Goal: Task Accomplishment & Management: Manage account settings

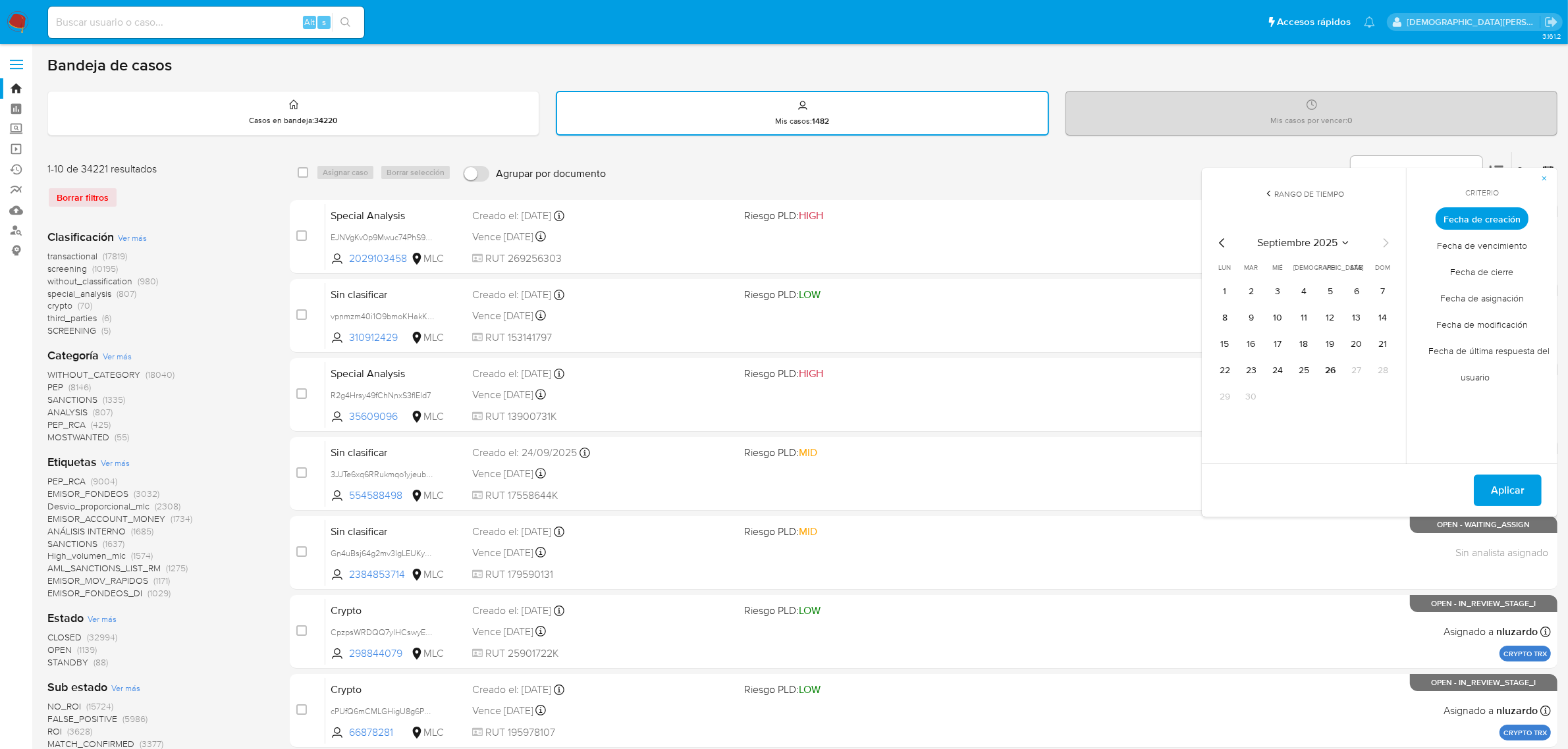
click at [1546, 174] on icon "button" at bounding box center [1545, 178] width 8 height 8
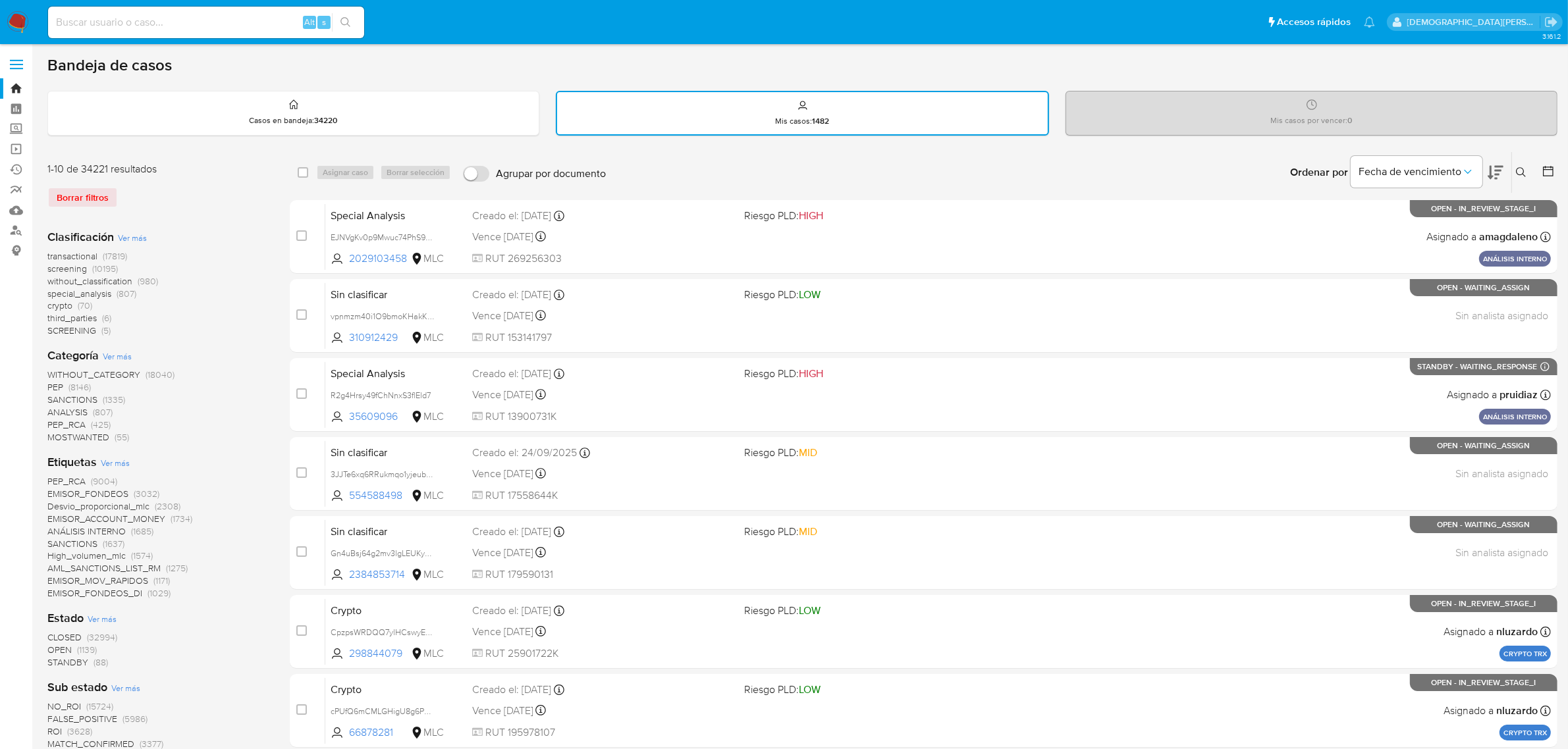
click at [1547, 173] on icon at bounding box center [1548, 171] width 13 height 13
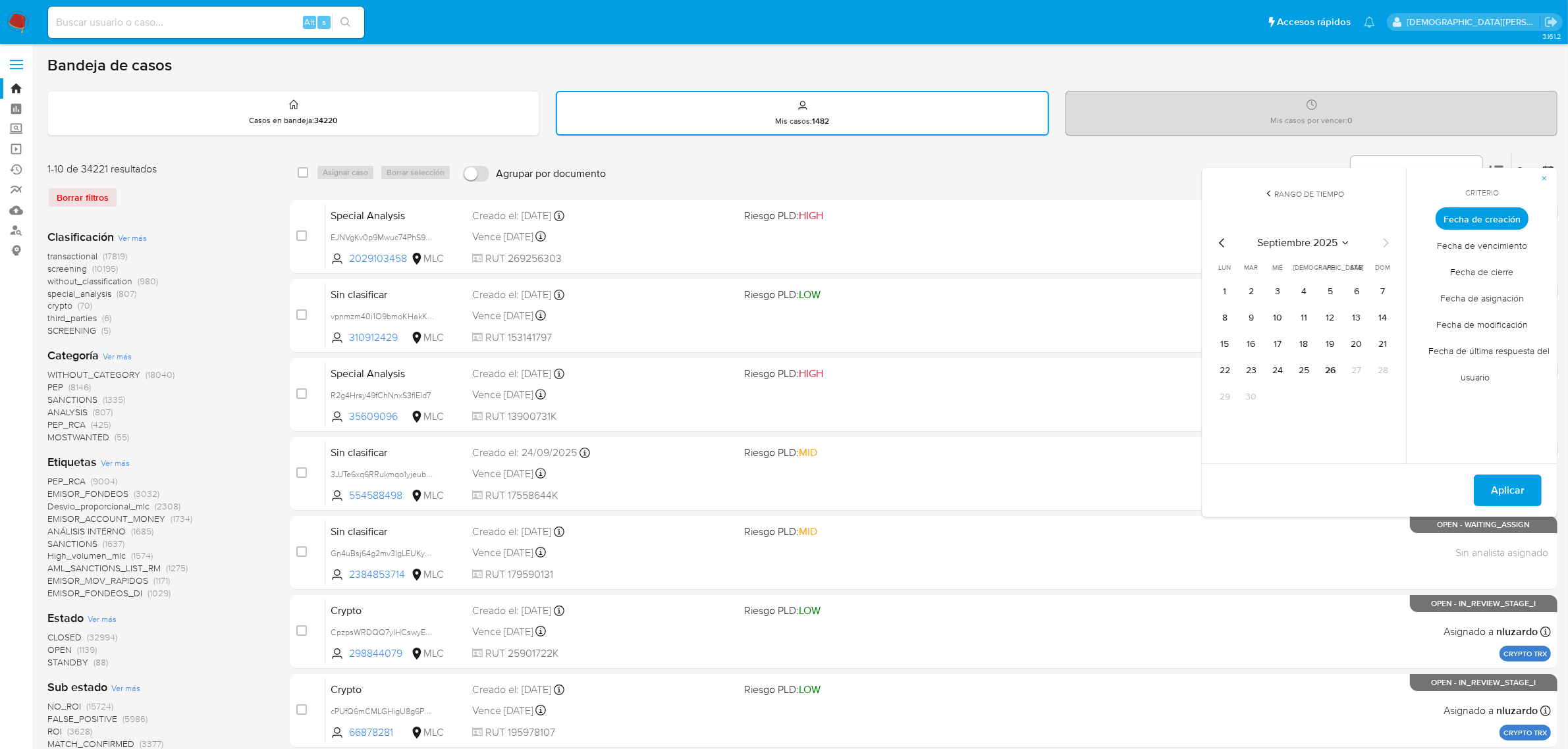
click at [1226, 244] on icon "Mes anterior" at bounding box center [1222, 243] width 16 height 16
click at [1225, 244] on icon "Mes anterior" at bounding box center [1222, 243] width 16 height 16
click at [1358, 320] on button "12" at bounding box center [1357, 318] width 21 height 21
click at [1520, 486] on span "Aplicar" at bounding box center [1508, 490] width 34 height 29
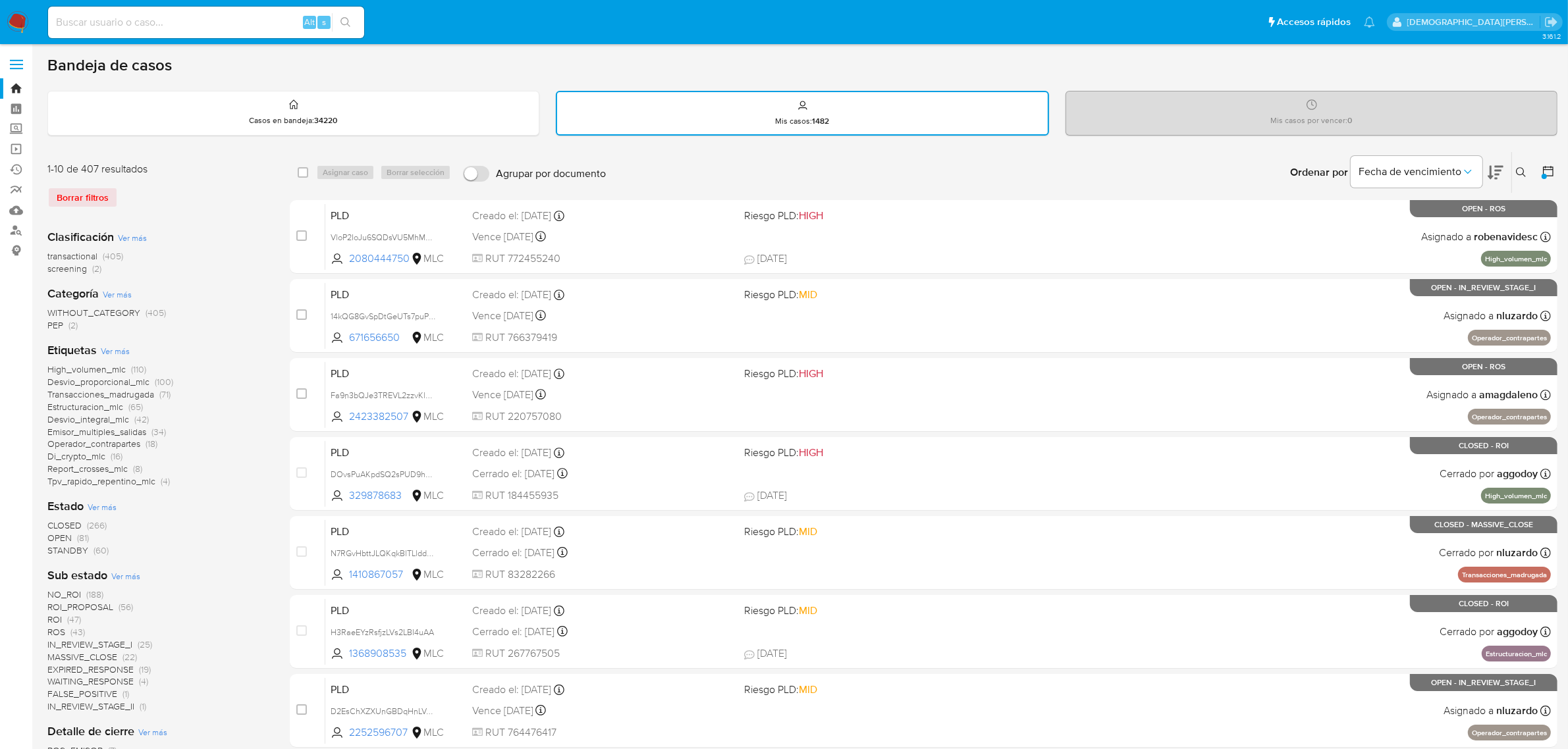
click at [74, 548] on span "STANDBY" at bounding box center [67, 550] width 40 height 13
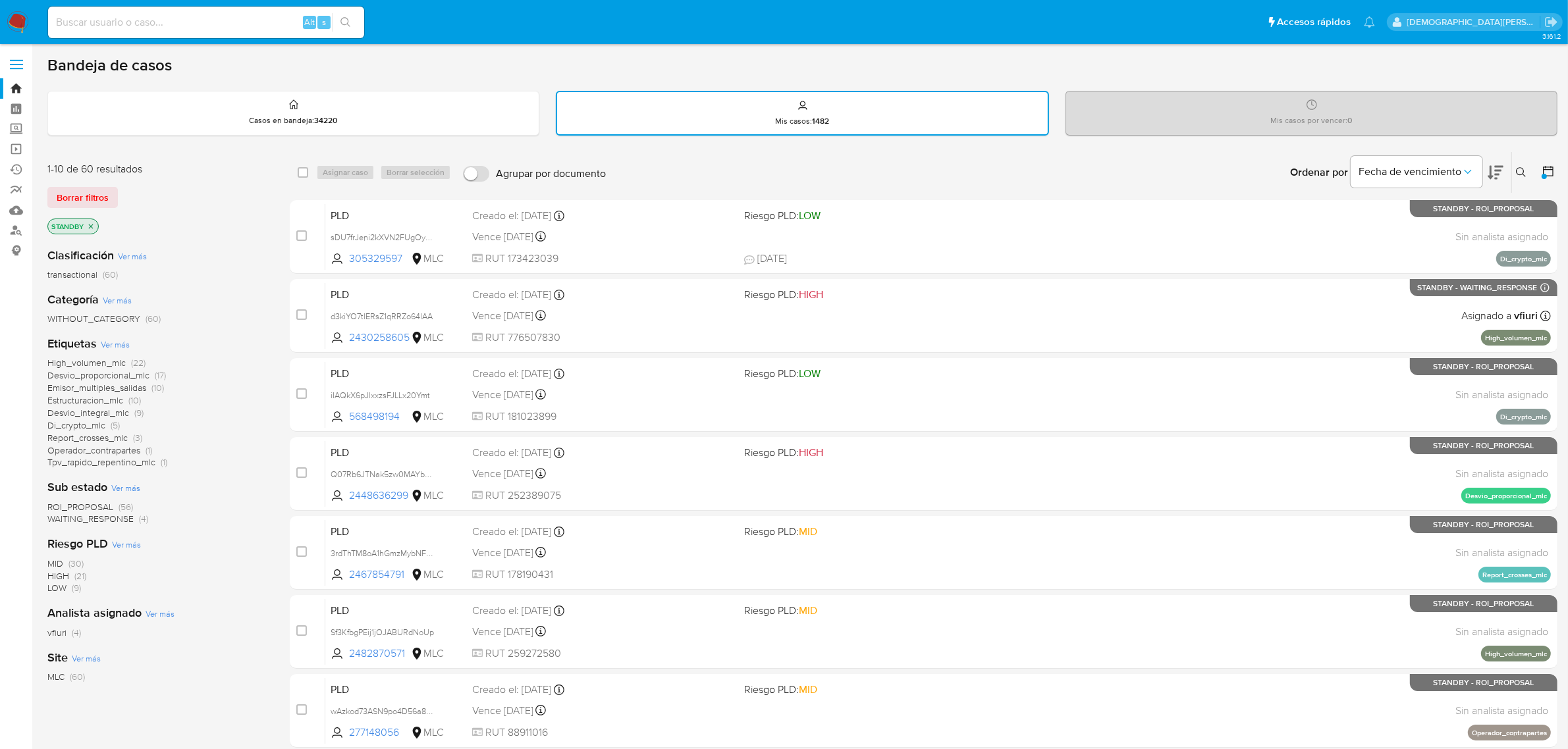
click at [93, 504] on span "ROI_PROPOSAL" at bounding box center [80, 507] width 66 height 13
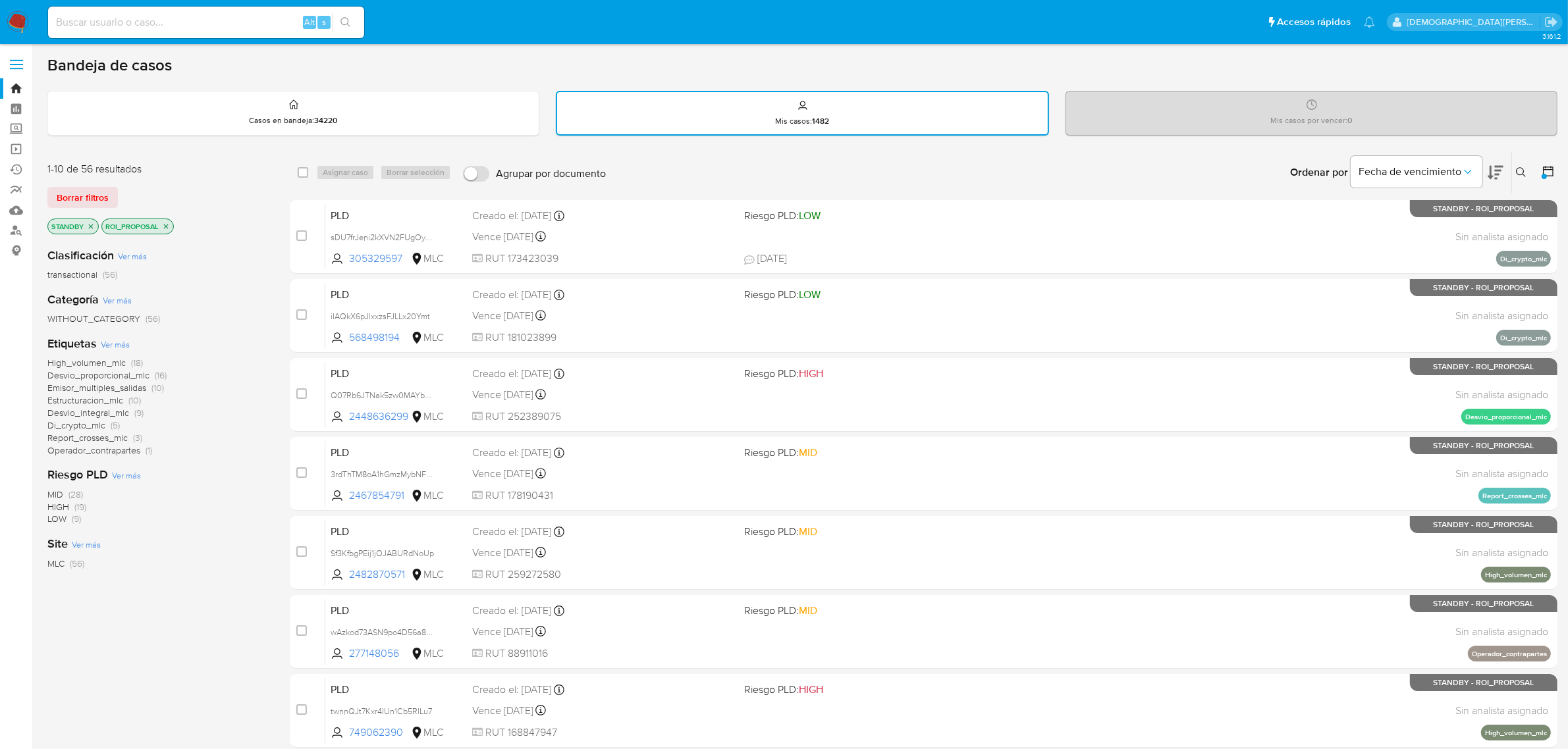
click at [94, 410] on span "Desvio_integral_mlc" at bounding box center [88, 413] width 82 height 13
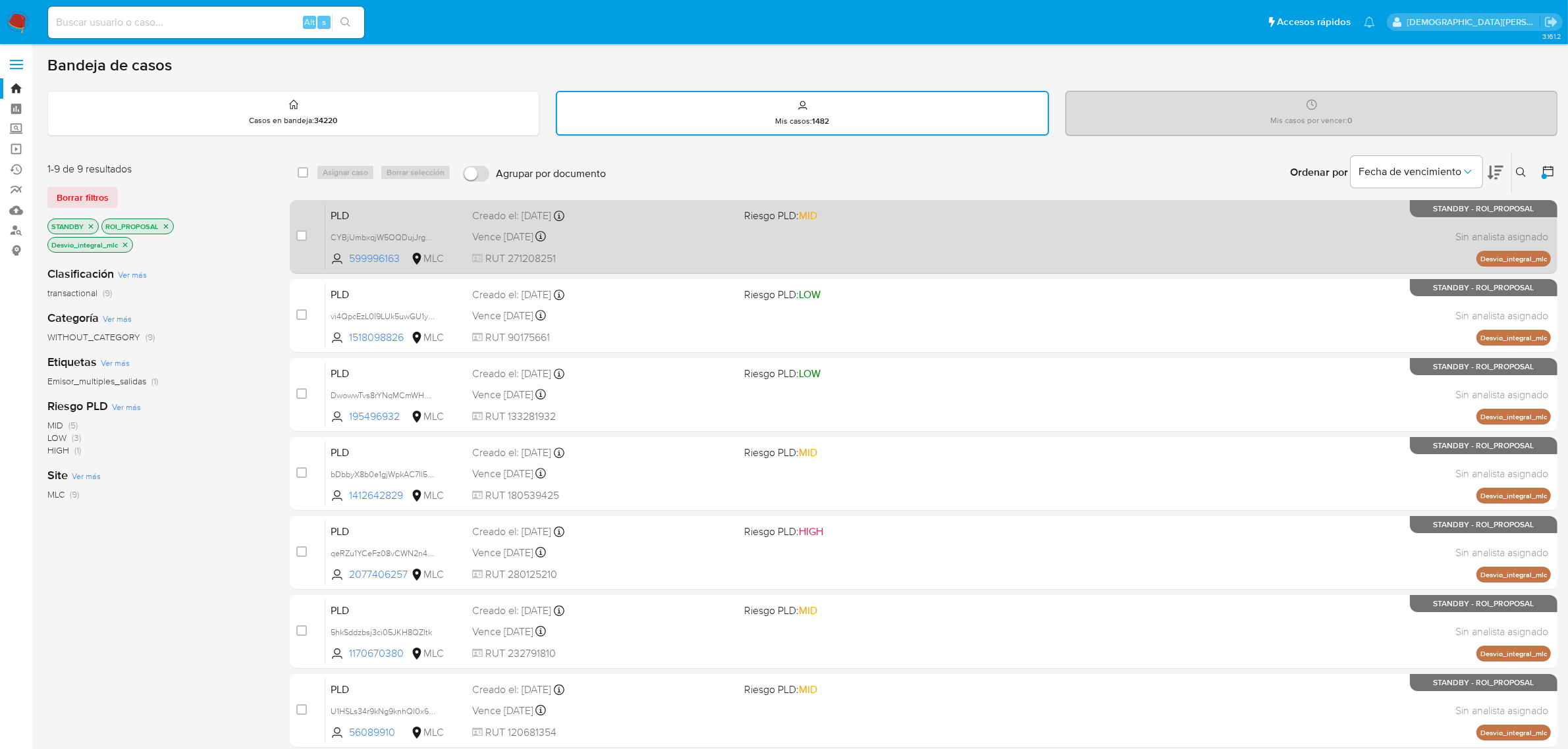
click at [787, 241] on div "PLD CYBjUmbxqjW5OQDujJrgvVcS 599996163 MLC Riesgo PLD: MID Creado el: 12/07/202…" at bounding box center [938, 236] width 1226 height 67
click at [302, 239] on input "checkbox" at bounding box center [302, 235] width 11 height 11
checkbox input "true"
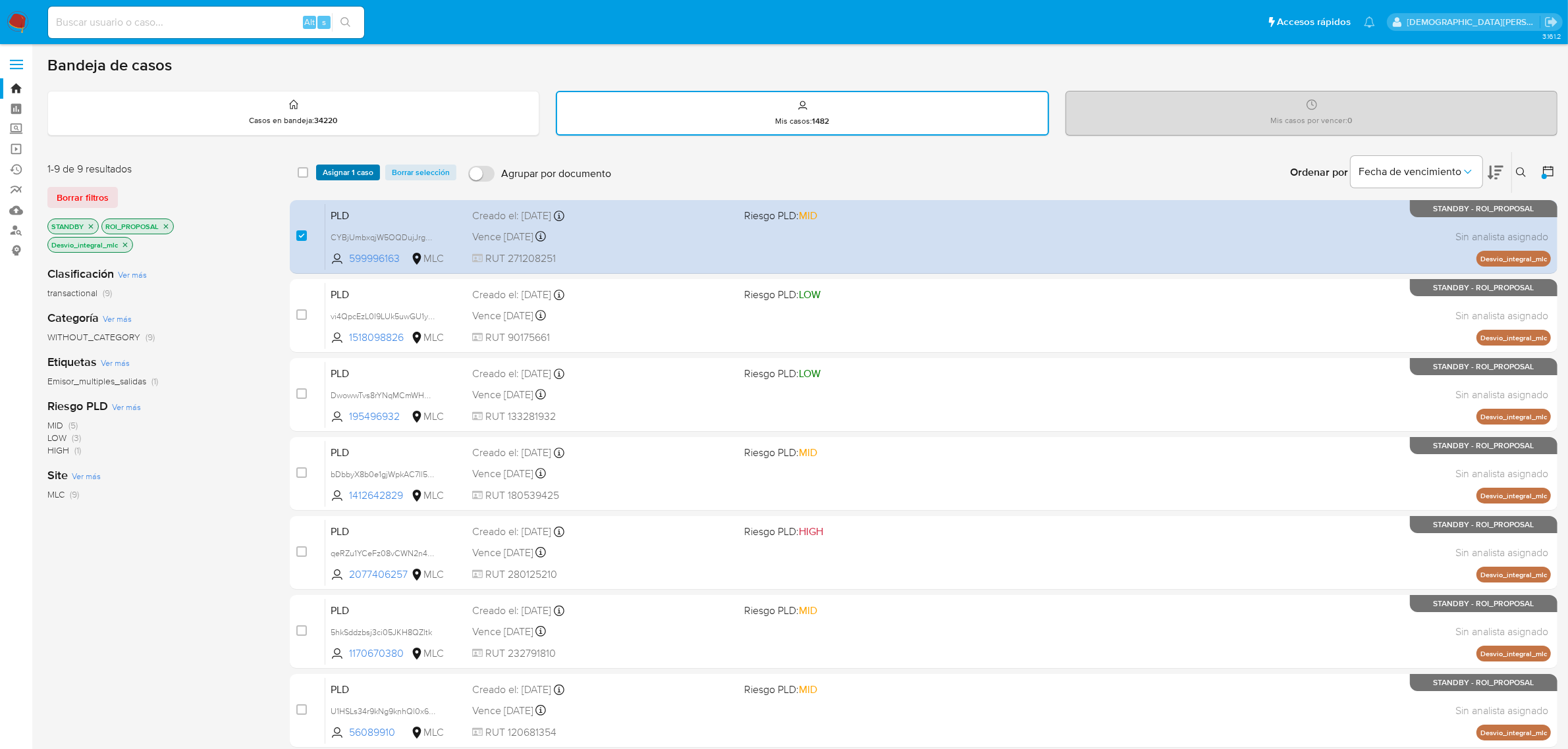
click at [344, 166] on span "Asignar 1 caso" at bounding box center [348, 173] width 50 height 13
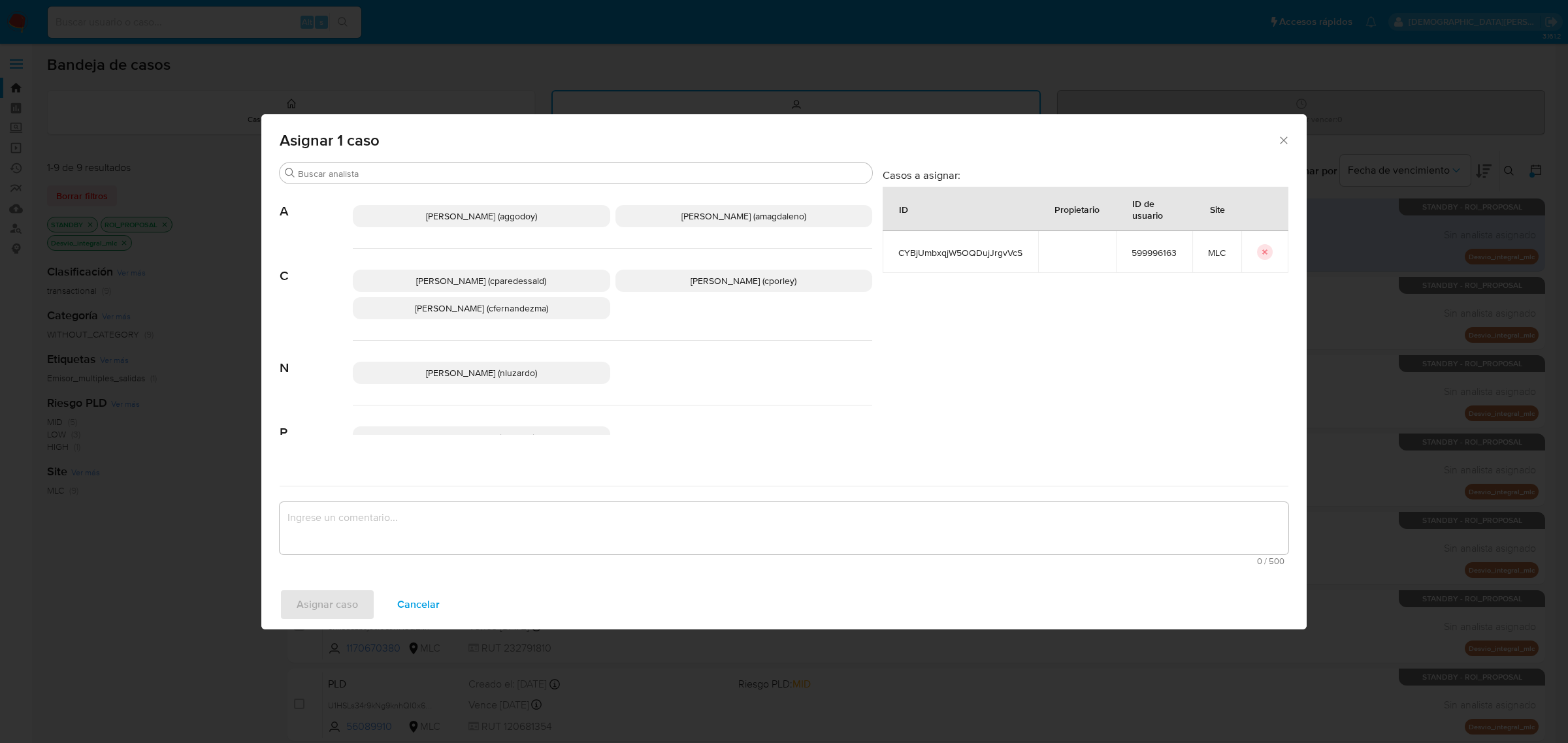
click at [676, 282] on p "Christian Porley (cporley)" at bounding box center [744, 280] width 257 height 22
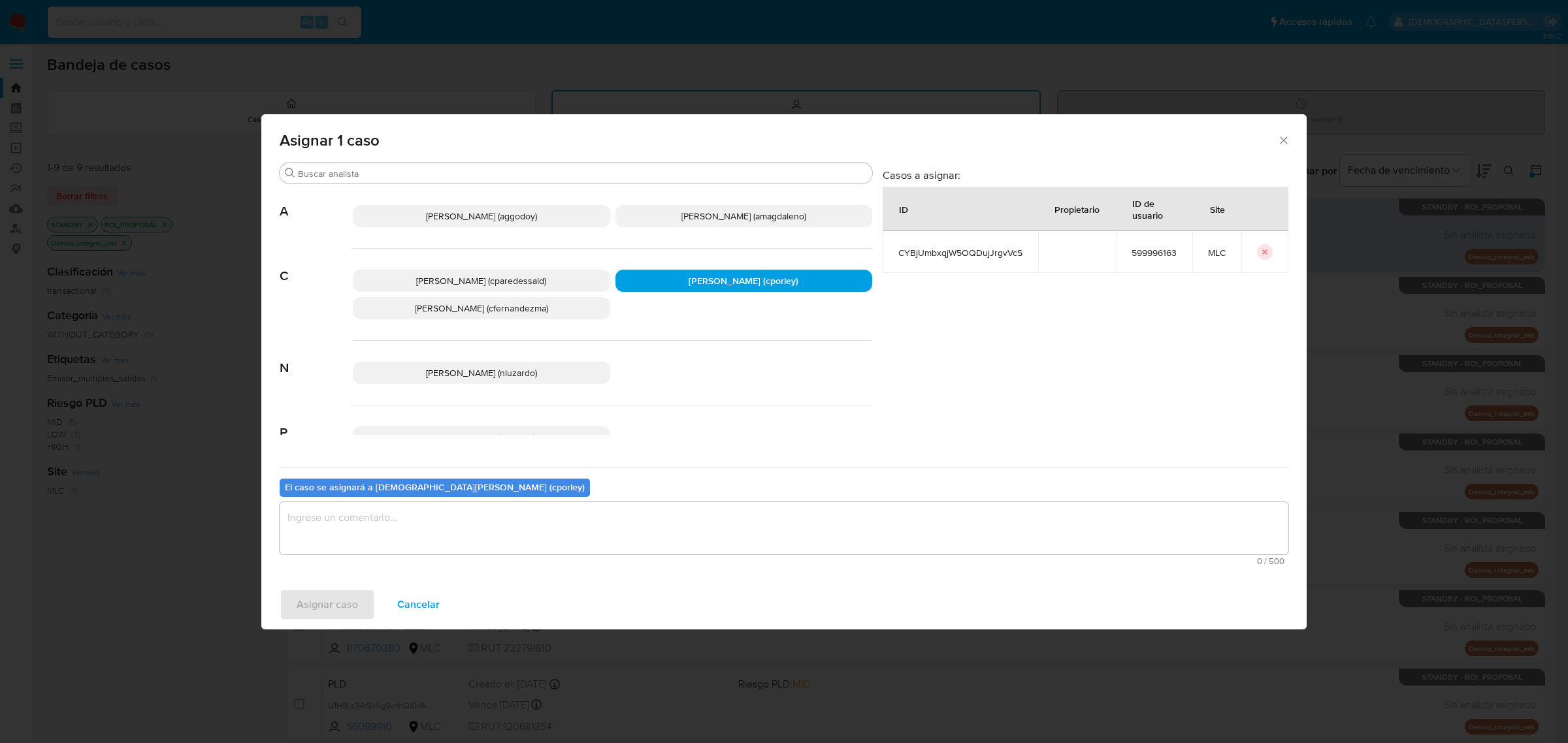
click at [529, 540] on textarea "assign-modal" at bounding box center [784, 528] width 1009 height 52
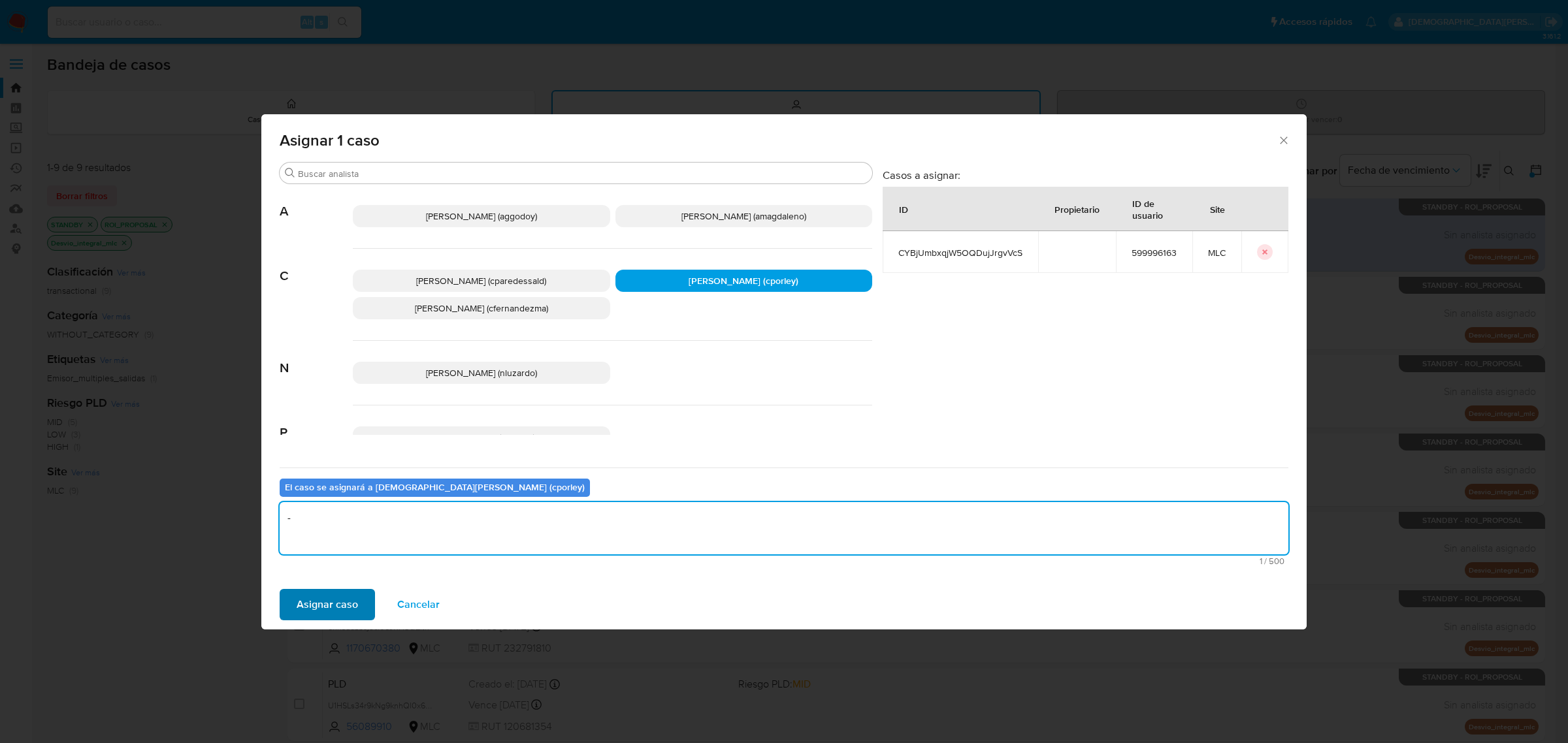
type textarea "-"
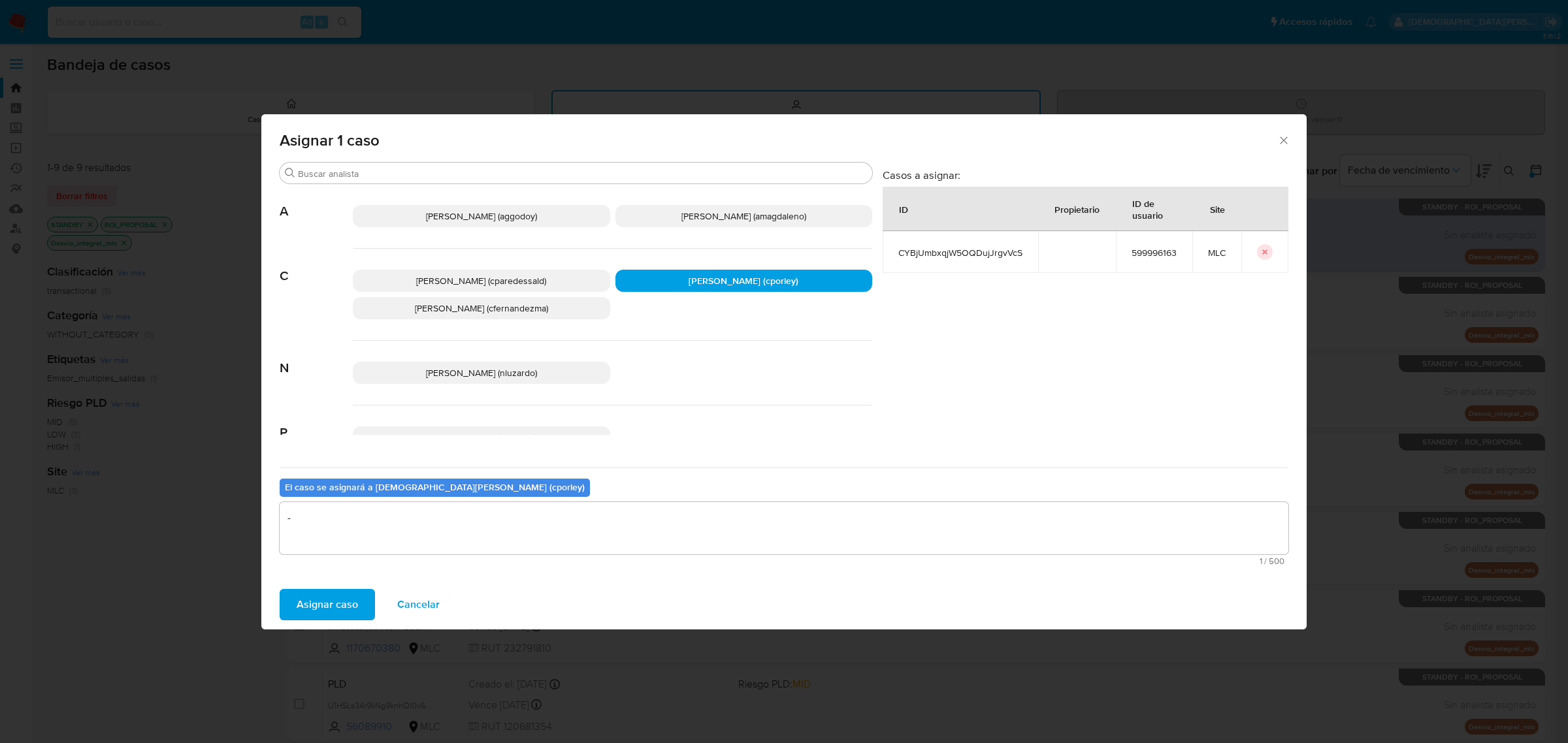
click at [309, 597] on span "Asignar caso" at bounding box center [327, 605] width 61 height 29
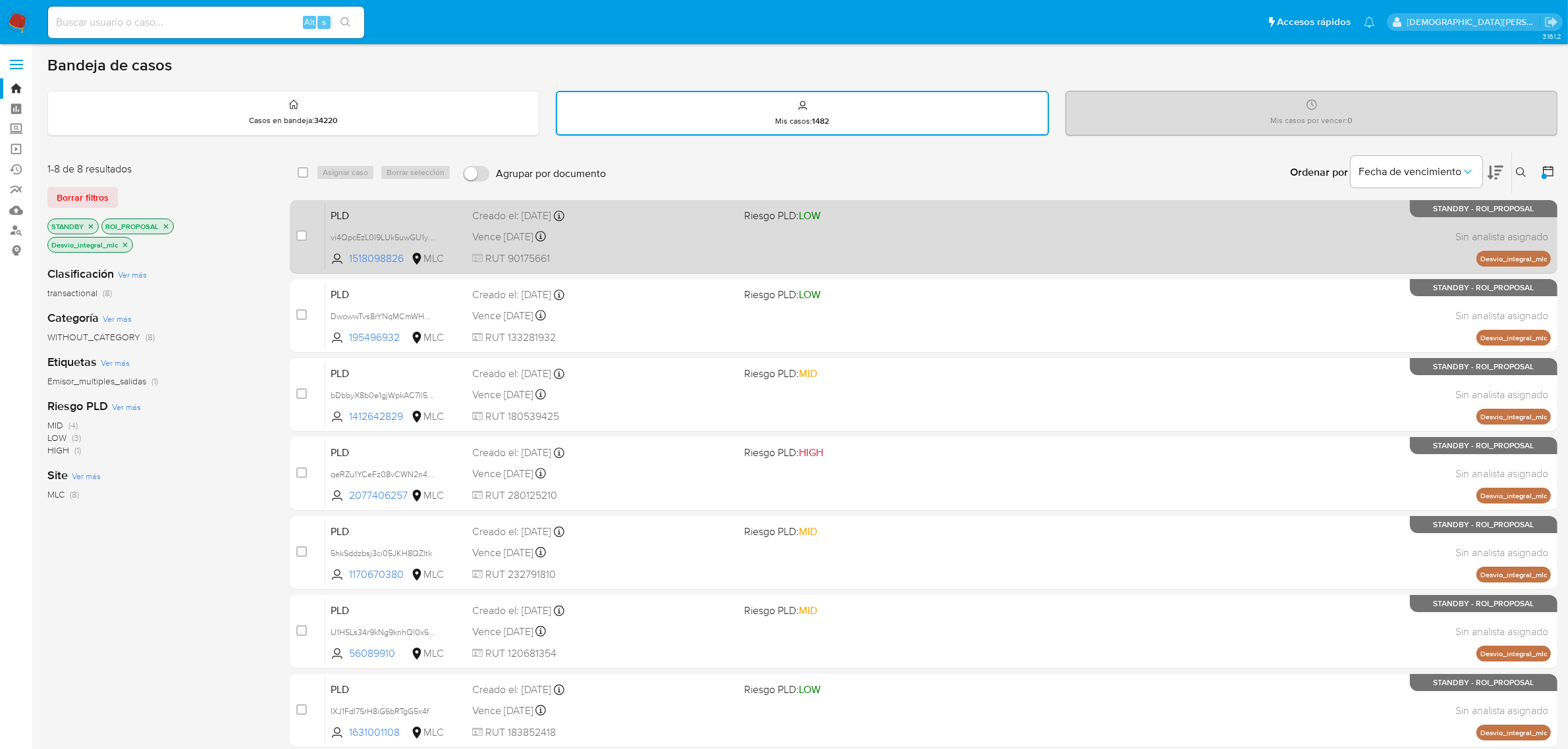
click at [667, 252] on span "RUT 90175661" at bounding box center [603, 259] width 262 height 15
click at [304, 237] on input "checkbox" at bounding box center [302, 235] width 11 height 11
checkbox input "true"
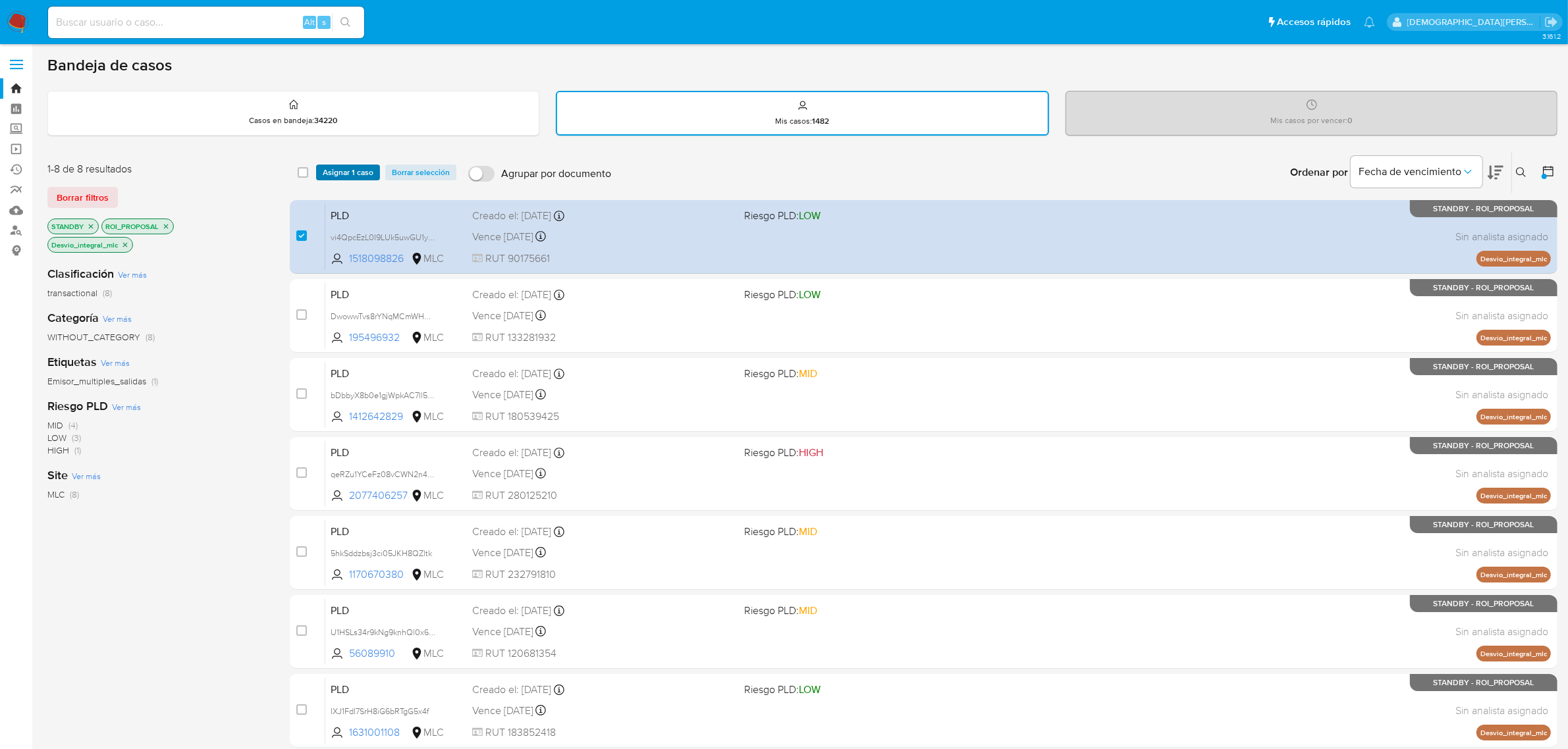
click at [346, 176] on span "Asignar 1 caso" at bounding box center [348, 173] width 50 height 13
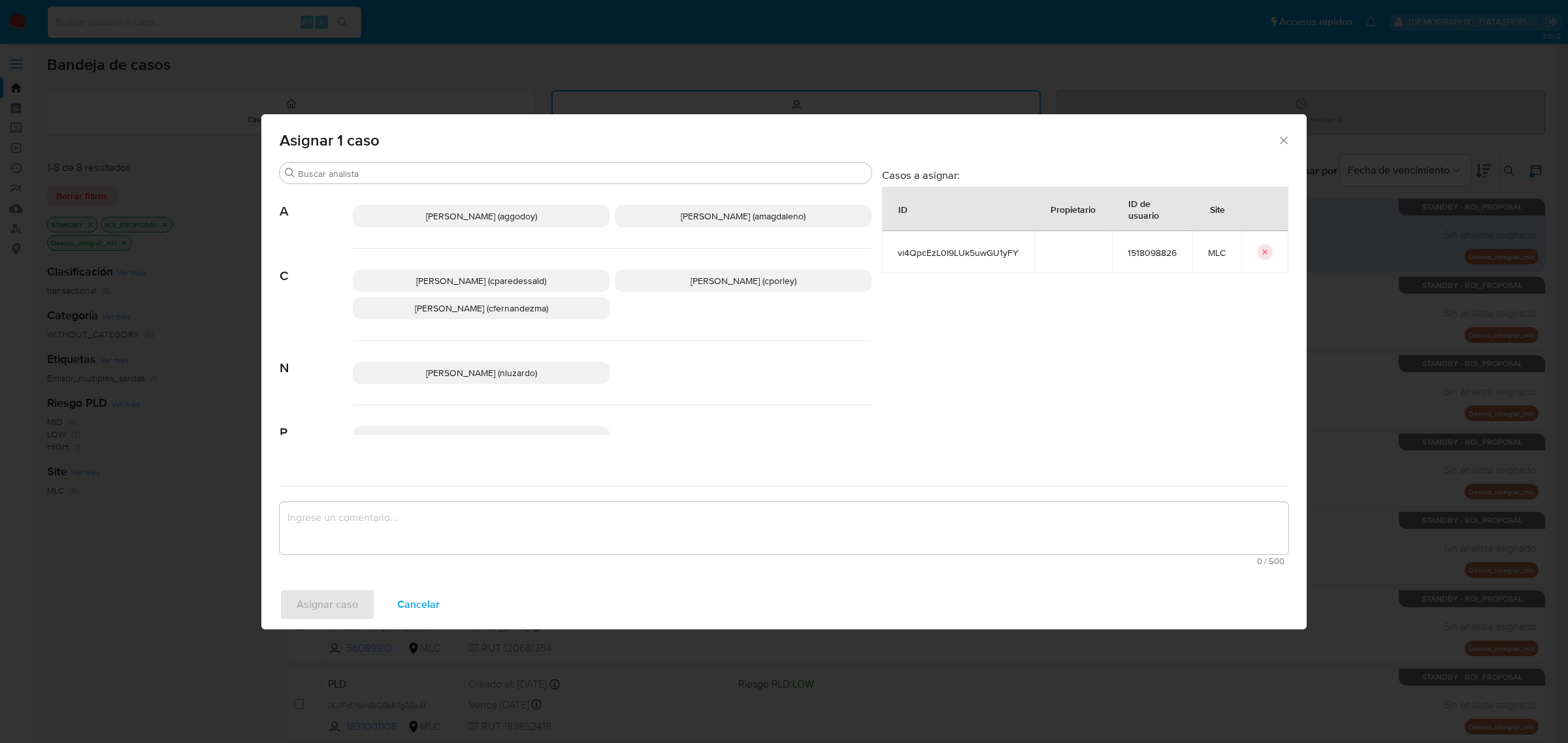
click at [719, 279] on span "Christian Porley (cporley)" at bounding box center [743, 281] width 106 height 13
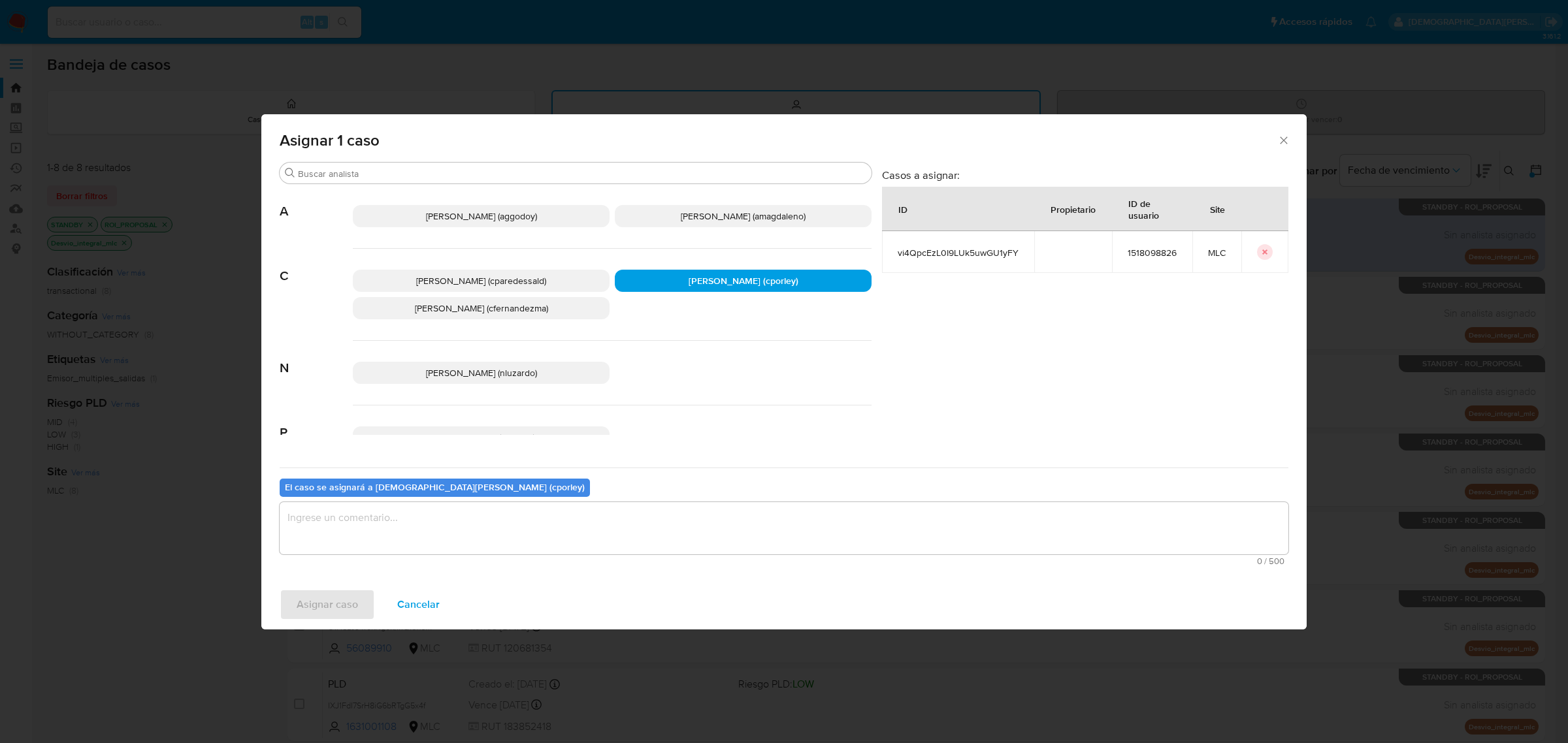
click at [579, 521] on textarea "assign-modal" at bounding box center [784, 528] width 1009 height 52
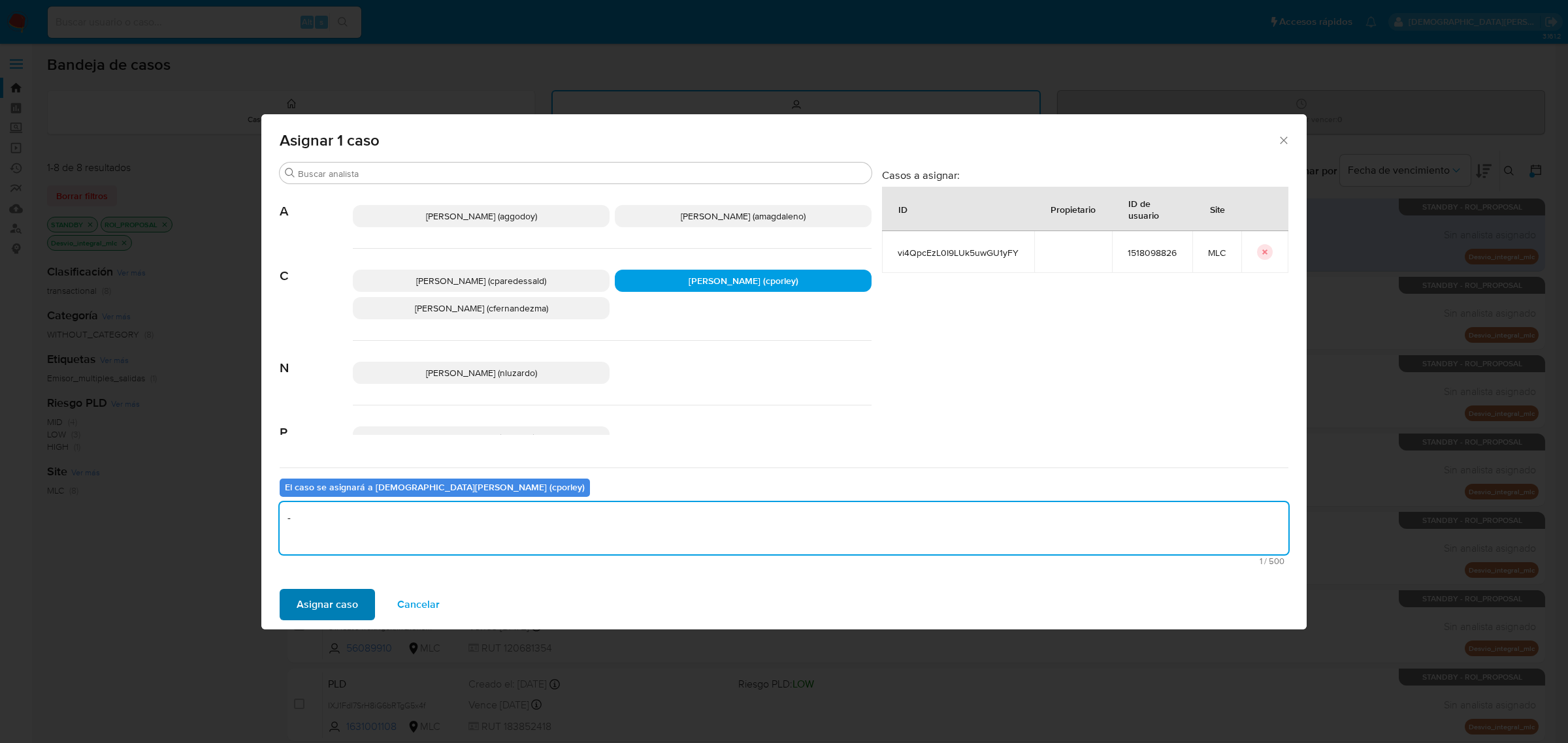
type textarea "-"
click at [340, 608] on span "Asignar caso" at bounding box center [327, 605] width 61 height 29
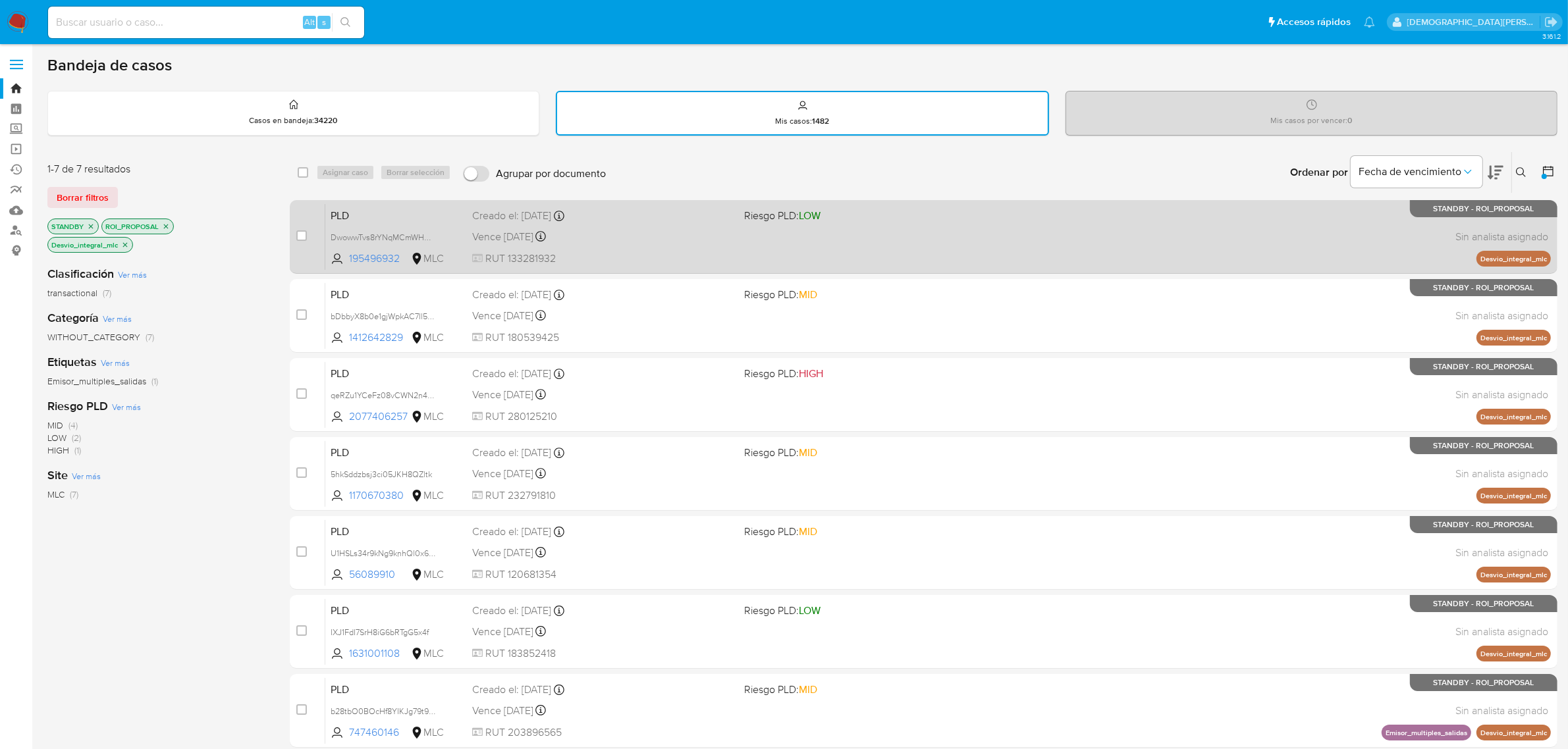
click at [896, 239] on div "PLD DwowwTvs8rYNqMCmWHHkwpgG 195496932 MLC Riesgo PLD: LOW Creado el: 12/07/202…" at bounding box center [938, 236] width 1226 height 67
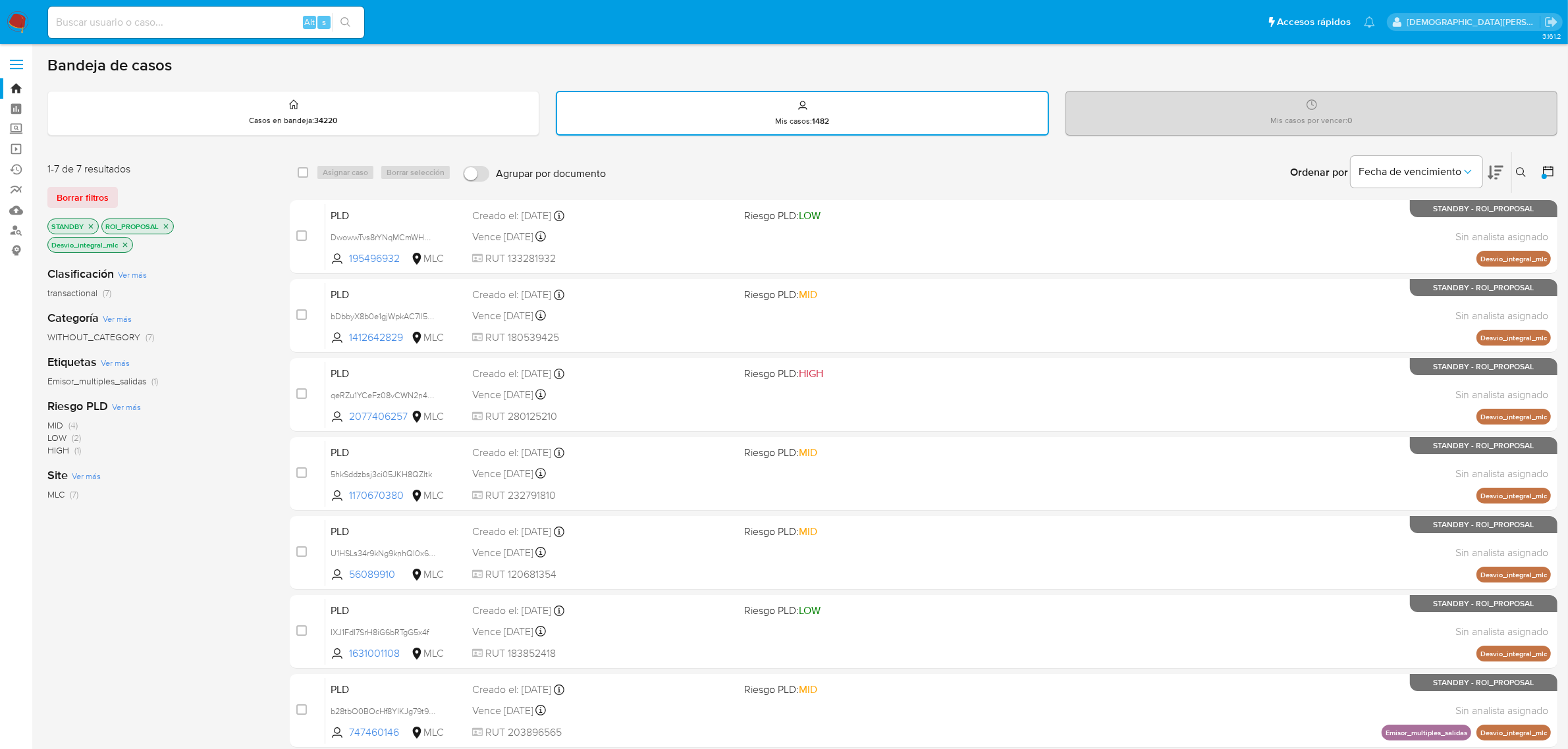
drag, startPoint x: 300, startPoint y: 232, endPoint x: 383, endPoint y: 180, distance: 97.9
click at [301, 232] on input "checkbox" at bounding box center [302, 235] width 11 height 11
checkbox input "true"
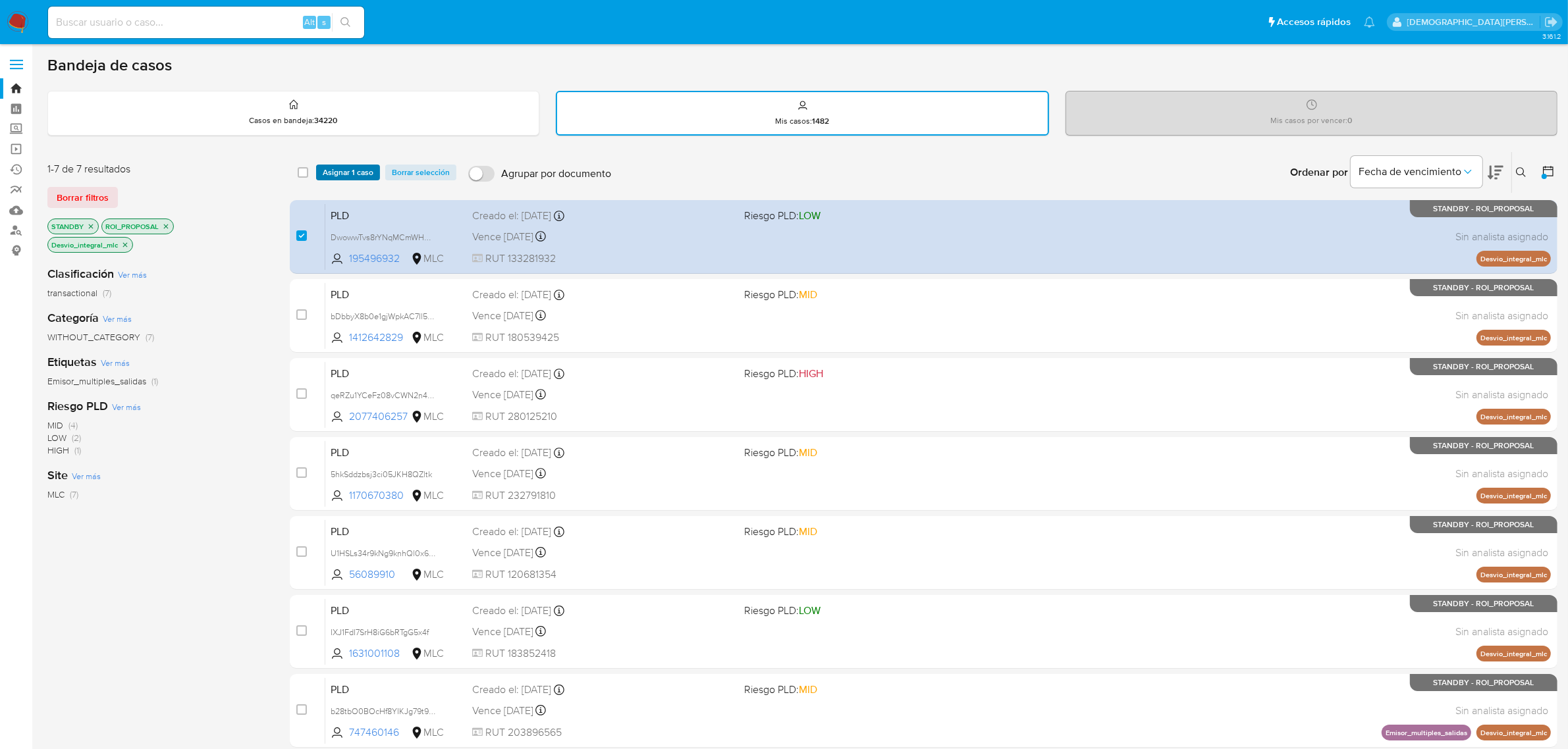
click at [365, 172] on span "Asignar 1 caso" at bounding box center [348, 173] width 50 height 13
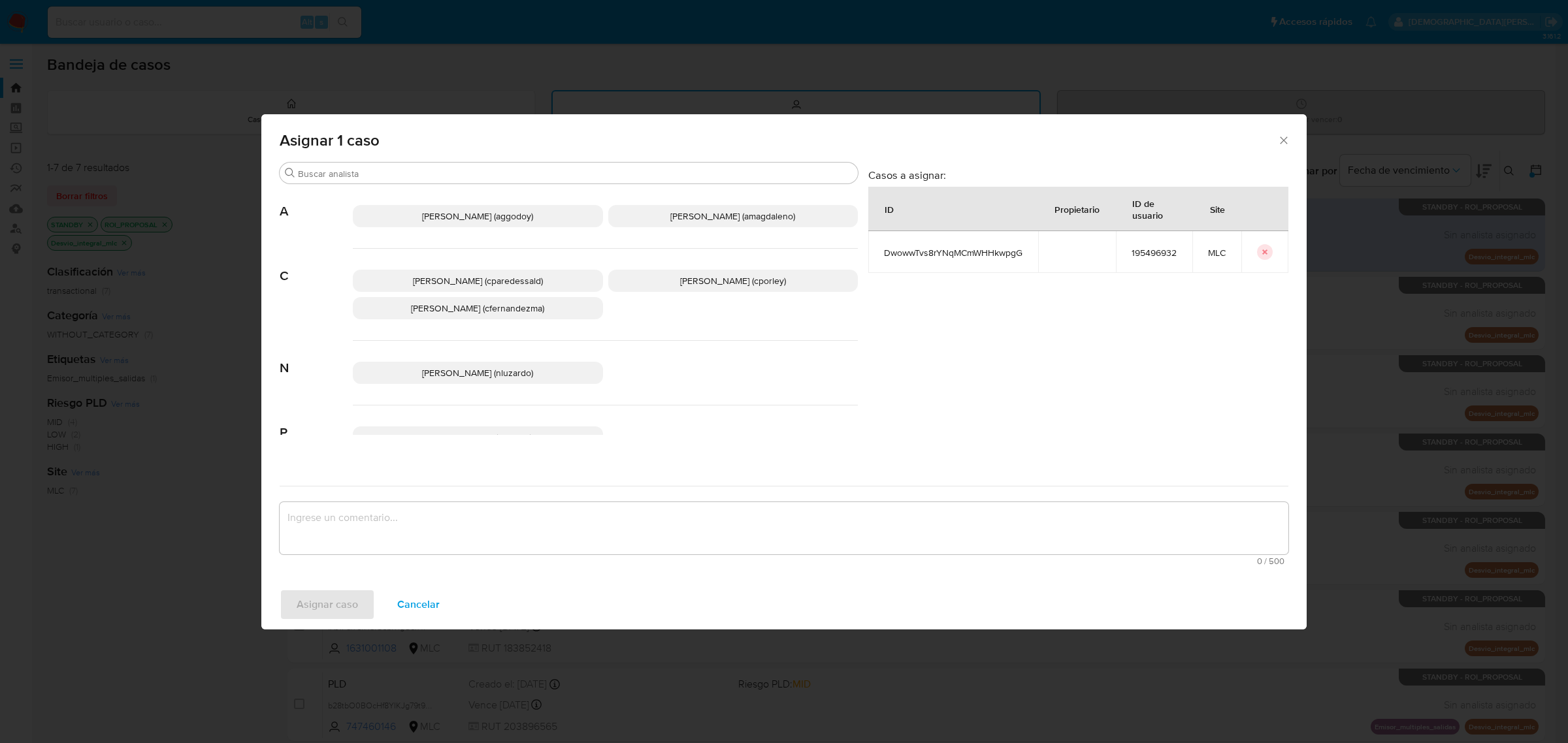
click at [670, 278] on p "Christian Porley (cporley)" at bounding box center [733, 280] width 250 height 22
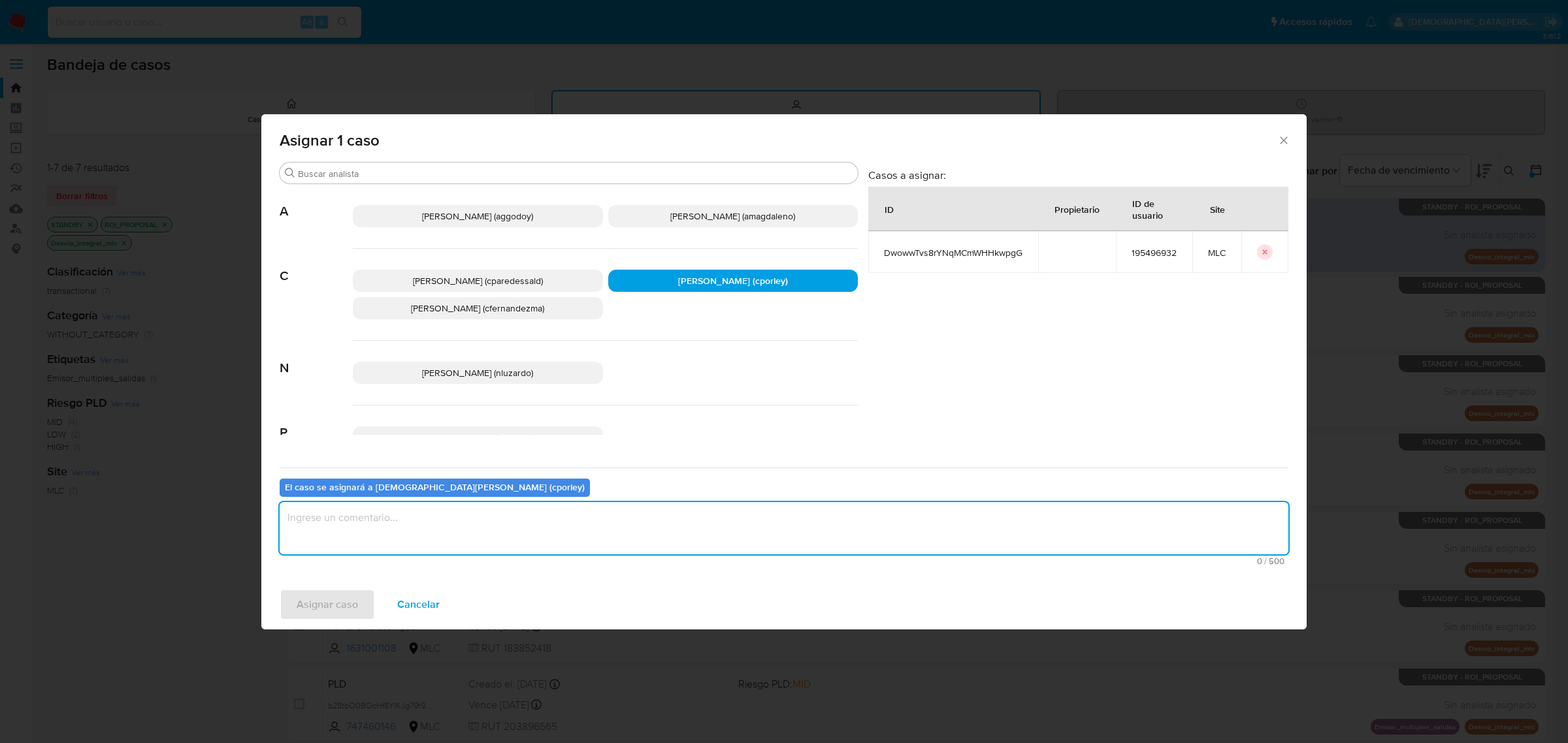
click at [574, 537] on textarea "assign-modal" at bounding box center [784, 528] width 1009 height 52
type textarea "-"
click at [320, 601] on span "Asignar caso" at bounding box center [327, 605] width 61 height 29
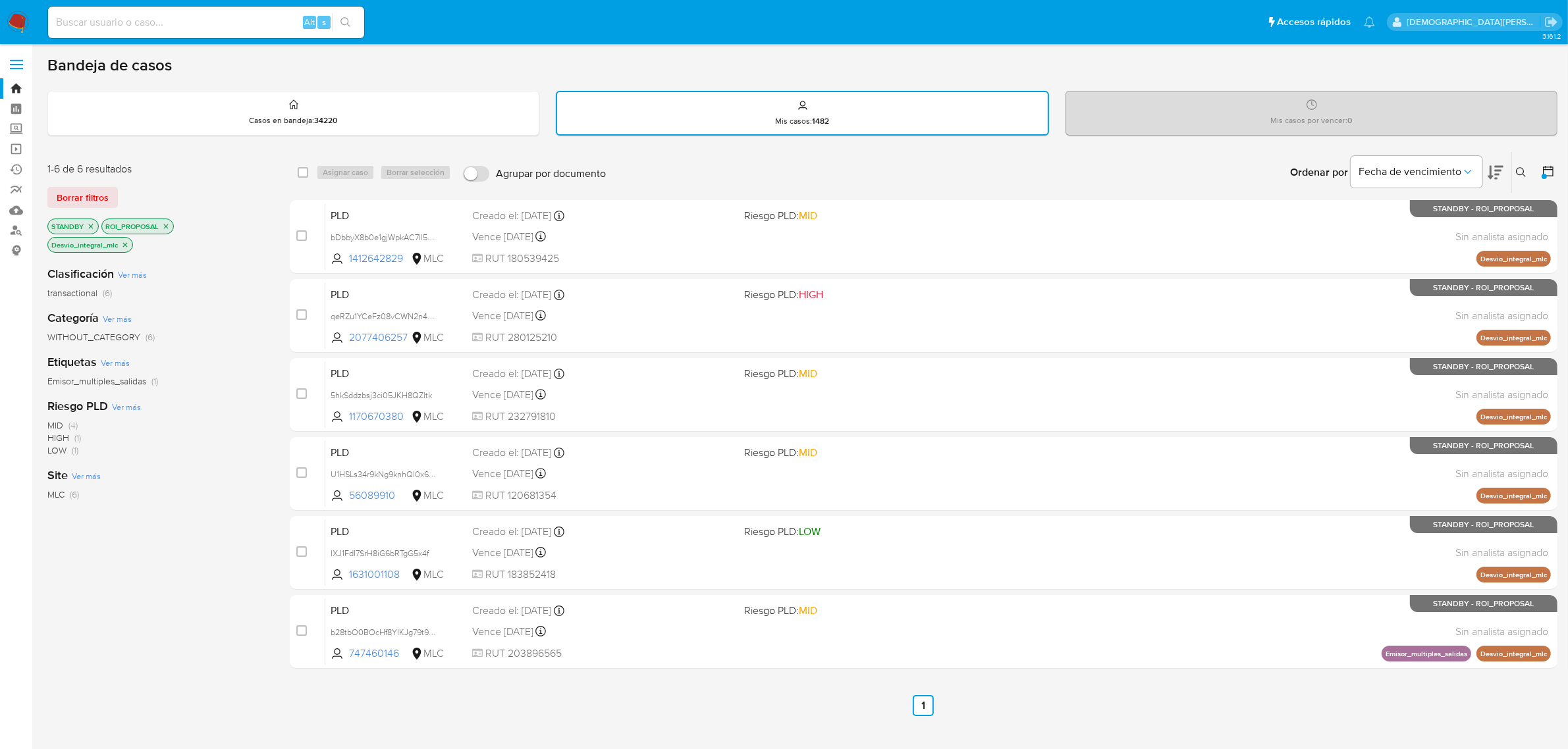
click at [126, 244] on icon "close-filter" at bounding box center [126, 244] width 5 height 5
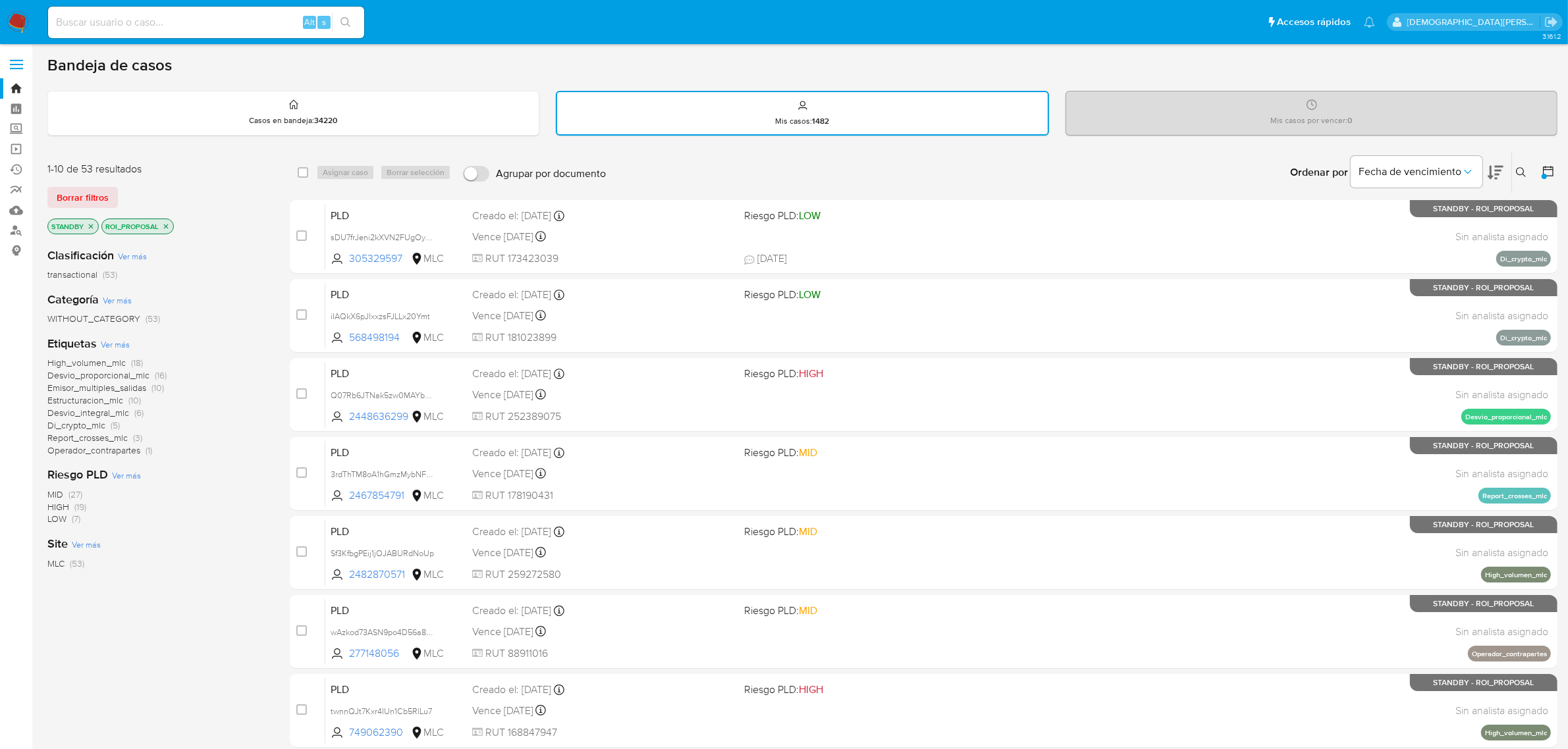
click at [120, 376] on span "Desvio_proporcional_mlc" at bounding box center [98, 375] width 102 height 13
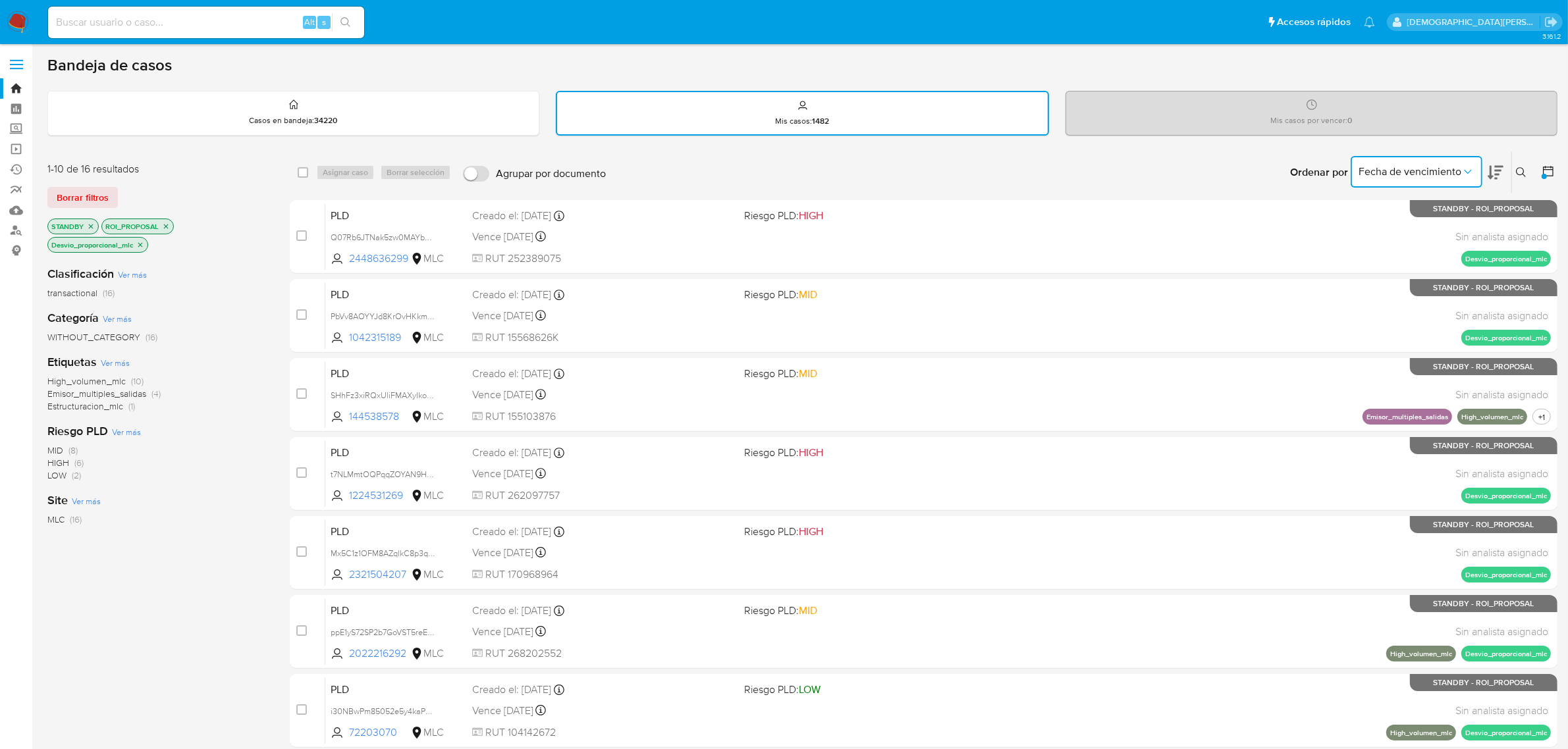
click at [1467, 170] on icon "Ordenar por" at bounding box center [1468, 172] width 13 height 13
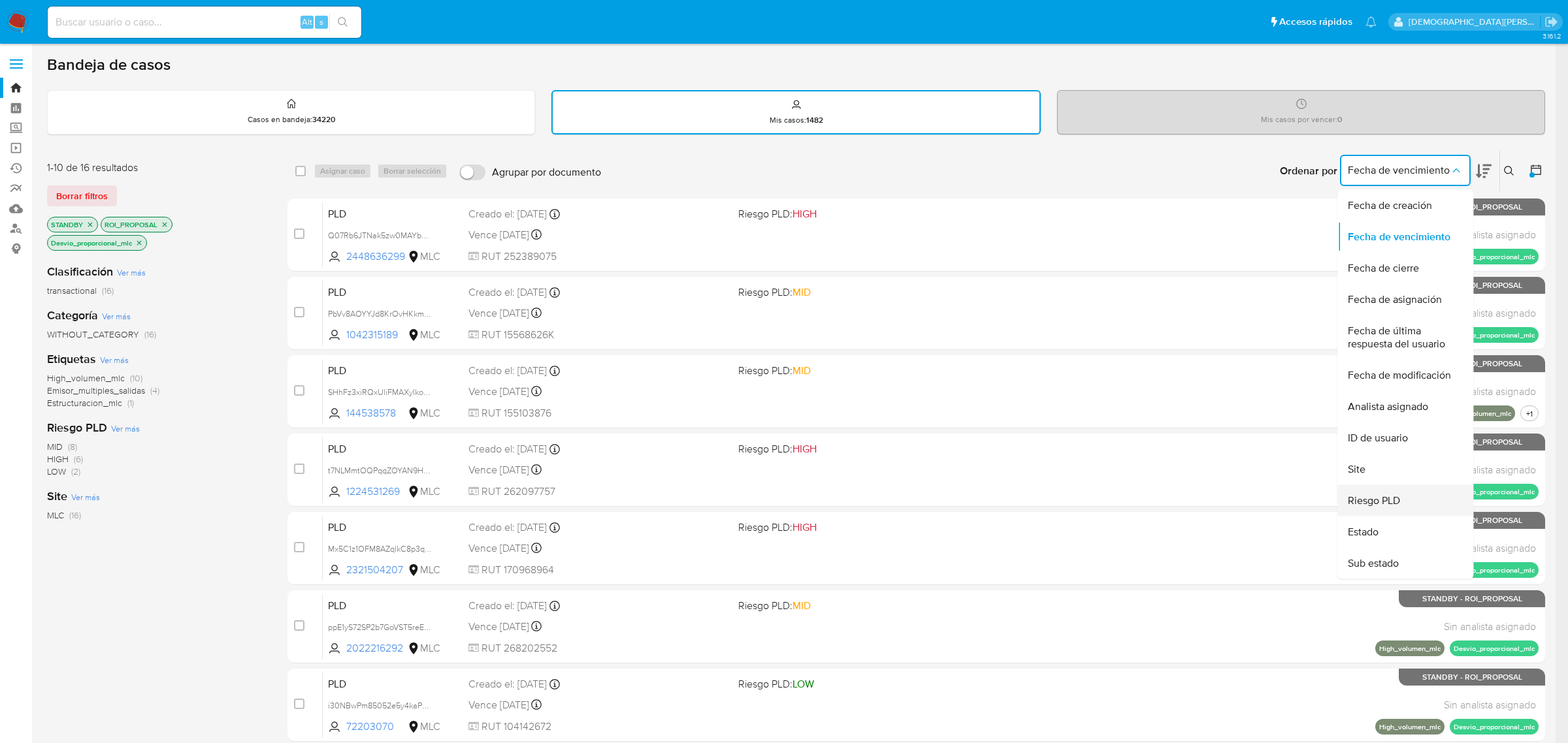
click at [1379, 496] on span "Riesgo PLD" at bounding box center [1375, 501] width 52 height 13
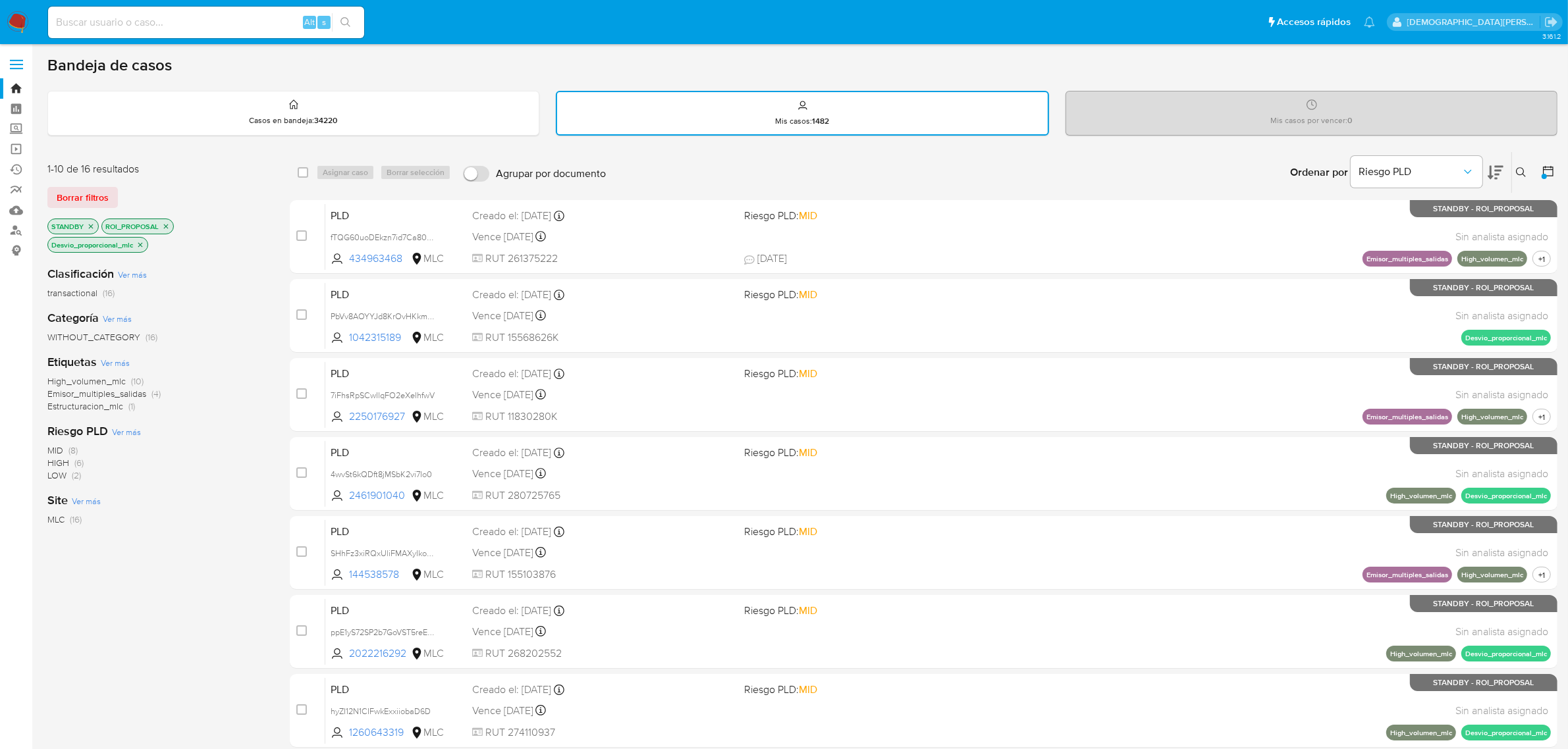
click at [1495, 169] on icon at bounding box center [1495, 173] width 16 height 14
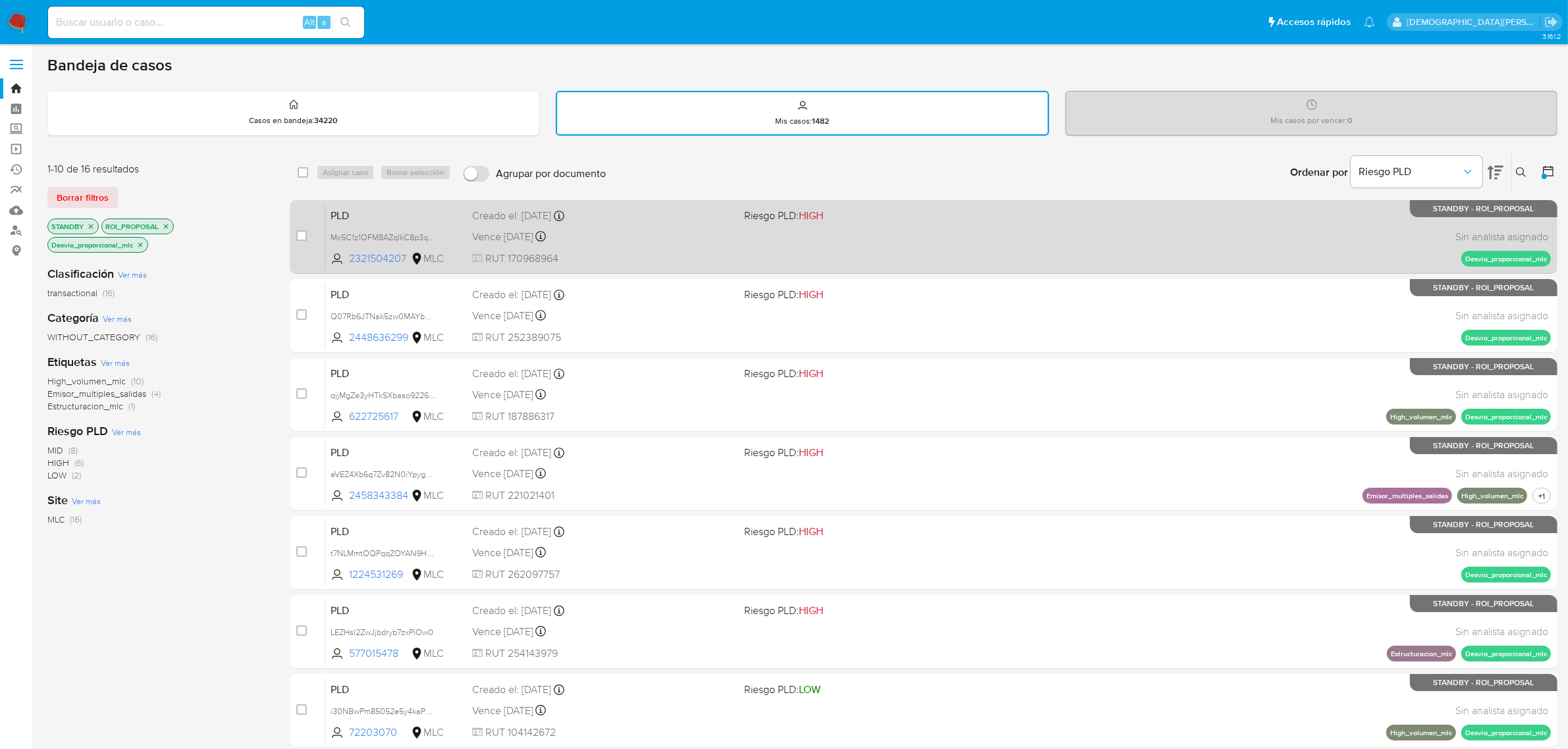
click at [784, 248] on div "PLD Mx5C1z1OFM8AZqlkC8p3qlTR 2321504207 MLC Riesgo PLD: HIGH Creado el: 12/07/2…" at bounding box center [938, 236] width 1226 height 67
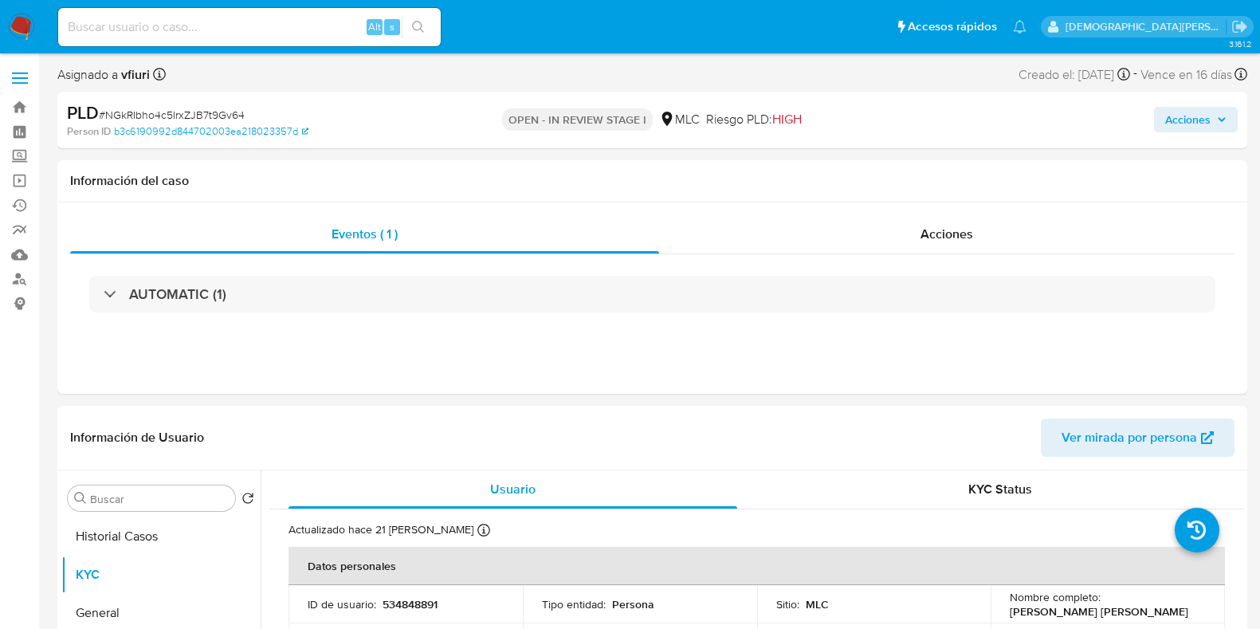
select select "10"
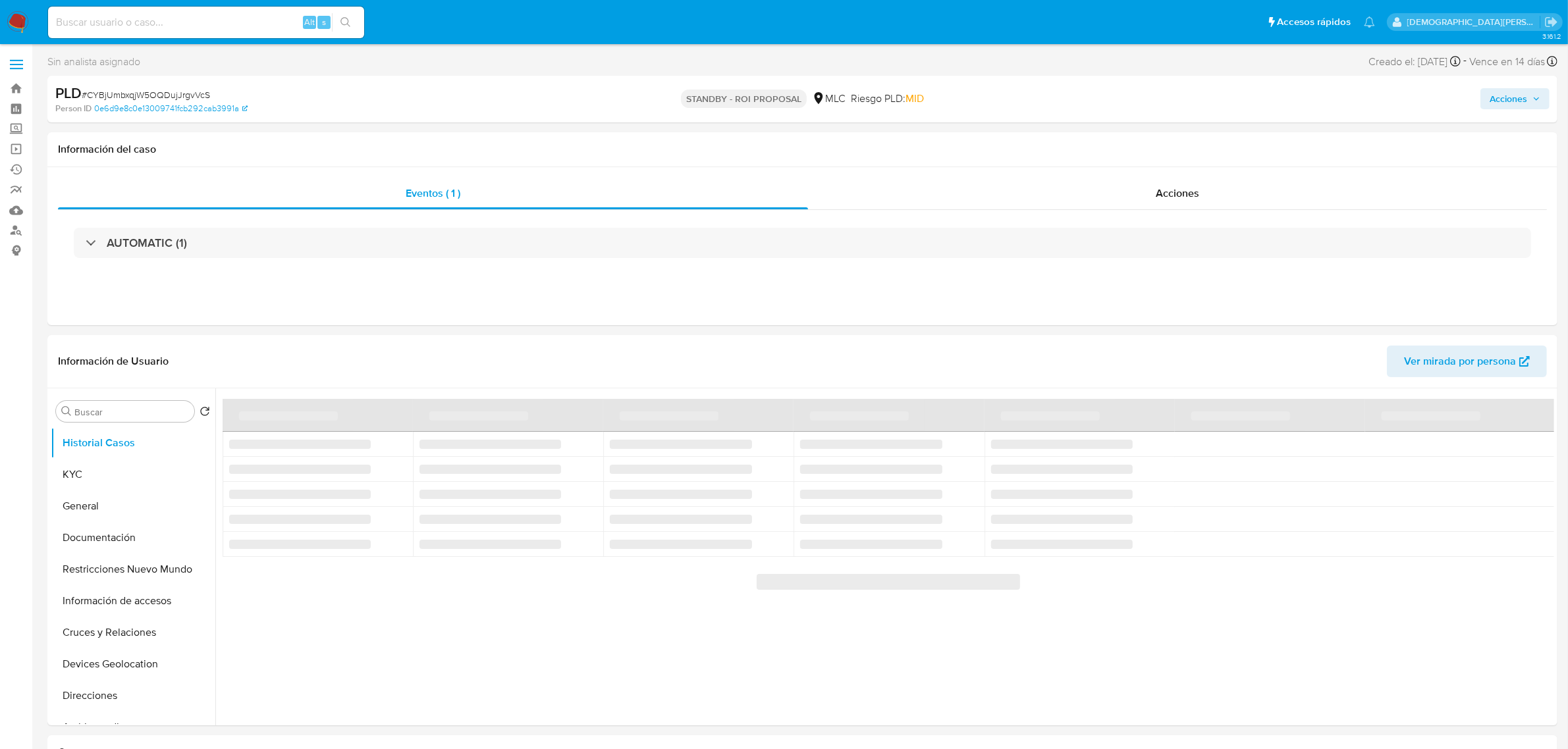
select select "10"
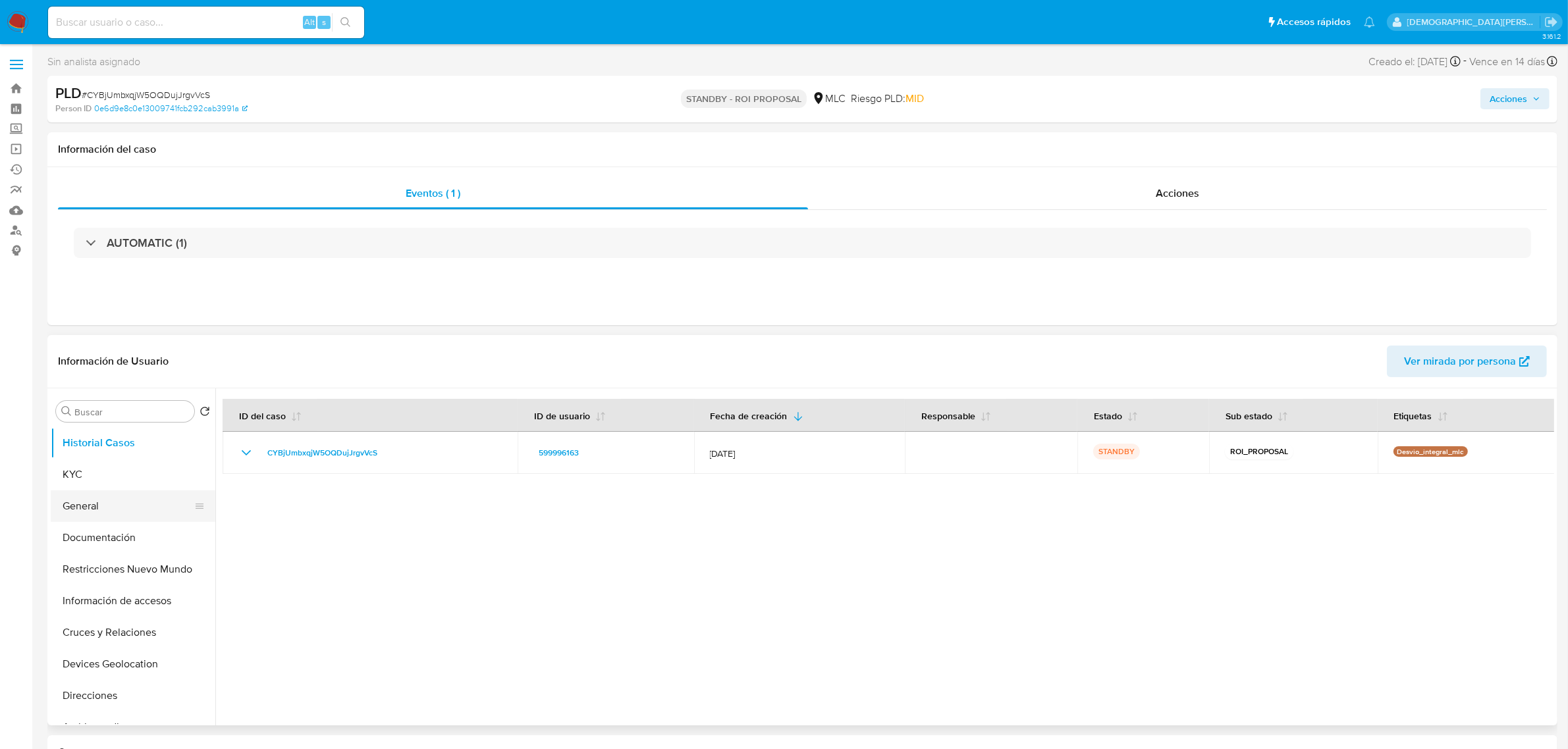
click at [128, 511] on button "General" at bounding box center [127, 506] width 154 height 31
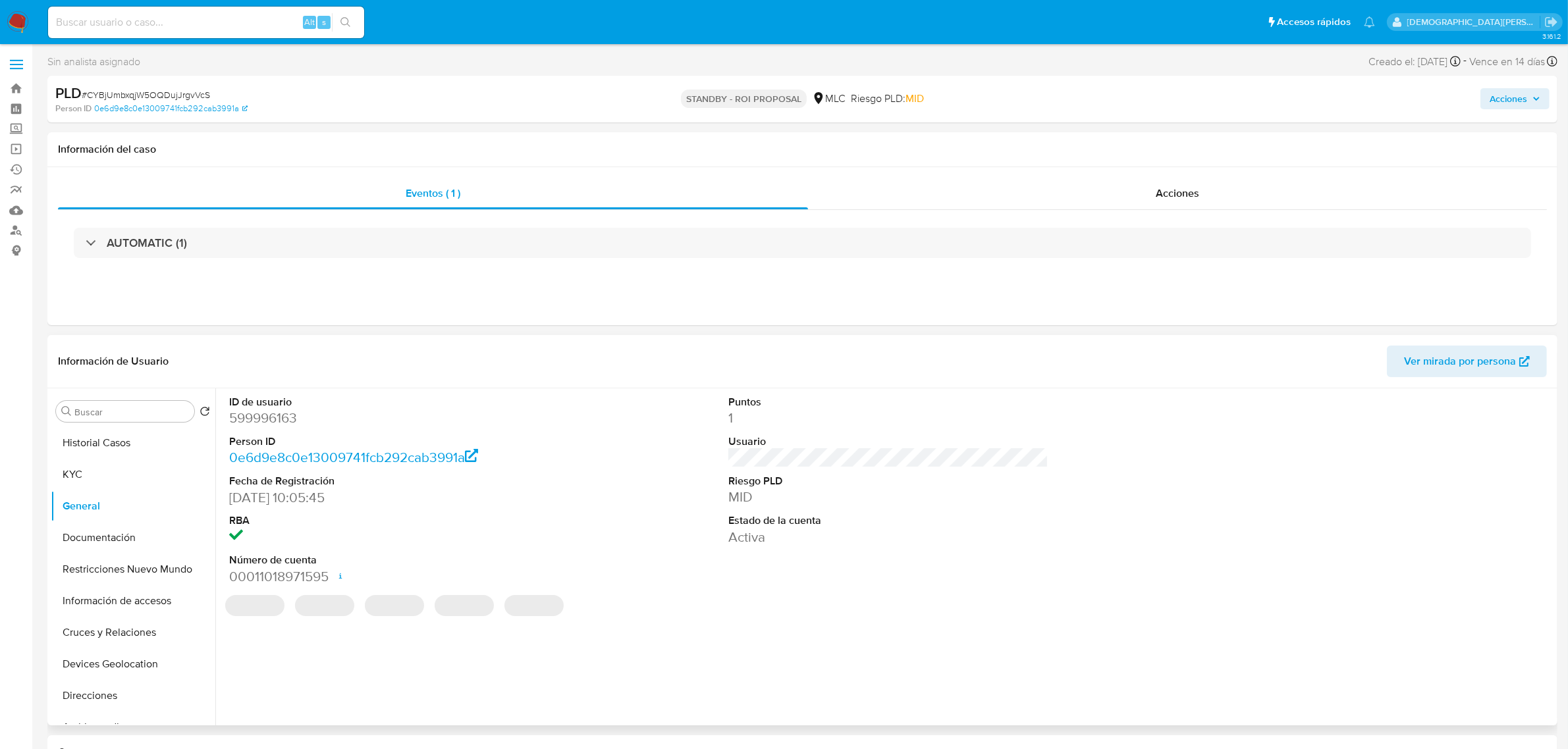
click at [252, 419] on dd "599996163" at bounding box center [388, 418] width 320 height 18
copy dd "599996163"
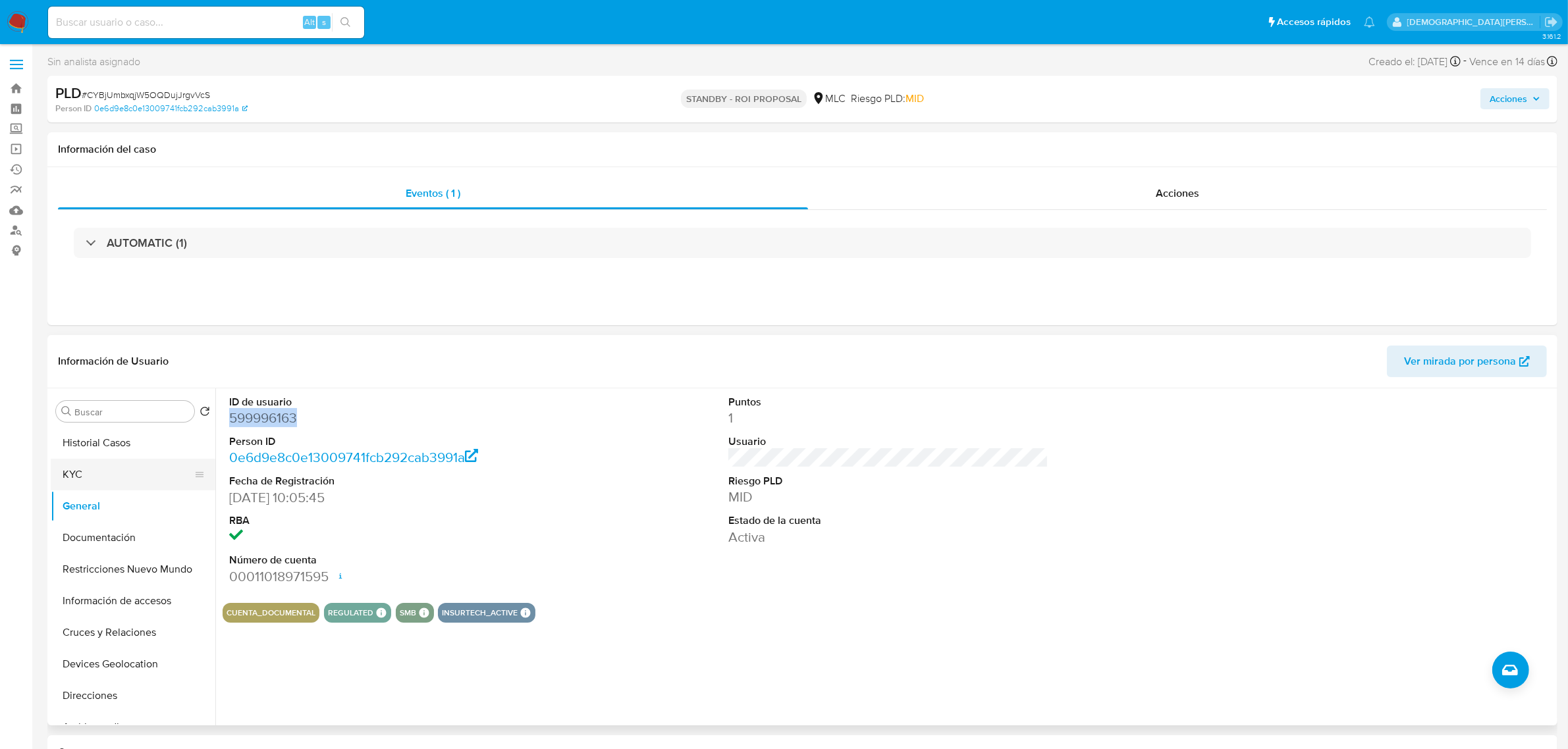
click at [130, 472] on button "KYC" at bounding box center [127, 475] width 154 height 31
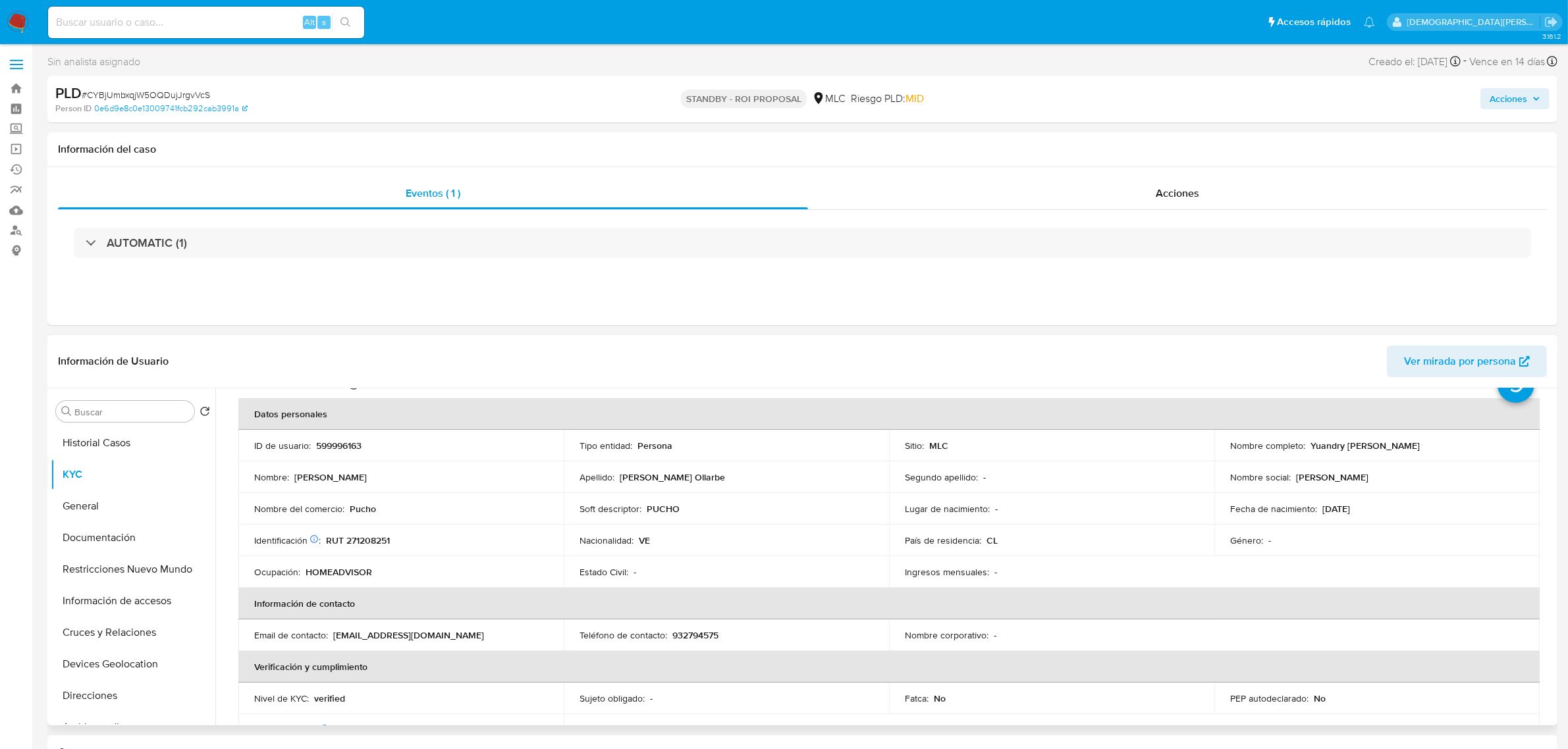
scroll to position [83, 0]
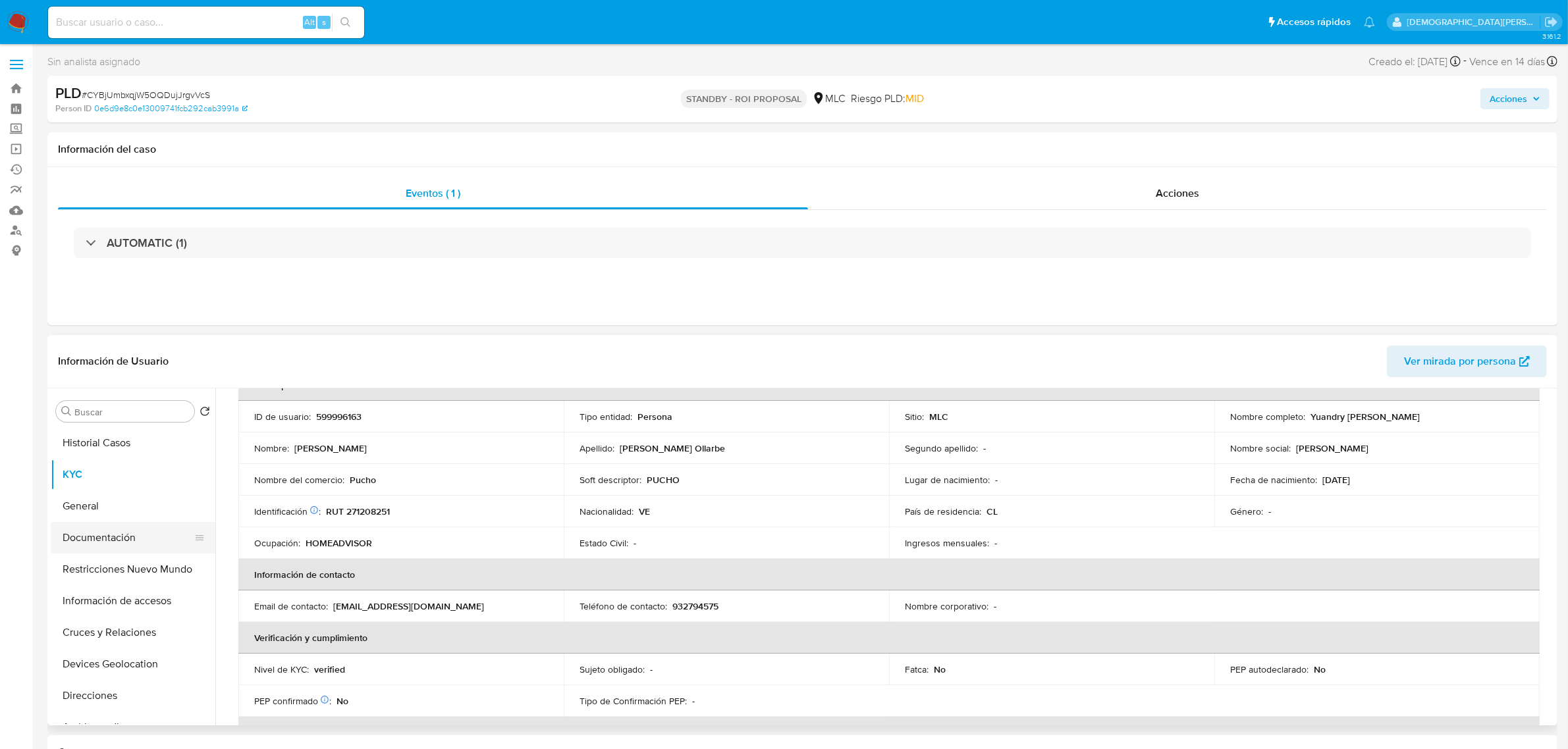
click at [132, 534] on button "Documentación" at bounding box center [127, 538] width 154 height 31
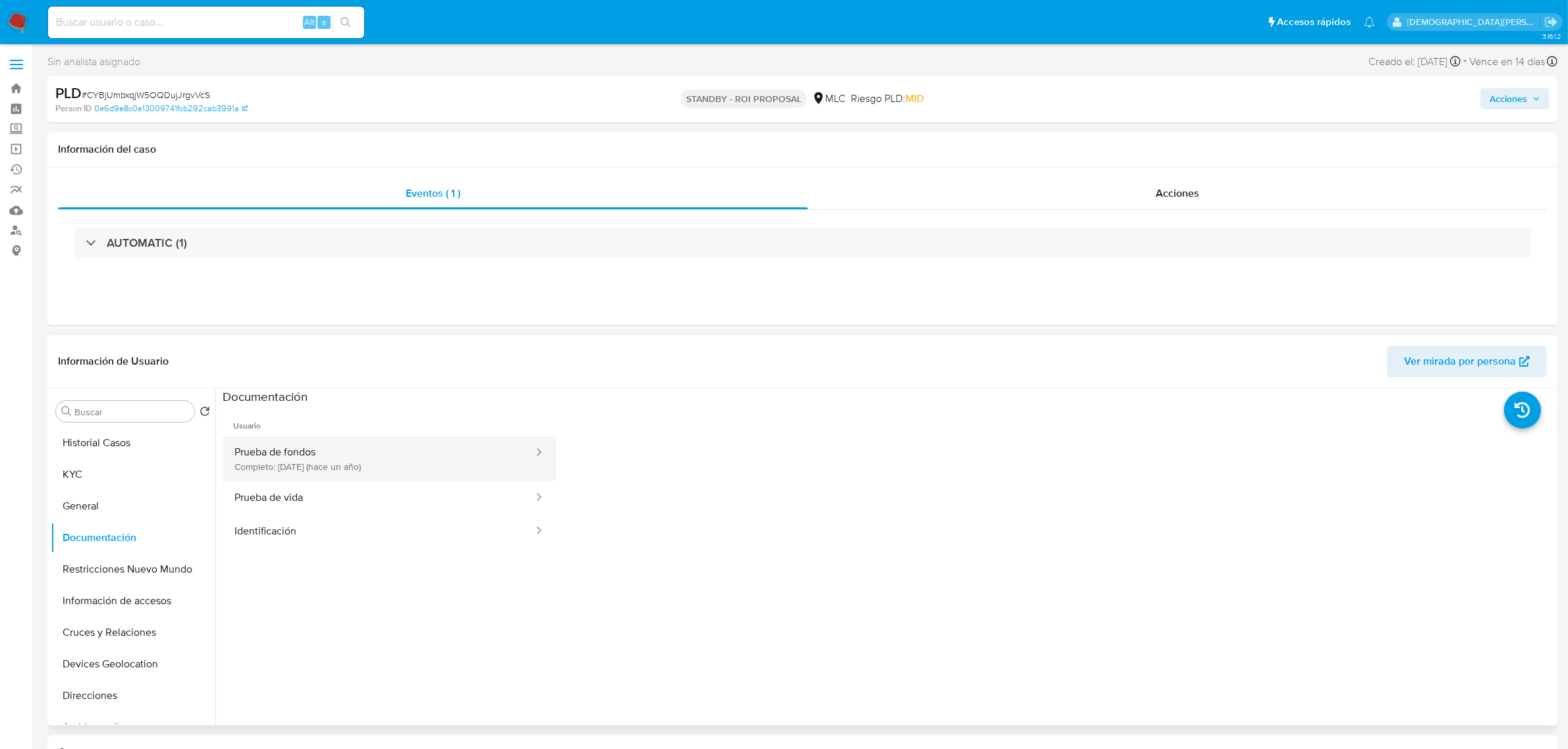
drag, startPoint x: 336, startPoint y: 461, endPoint x: 390, endPoint y: 467, distance: 54.3
click at [336, 462] on button "Prueba de fondos Completo: 10/07/2024 (hace un año)" at bounding box center [378, 459] width 312 height 45
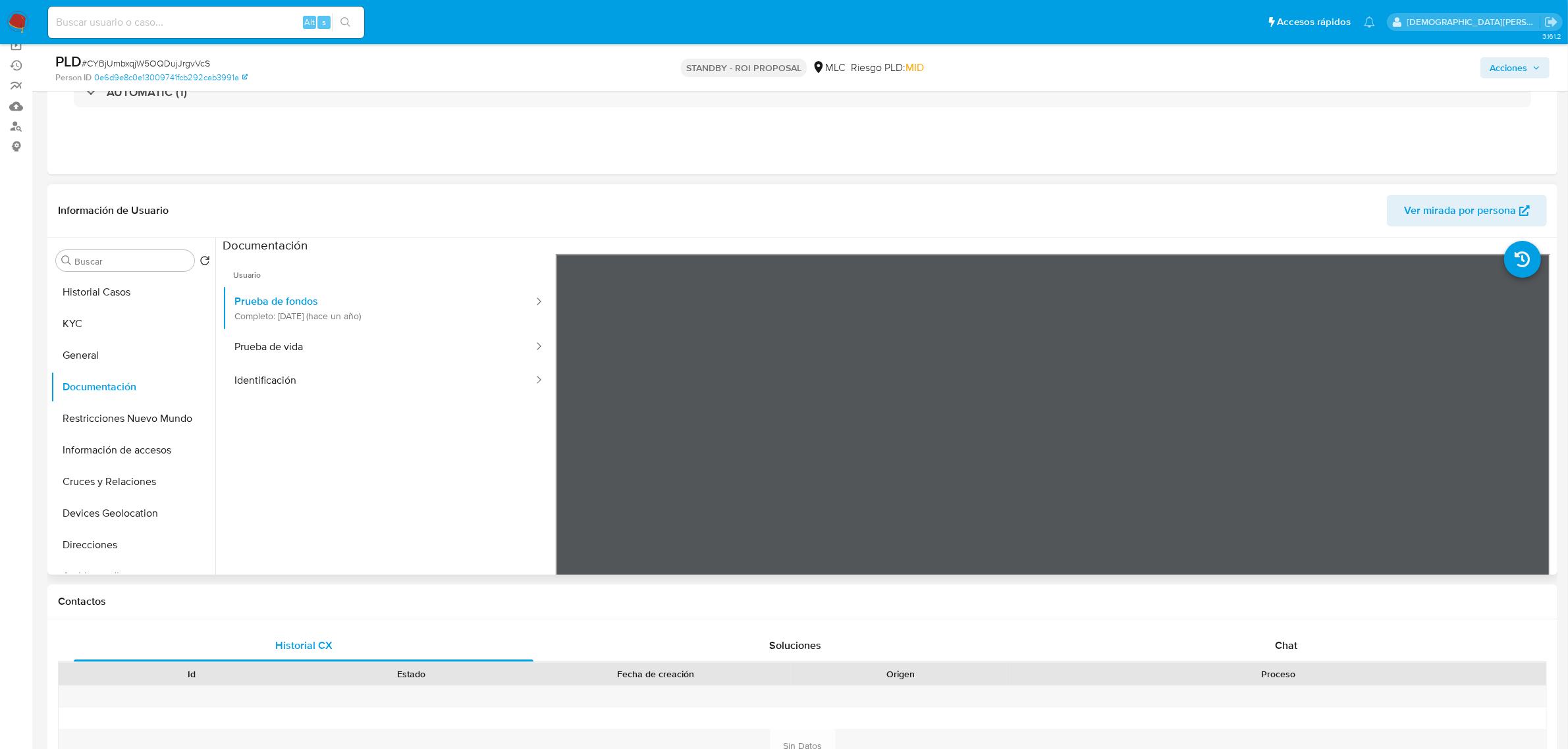
scroll to position [83, 0]
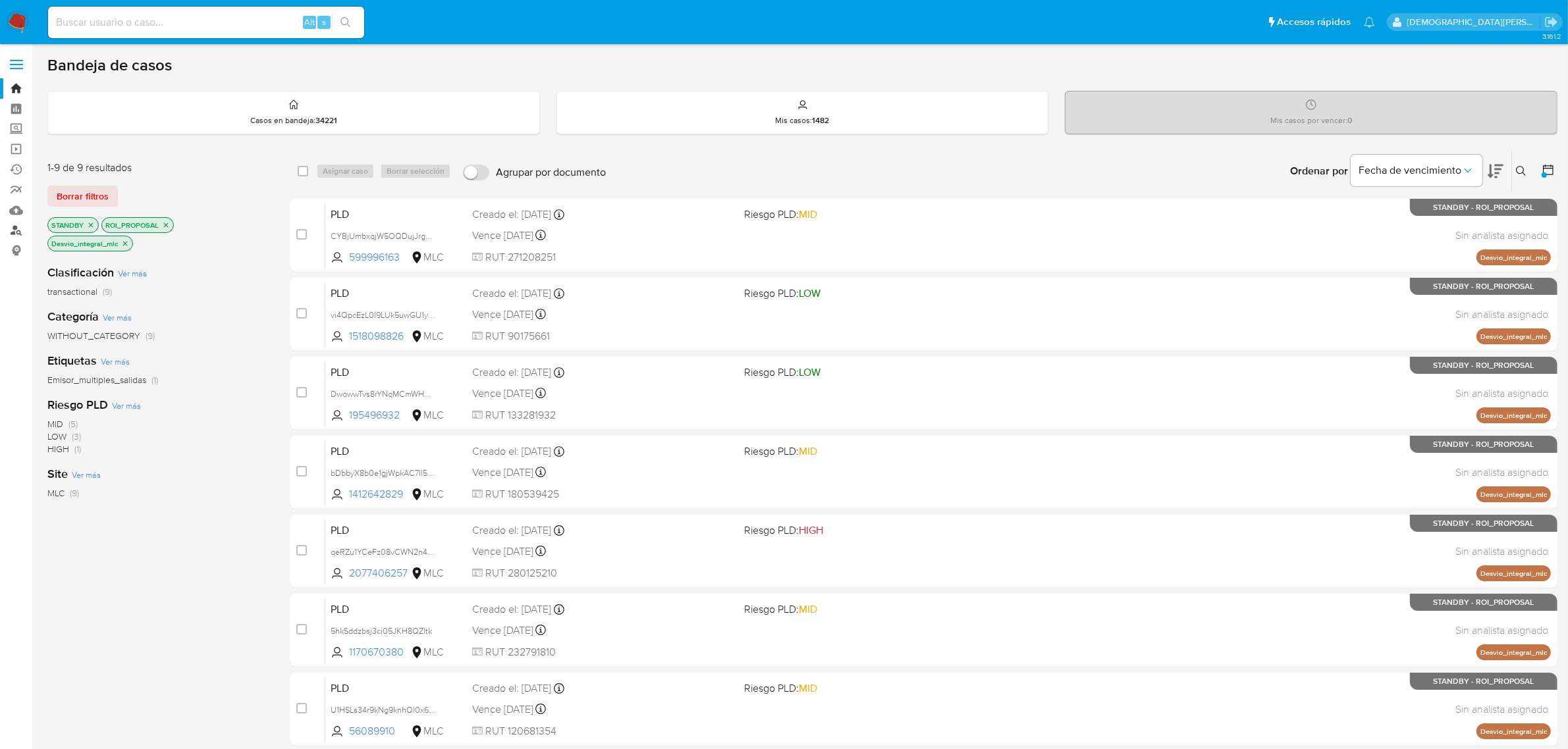
click at [15, 227] on link "Buscador de personas" at bounding box center [78, 230] width 157 height 21
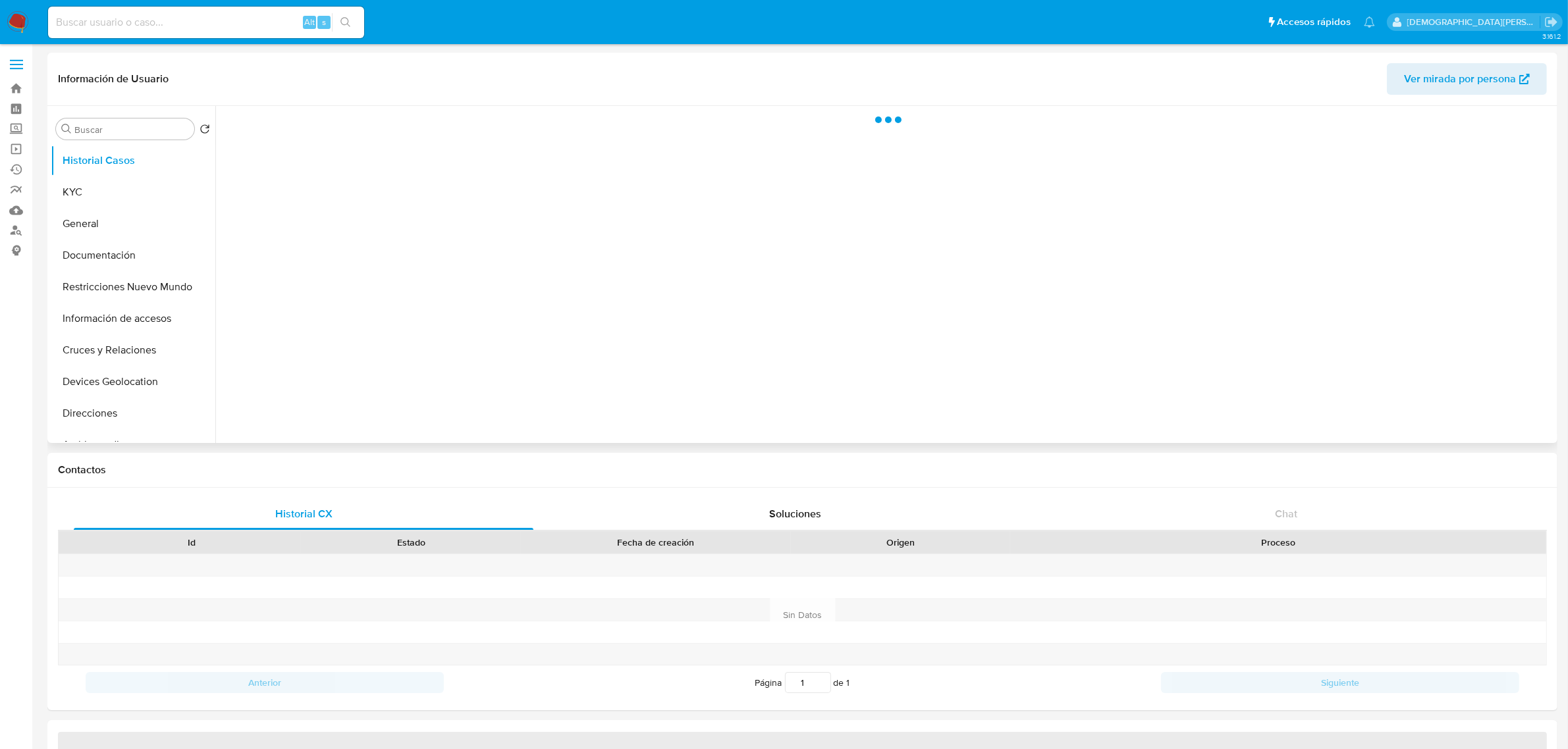
select select "10"
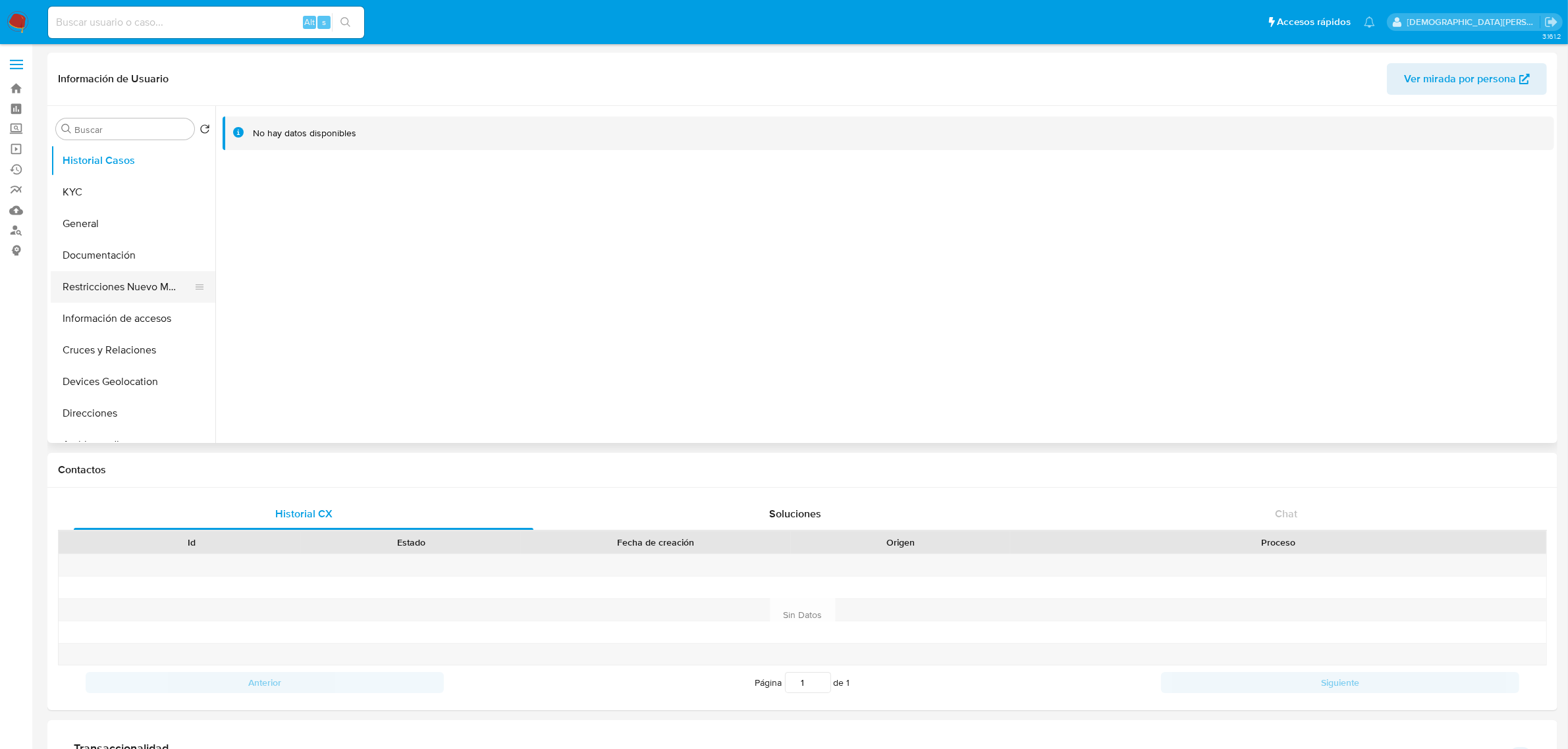
click at [130, 280] on button "Restricciones Nuevo Mundo" at bounding box center [127, 287] width 154 height 31
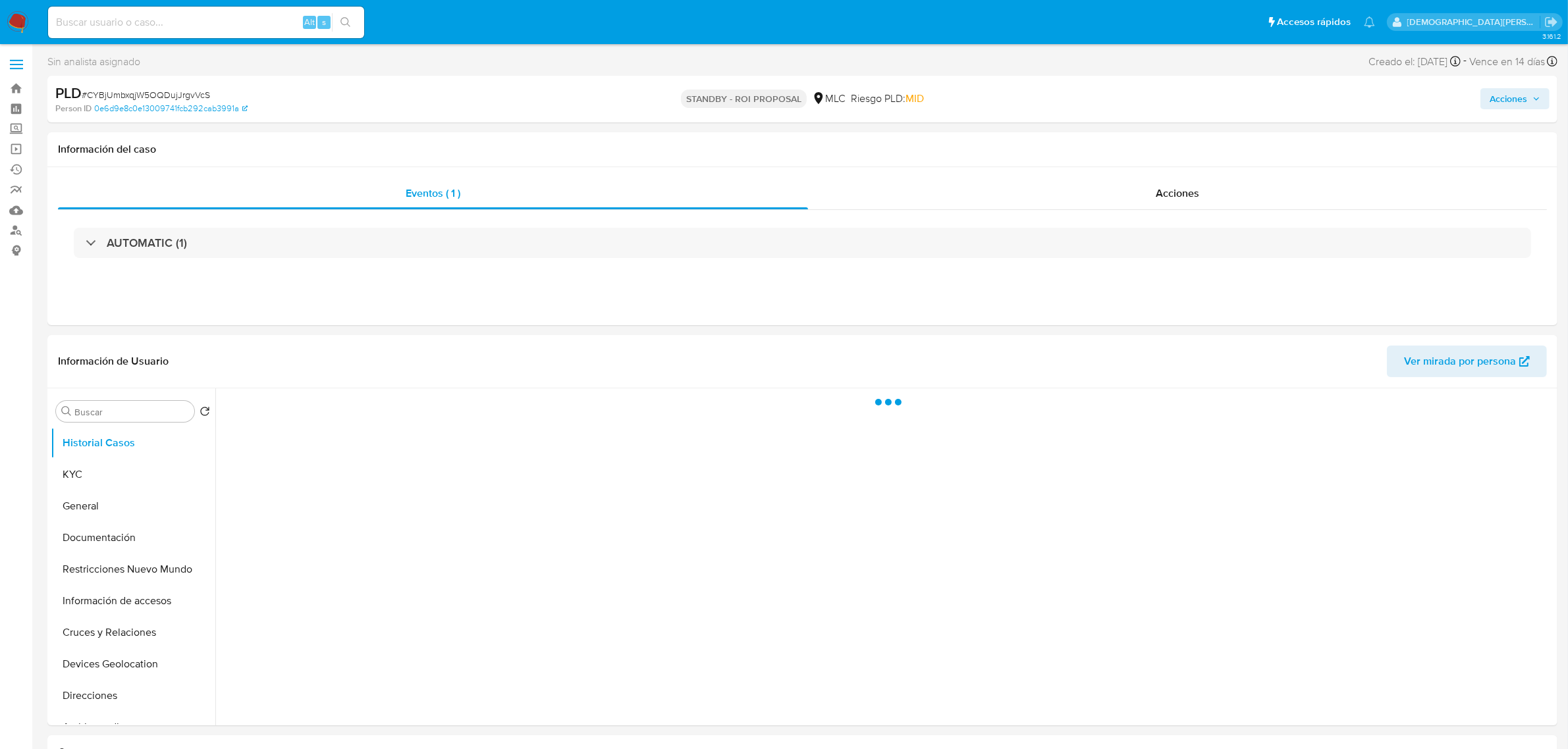
select select "10"
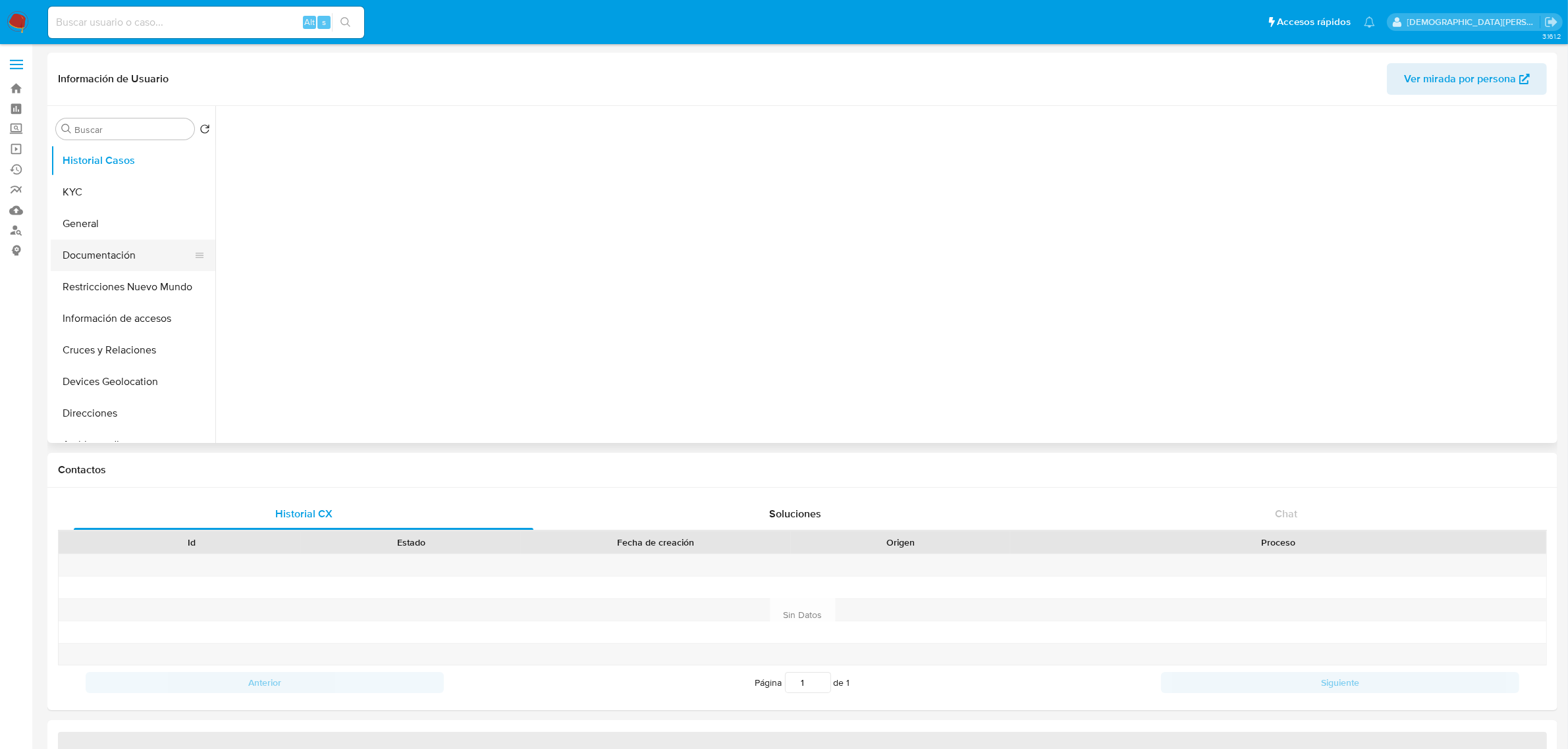
select select "10"
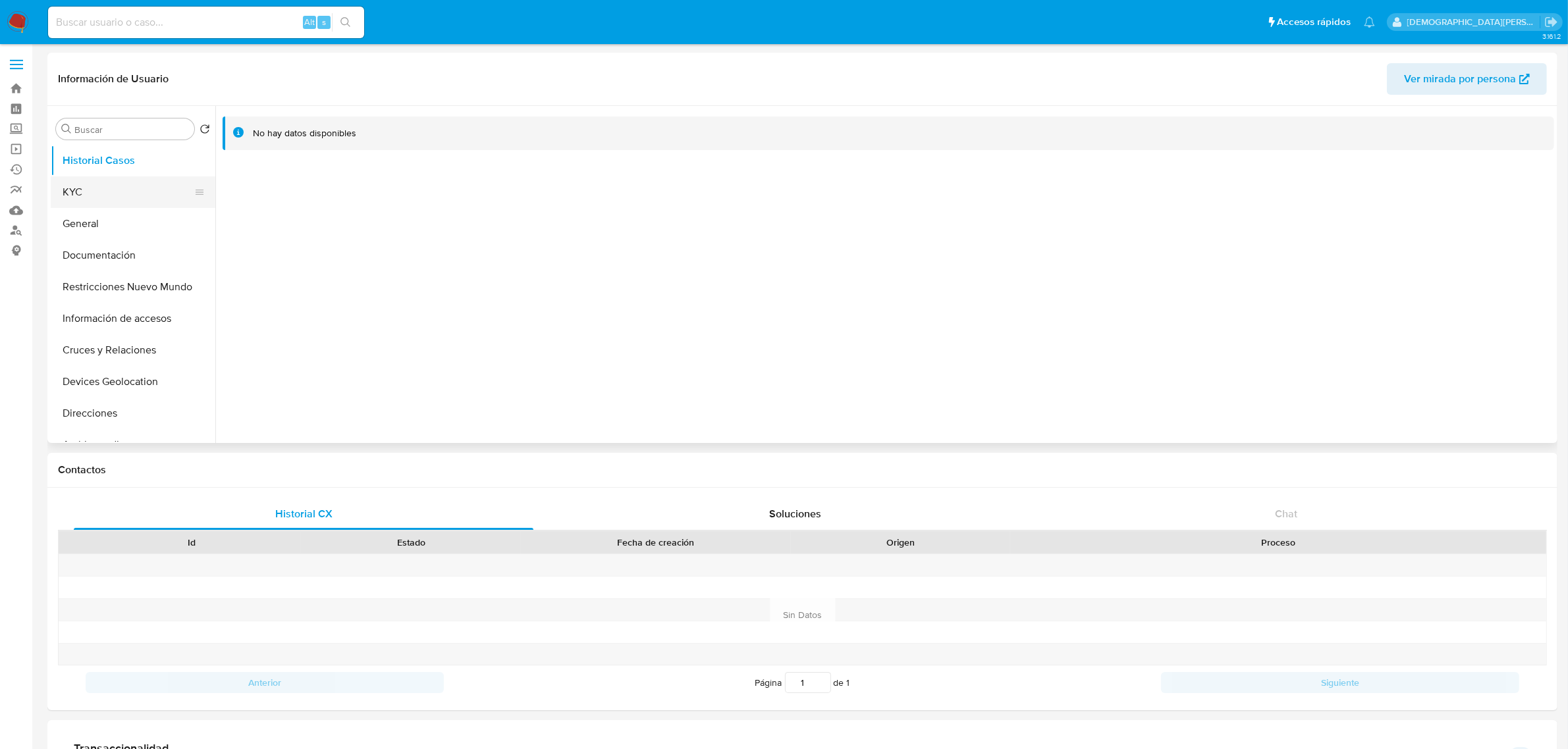
click at [116, 197] on button "KYC" at bounding box center [127, 192] width 154 height 31
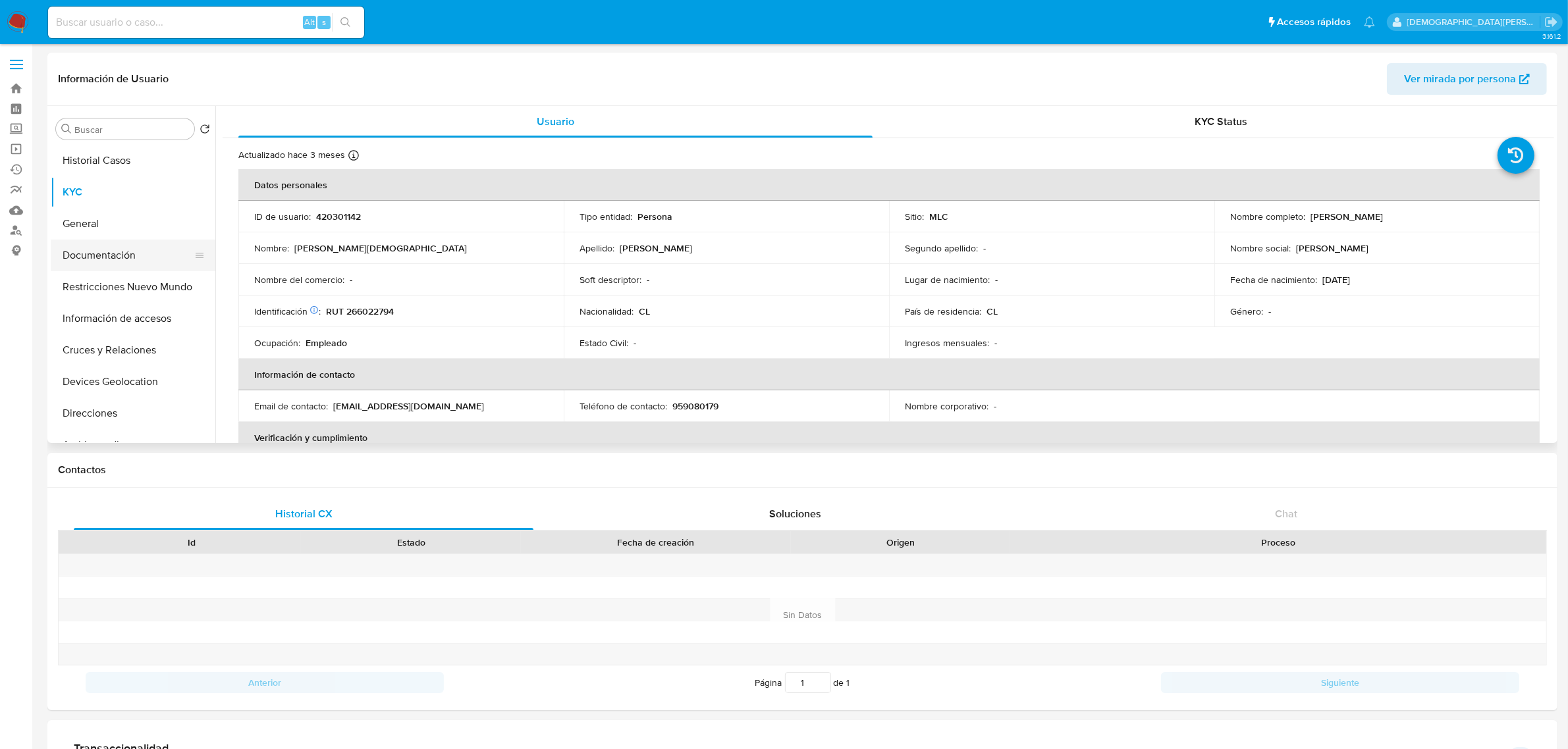
click at [129, 255] on button "Documentación" at bounding box center [127, 255] width 154 height 31
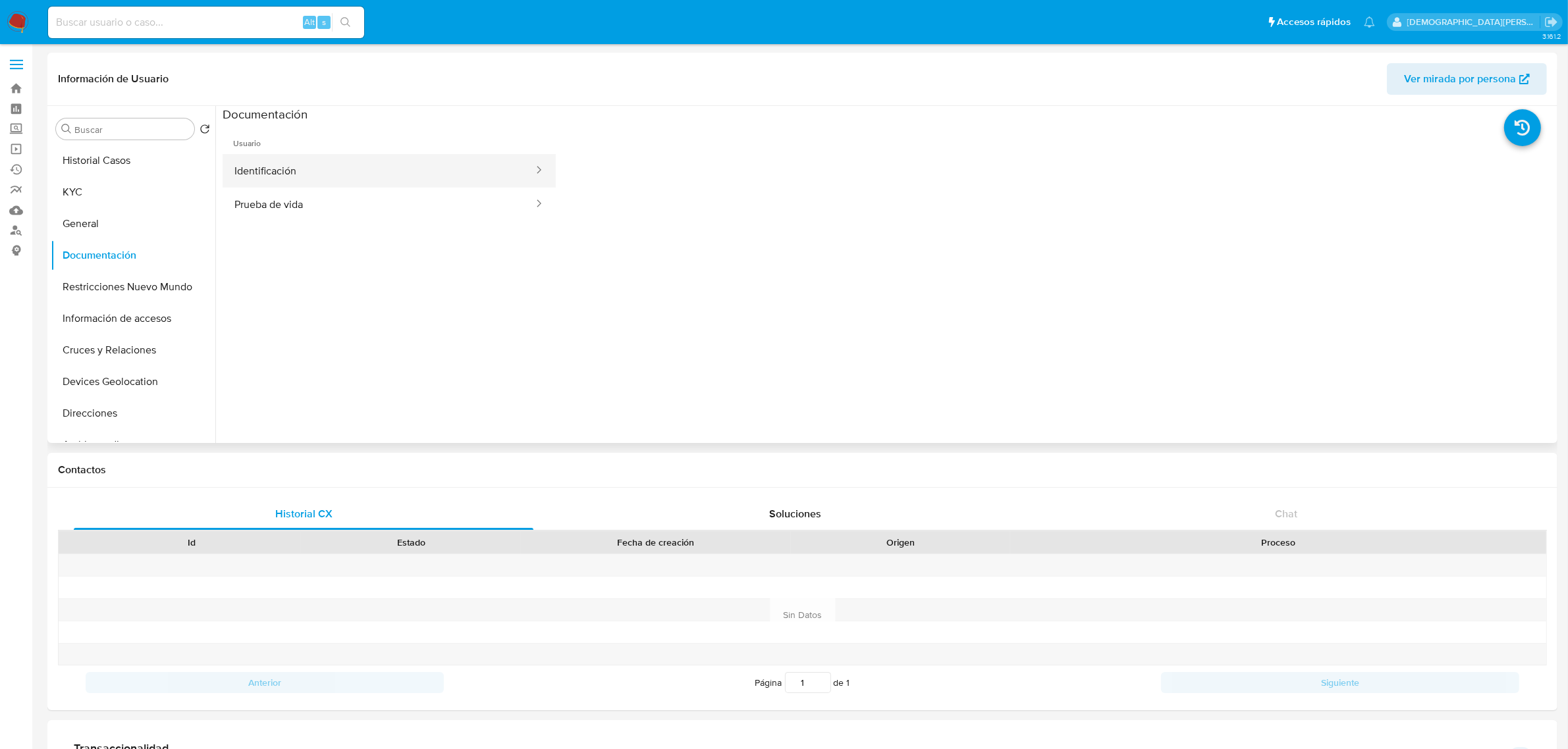
click at [361, 173] on button "Identificación" at bounding box center [378, 171] width 312 height 34
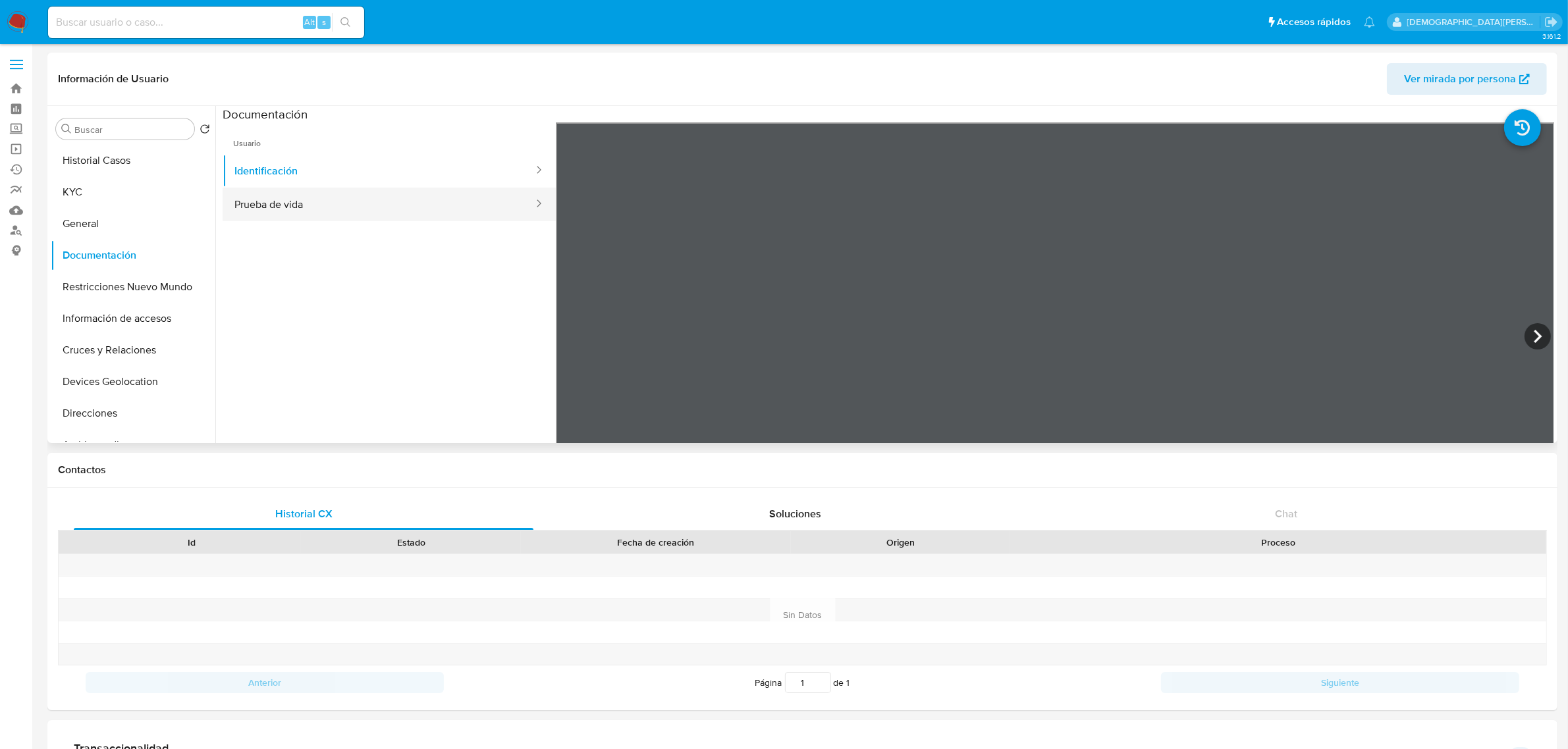
click at [334, 206] on button "Prueba de vida" at bounding box center [378, 204] width 312 height 34
click at [154, 189] on button "KYC" at bounding box center [127, 192] width 154 height 31
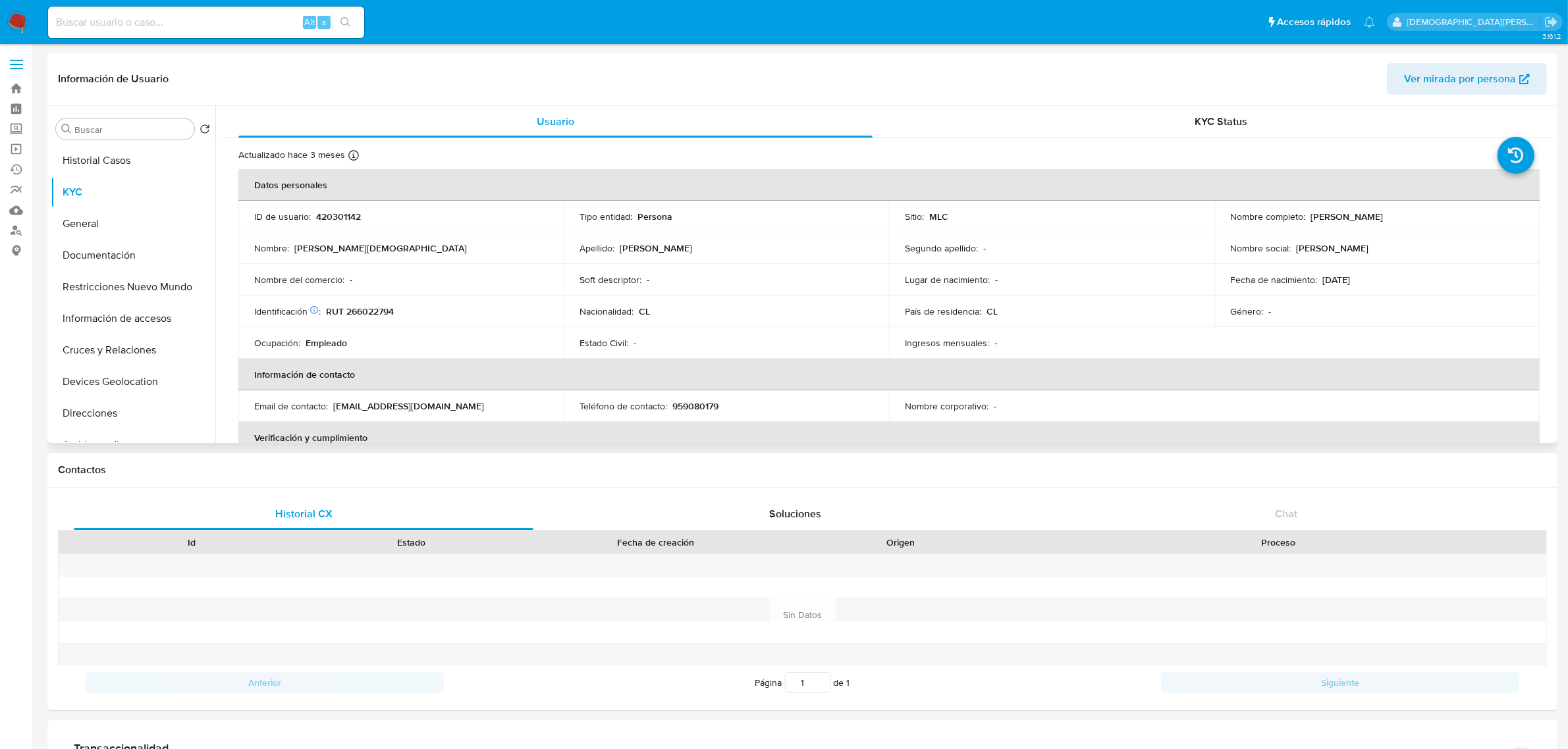
click at [365, 313] on p "RUT 266022794" at bounding box center [360, 311] width 68 height 12
copy p "266022794"
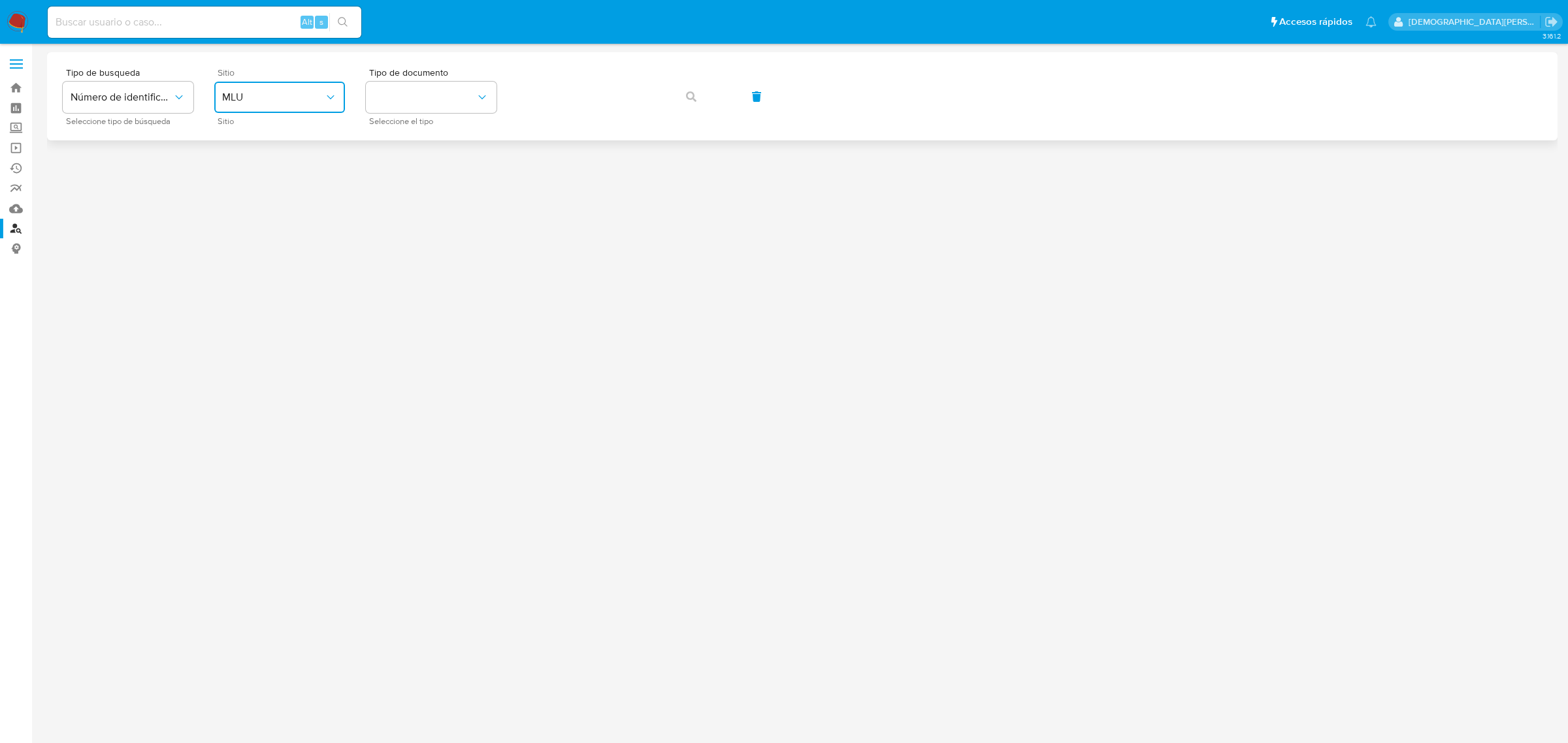
click at [279, 105] on button "MLU" at bounding box center [279, 97] width 130 height 31
click at [253, 311] on div "MLC" at bounding box center [275, 320] width 107 height 31
click at [425, 88] on button "identificationType" at bounding box center [430, 97] width 130 height 31
drag, startPoint x: 466, startPoint y: 129, endPoint x: 511, endPoint y: 115, distance: 47.1
click at [467, 129] on div "RUT RUT" at bounding box center [427, 139] width 107 height 44
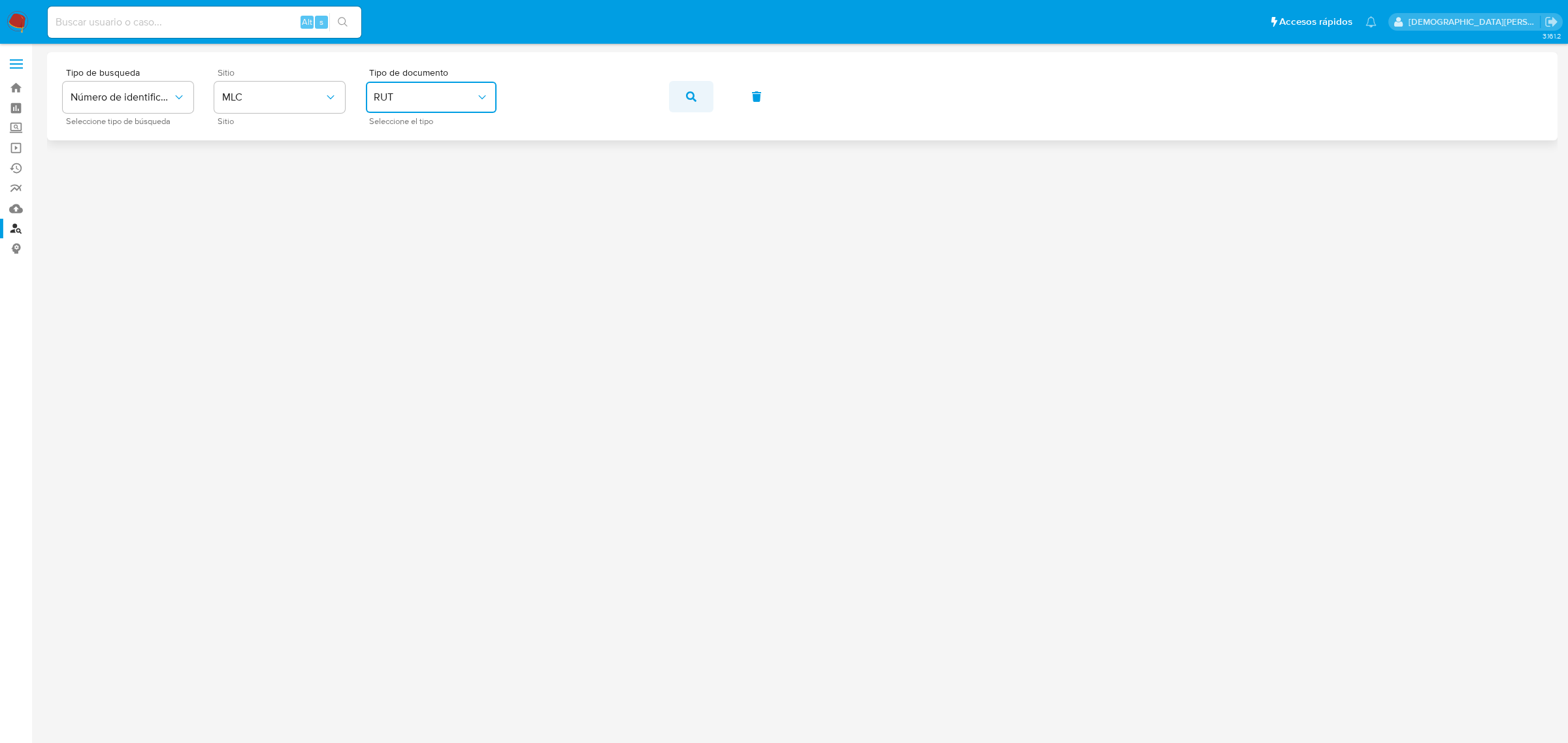
click at [681, 93] on button "button" at bounding box center [691, 97] width 44 height 31
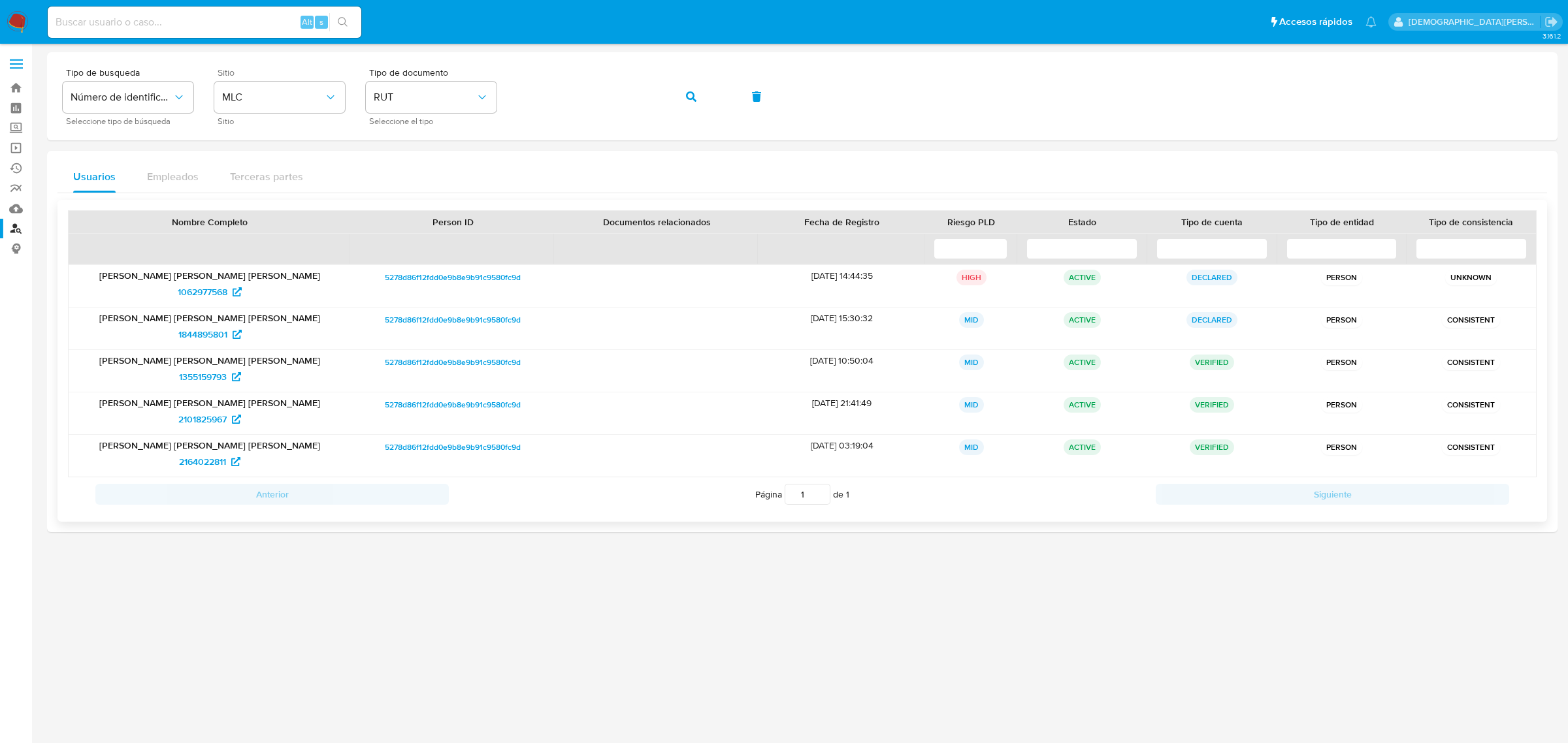
click at [438, 279] on span "5278d86f12fdd0e9b8e9b91c9580fc9d" at bounding box center [453, 277] width 136 height 16
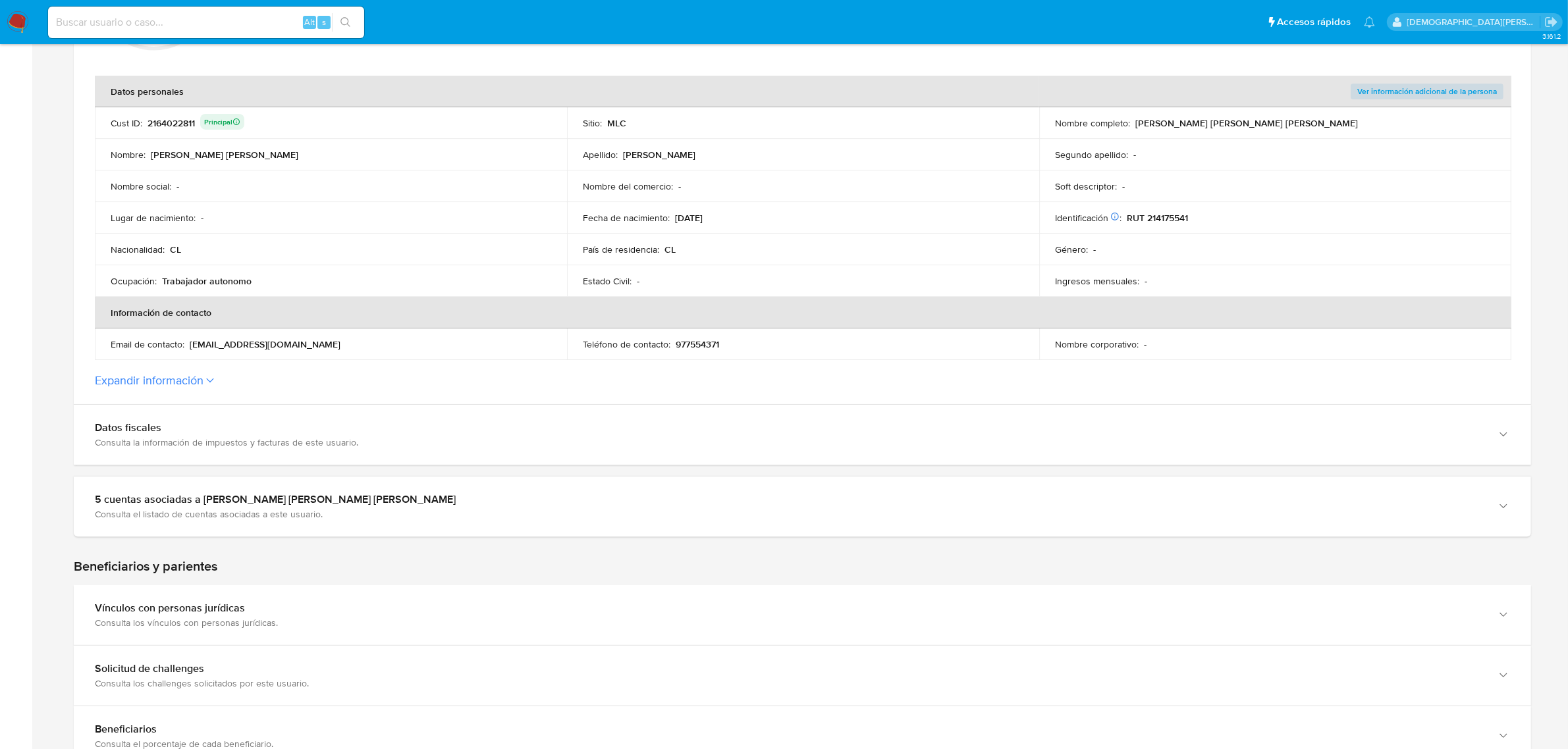
scroll to position [329, 0]
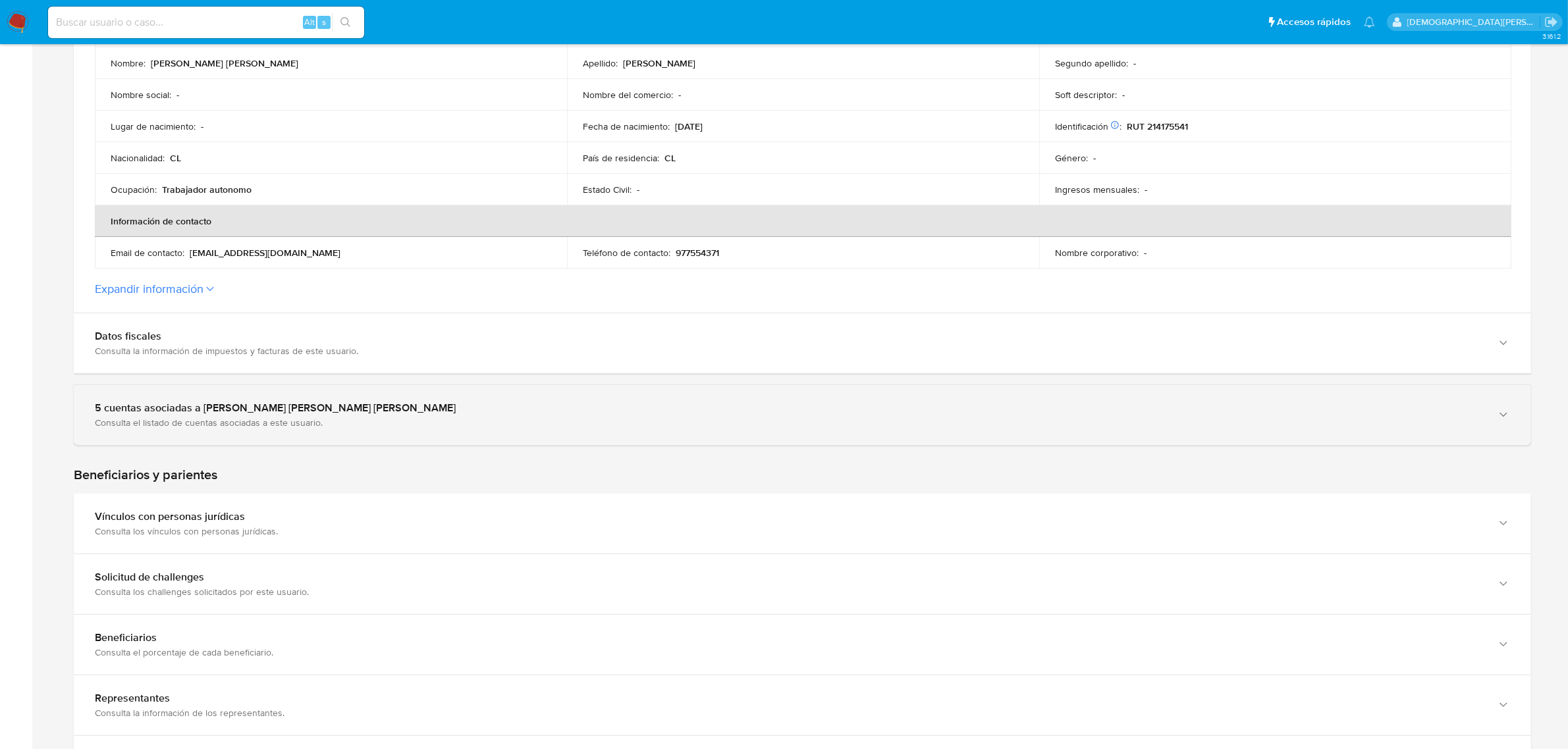
click at [301, 434] on div "5 cuentas asociadas a [PERSON_NAME] [PERSON_NAME] [PERSON_NAME] Consulta el lis…" at bounding box center [802, 415] width 1457 height 60
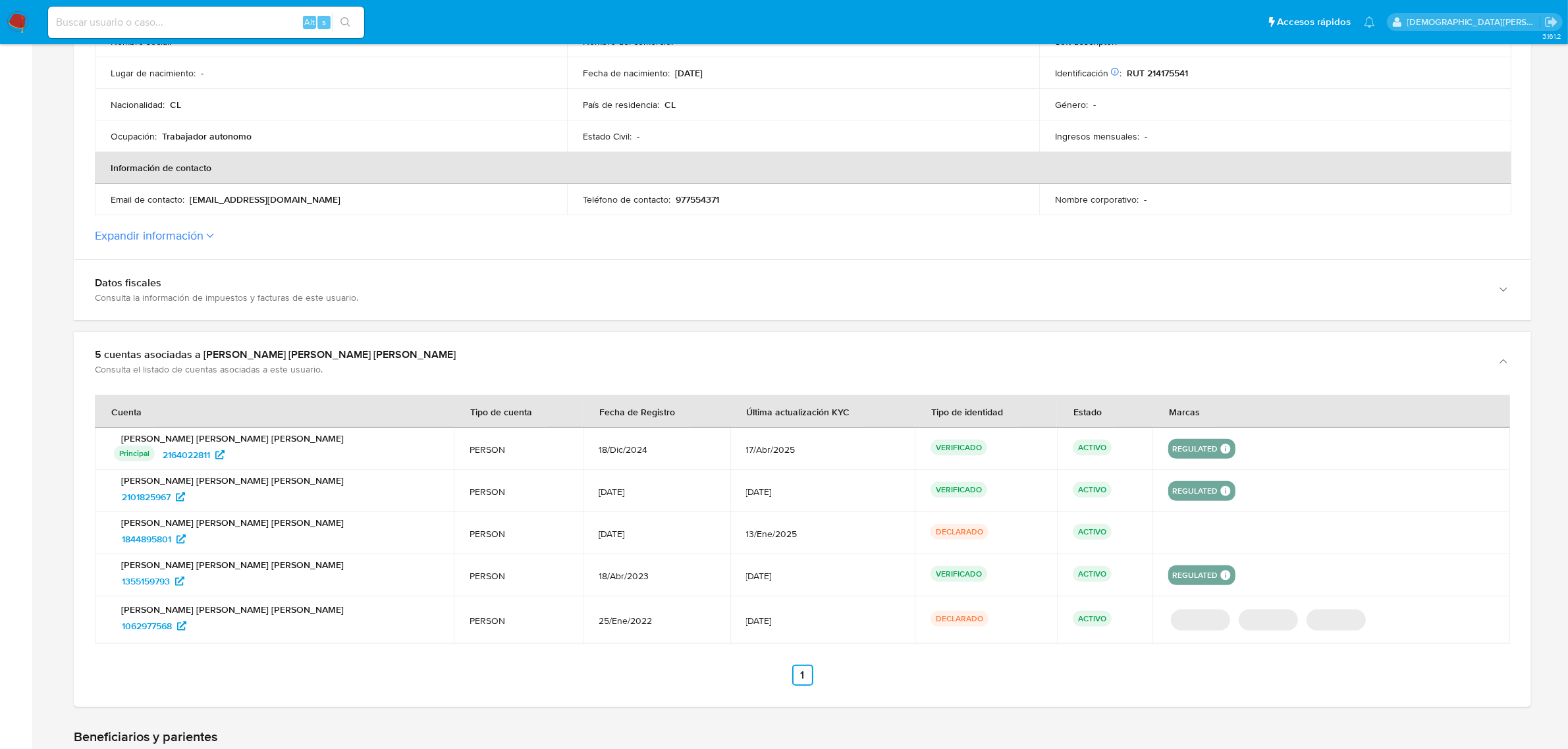
scroll to position [411, 0]
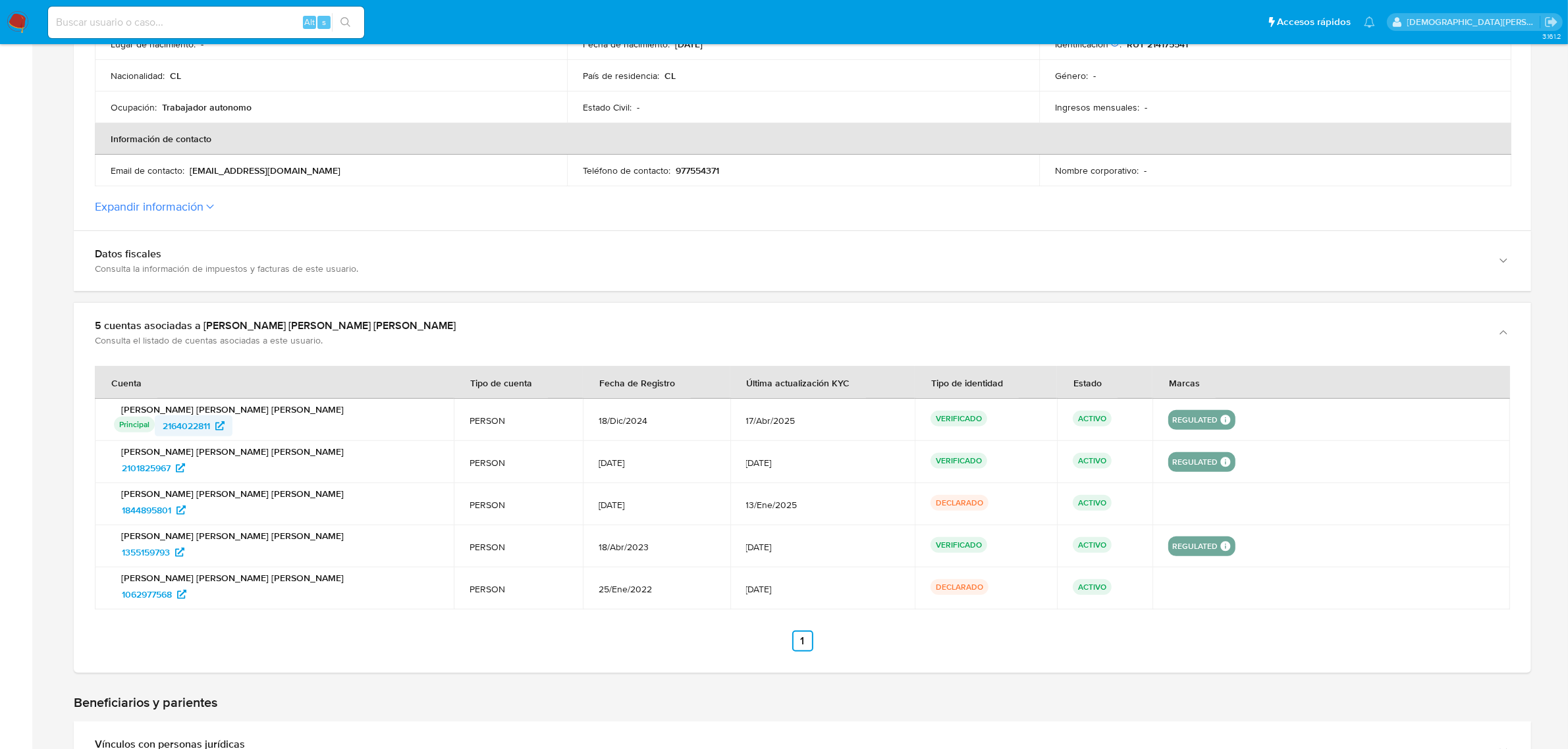
click at [196, 424] on span "2164022811" at bounding box center [186, 426] width 47 height 21
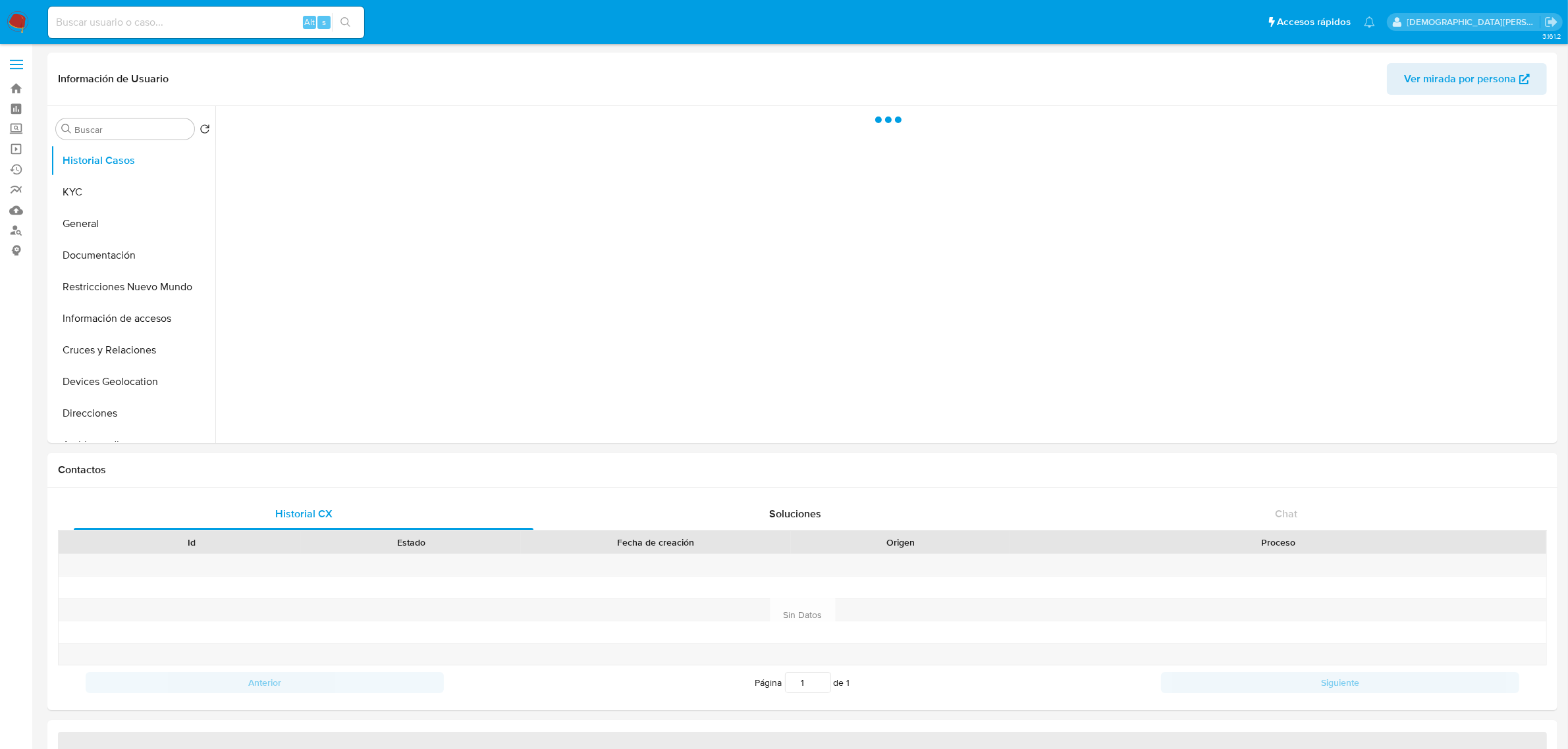
select select "10"
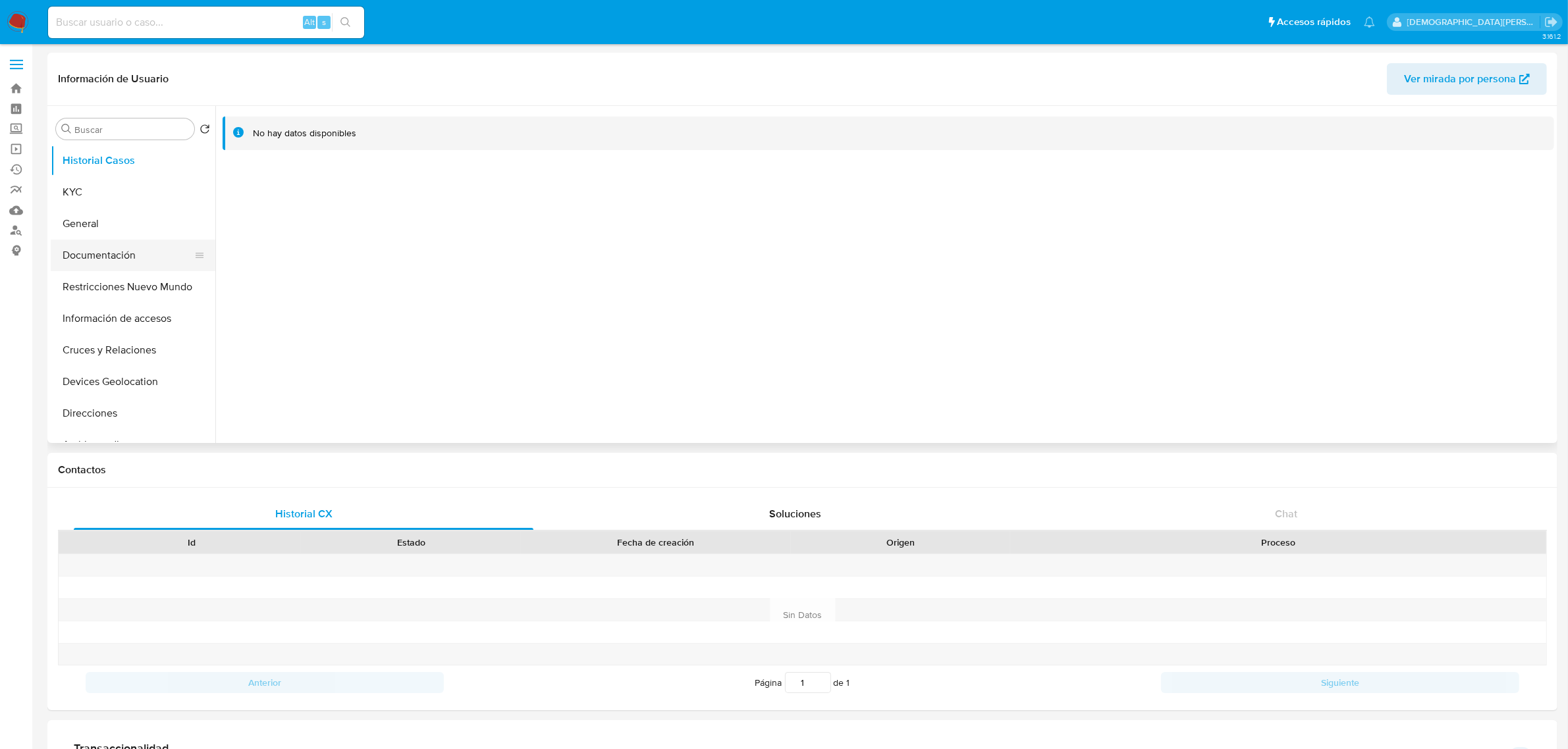
click at [89, 252] on button "Documentación" at bounding box center [127, 255] width 154 height 31
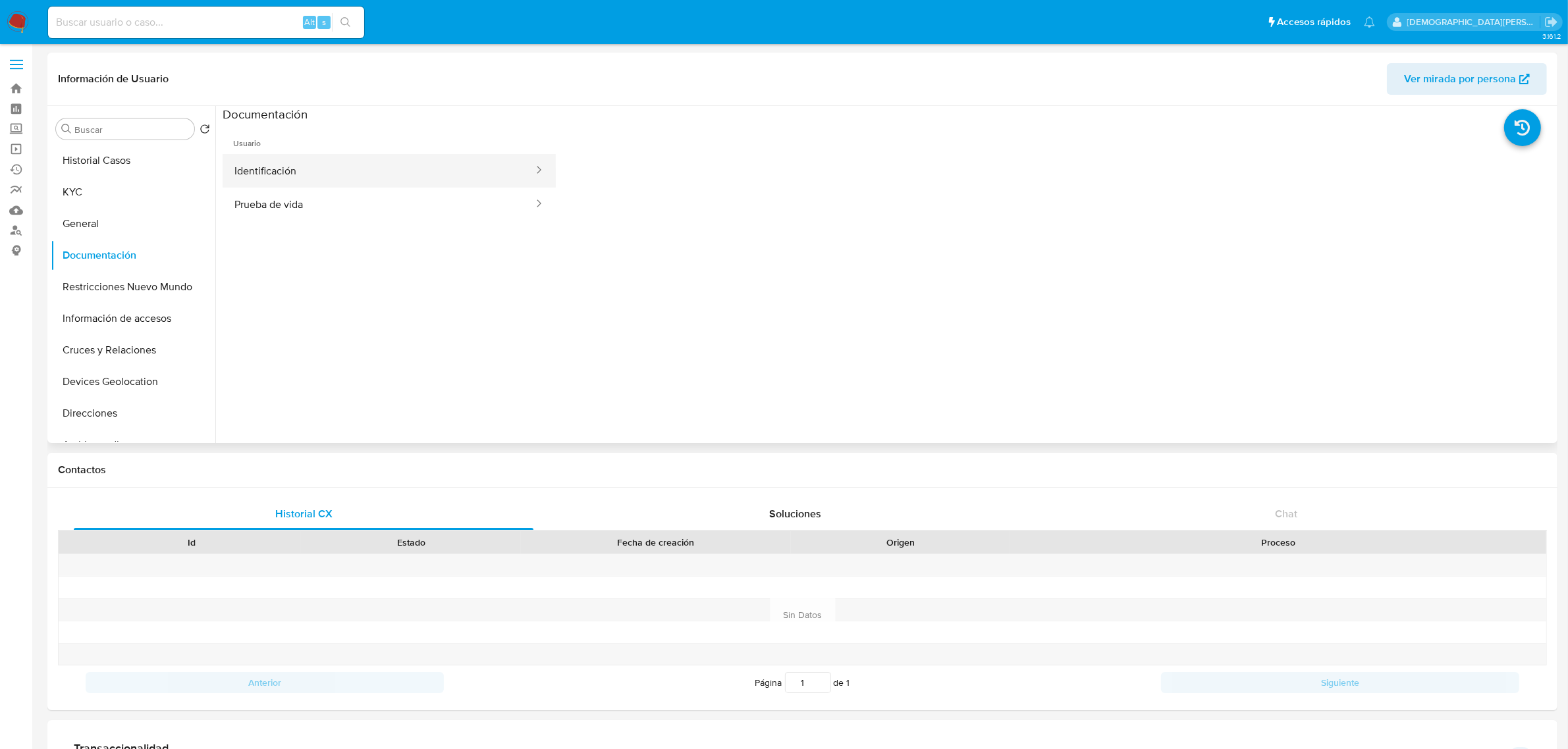
click at [419, 169] on button "Identificación" at bounding box center [378, 171] width 312 height 34
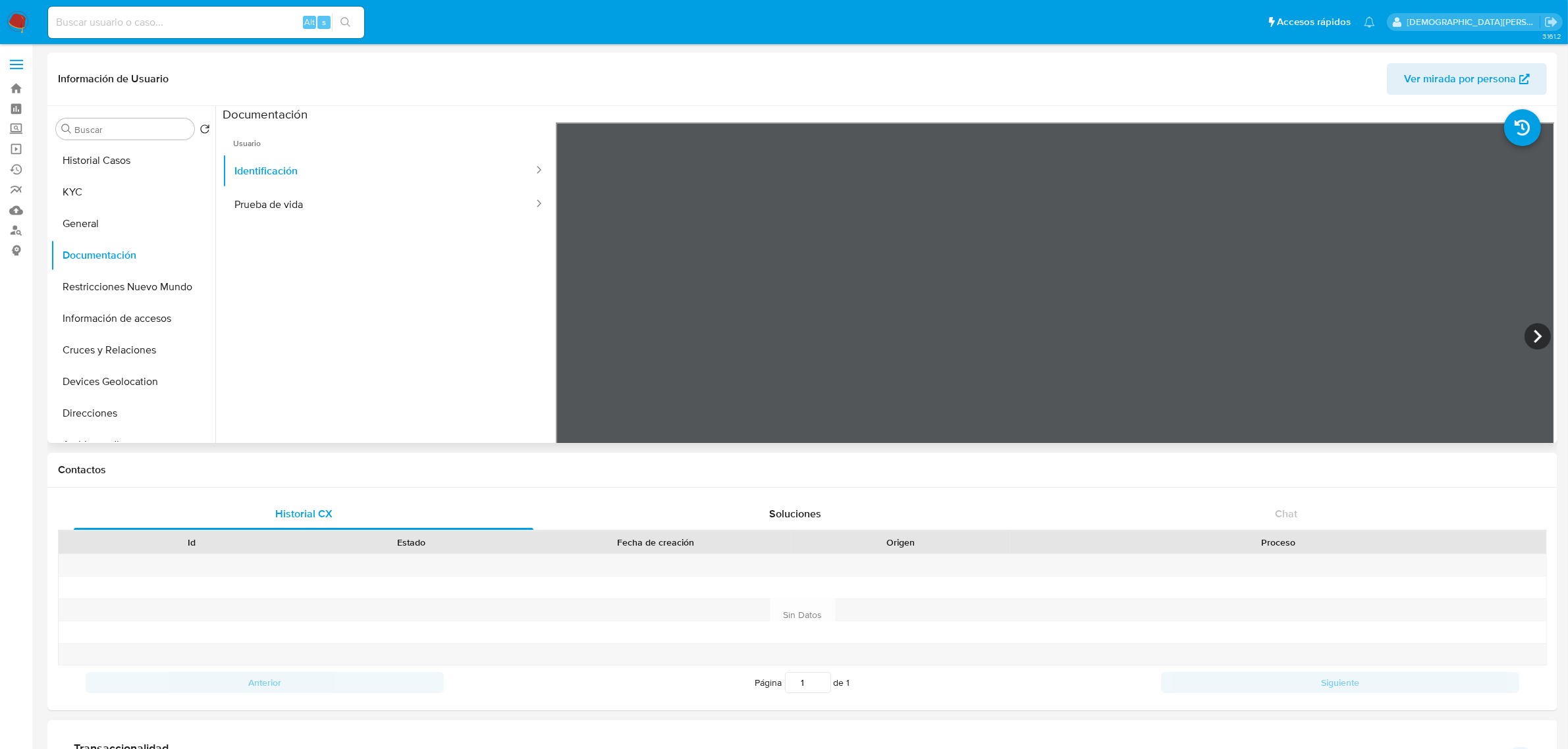
drag, startPoint x: 354, startPoint y: 204, endPoint x: 495, endPoint y: 228, distance: 143.0
click at [355, 204] on button "Prueba de vida" at bounding box center [378, 204] width 312 height 34
click at [109, 193] on button "KYC" at bounding box center [127, 192] width 154 height 31
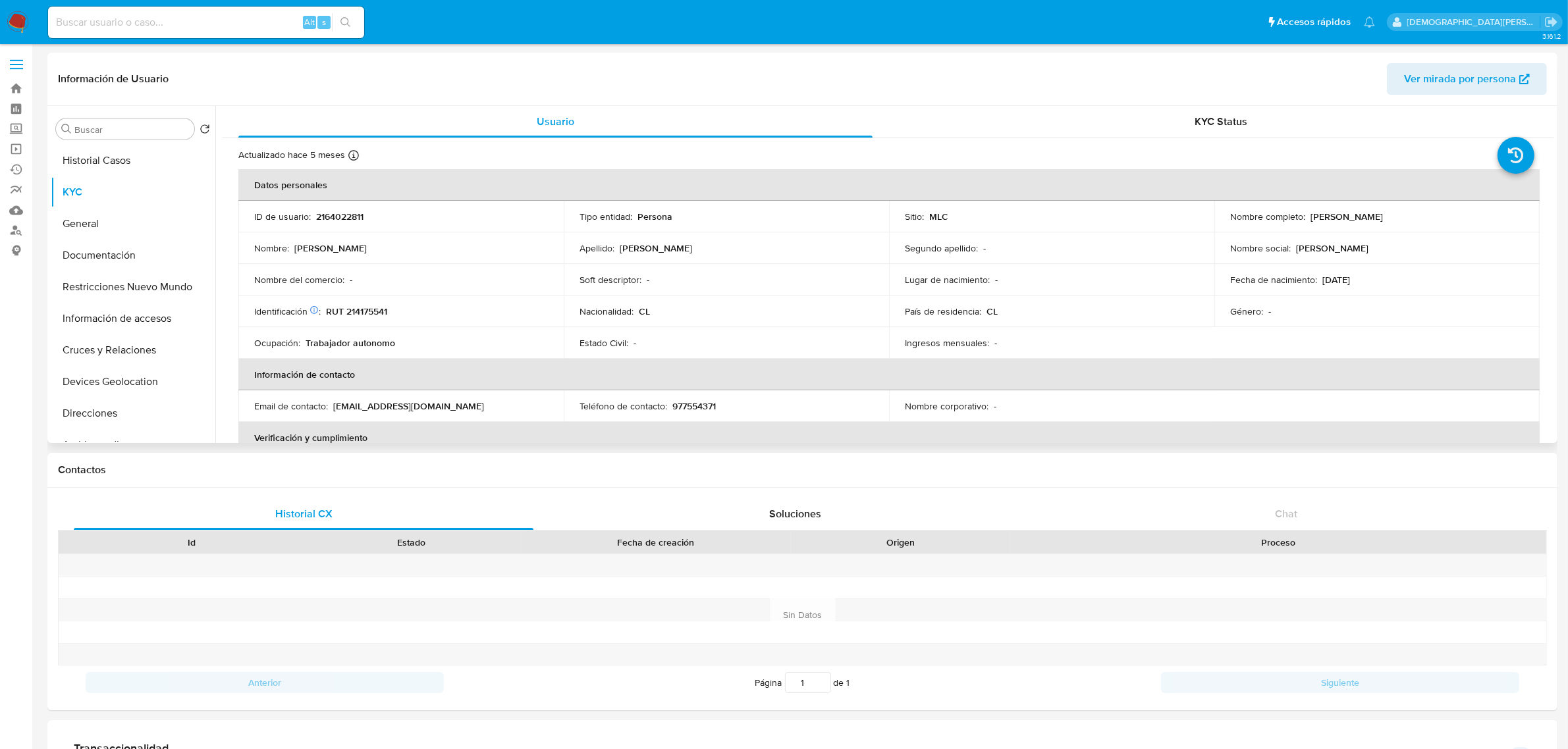
drag, startPoint x: 1307, startPoint y: 217, endPoint x: 1499, endPoint y: 219, distance: 192.0
click at [1499, 219] on div "Nombre completo : Karen Marisol Alejandra Olivares Soto" at bounding box center [1377, 216] width 294 height 12
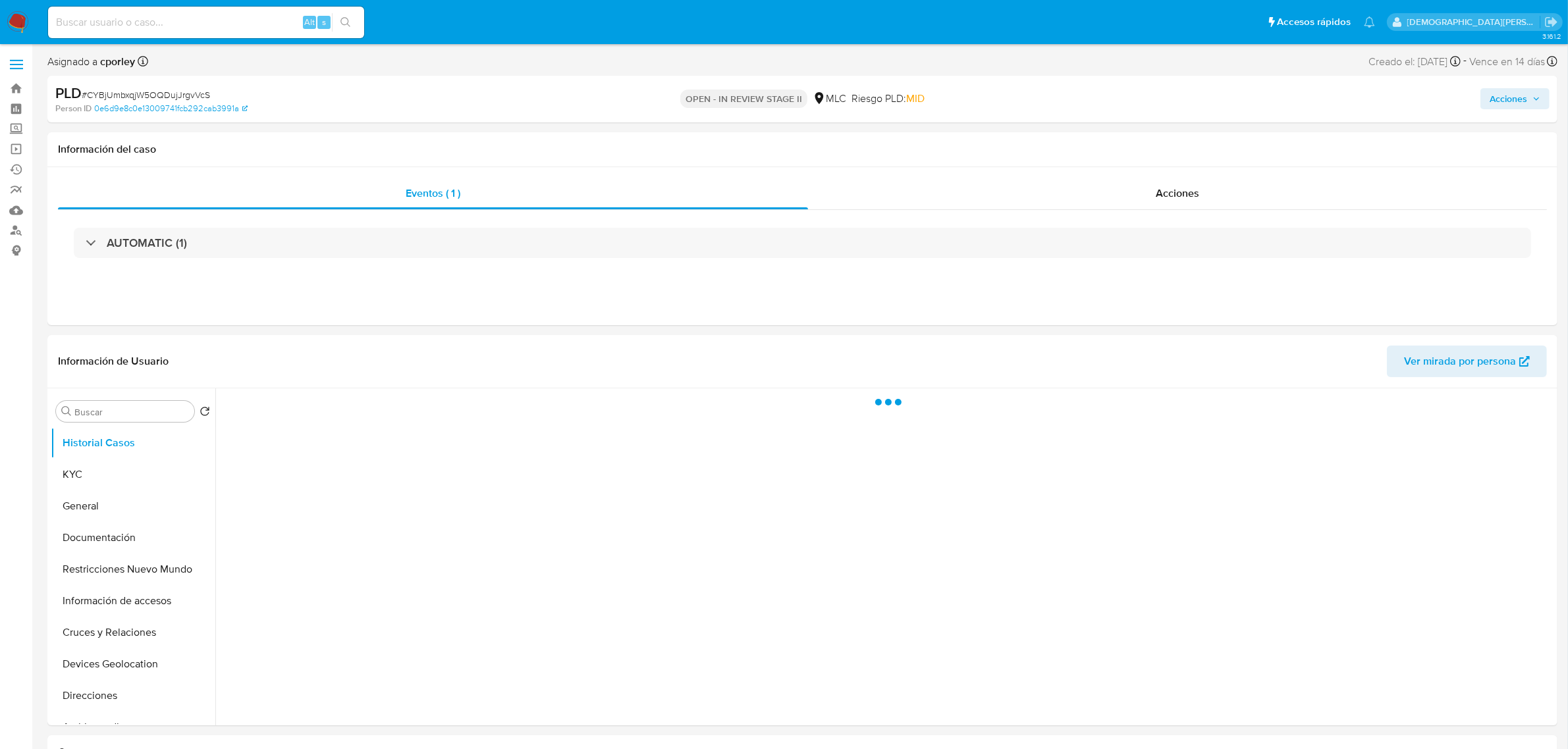
click at [1492, 99] on span "Acciones" at bounding box center [1508, 99] width 37 height 21
select select "10"
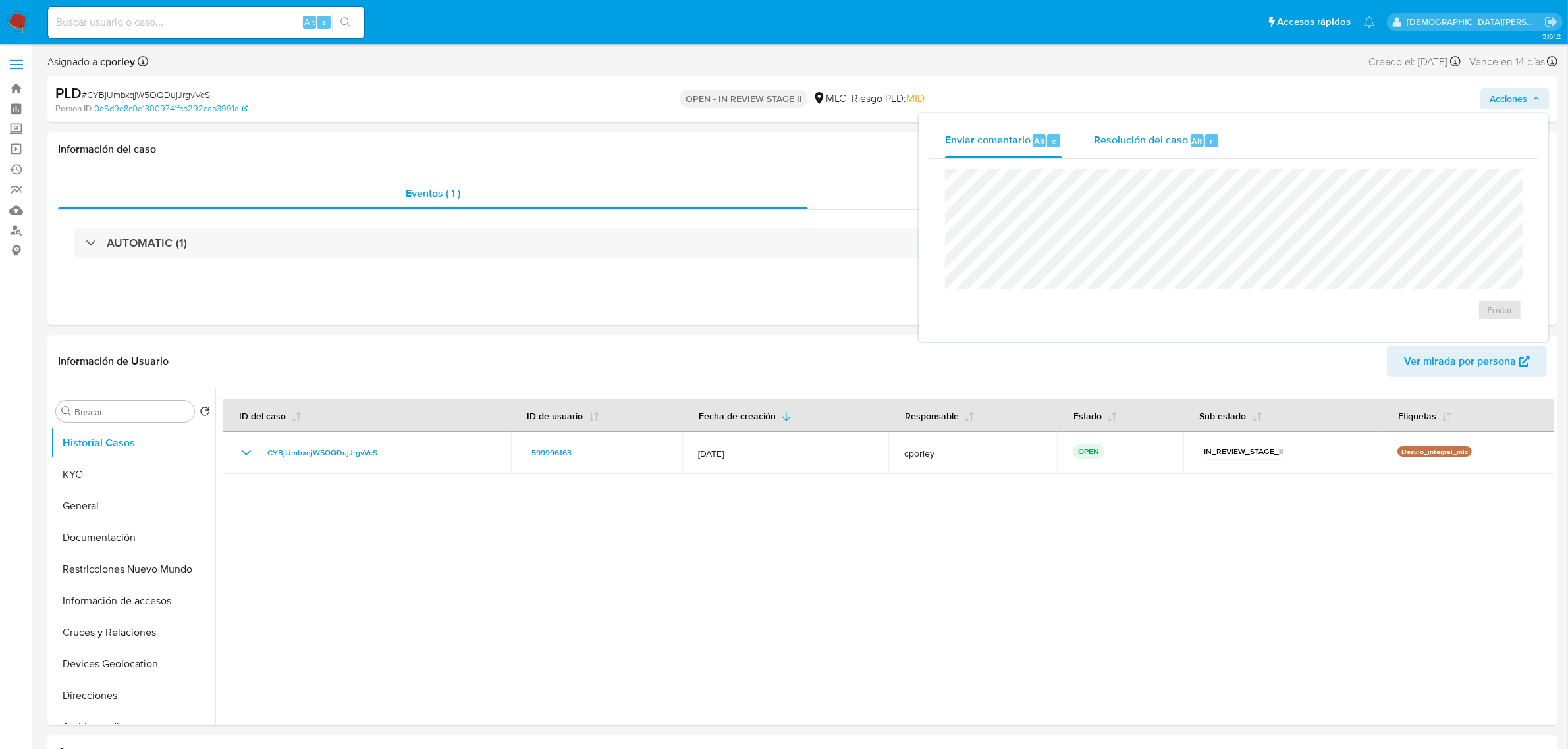
drag, startPoint x: 1164, startPoint y: 140, endPoint x: 1147, endPoint y: 166, distance: 31.1
click at [1163, 142] on span "Resolución del caso" at bounding box center [1141, 140] width 94 height 15
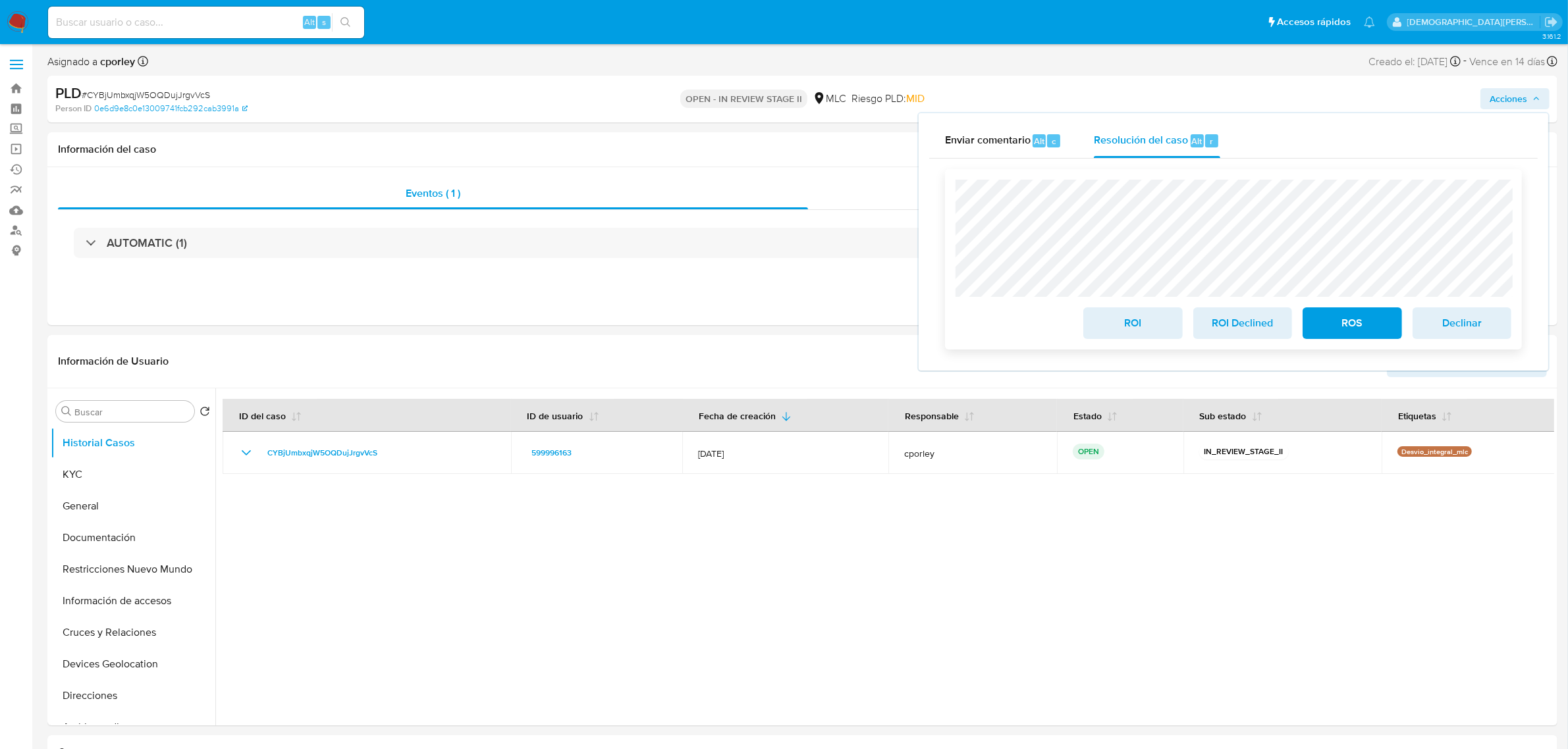
click at [1338, 325] on span "ROS" at bounding box center [1352, 323] width 64 height 29
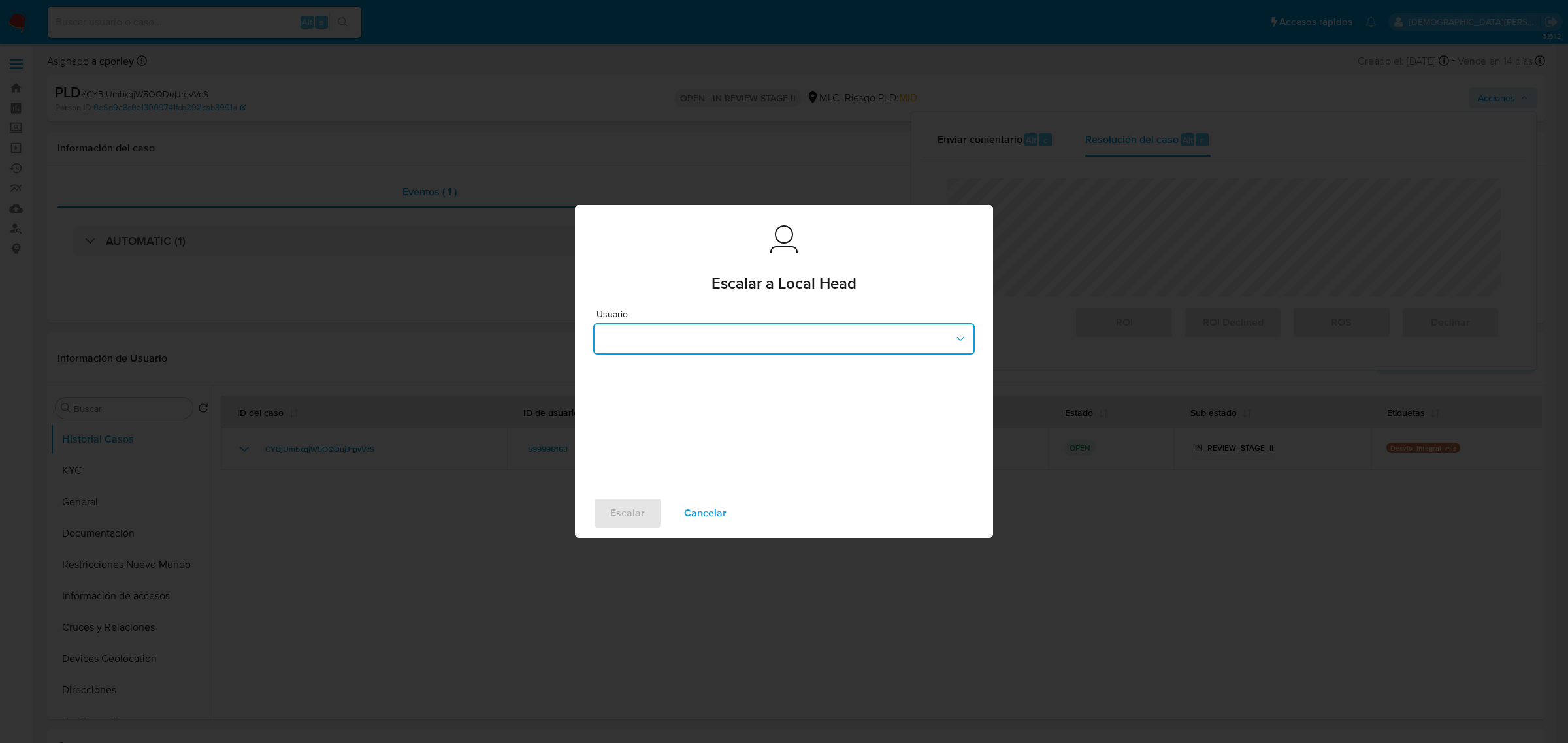
click at [709, 341] on button "button" at bounding box center [784, 339] width 382 height 31
click at [649, 369] on span "robenavidesc" at bounding box center [631, 369] width 61 height 13
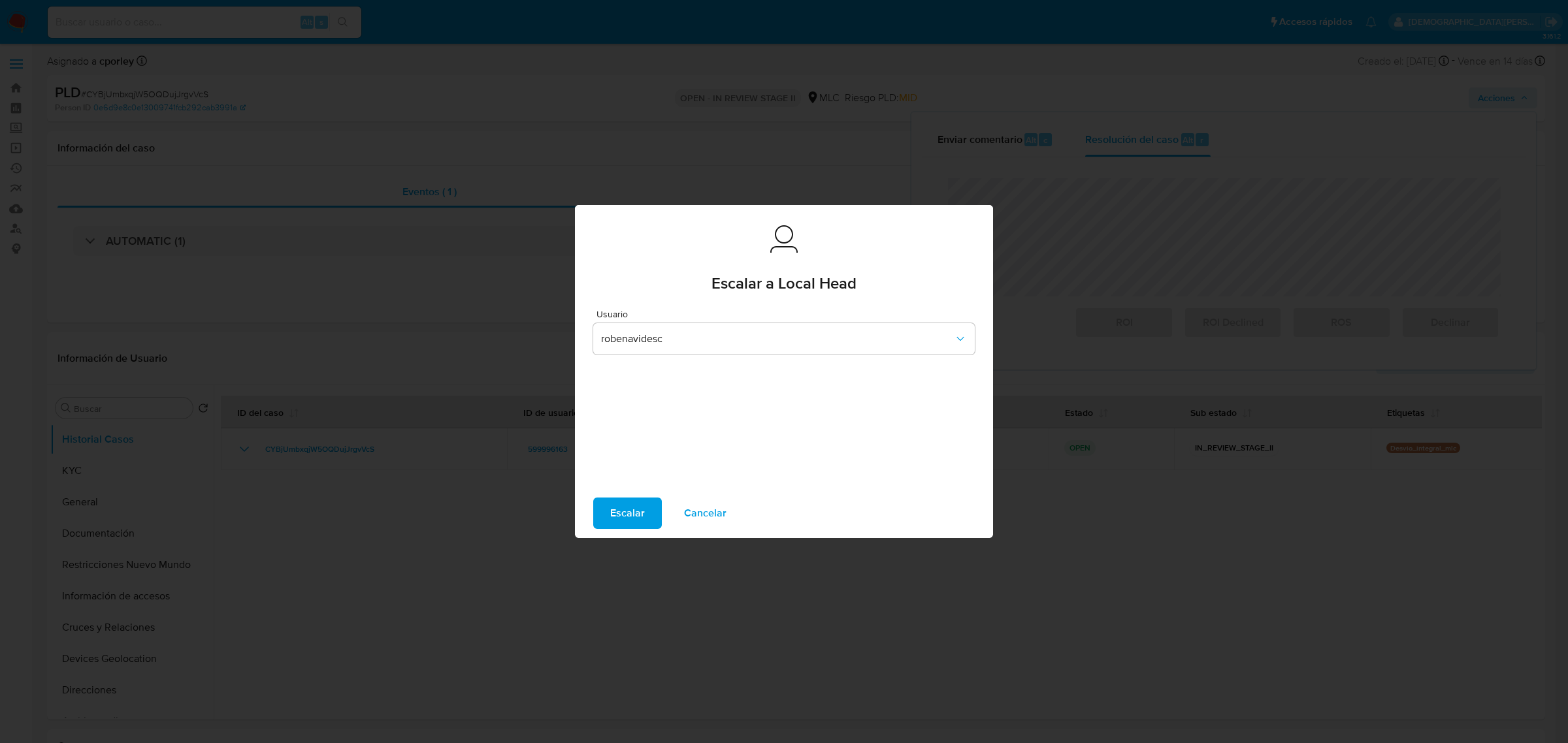
click at [630, 513] on span "Escalar" at bounding box center [628, 513] width 34 height 29
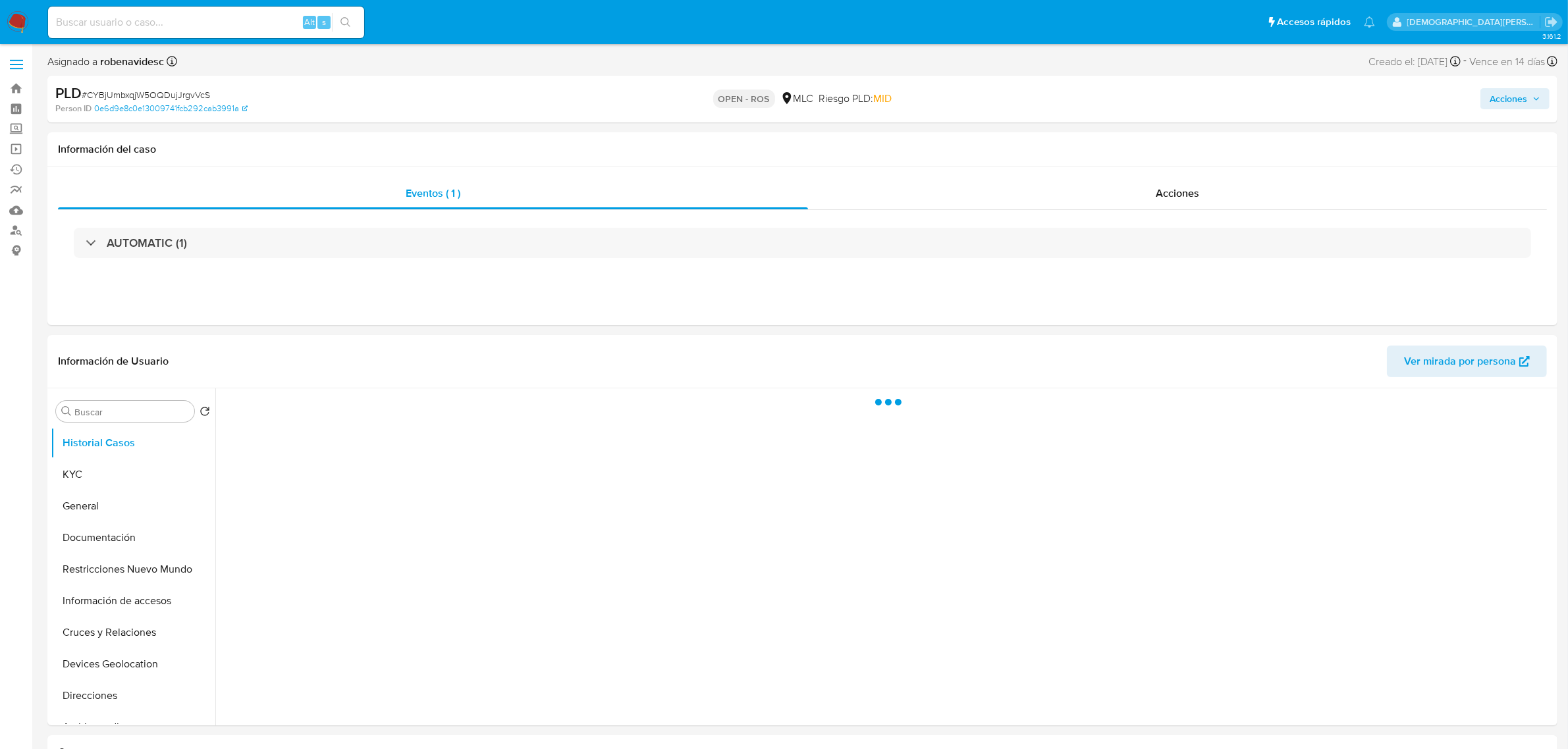
select select "10"
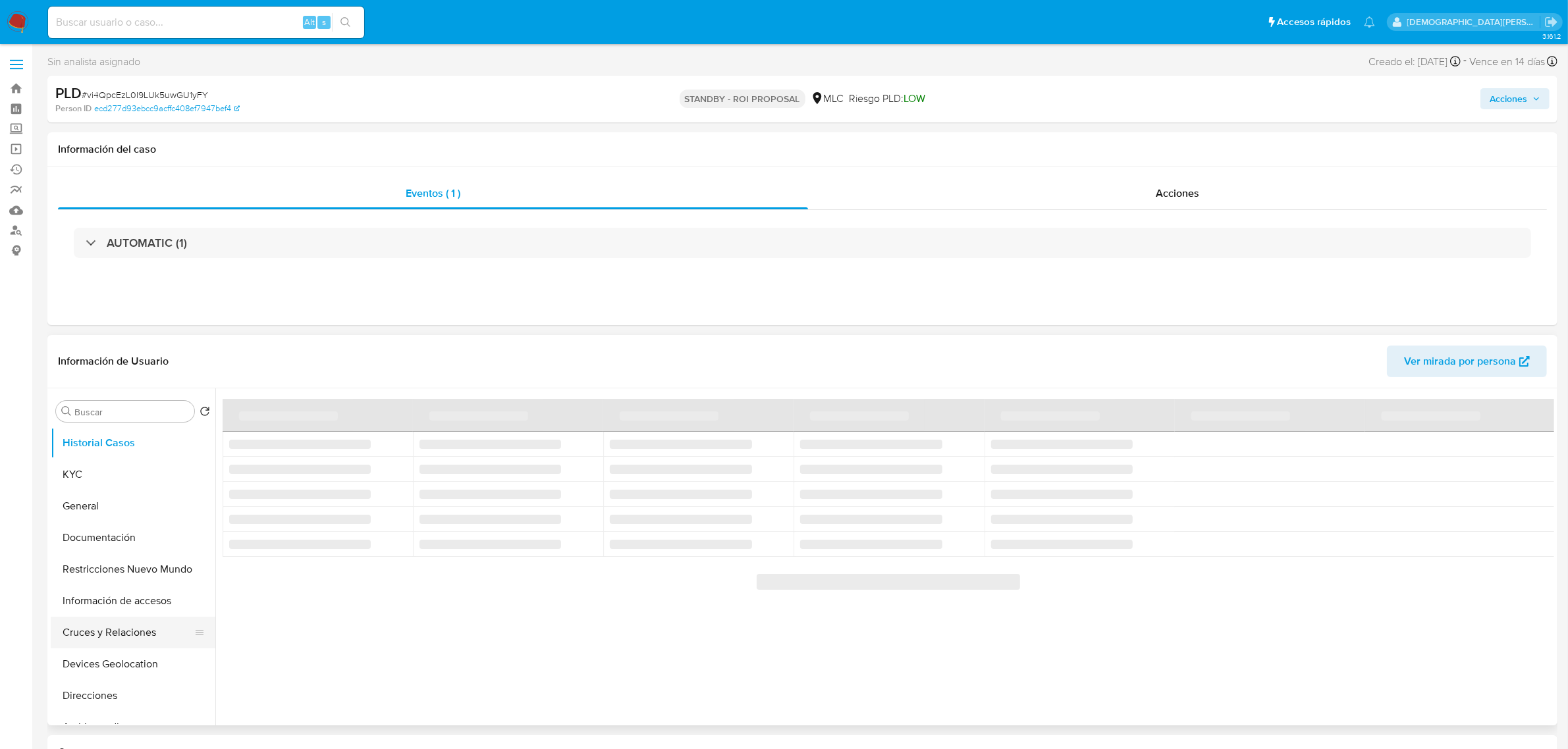
scroll to position [83, 0]
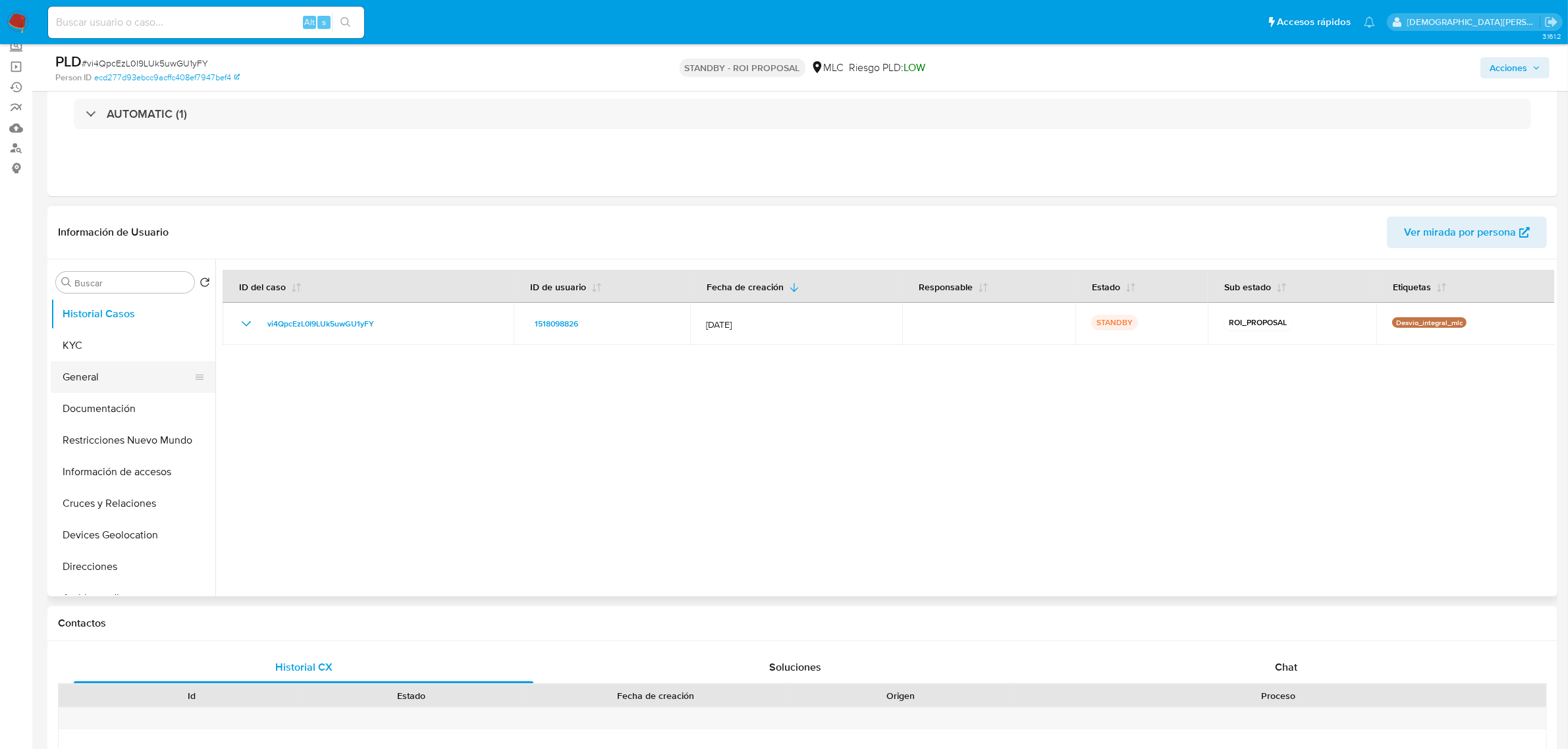
click at [106, 370] on button "General" at bounding box center [127, 377] width 154 height 31
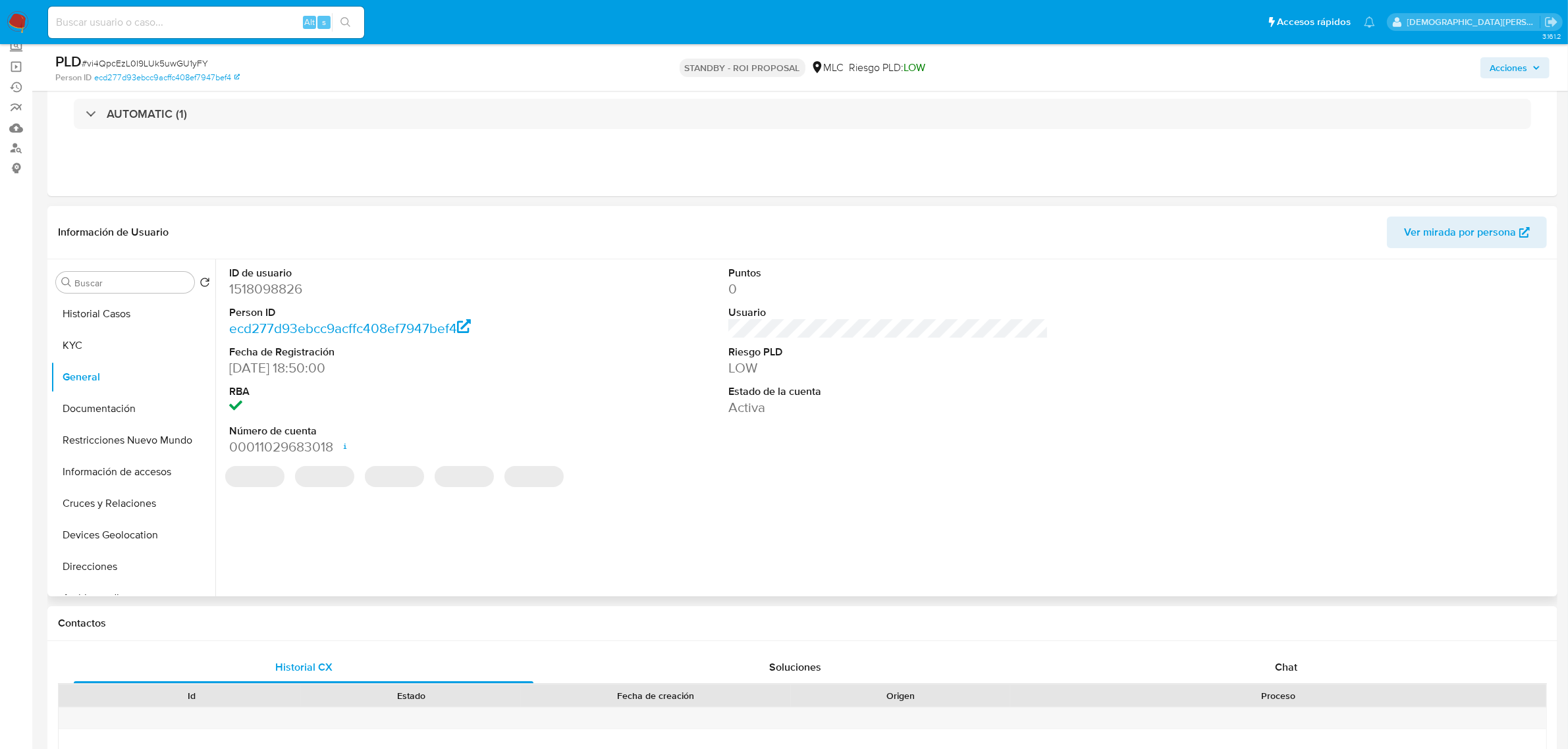
click at [287, 283] on dd "1518098826" at bounding box center [388, 289] width 320 height 18
copy dd "1518098826"
click at [255, 294] on dd "1518098826" at bounding box center [388, 289] width 320 height 18
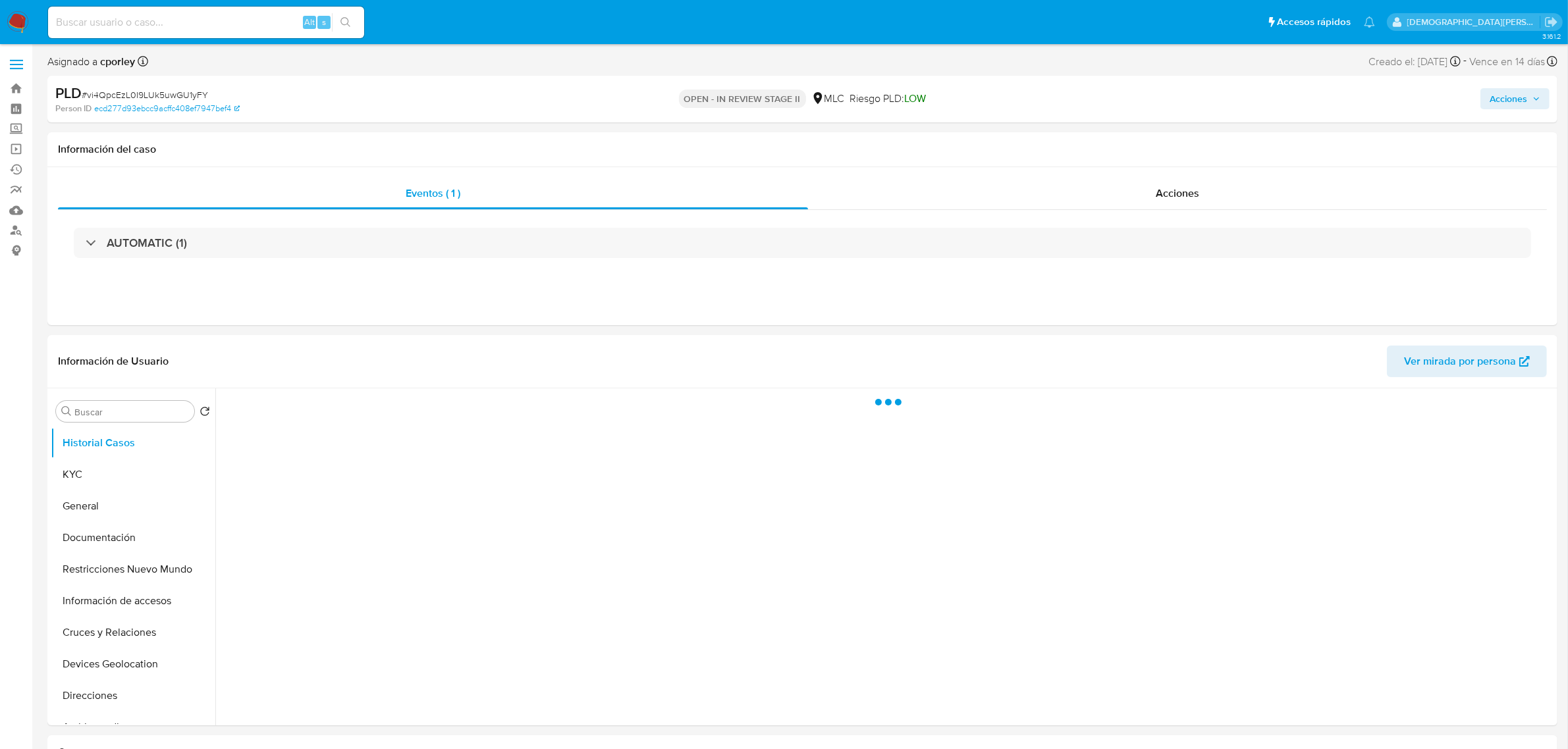
select select "10"
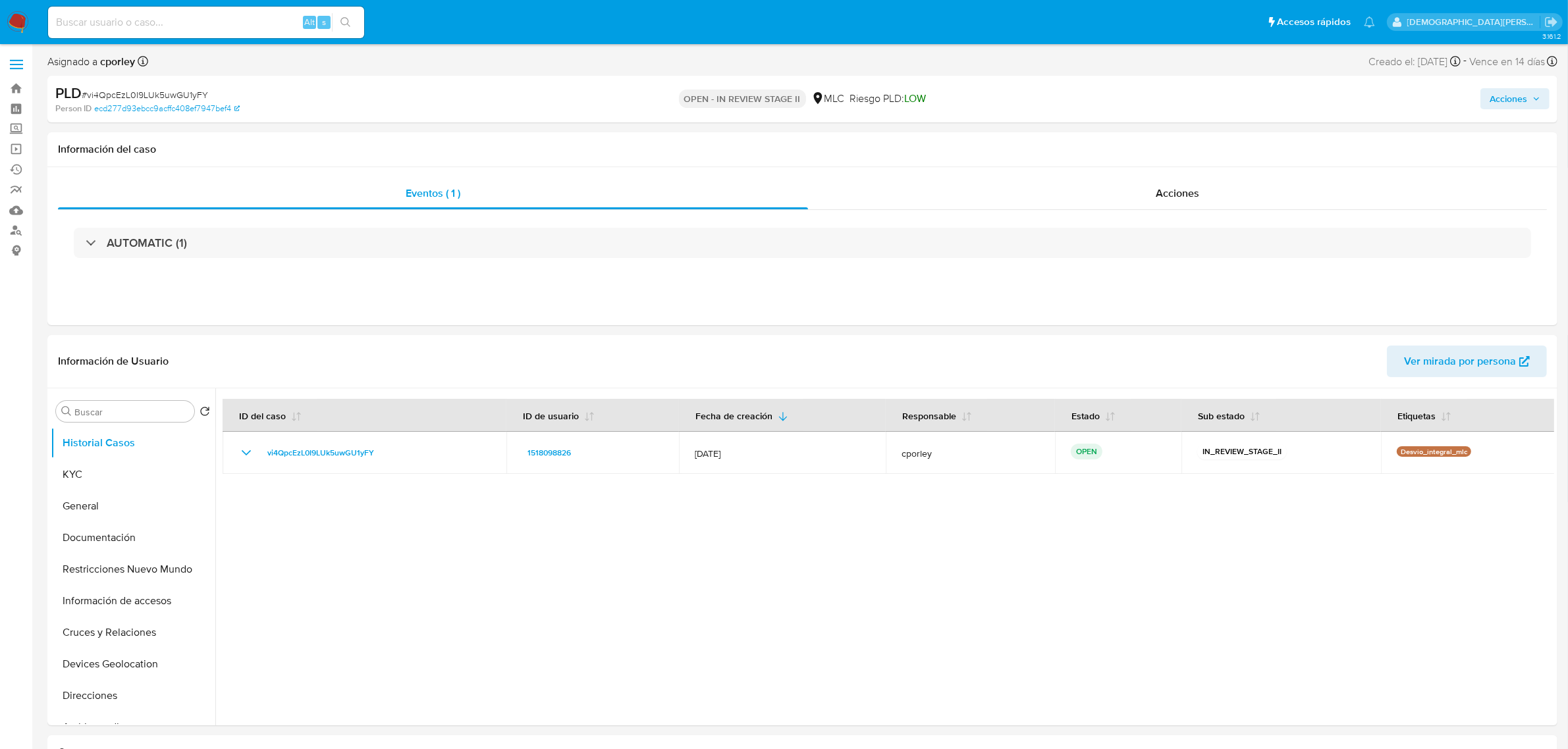
click at [1504, 106] on span "Acciones" at bounding box center [1508, 99] width 37 height 21
click at [1128, 138] on span "Resolución del caso" at bounding box center [1141, 140] width 94 height 15
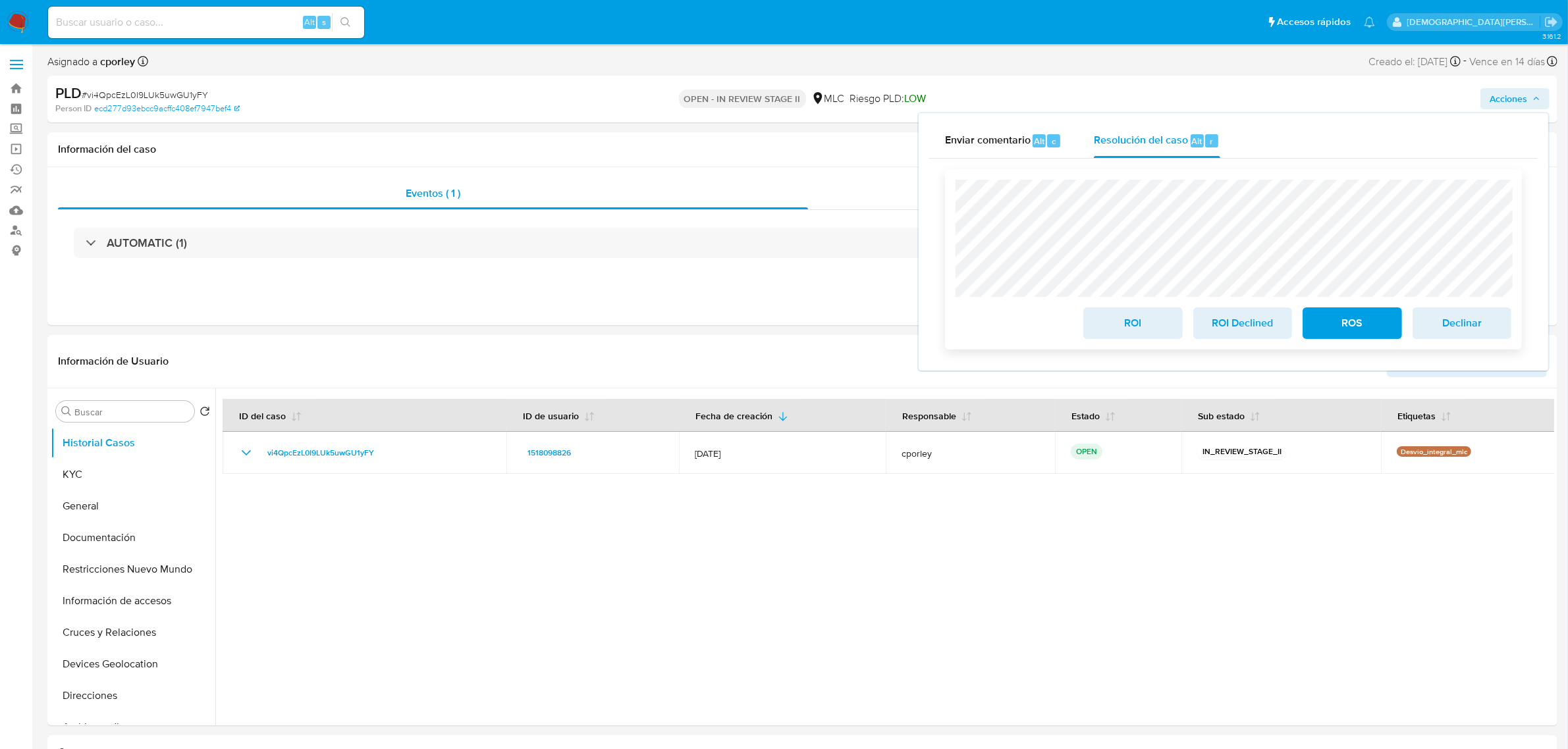
click at [1124, 321] on span "ROI" at bounding box center [1133, 323] width 64 height 29
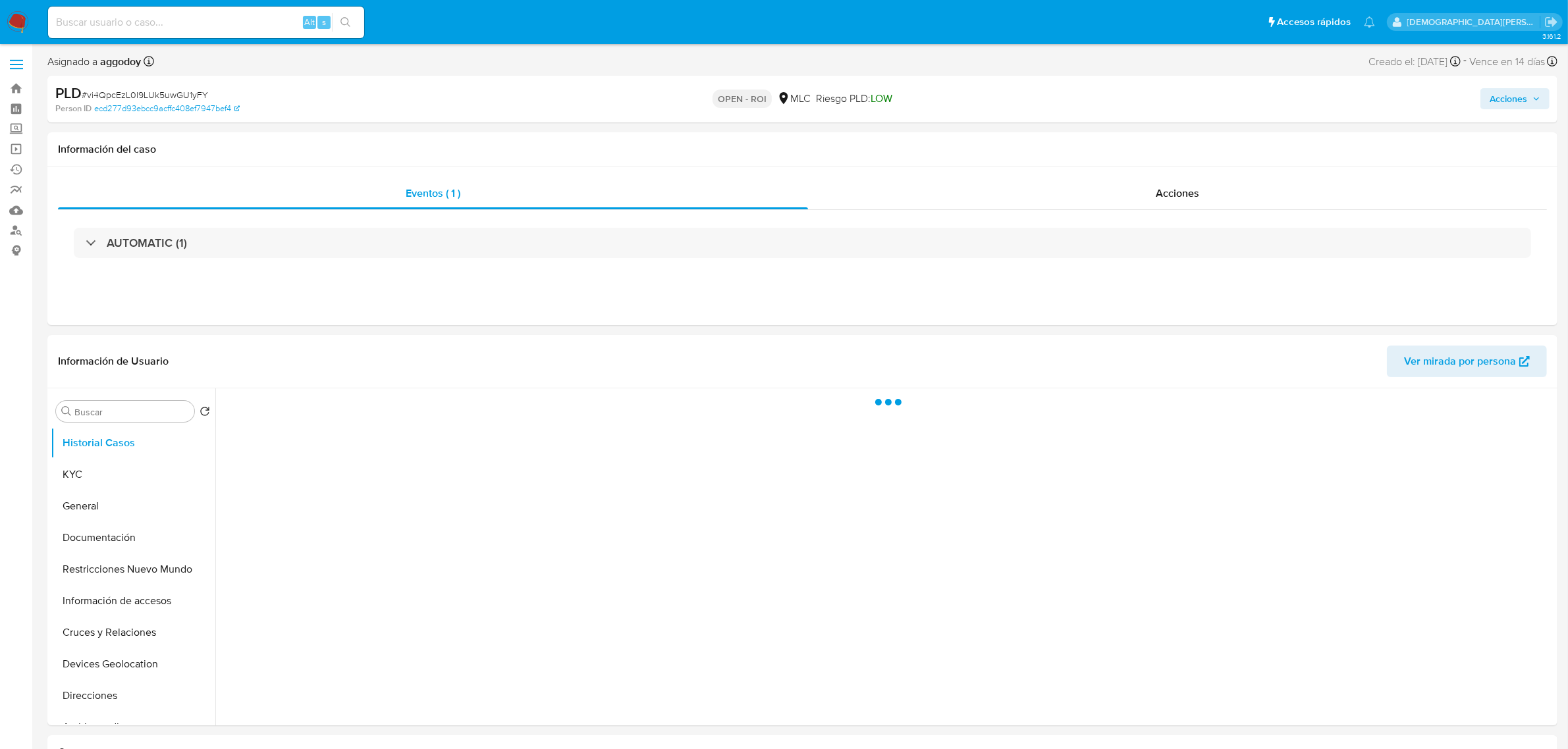
select select "10"
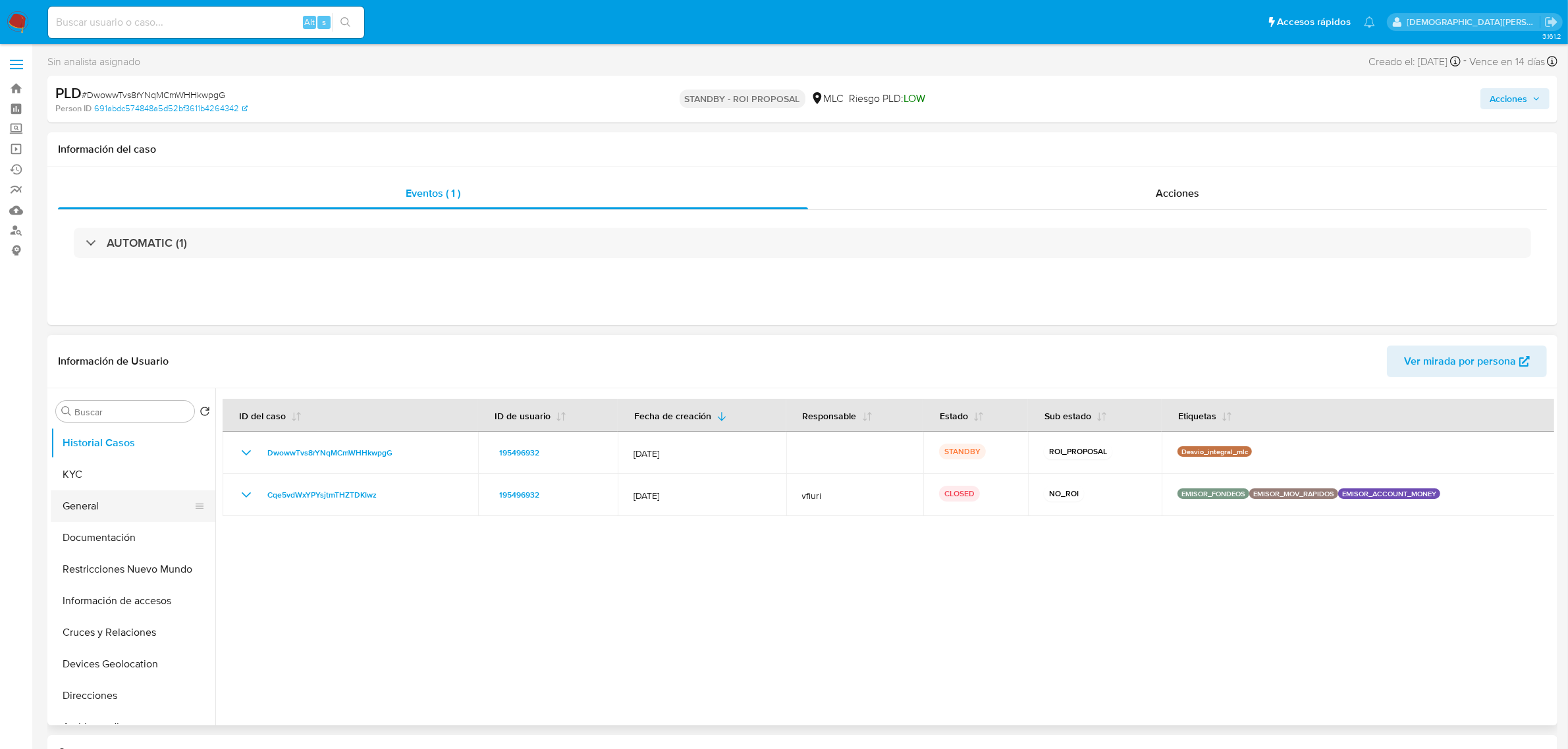
click at [106, 504] on button "General" at bounding box center [127, 506] width 154 height 31
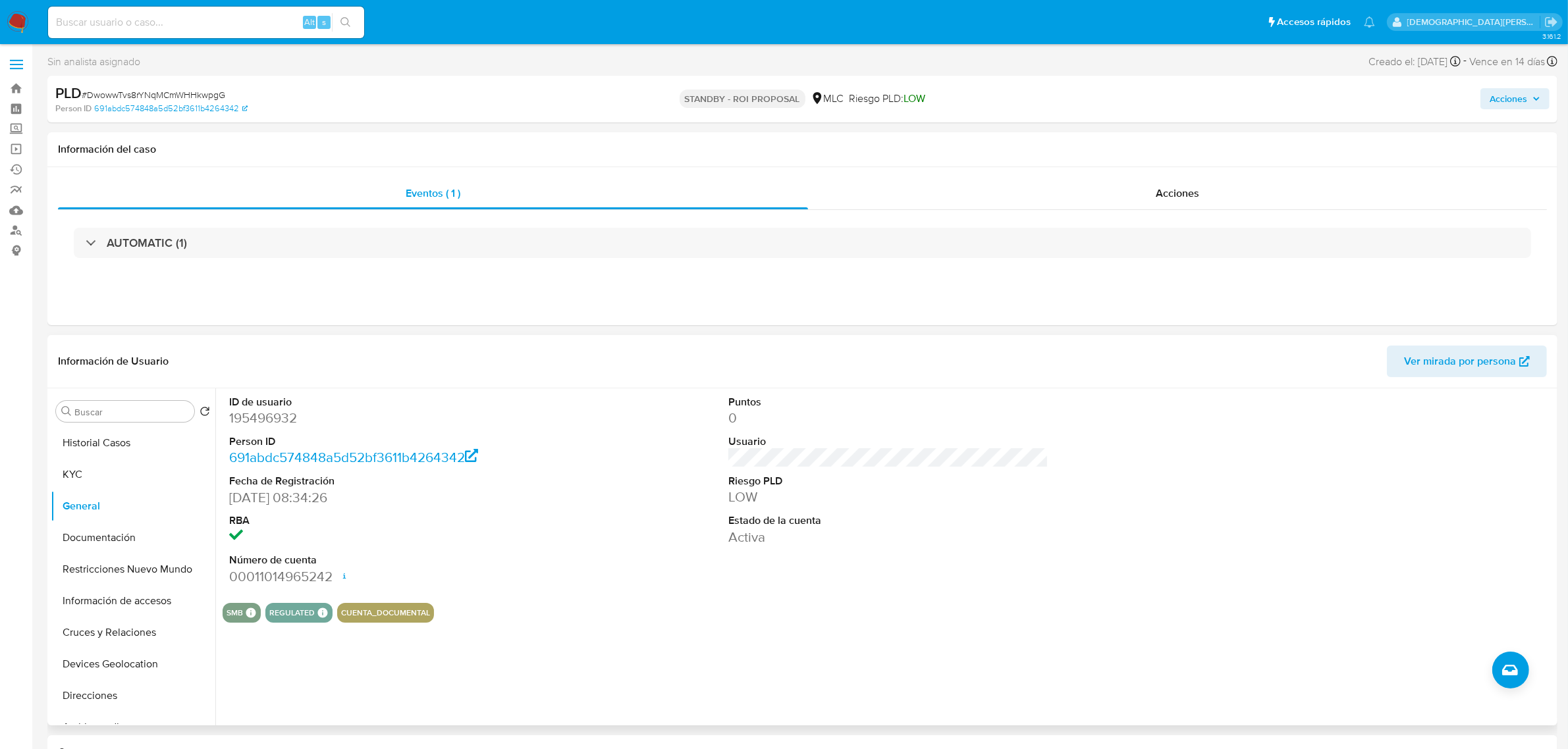
click at [257, 424] on dd "195496932" at bounding box center [388, 418] width 320 height 18
copy dd "195496932"
click at [135, 530] on button "Documentación" at bounding box center [127, 538] width 154 height 31
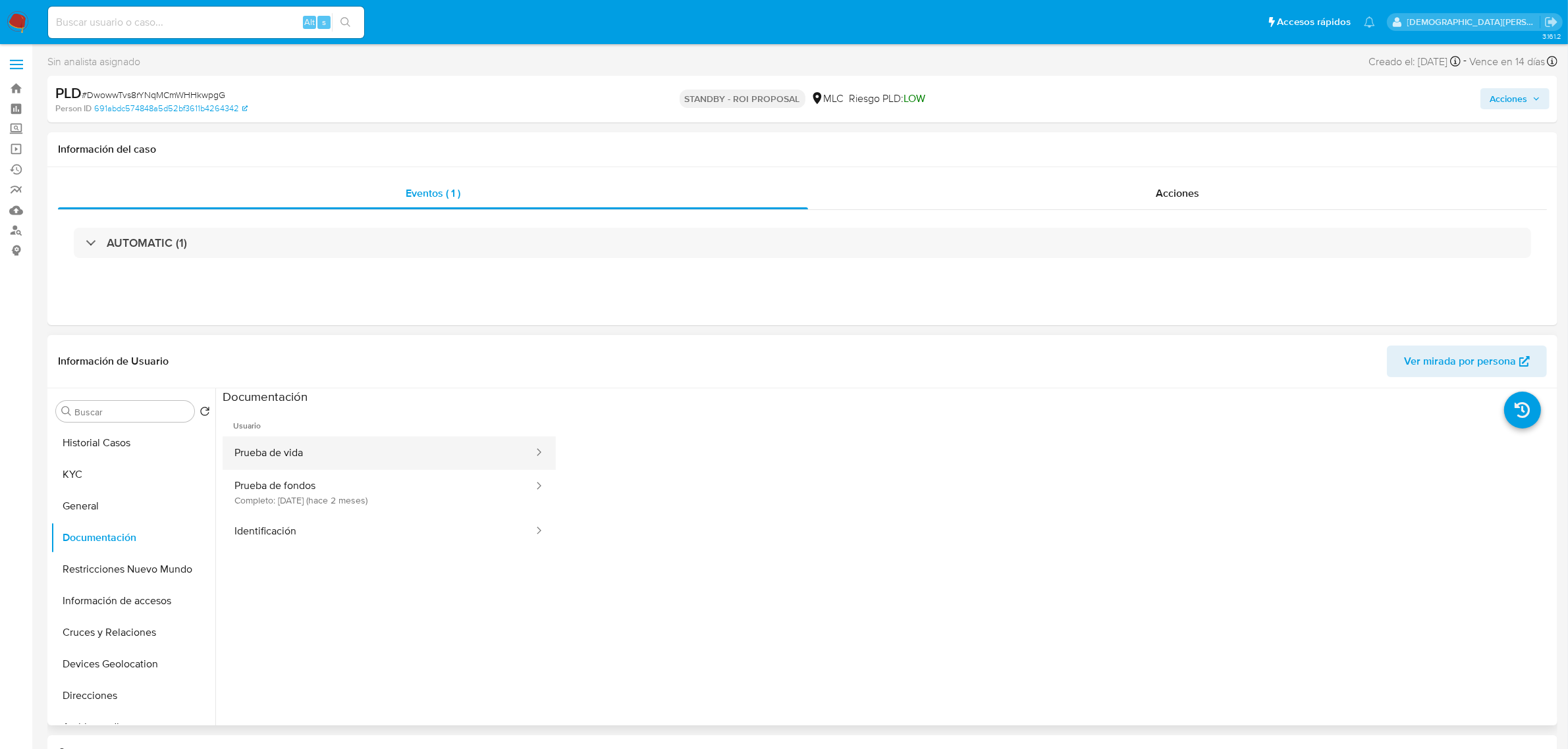
click at [359, 465] on button "Prueba de vida" at bounding box center [378, 453] width 312 height 34
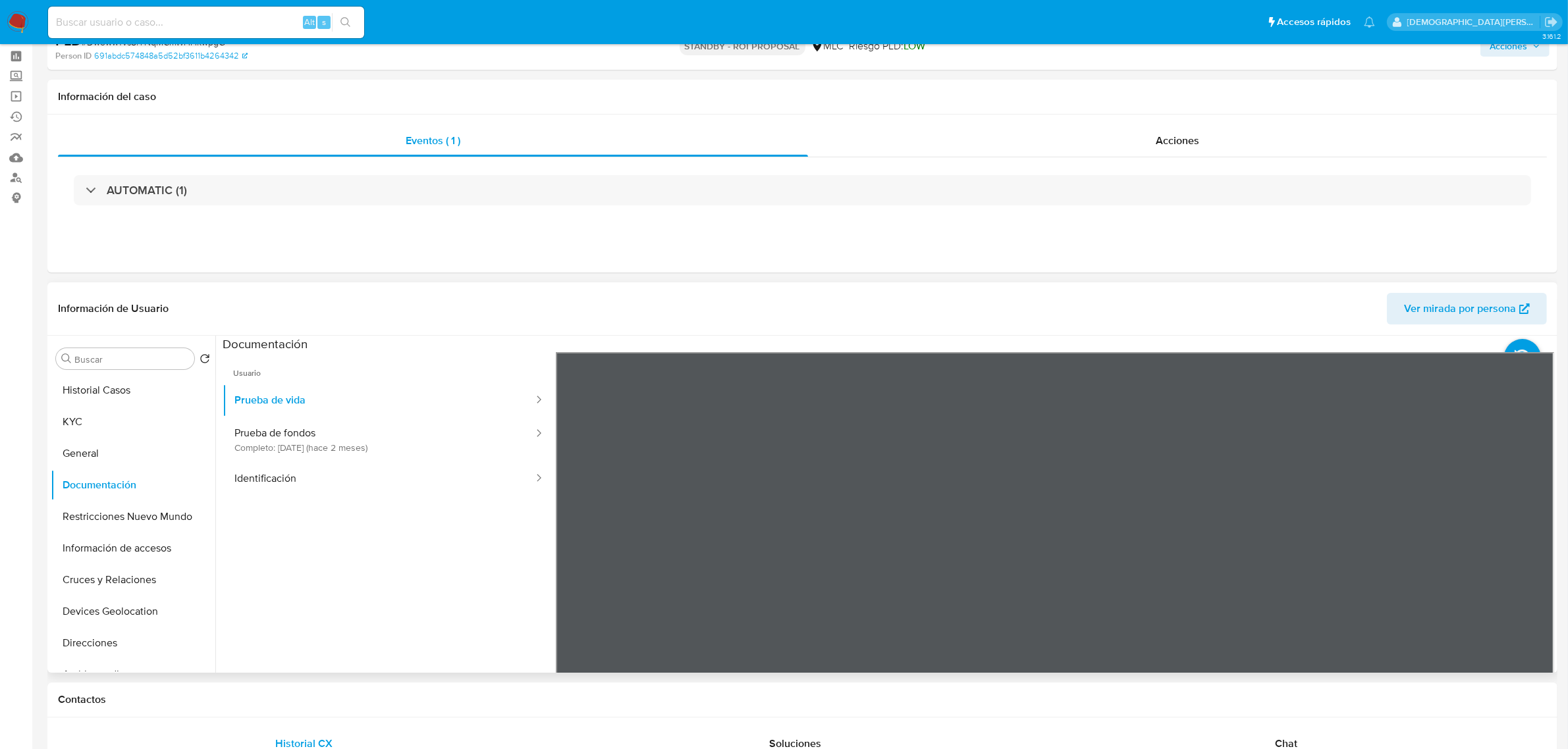
scroll to position [83, 0]
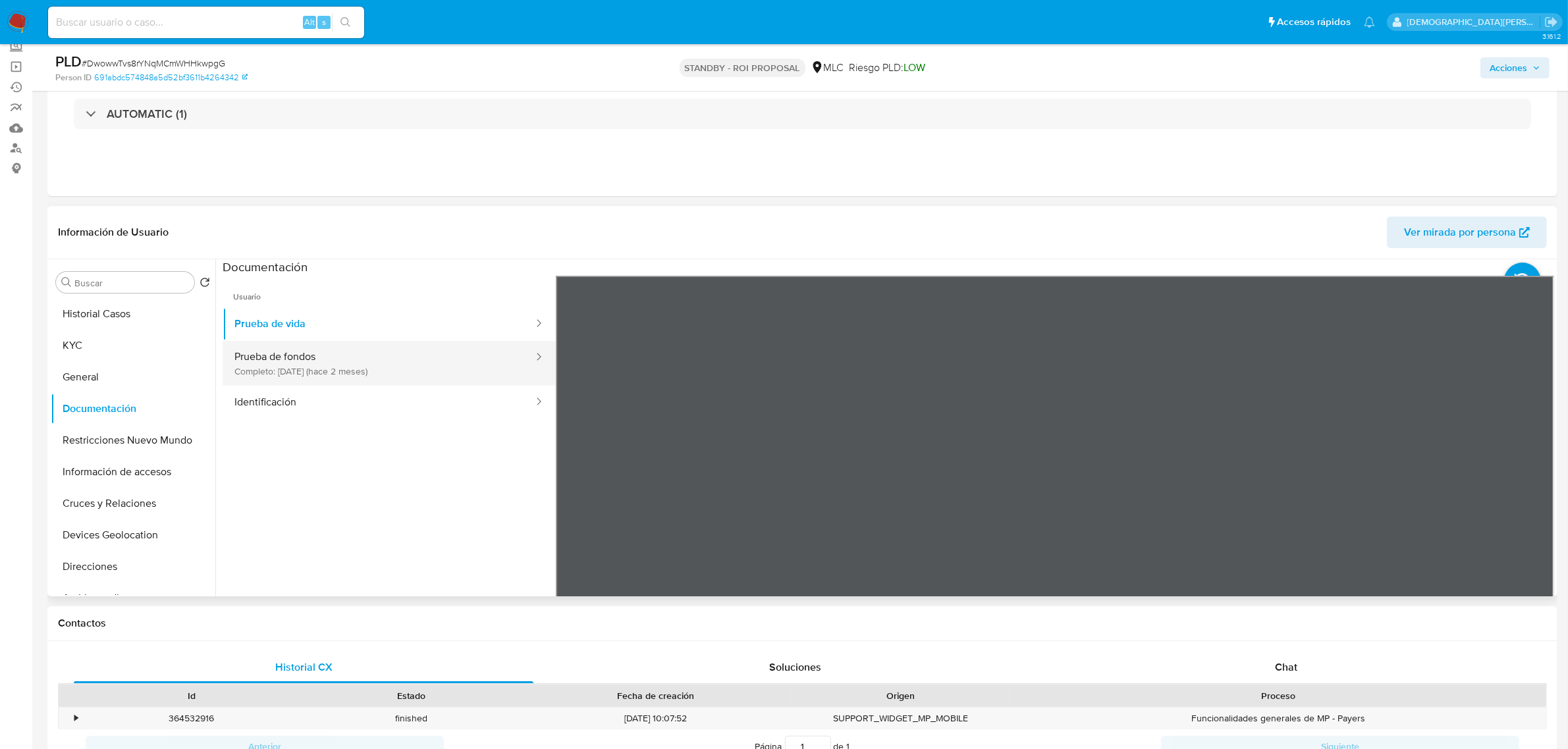
click at [440, 373] on button "Prueba de fondos Completo: 14/07/2025 (hace 2 meses)" at bounding box center [378, 363] width 312 height 45
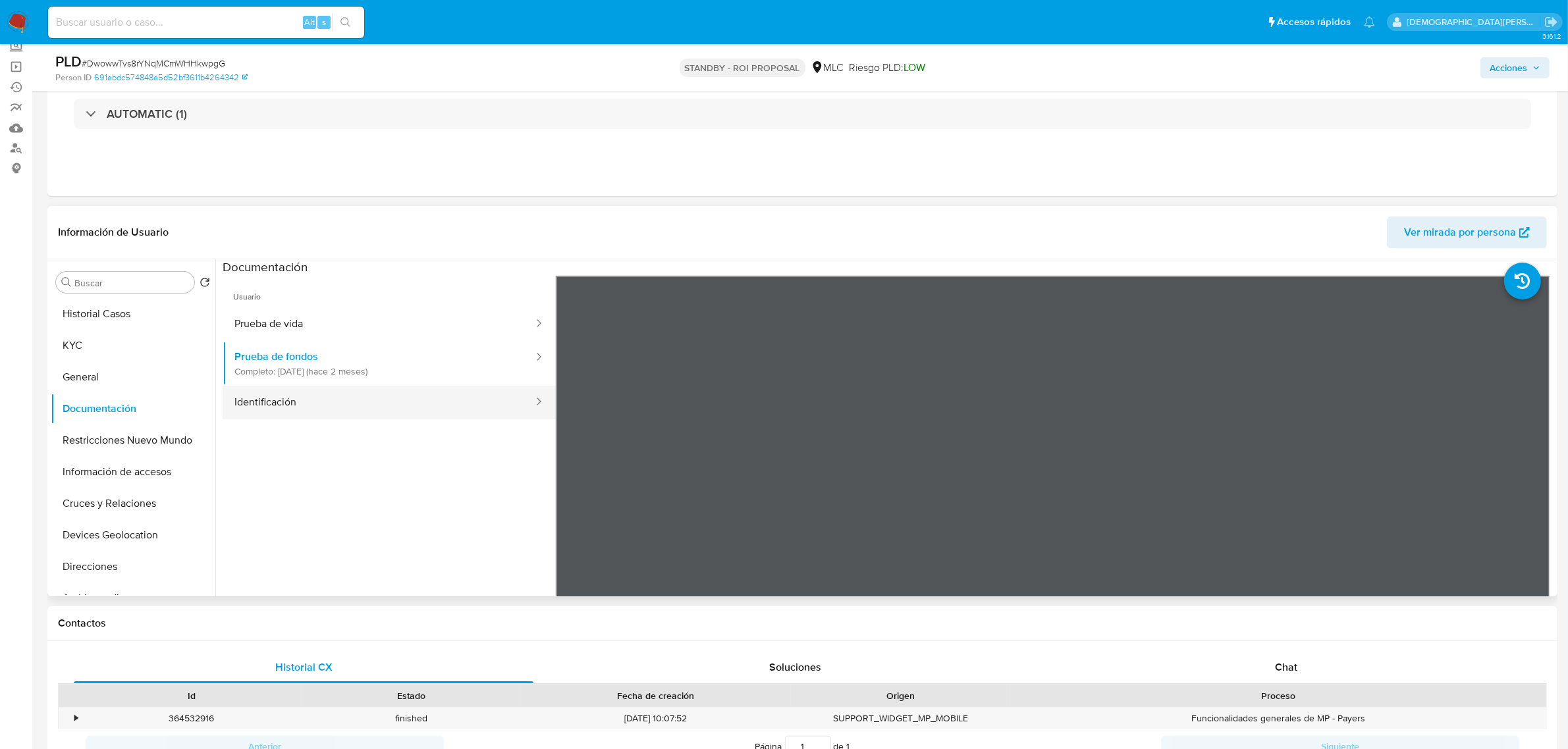
click at [326, 403] on button "Identificación" at bounding box center [378, 402] width 312 height 34
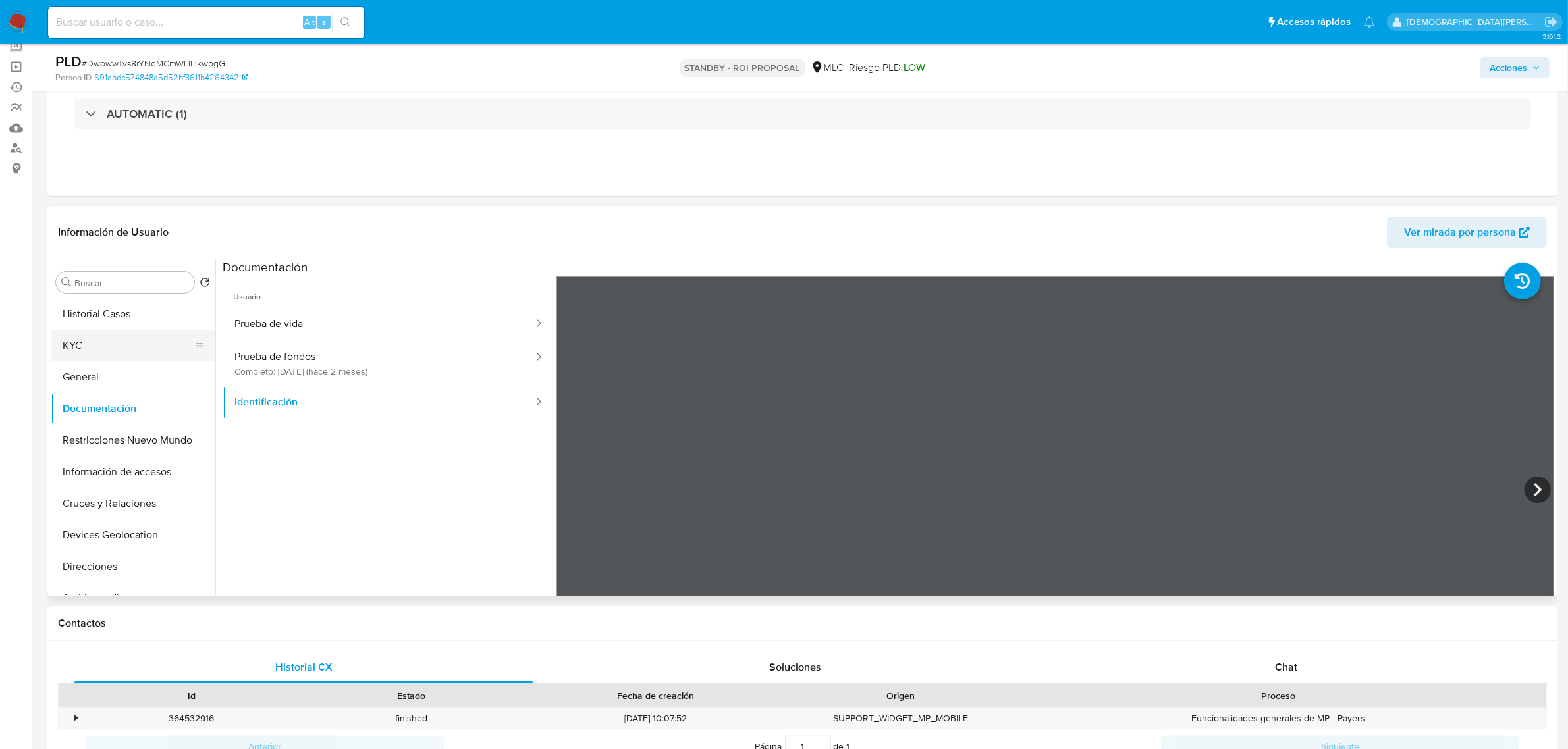
click at [144, 341] on button "KYC" at bounding box center [127, 345] width 154 height 31
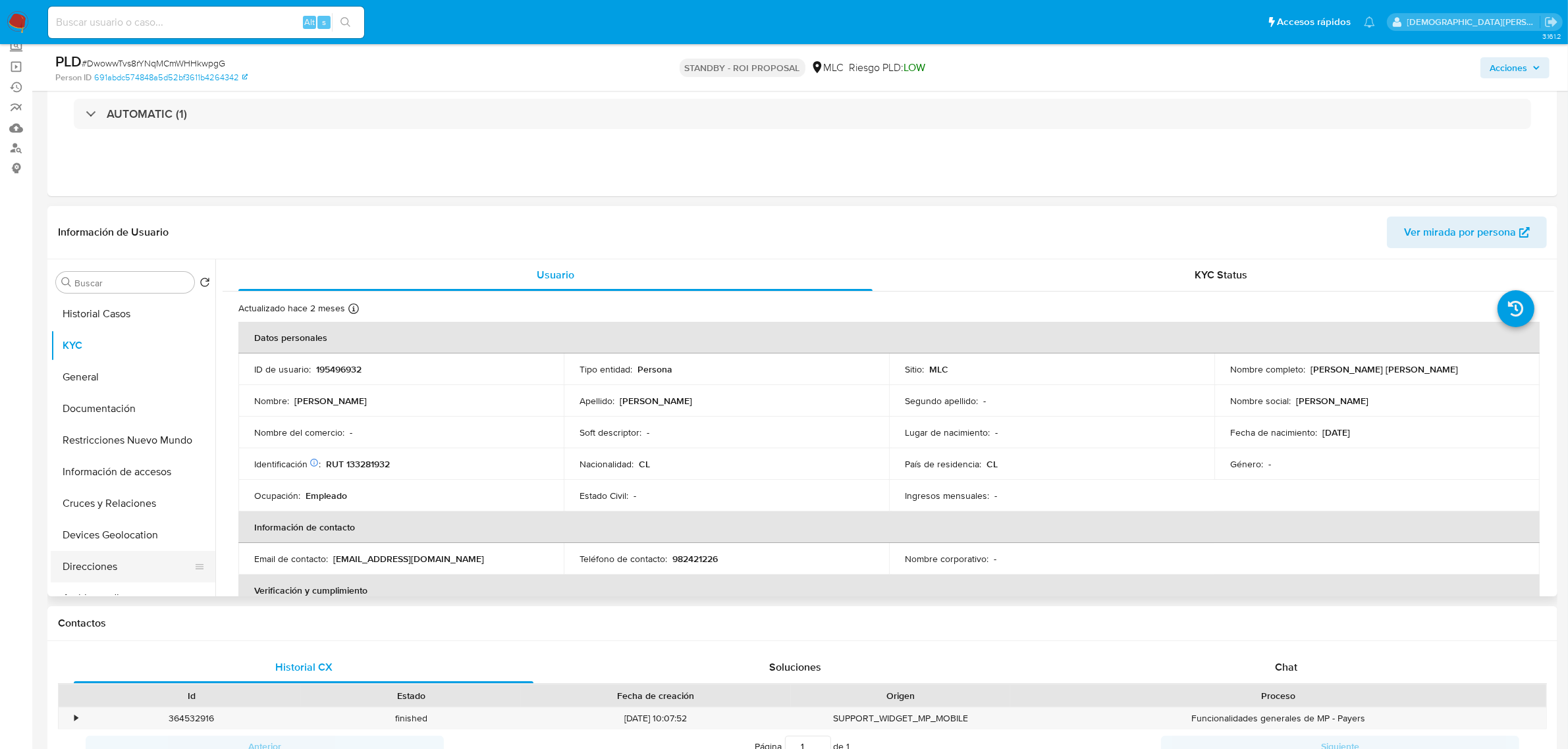
click at [99, 560] on button "Direcciones" at bounding box center [127, 566] width 154 height 31
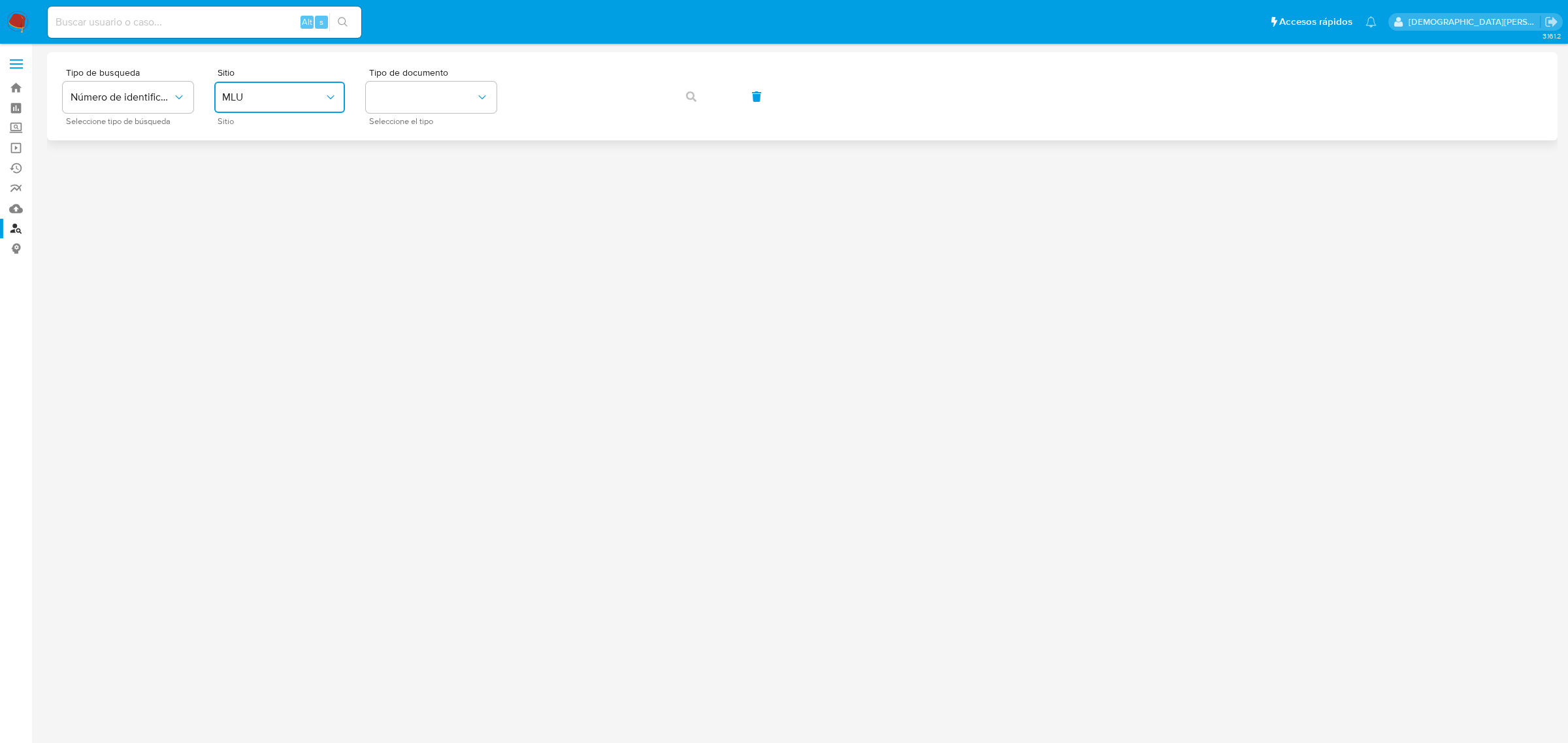
drag, startPoint x: 311, startPoint y: 89, endPoint x: 353, endPoint y: 89, distance: 42.0
click at [311, 89] on button "MLU" at bounding box center [279, 97] width 130 height 31
click at [260, 312] on div "MLC" at bounding box center [275, 320] width 107 height 31
click at [454, 95] on button "identificationType" at bounding box center [430, 97] width 130 height 31
click at [461, 147] on div "RUT RUT" at bounding box center [427, 139] width 107 height 44
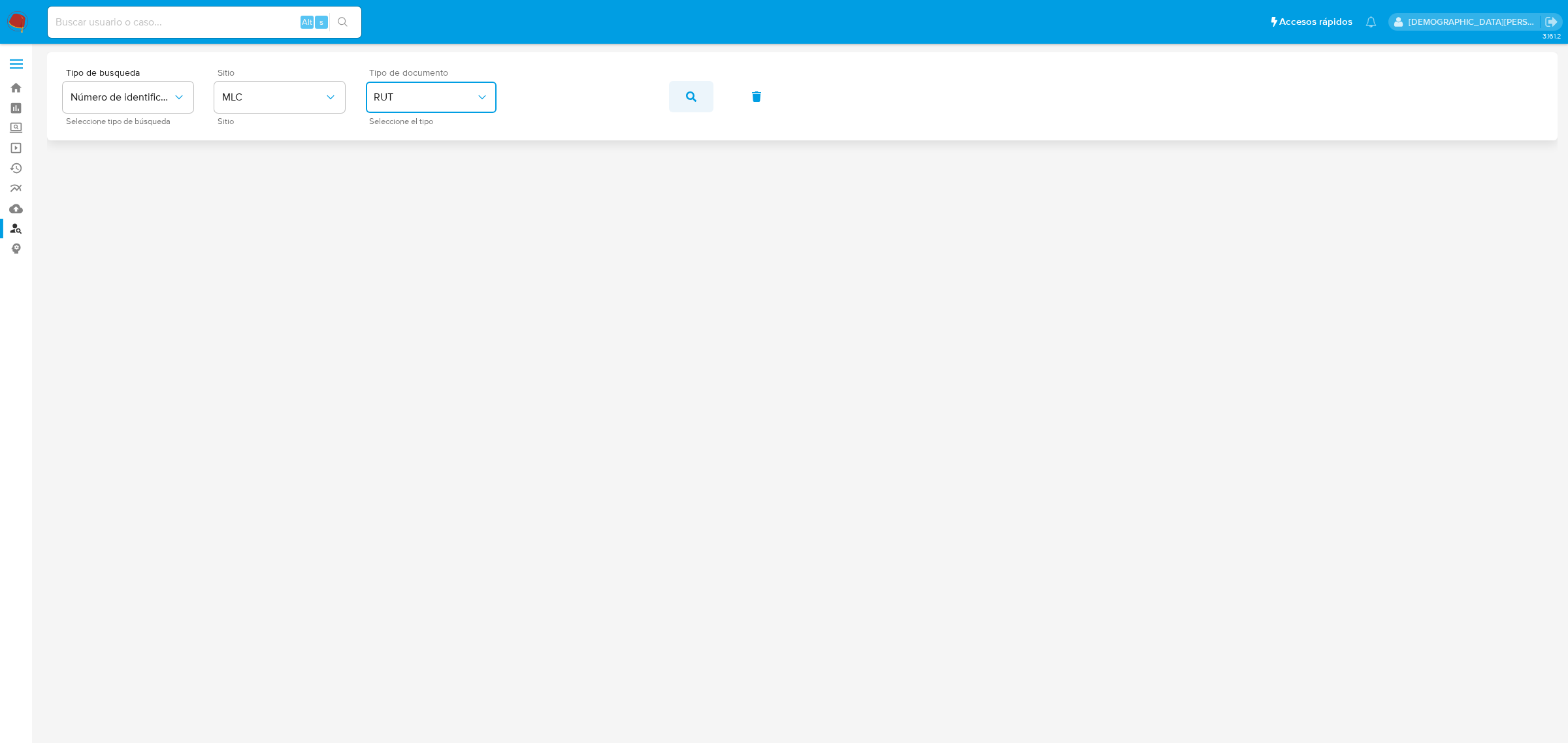
click at [696, 102] on span "button" at bounding box center [691, 96] width 11 height 29
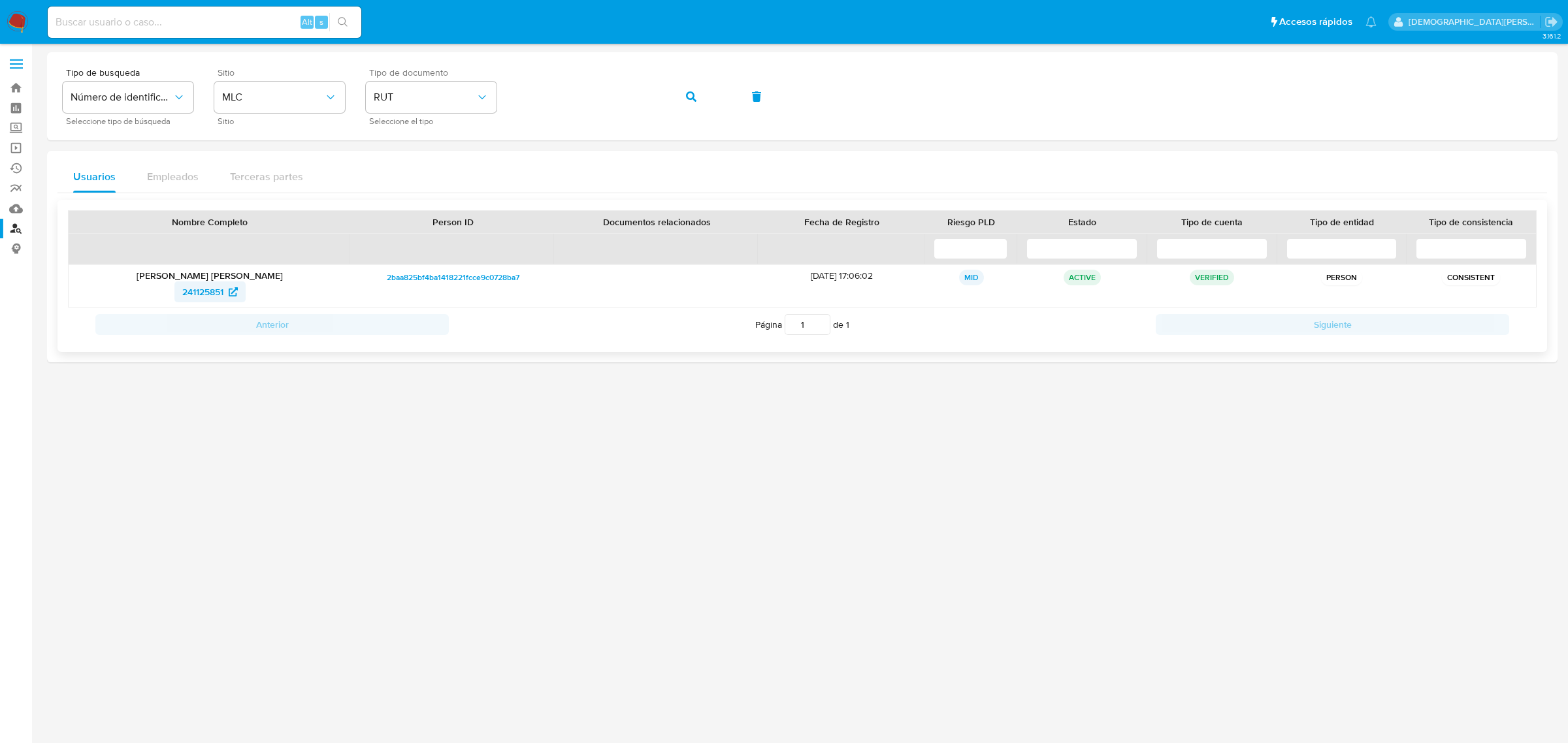
click at [211, 289] on span "241125851" at bounding box center [202, 292] width 41 height 21
click at [665, 93] on div "Tipo de busqueda Número de identificación Seleccione tipo de búsqueda Sitio MLC…" at bounding box center [802, 96] width 1479 height 57
click at [201, 292] on span "241125851" at bounding box center [202, 292] width 41 height 21
click at [681, 92] on button "button" at bounding box center [691, 97] width 44 height 31
click at [680, 102] on button "button" at bounding box center [691, 97] width 44 height 31
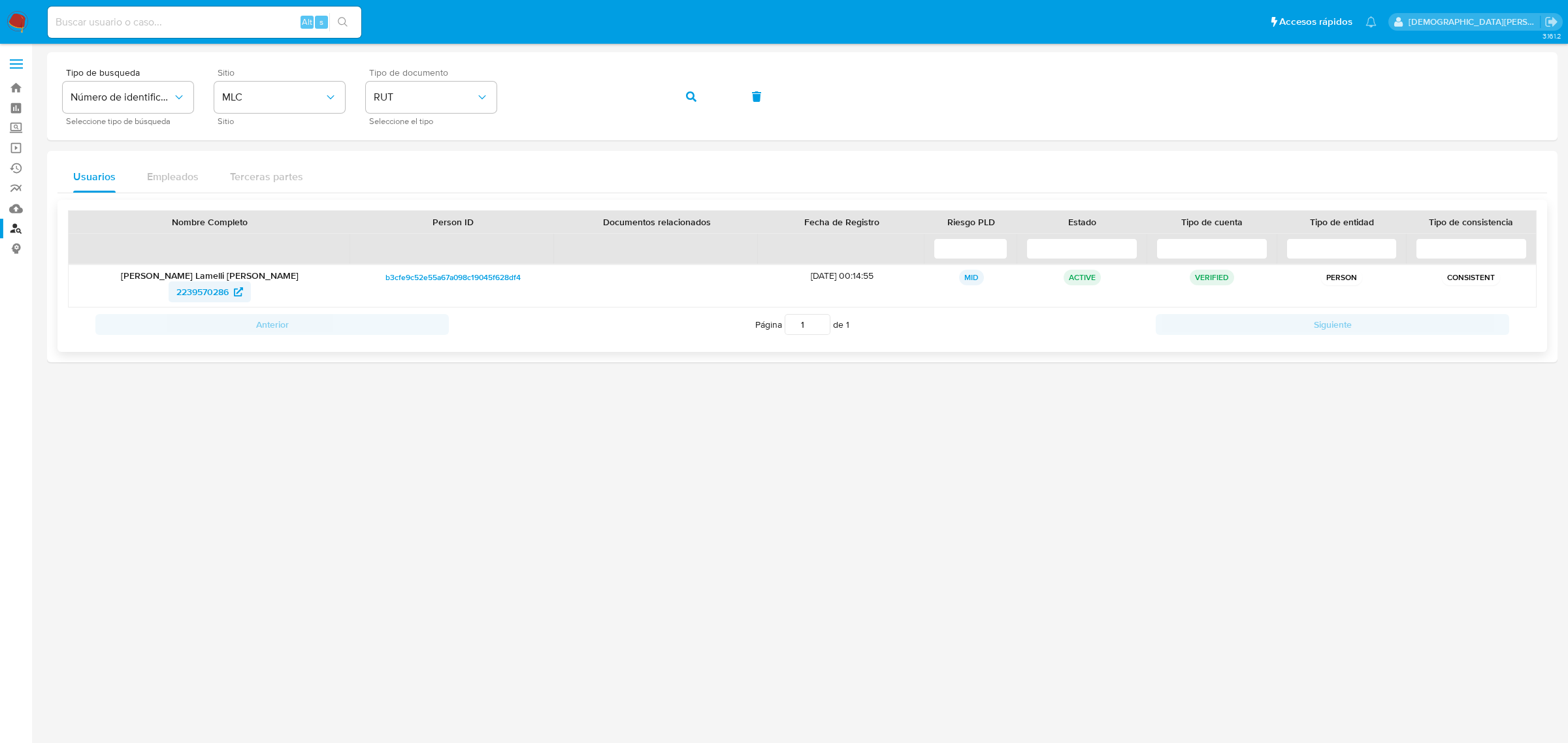
click at [202, 292] on span "2239570286" at bounding box center [202, 292] width 52 height 21
click at [690, 99] on icon "button" at bounding box center [691, 97] width 11 height 11
click at [200, 292] on span "2409841181" at bounding box center [202, 292] width 47 height 21
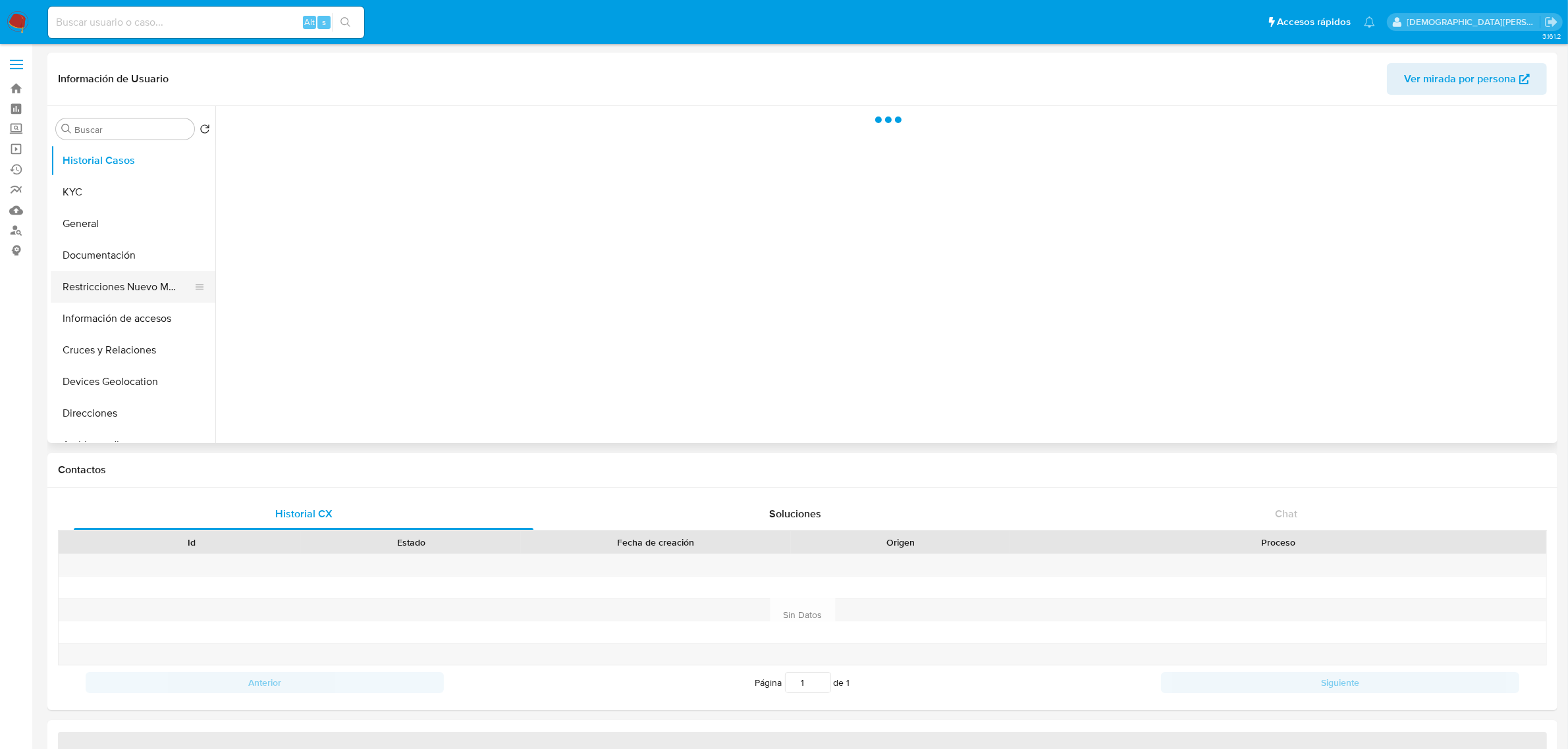
select select "10"
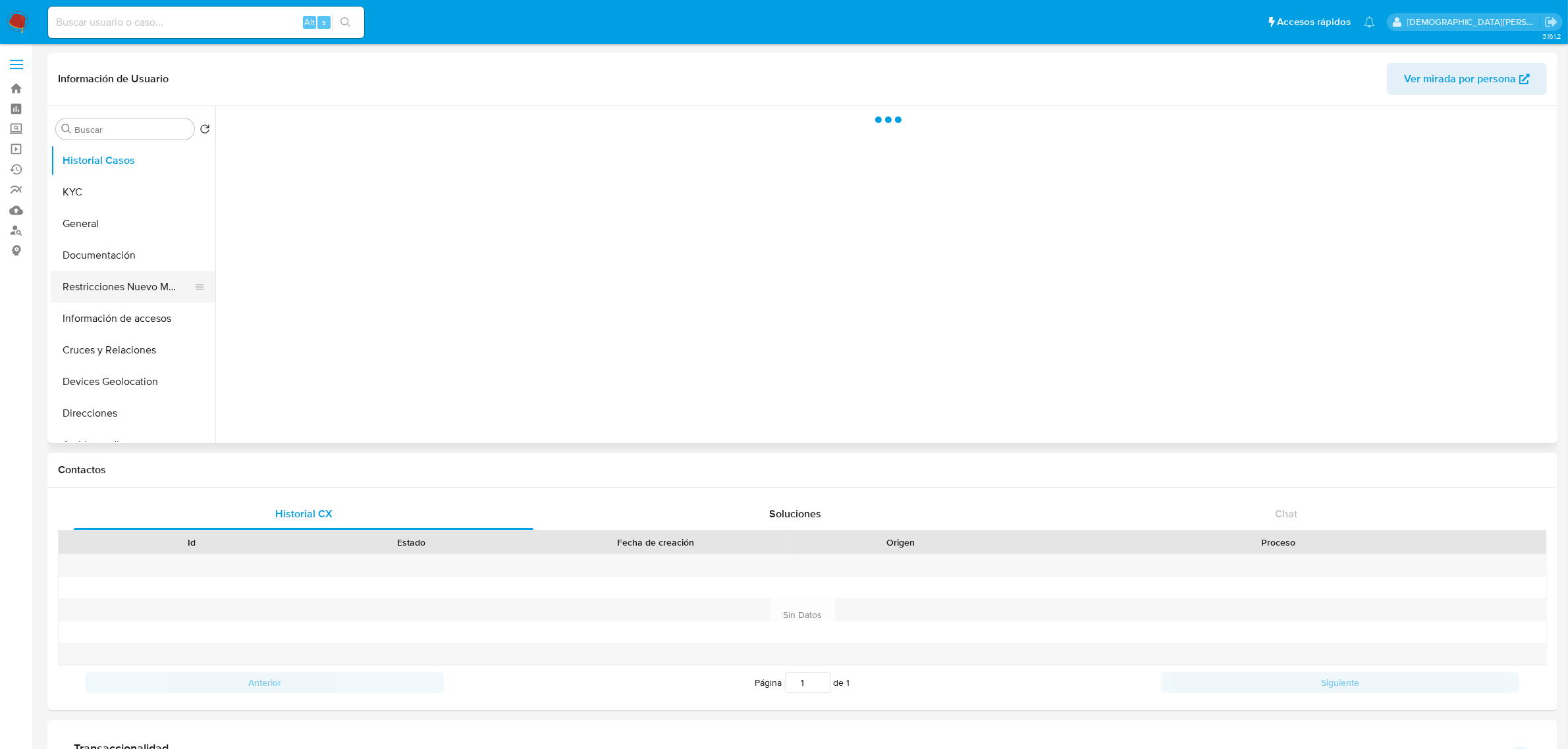
click at [126, 291] on button "Restricciones Nuevo Mundo" at bounding box center [127, 287] width 154 height 31
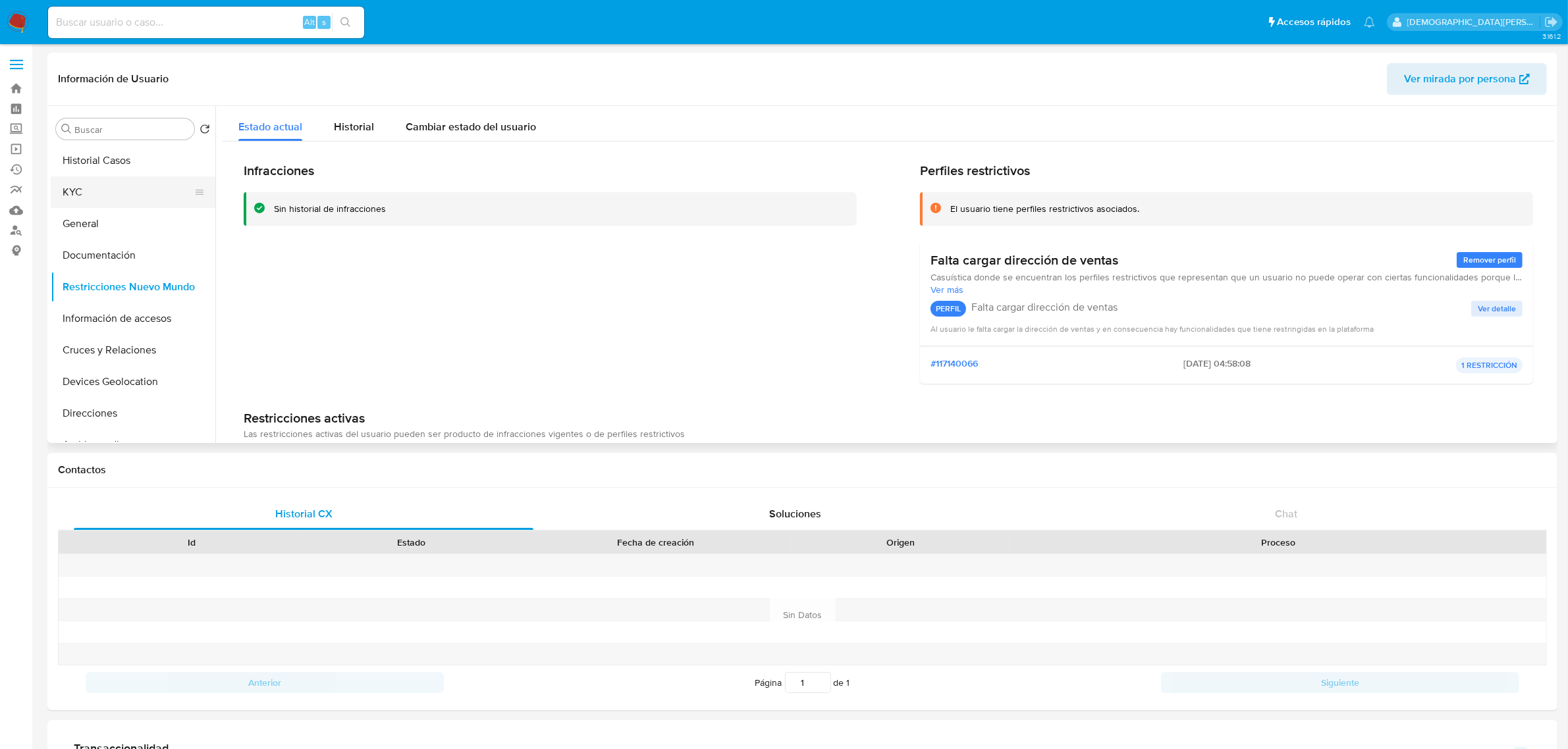
click at [135, 193] on button "KYC" at bounding box center [127, 192] width 154 height 31
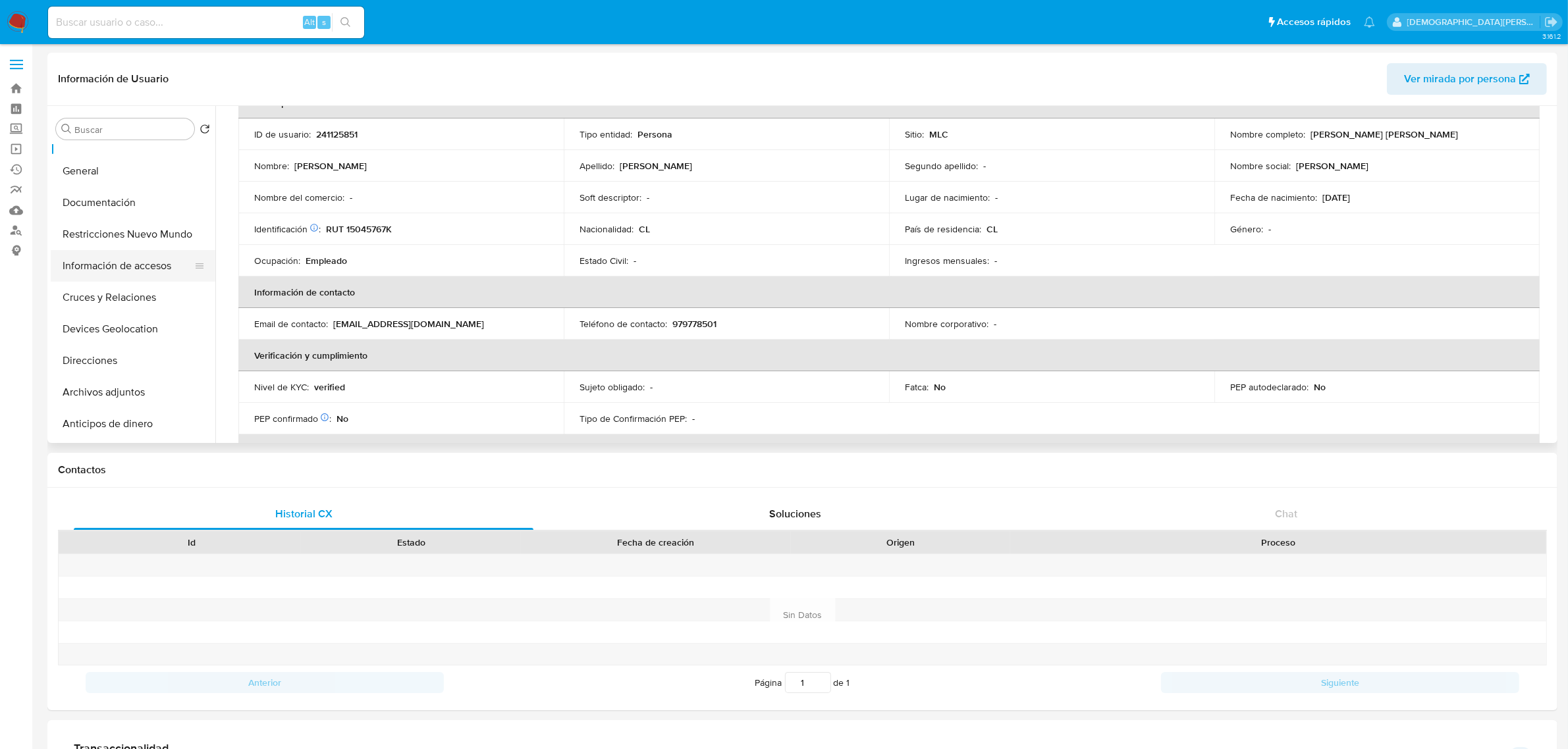
scroll to position [83, 0]
click at [124, 328] on button "Direcciones" at bounding box center [127, 331] width 154 height 31
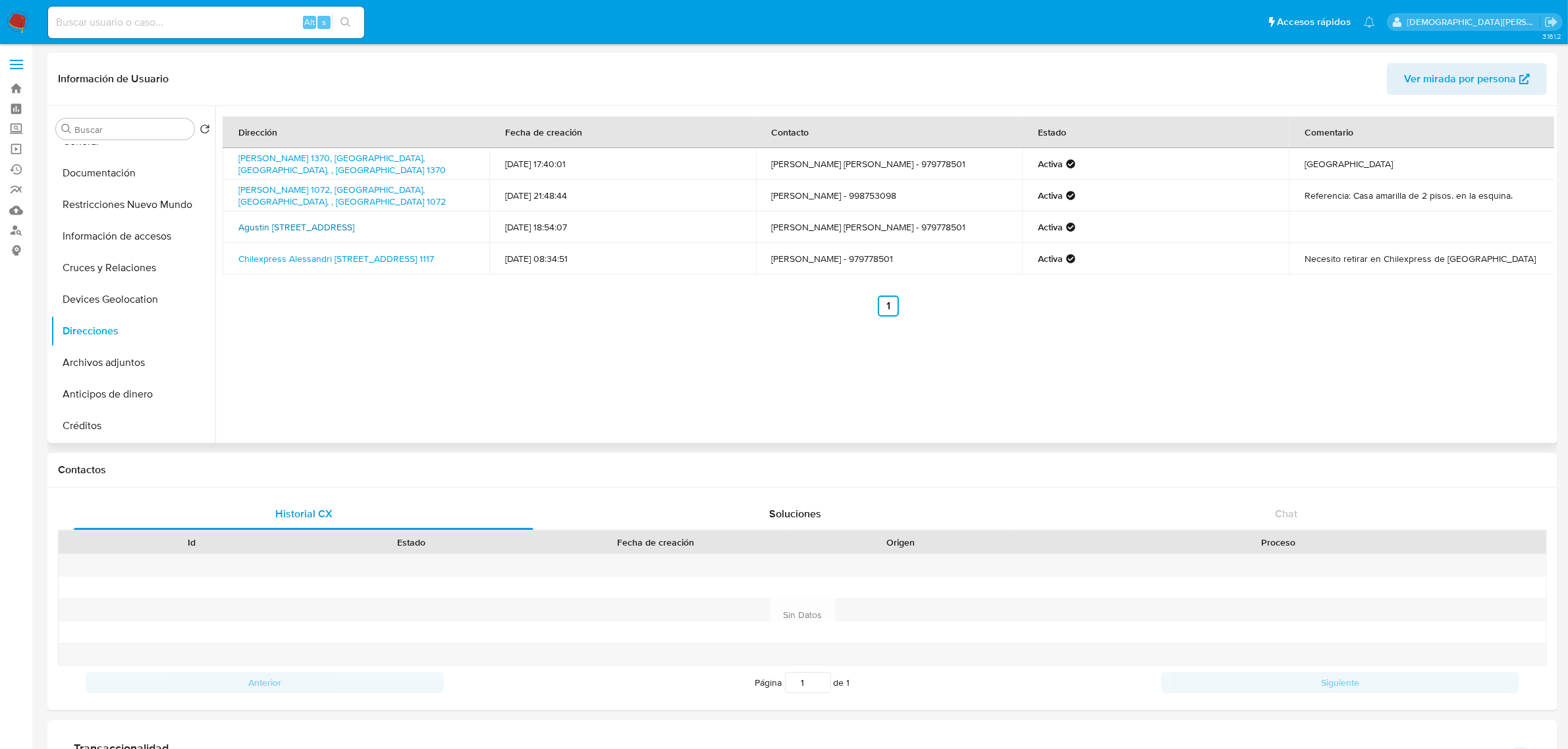
drag, startPoint x: 231, startPoint y: 217, endPoint x: 433, endPoint y: 222, distance: 202.1
click at [433, 222] on td "Agustin Edwuards 2926, La Serena, Coquimbo, , Chile 2926" at bounding box center [355, 227] width 267 height 31
copy link "Agustin Edwuards 2926, La Serena, Coquimbo, ,"
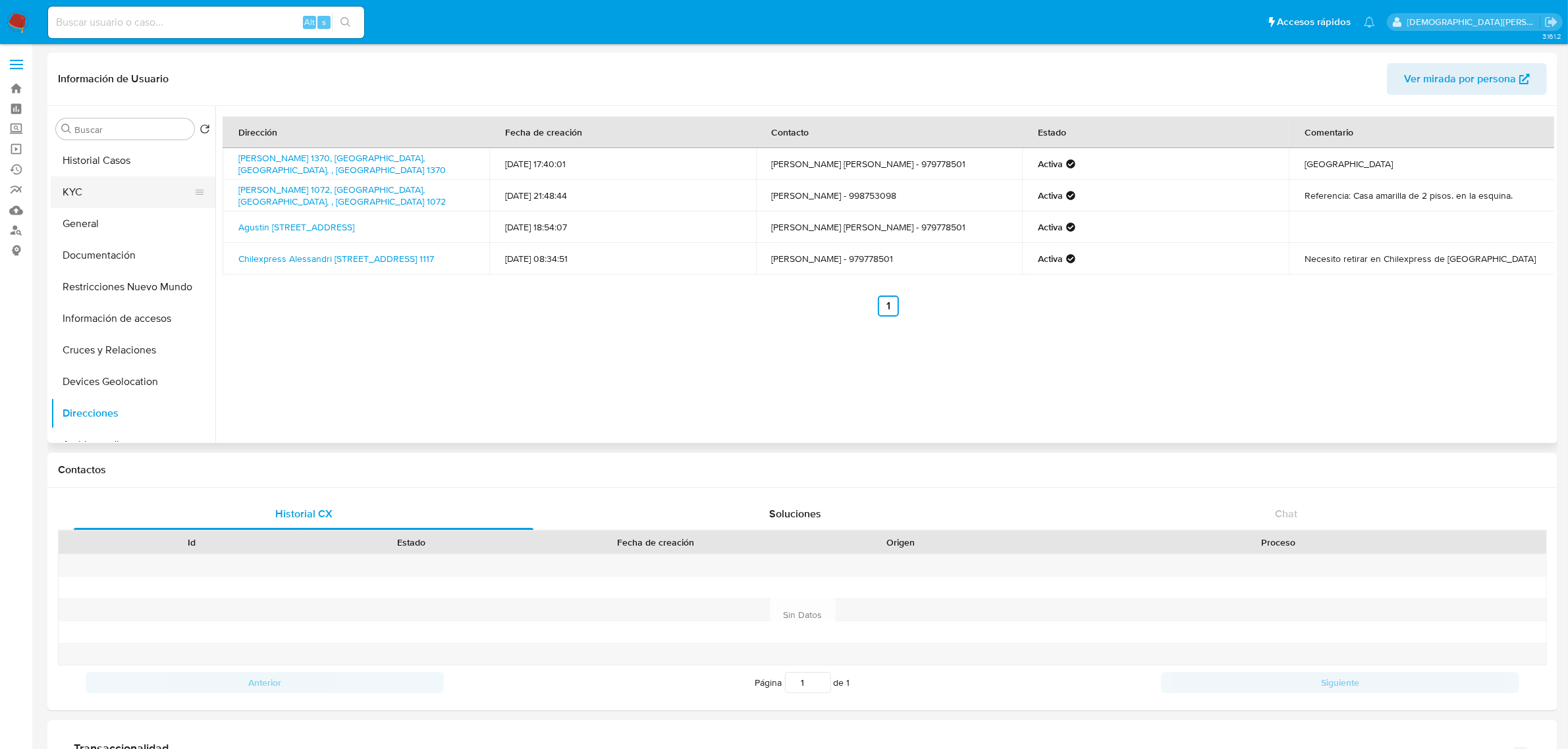
click at [125, 197] on button "KYC" at bounding box center [127, 192] width 154 height 31
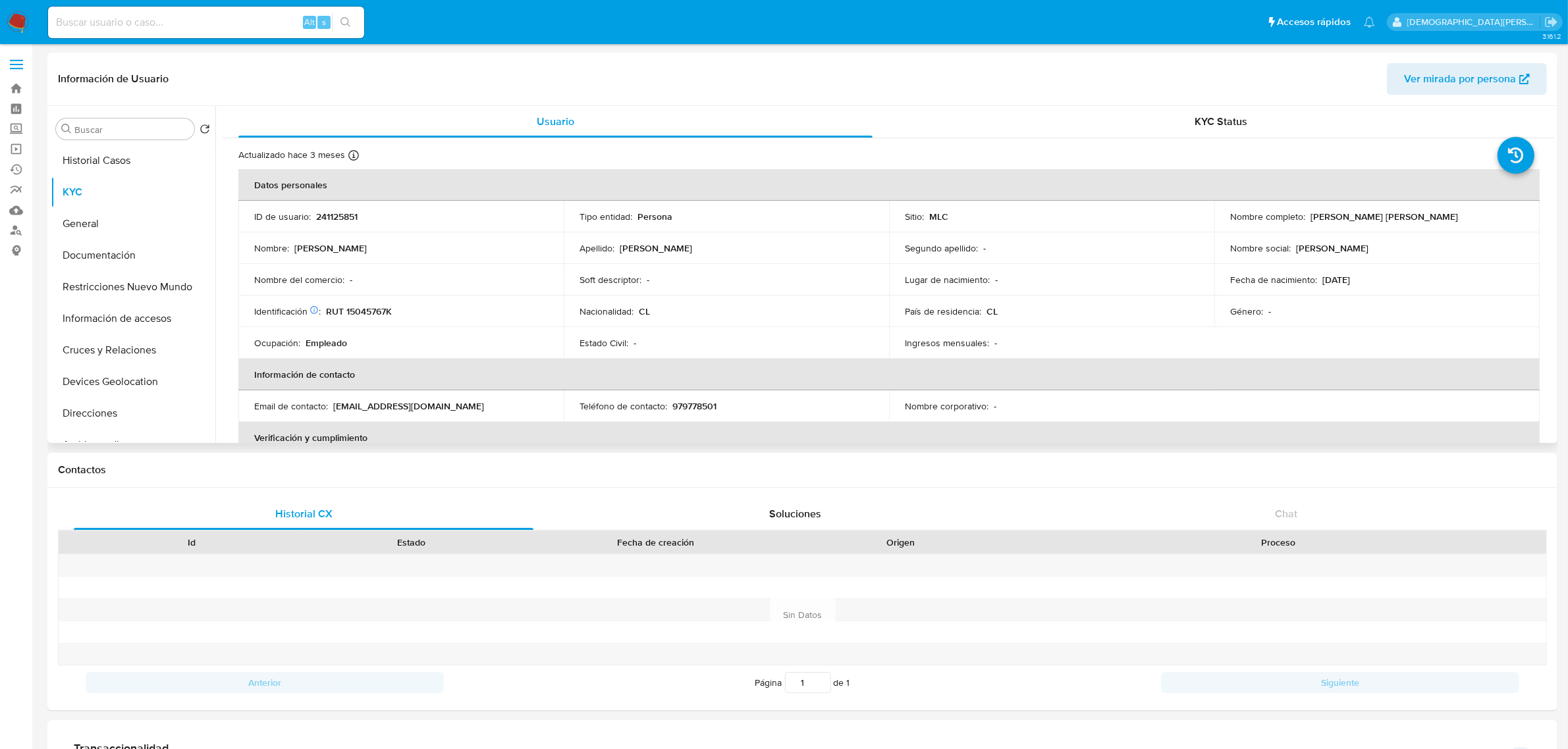
drag, startPoint x: 1447, startPoint y: 216, endPoint x: 1306, endPoint y: 218, distance: 141.0
click at [1306, 218] on div "Nombre completo : Mario Alberto Gallardo Huerta" at bounding box center [1377, 216] width 294 height 12
click at [86, 249] on button "Documentación" at bounding box center [127, 255] width 154 height 31
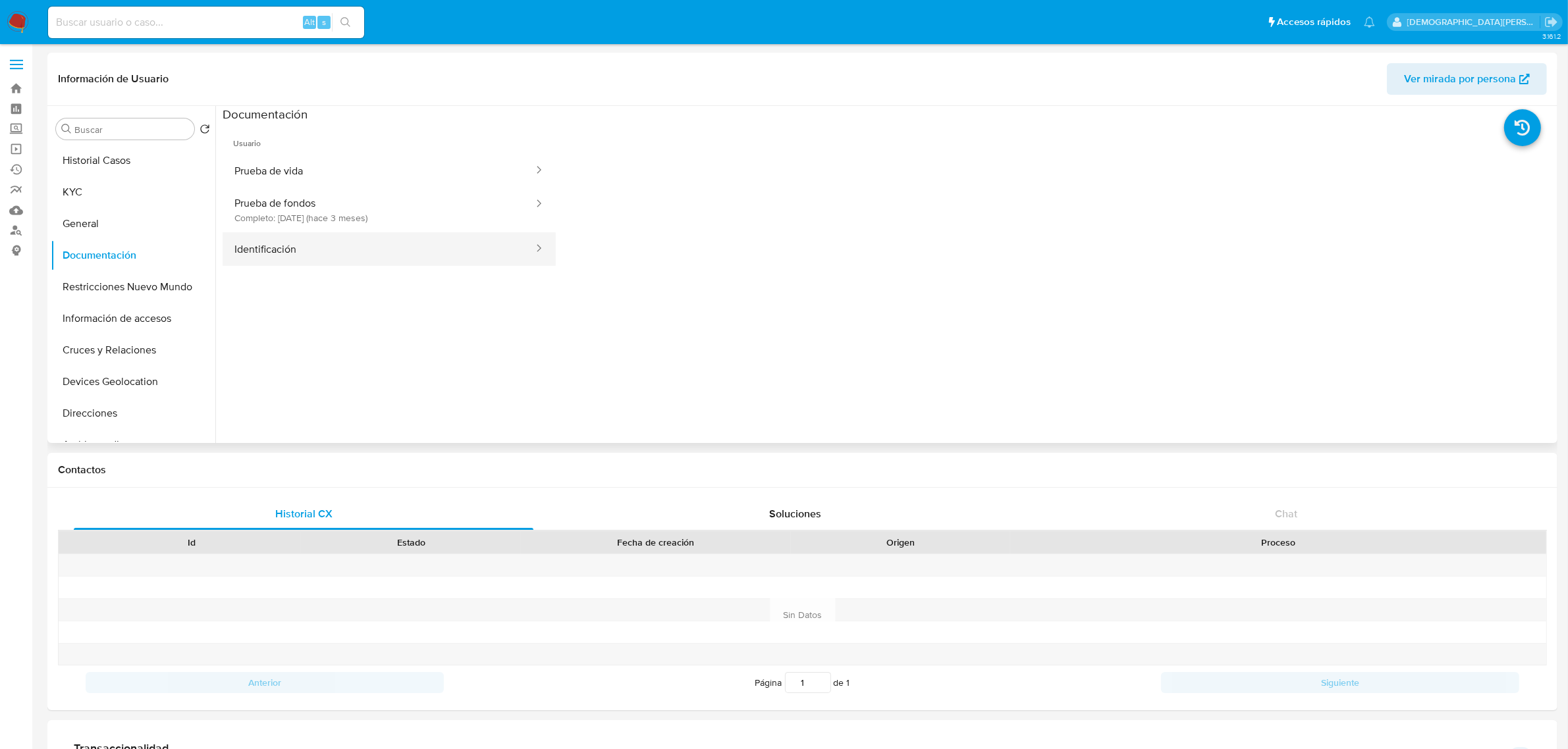
click at [389, 247] on button "Identificación" at bounding box center [378, 249] width 312 height 34
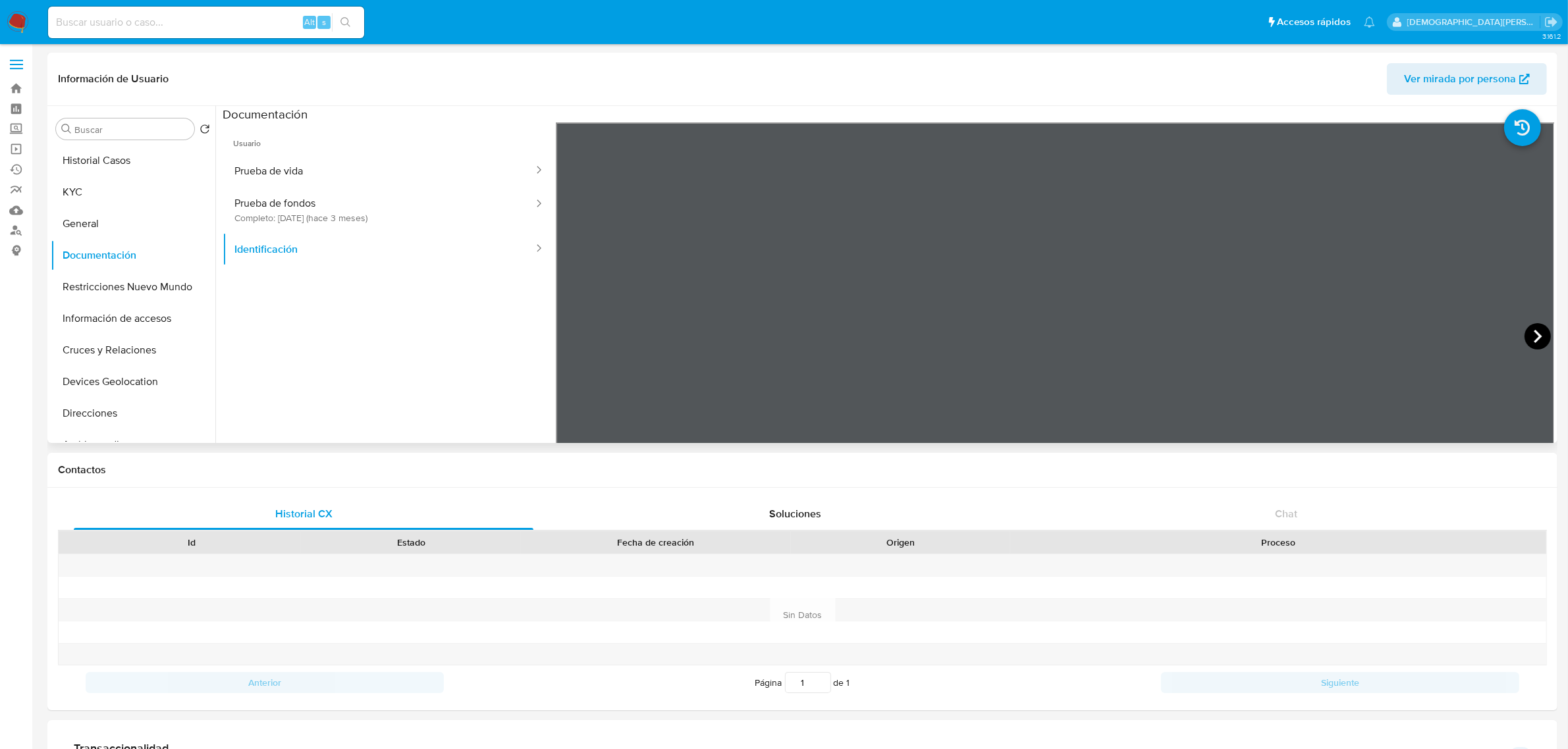
click at [1529, 330] on icon at bounding box center [1537, 336] width 26 height 26
click at [354, 173] on button "Prueba de vida" at bounding box center [378, 171] width 312 height 34
click at [346, 200] on button "Prueba de fondos Completo: 06/07/2025 (hace 3 meses)" at bounding box center [378, 210] width 312 height 45
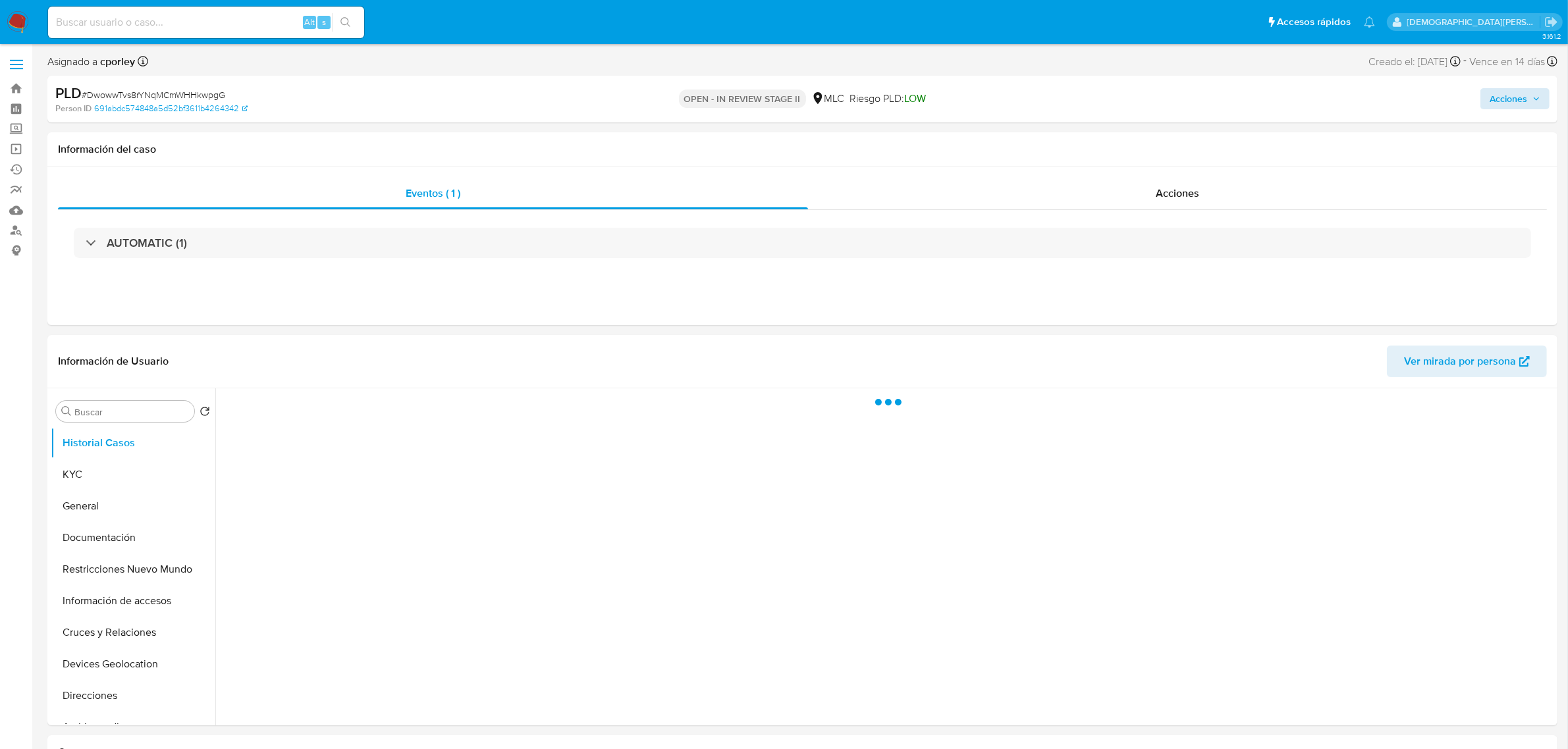
select select "10"
click at [1526, 99] on span "Acciones" at bounding box center [1508, 99] width 37 height 21
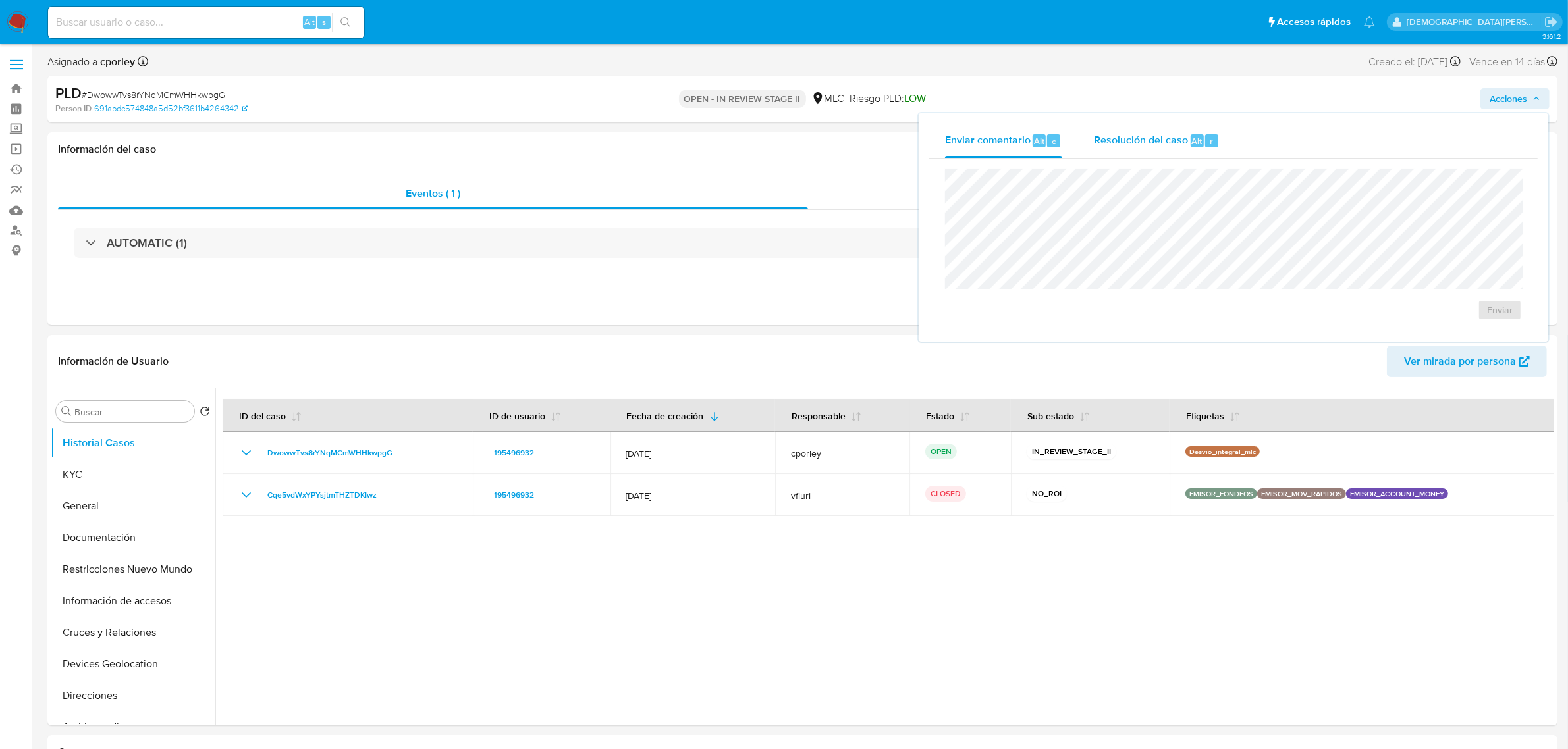
drag, startPoint x: 1116, startPoint y: 146, endPoint x: 1102, endPoint y: 167, distance: 25.2
click at [1114, 149] on div "Resolución del caso Alt r" at bounding box center [1157, 140] width 126 height 34
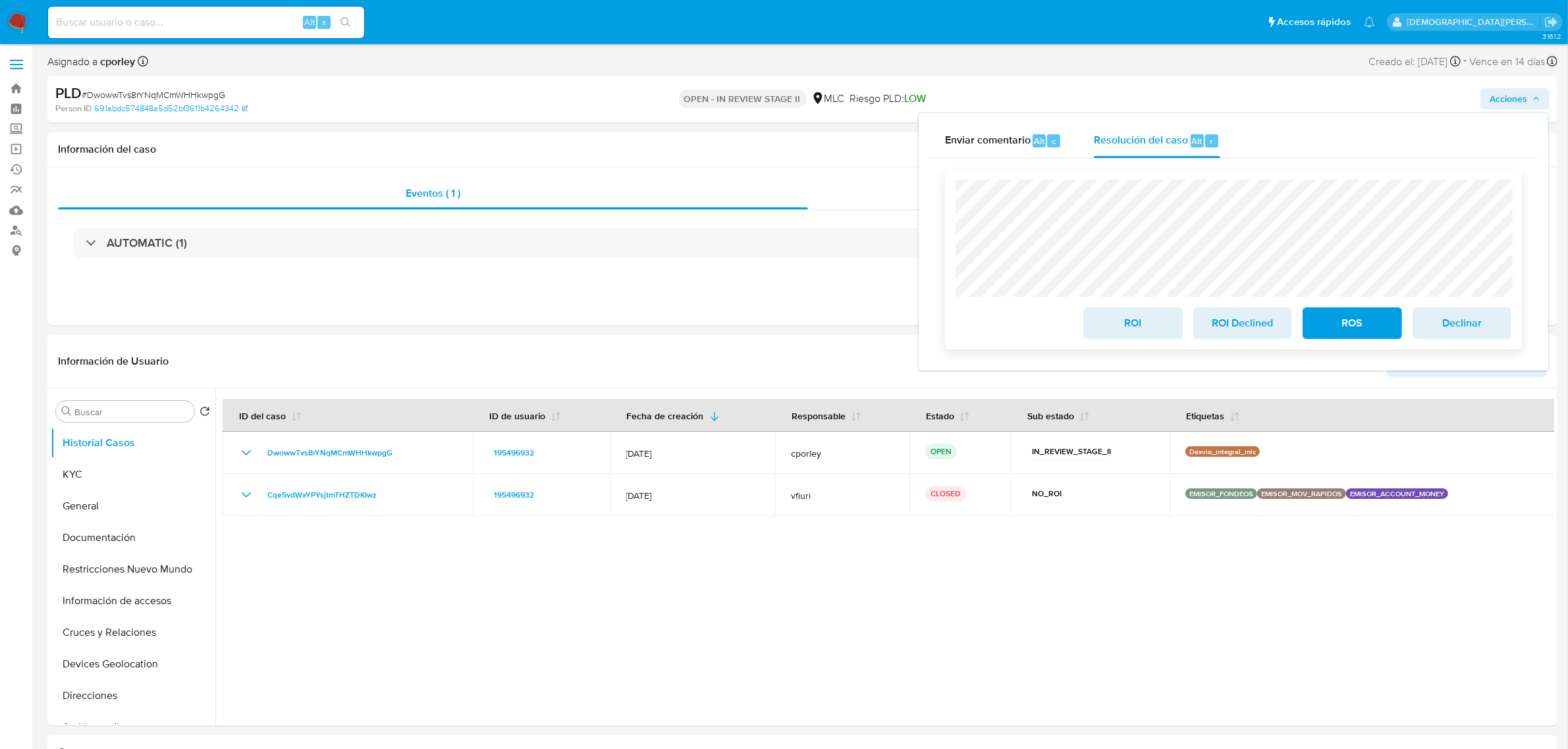
click at [1118, 320] on span "ROI" at bounding box center [1133, 323] width 64 height 29
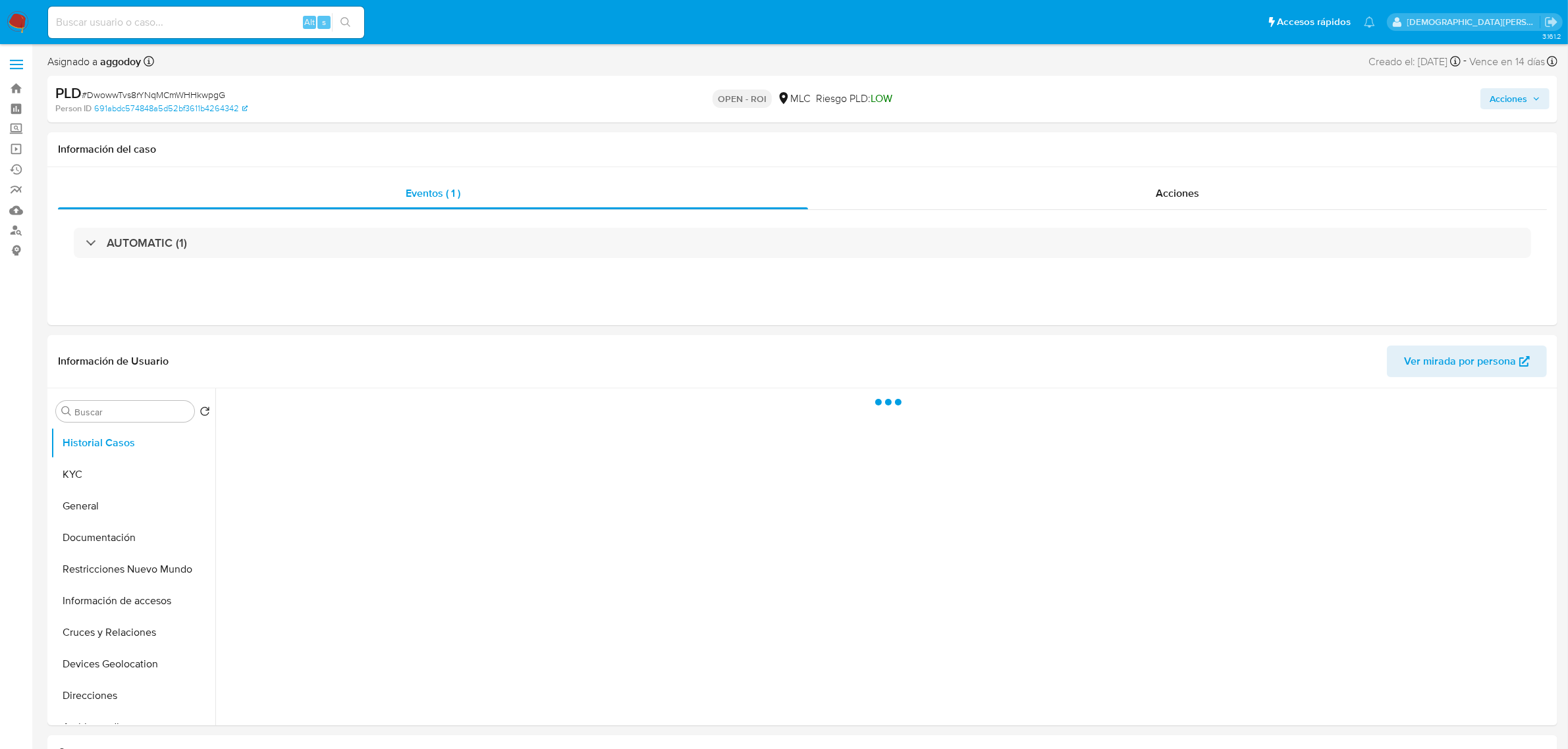
select select "10"
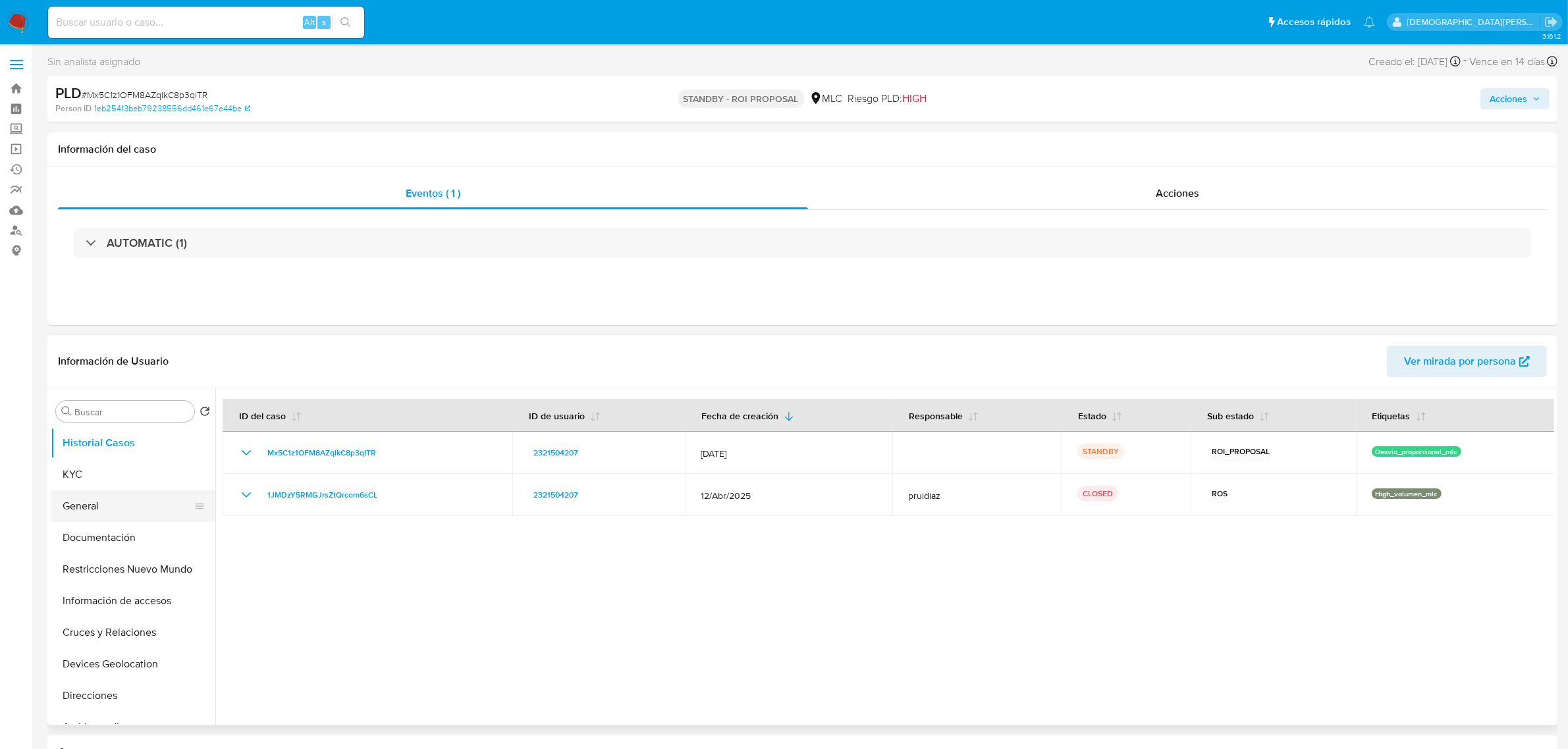
click at [131, 511] on button "General" at bounding box center [127, 506] width 154 height 31
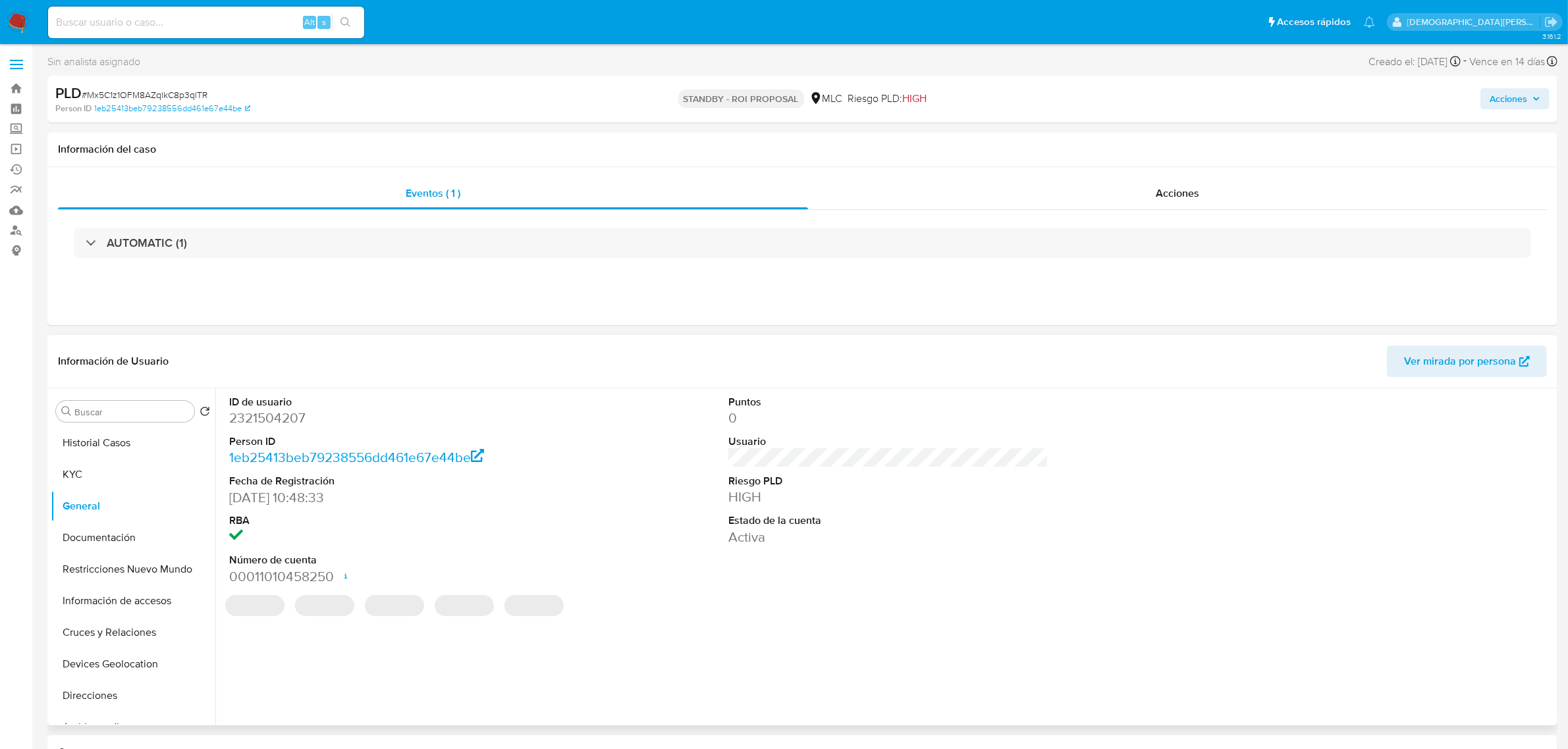
click at [278, 416] on dd "2321504207" at bounding box center [388, 418] width 320 height 18
copy dd "2321504207"
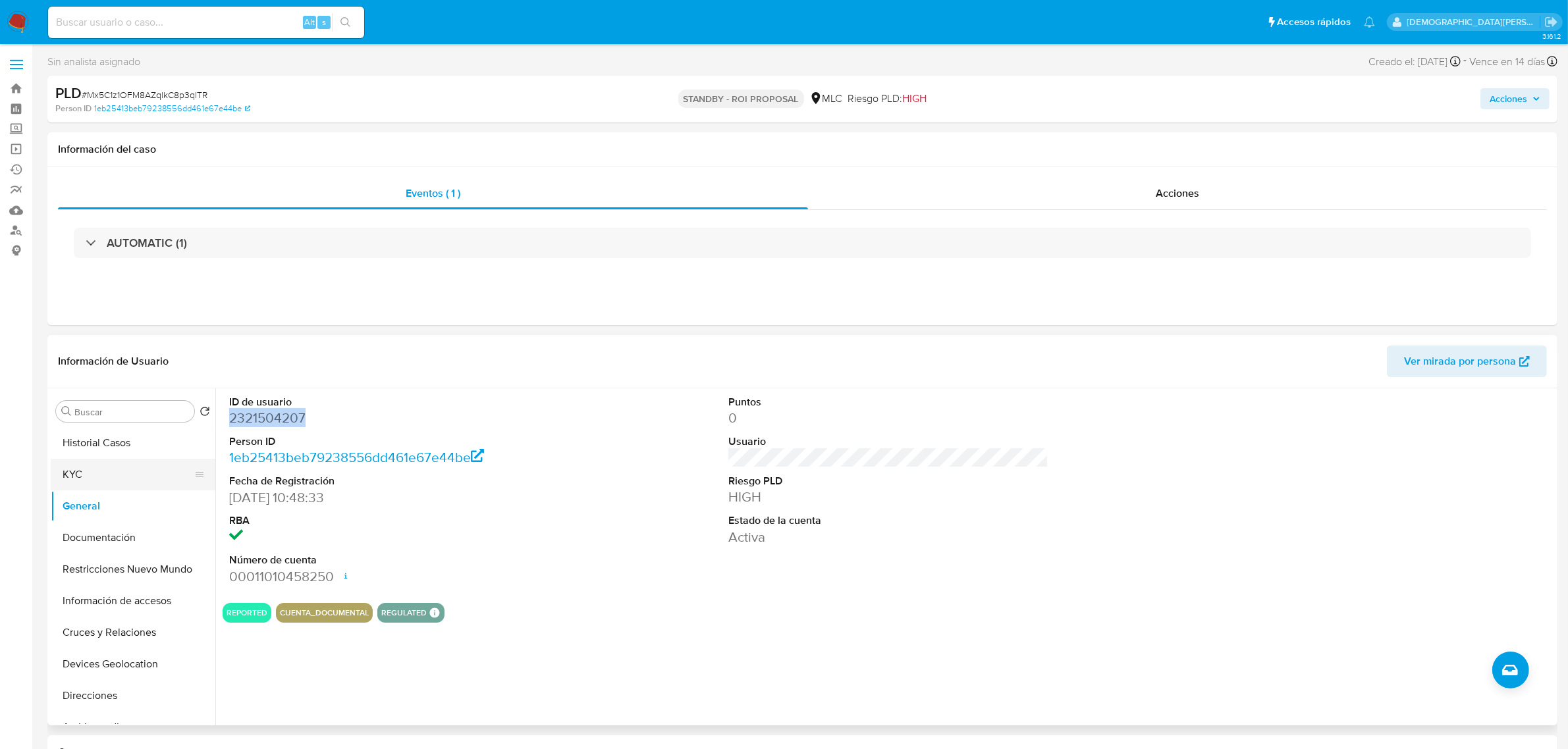
click at [121, 466] on button "KYC" at bounding box center [127, 475] width 154 height 31
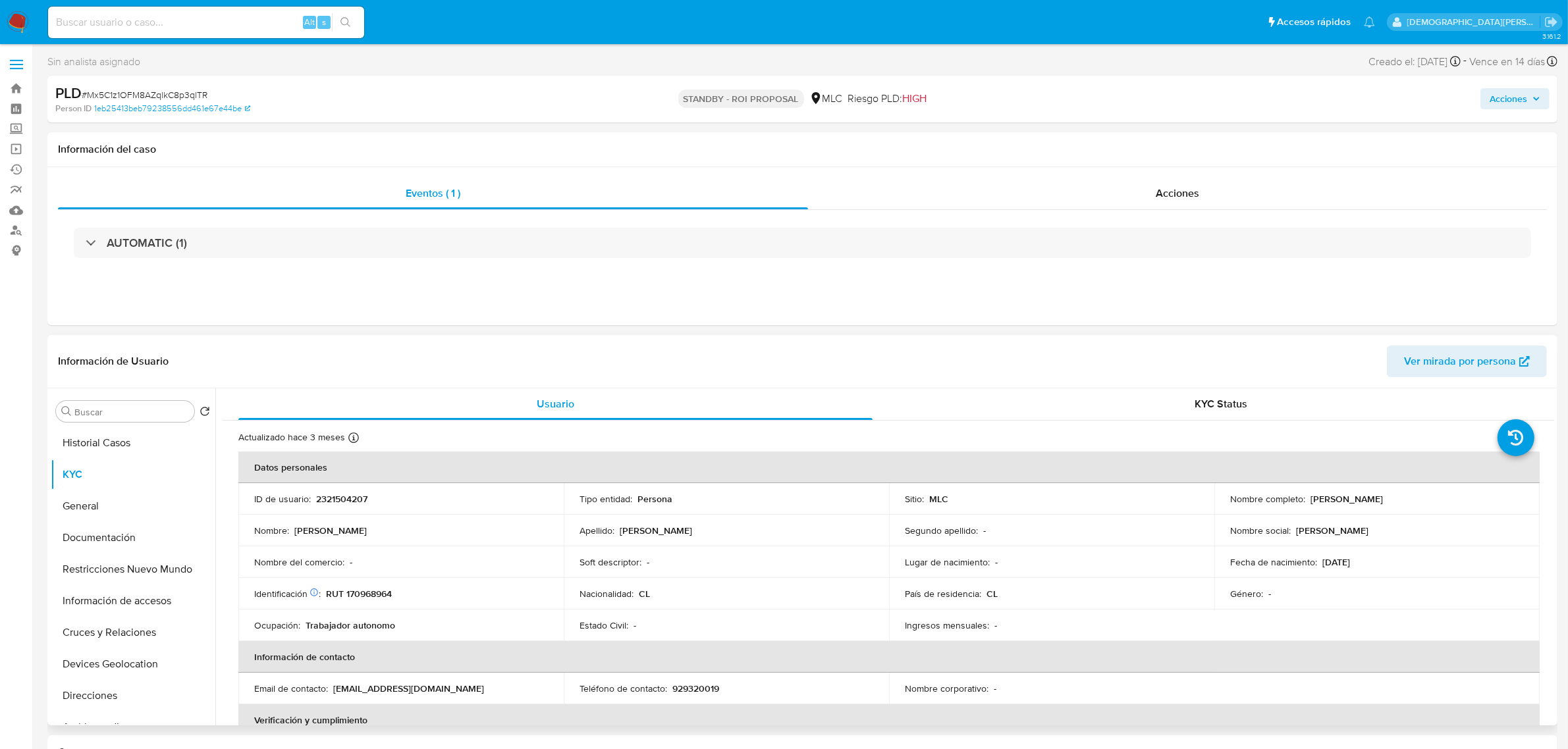
drag, startPoint x: 1308, startPoint y: 500, endPoint x: 1430, endPoint y: 498, distance: 122.0
click at [1430, 498] on div "Nombre completo : Patricio Antonio Miranda Díaz" at bounding box center [1377, 499] width 294 height 12
click at [99, 566] on button "Restricciones Nuevo Mundo" at bounding box center [127, 569] width 154 height 31
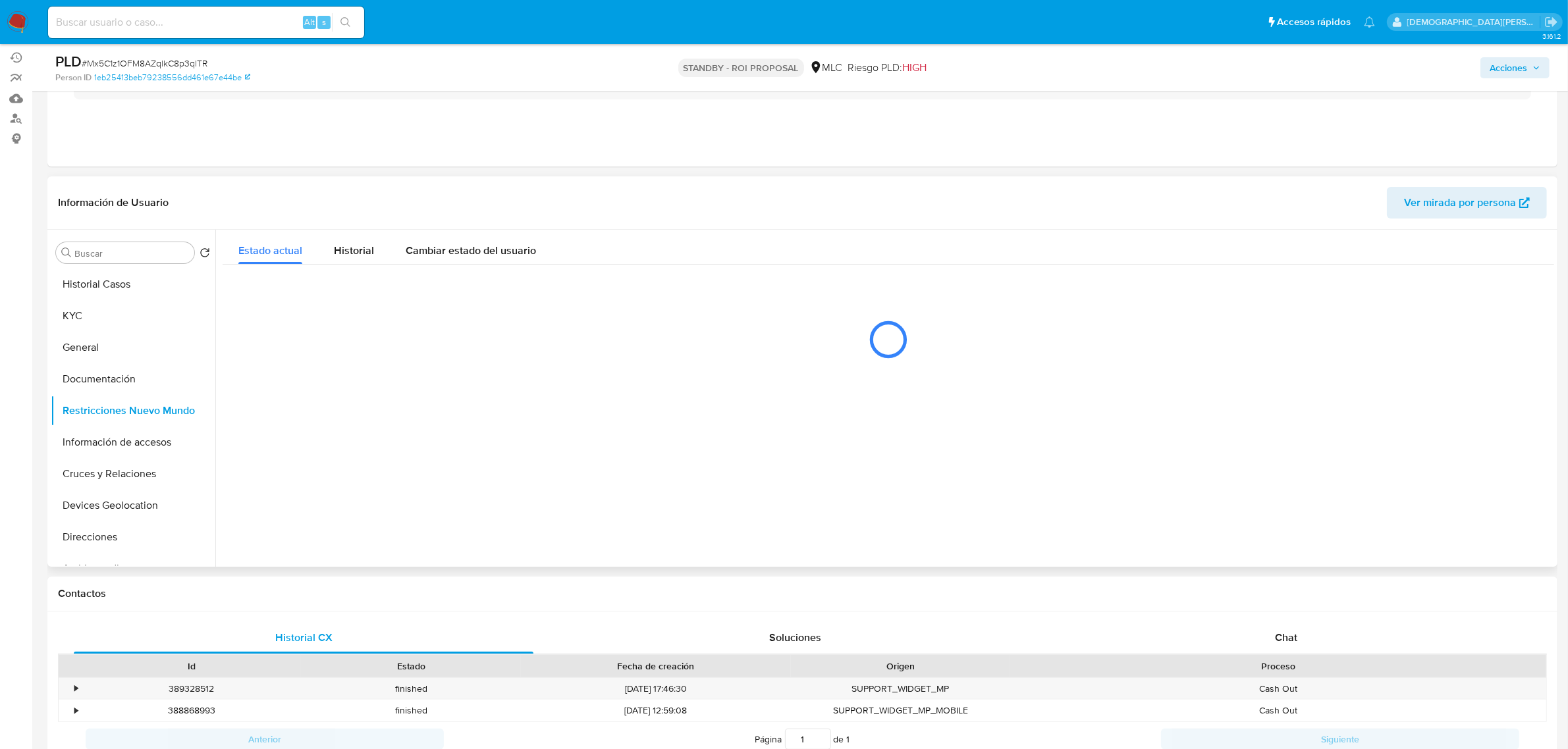
scroll to position [83, 0]
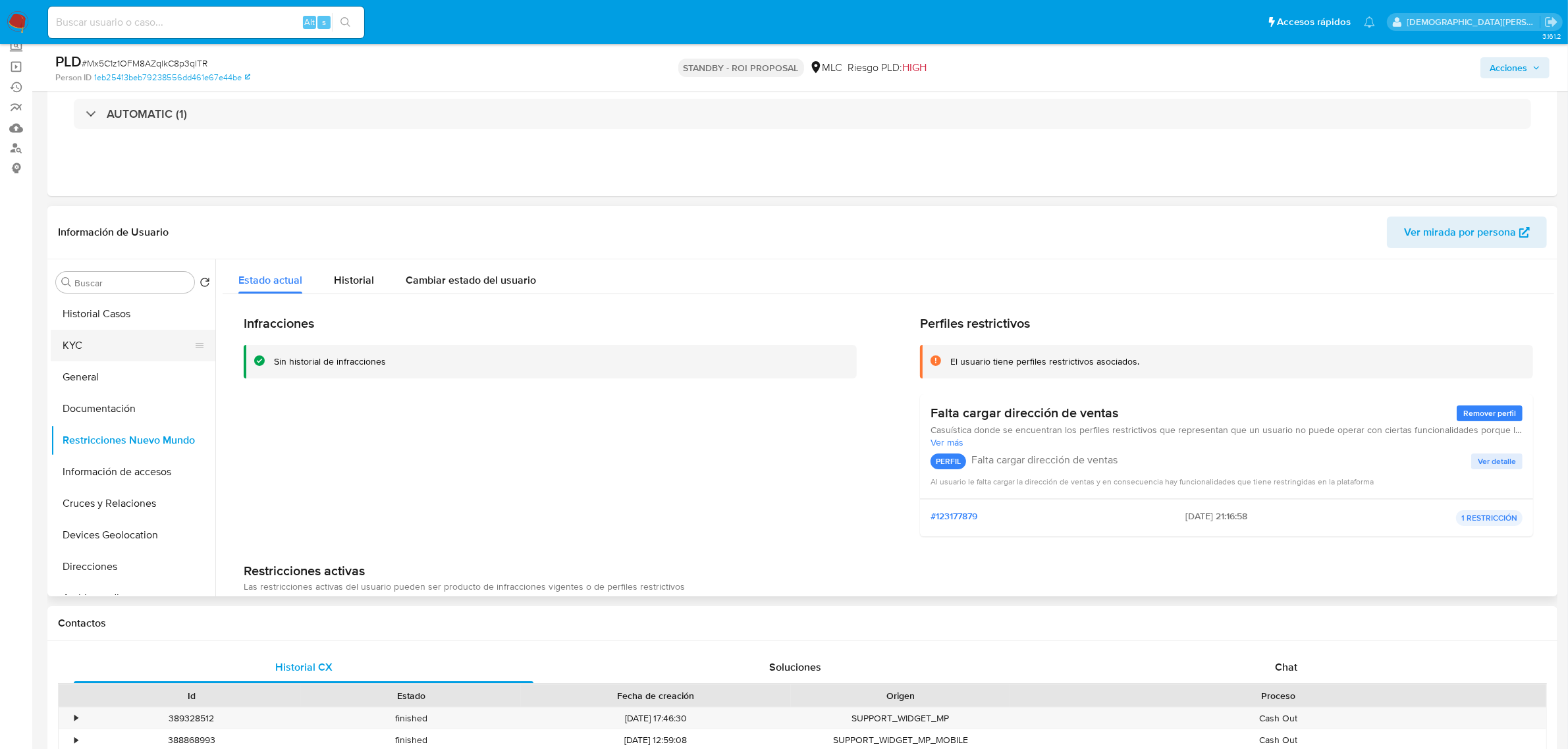
click at [116, 349] on button "KYC" at bounding box center [127, 345] width 154 height 31
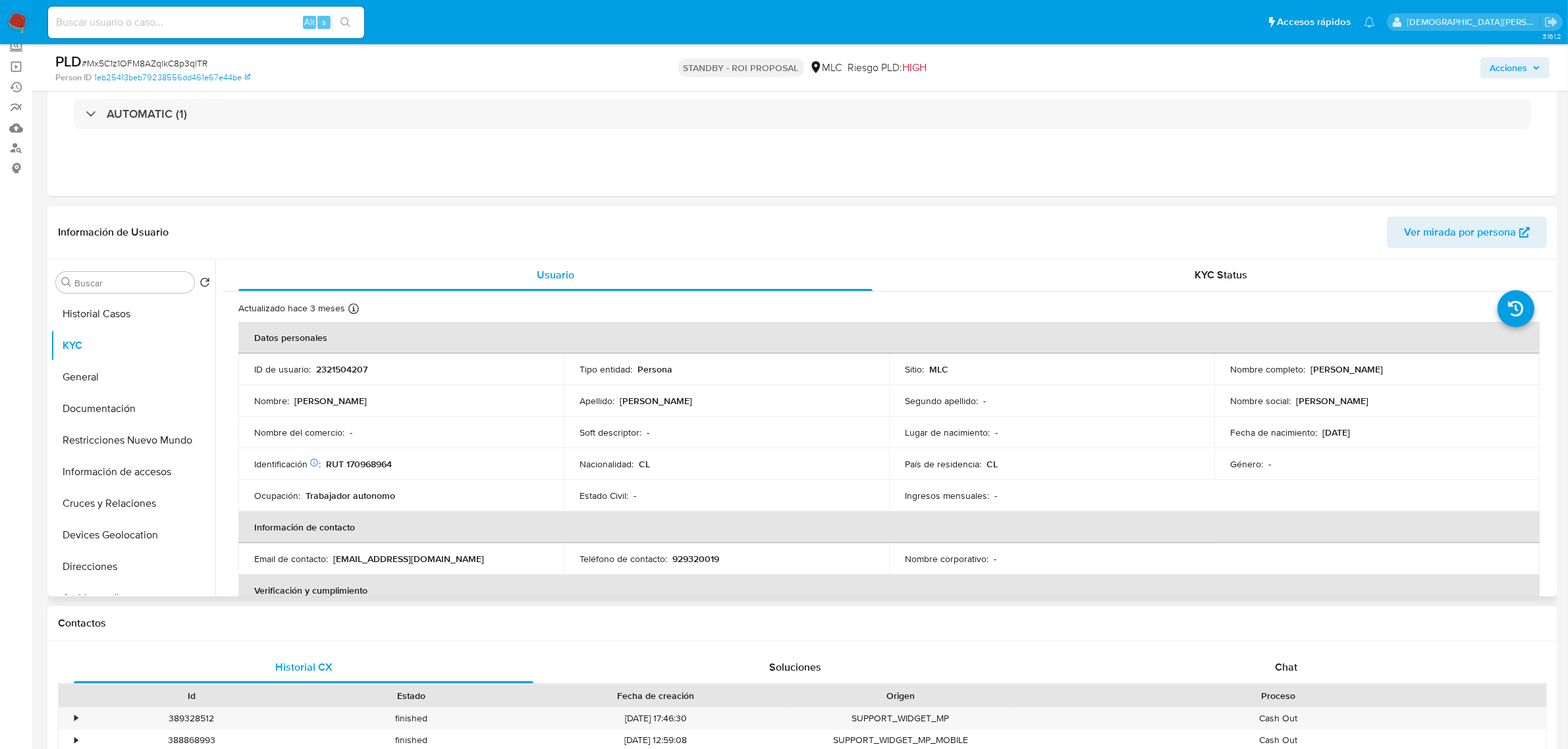
drag, startPoint x: 1450, startPoint y: 372, endPoint x: 1306, endPoint y: 368, distance: 144.1
click at [1304, 369] on div "Nombre completo : Patricio Antonio Miranda Díaz" at bounding box center [1377, 369] width 294 height 12
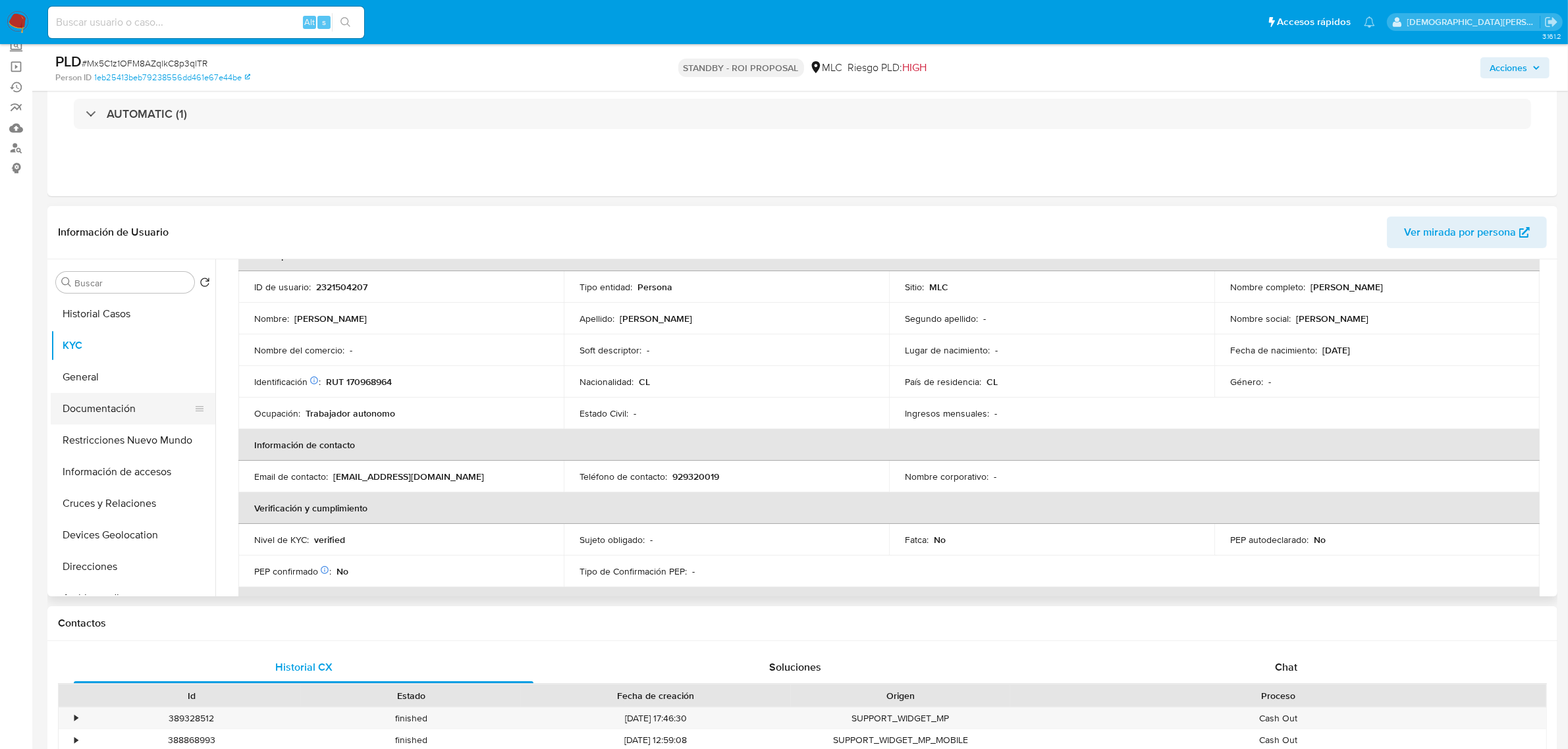
click at [116, 397] on button "Documentación" at bounding box center [127, 409] width 154 height 31
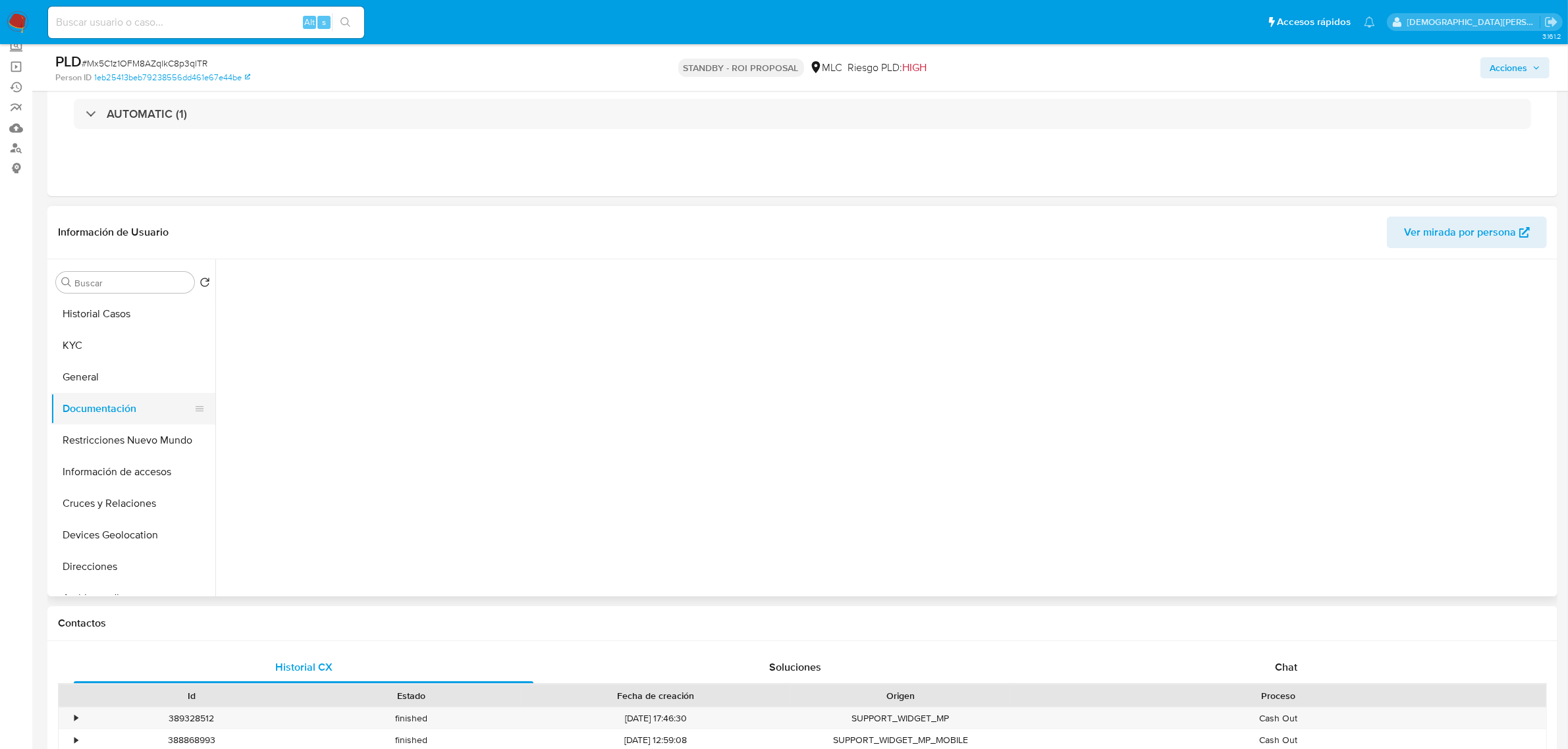
scroll to position [0, 0]
click at [311, 325] on button "Identificación" at bounding box center [378, 324] width 312 height 34
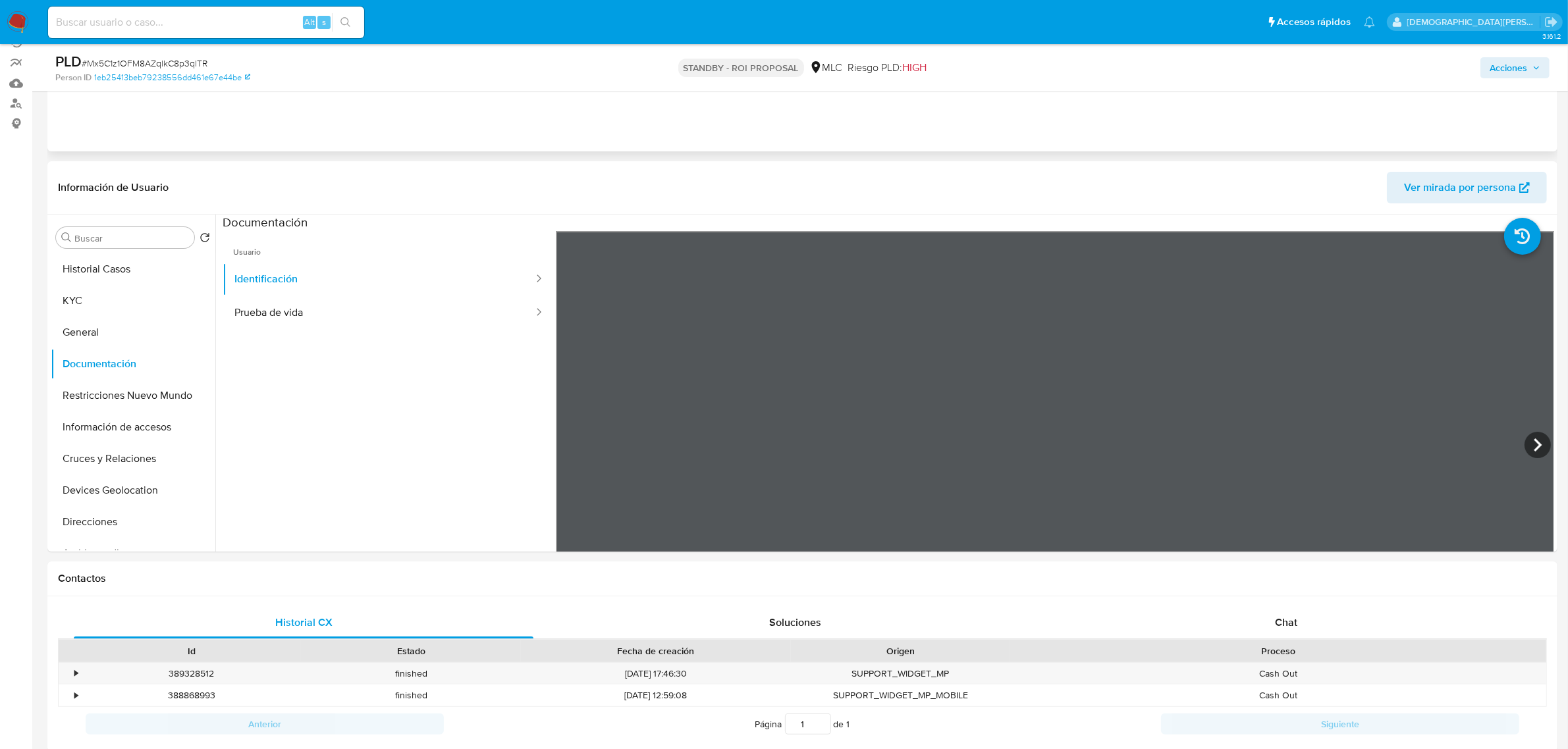
scroll to position [164, 0]
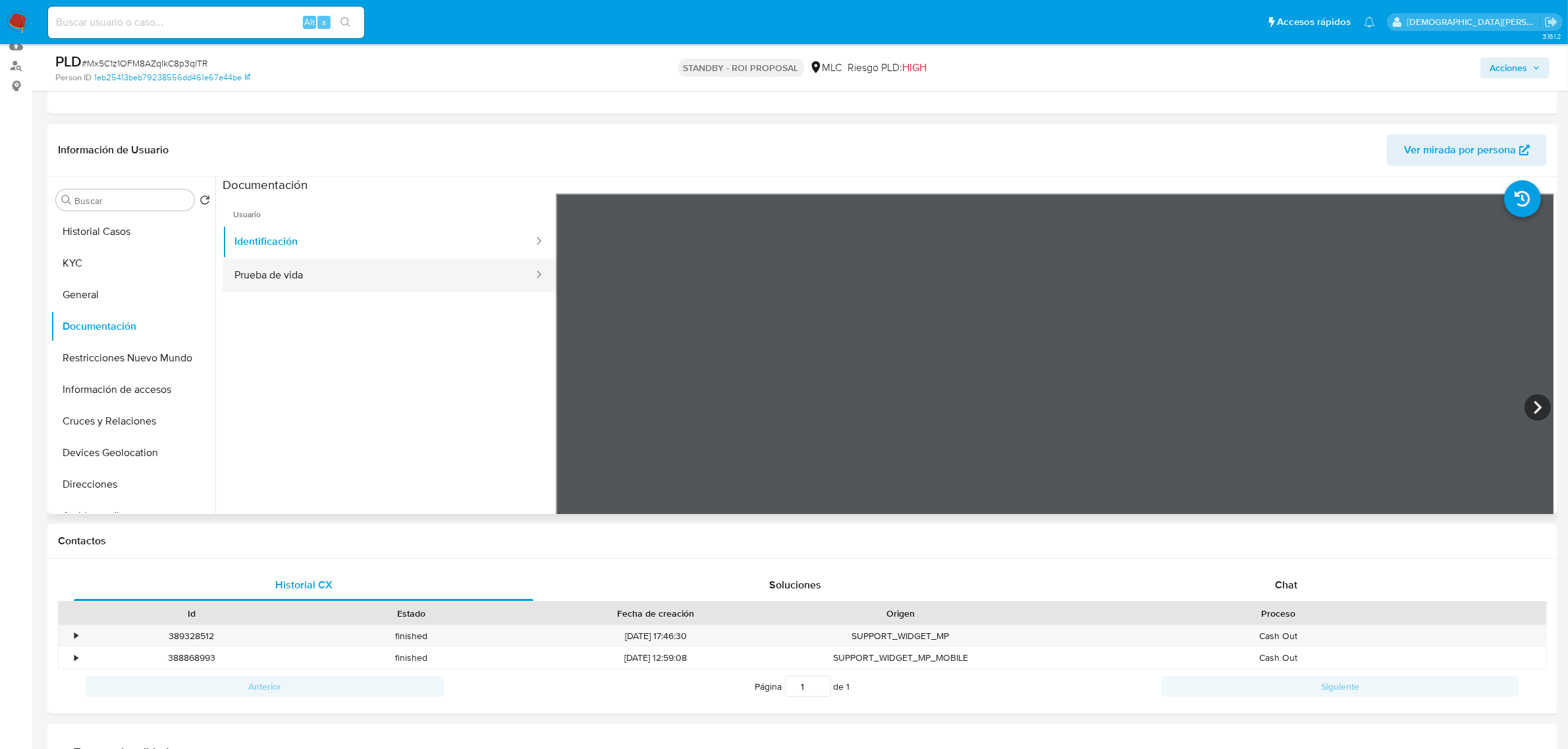
click at [415, 268] on button "Prueba de vida" at bounding box center [378, 275] width 312 height 34
click at [365, 239] on button "Identificación" at bounding box center [378, 242] width 312 height 34
click at [1530, 411] on icon at bounding box center [1537, 408] width 26 height 26
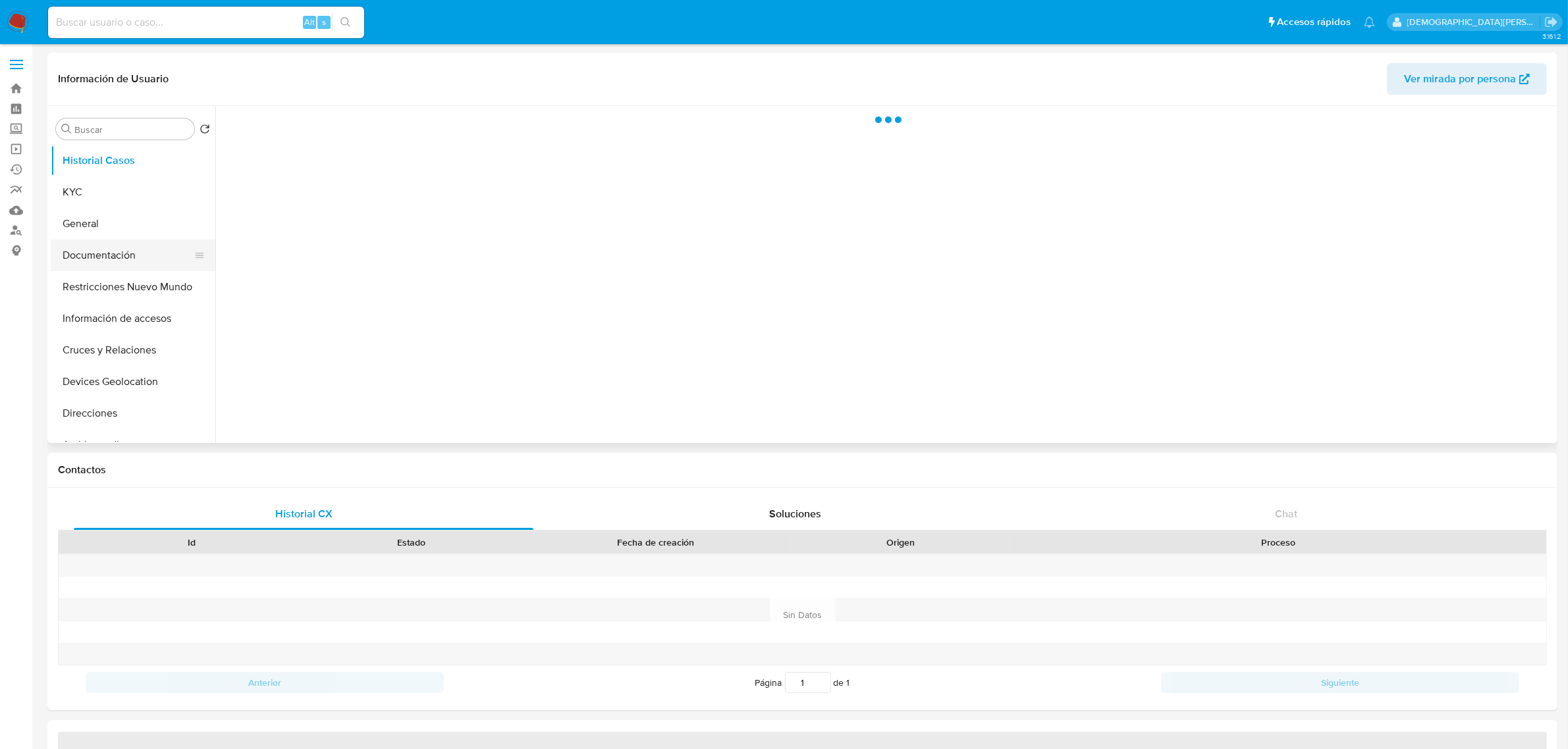
click at [106, 260] on button "Documentación" at bounding box center [127, 255] width 154 height 31
select select "10"
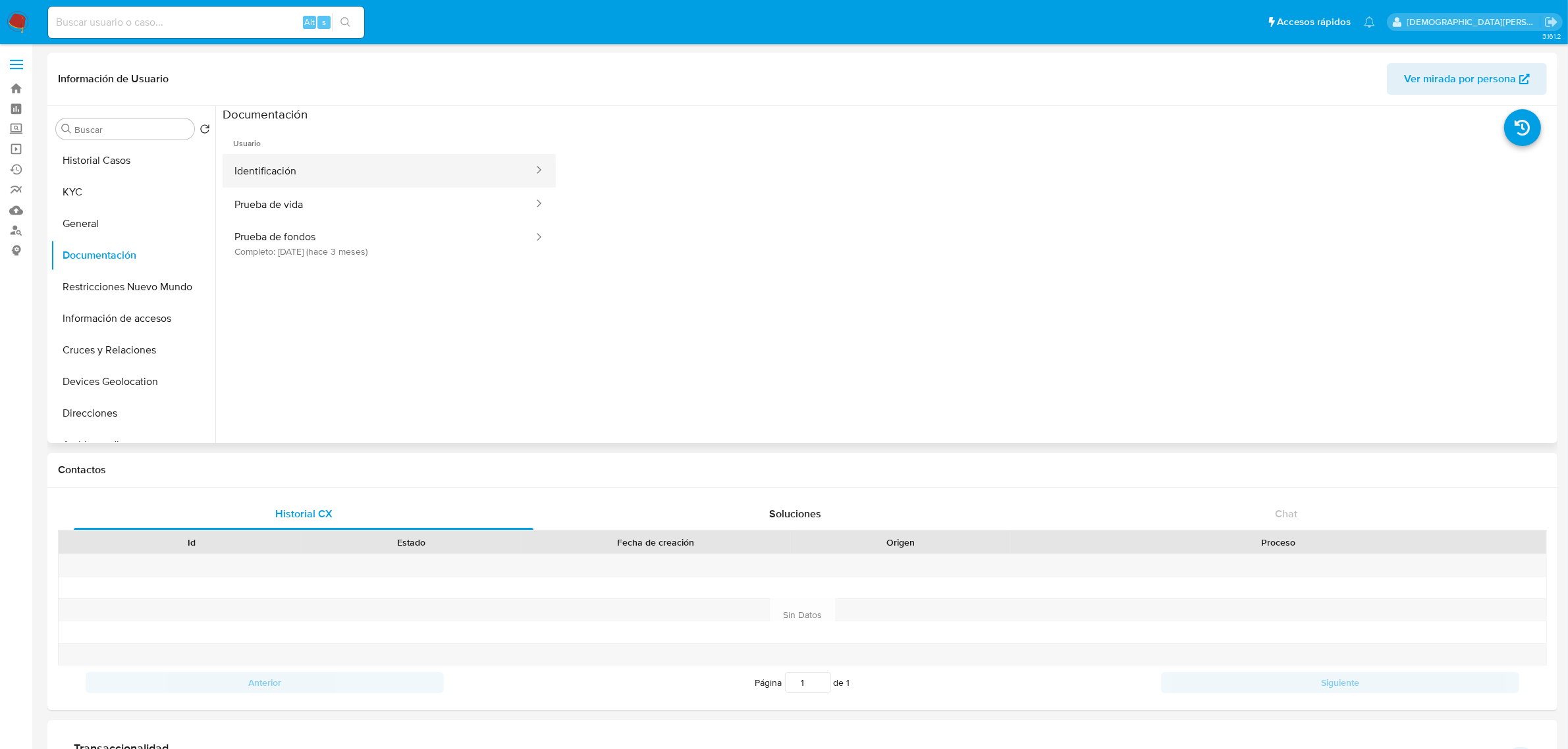
click at [408, 173] on button "Identificación" at bounding box center [378, 171] width 312 height 34
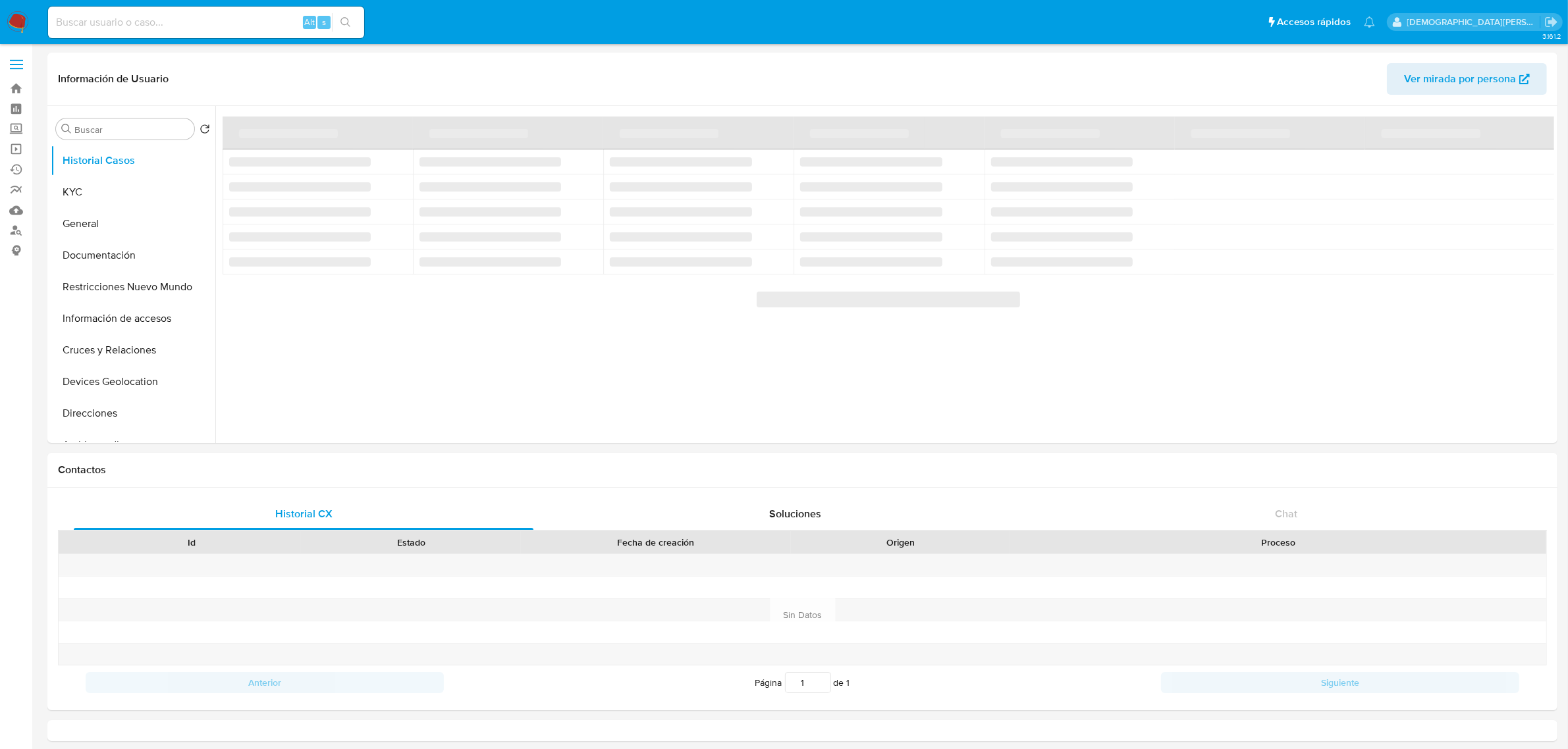
select select "10"
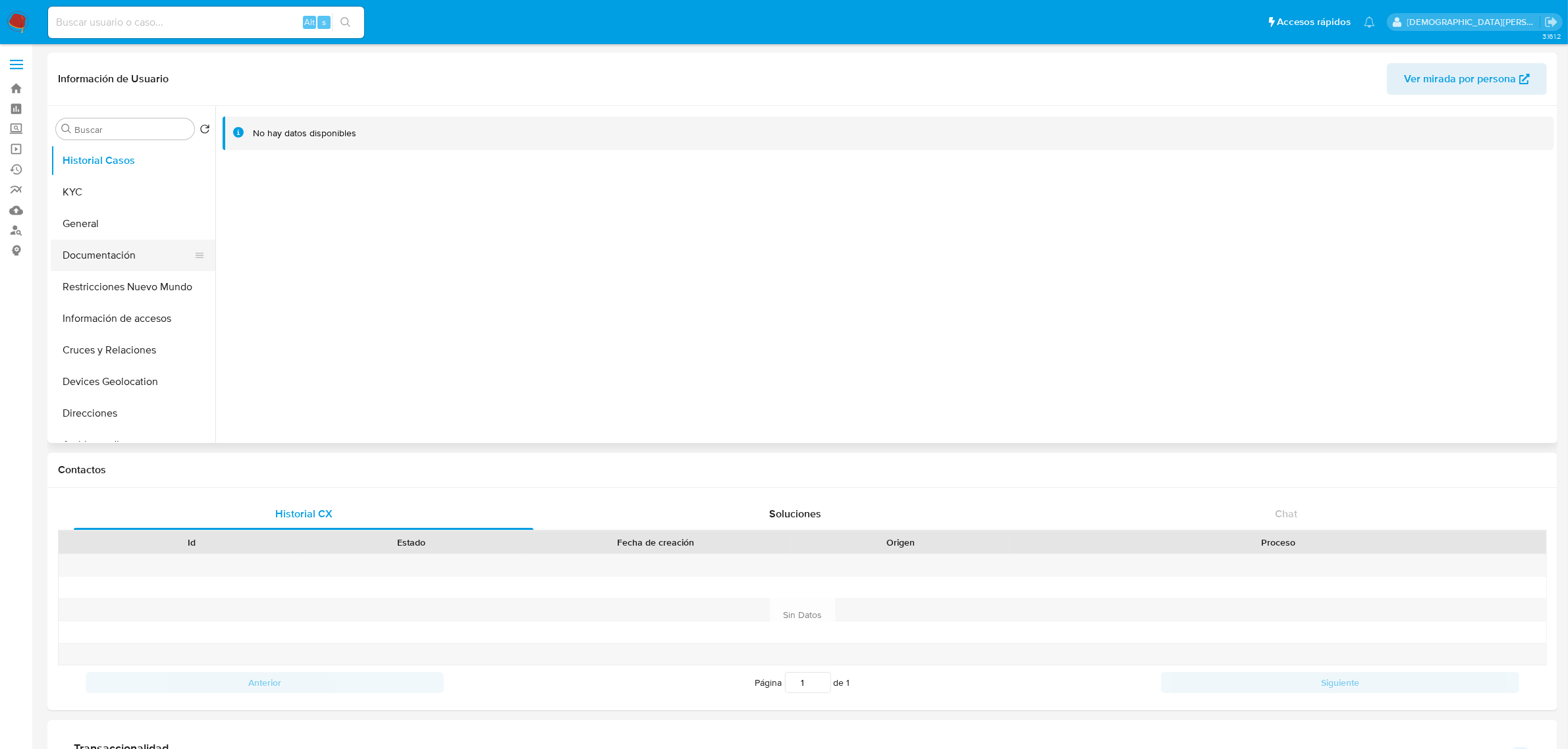
click at [128, 249] on button "Documentación" at bounding box center [127, 255] width 154 height 31
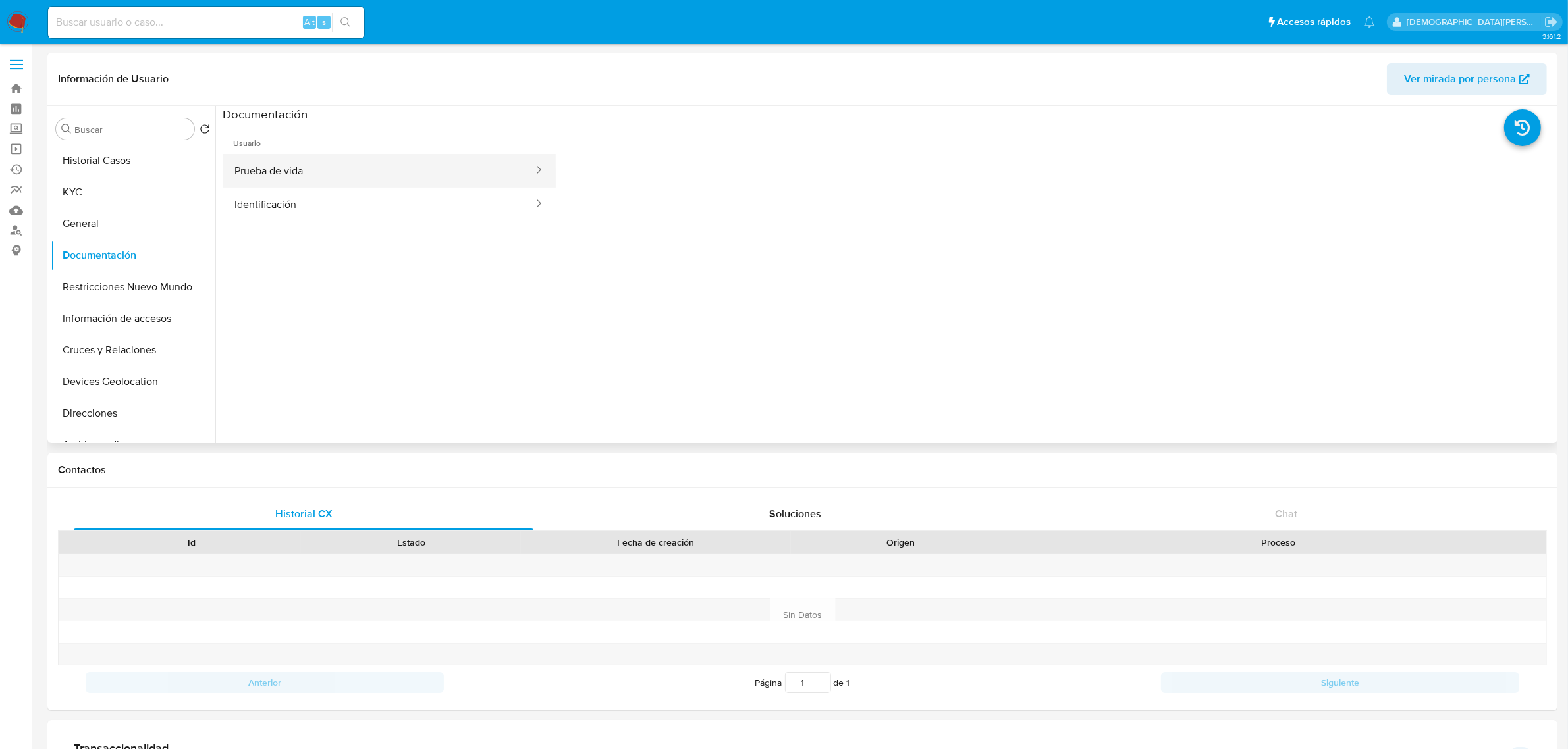
click at [455, 173] on button "Prueba de vida" at bounding box center [378, 171] width 312 height 34
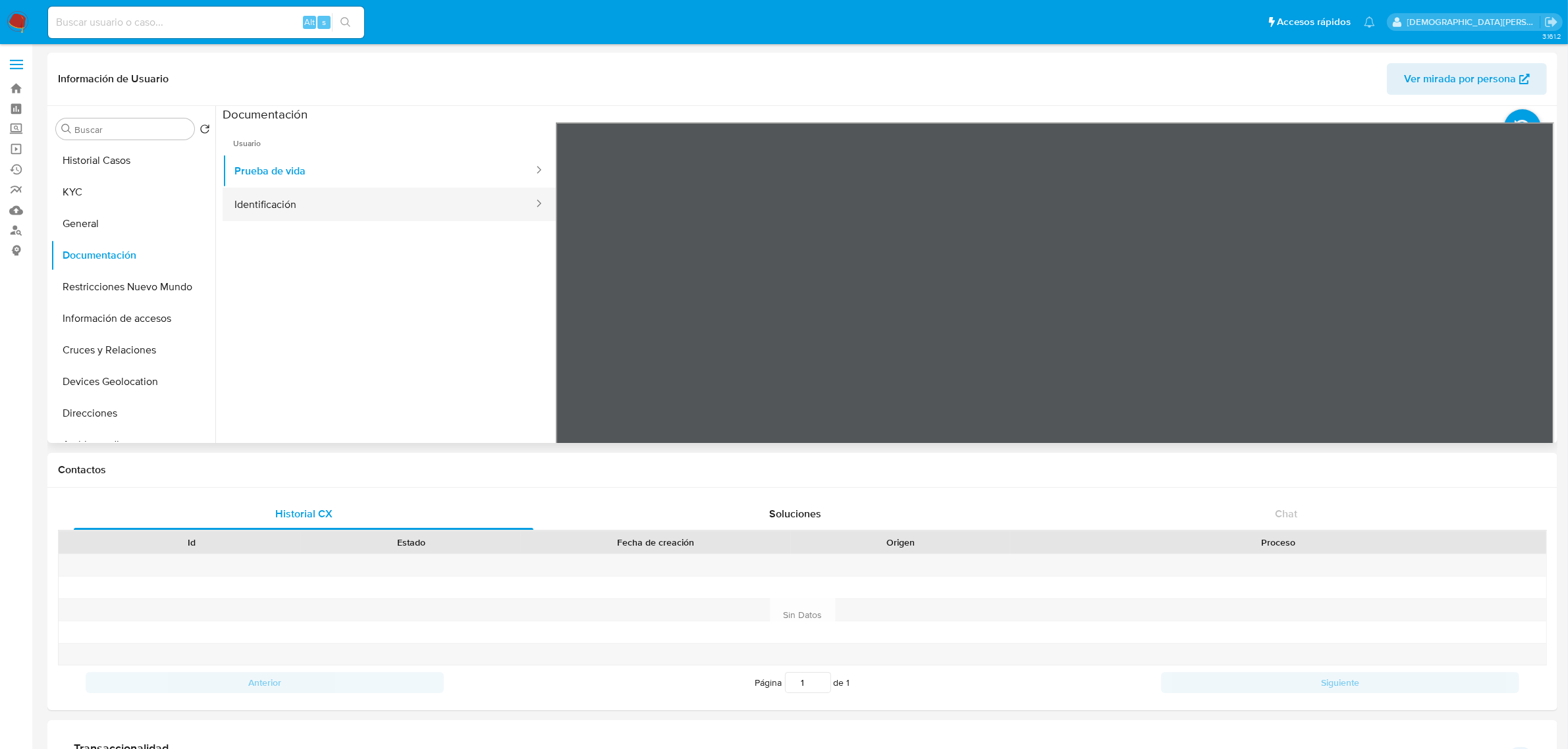
click at [340, 195] on button "Identificación" at bounding box center [378, 204] width 312 height 34
click at [104, 287] on button "Restricciones Nuevo Mundo" at bounding box center [127, 287] width 154 height 31
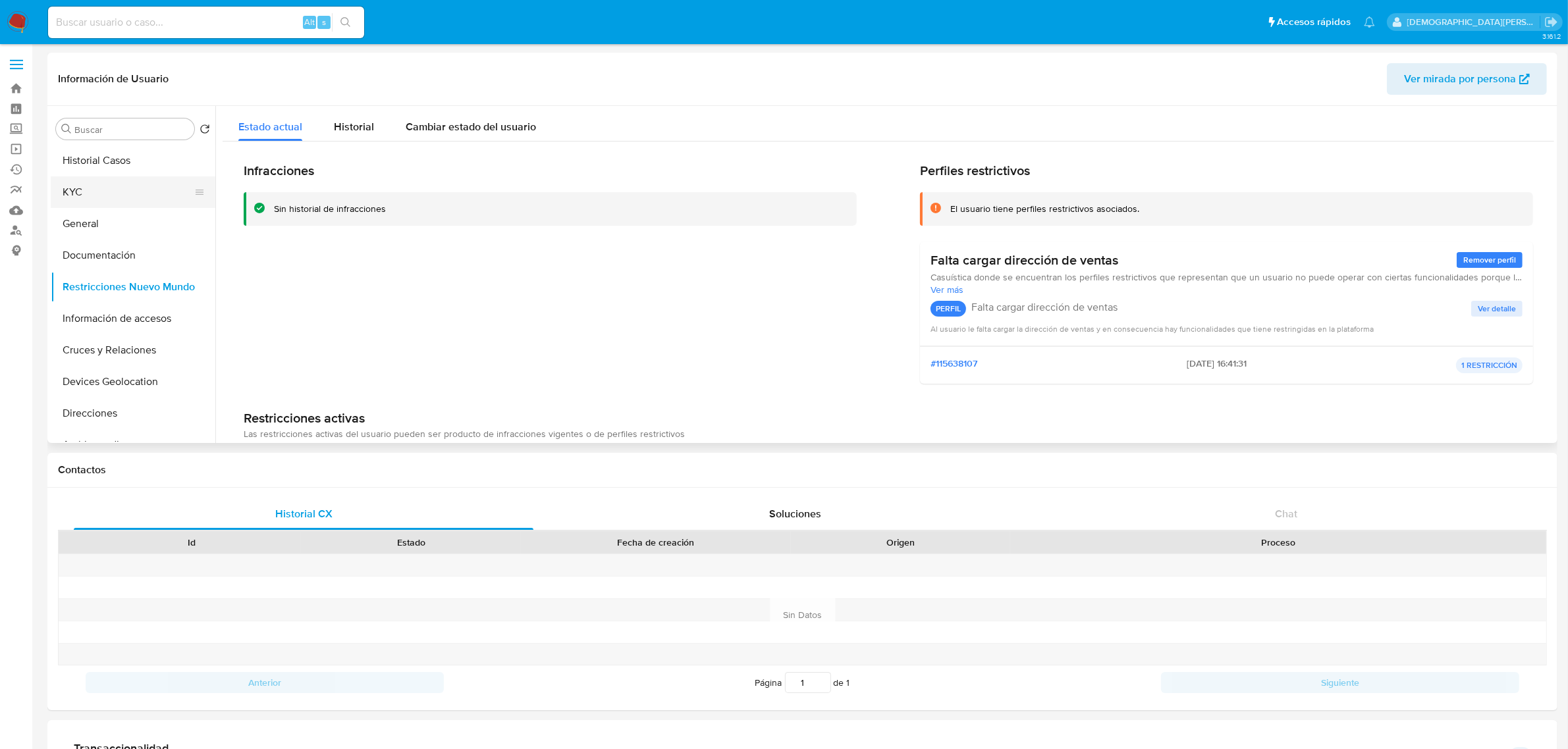
click at [76, 190] on button "KYC" at bounding box center [127, 192] width 154 height 31
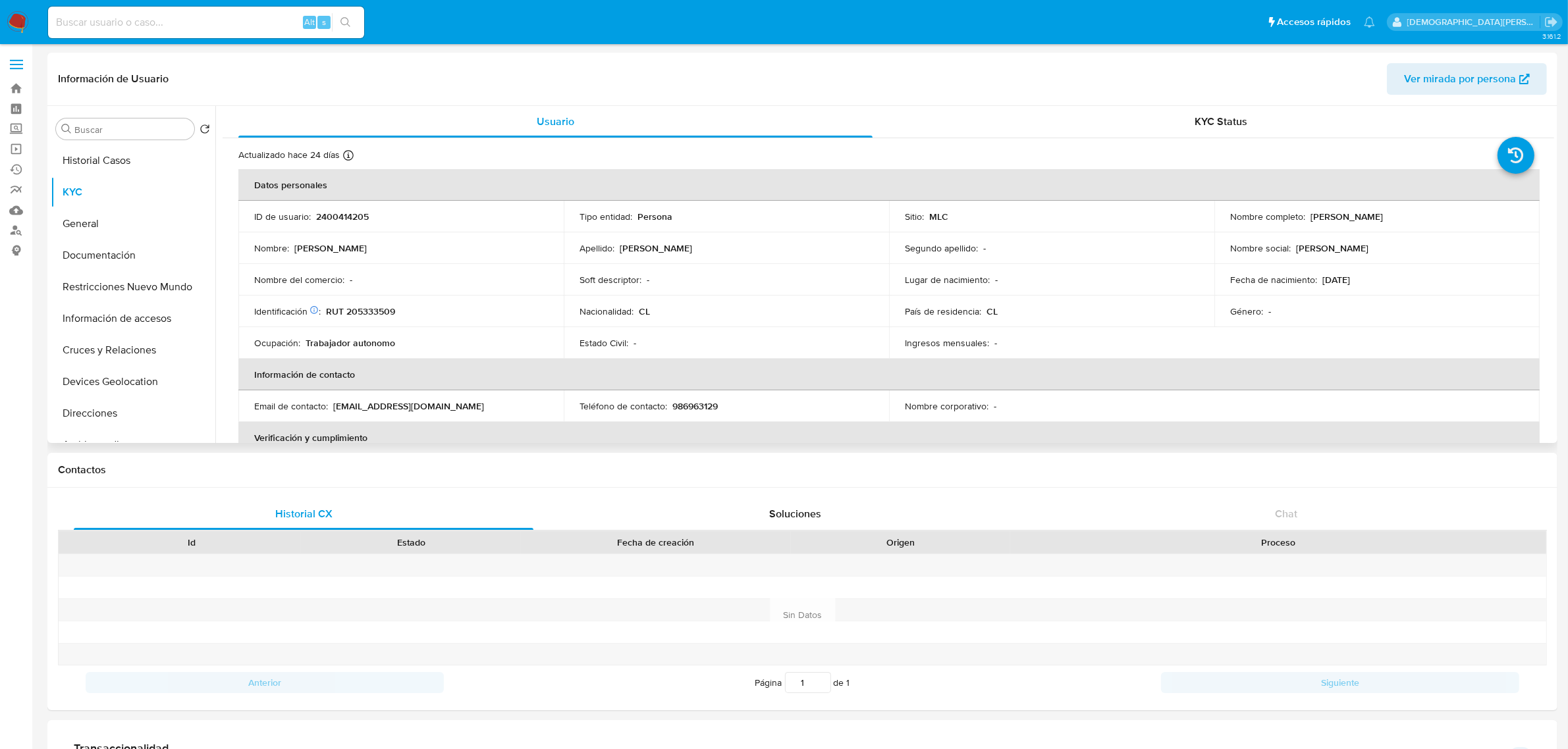
drag, startPoint x: 1444, startPoint y: 228, endPoint x: 1305, endPoint y: 219, distance: 139.3
click at [1305, 219] on td "Nombre completo : Miguel Angel Vergara Zasmay" at bounding box center [1377, 216] width 325 height 31
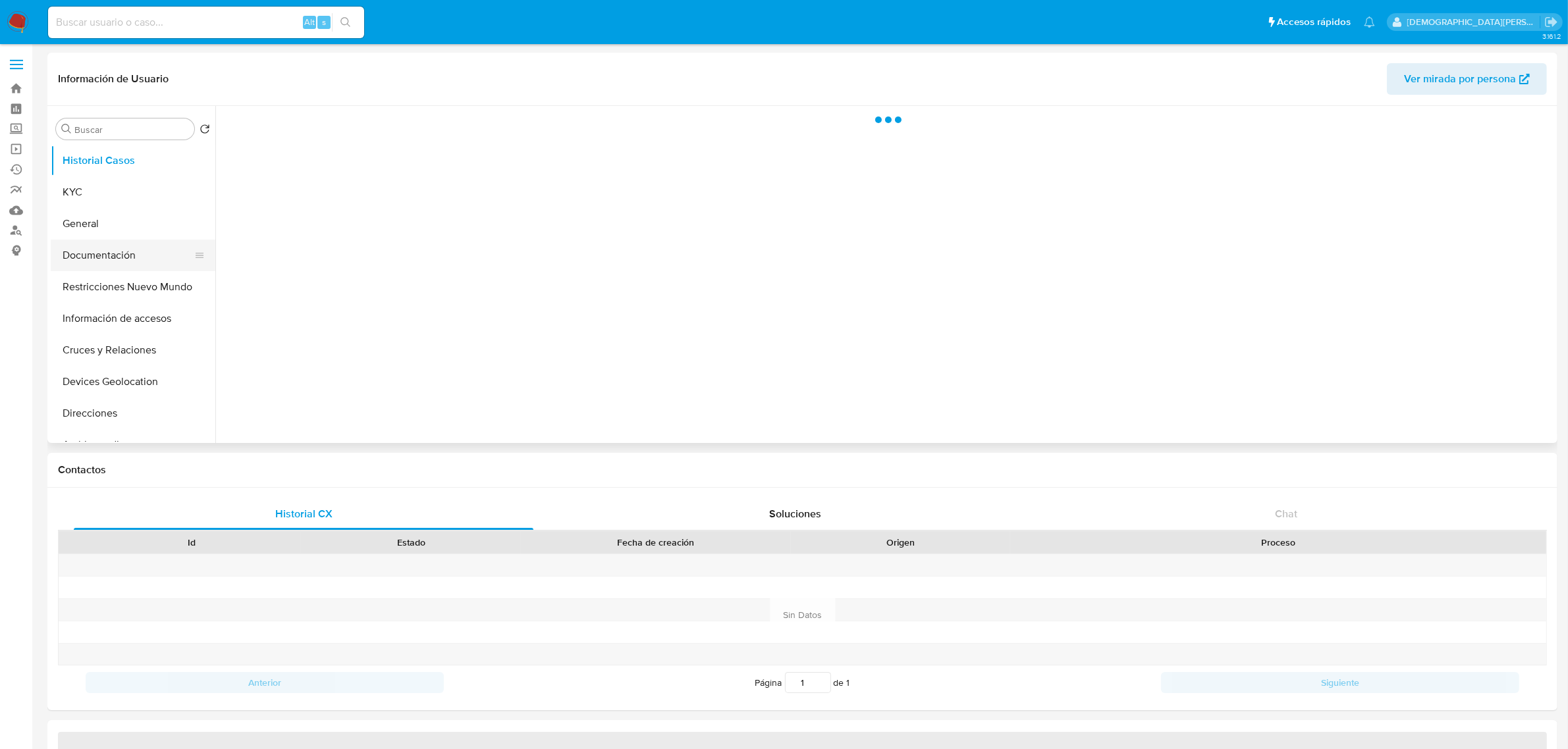
click at [126, 261] on button "Documentación" at bounding box center [127, 255] width 154 height 31
select select "10"
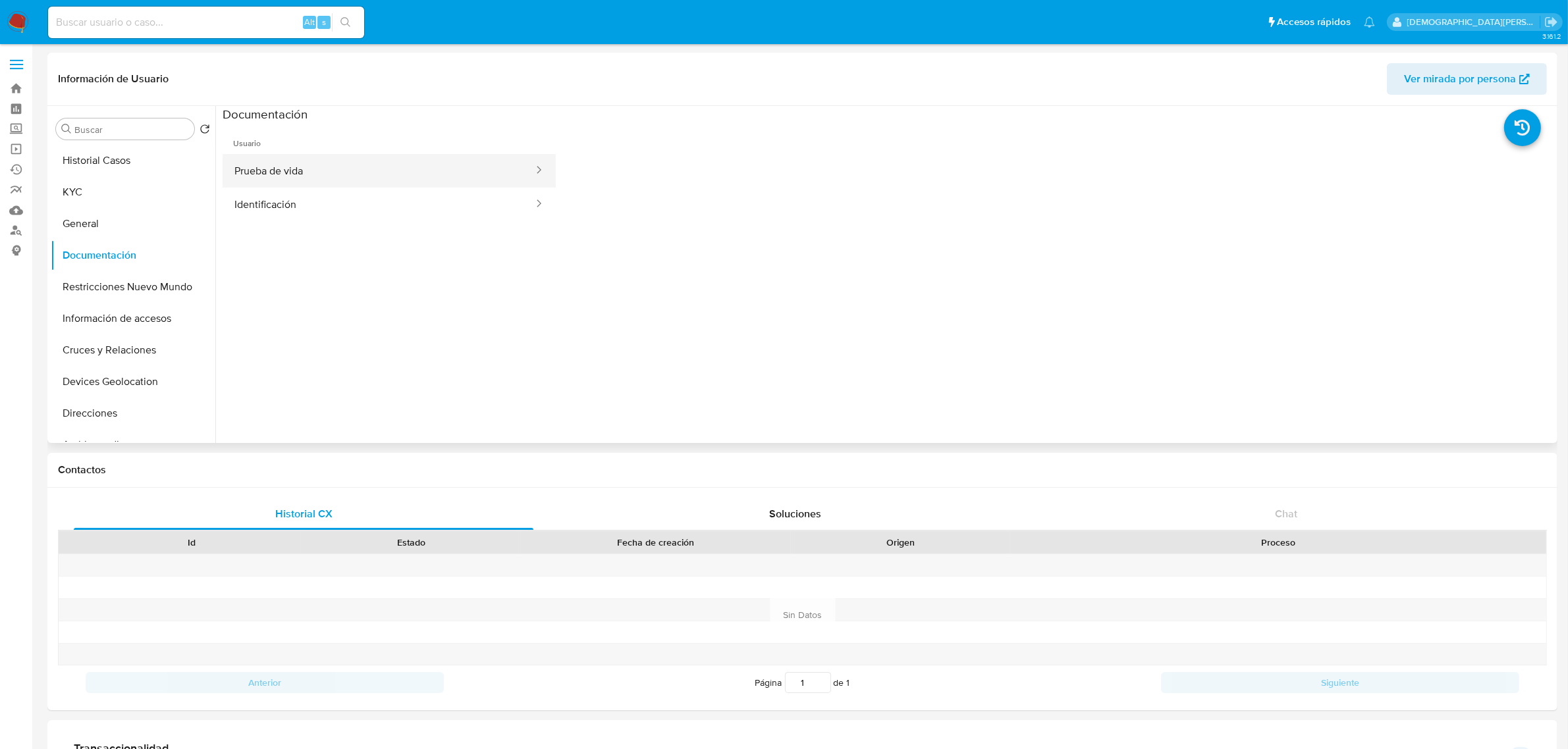
click at [410, 166] on button "Prueba de vida" at bounding box center [378, 171] width 312 height 34
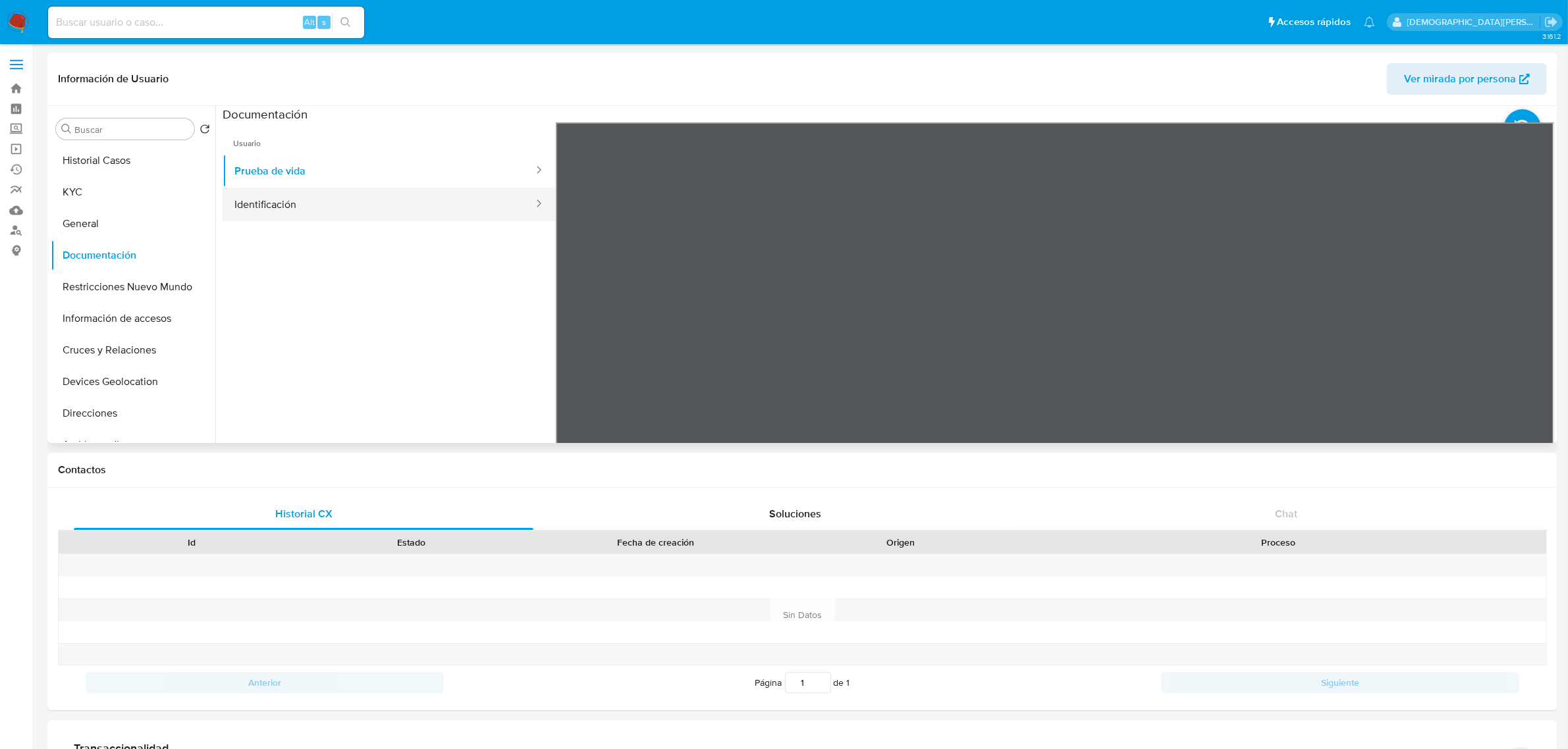
click at [387, 192] on button "Identificación" at bounding box center [378, 204] width 312 height 34
click at [144, 291] on button "Restricciones Nuevo Mundo" at bounding box center [127, 287] width 154 height 31
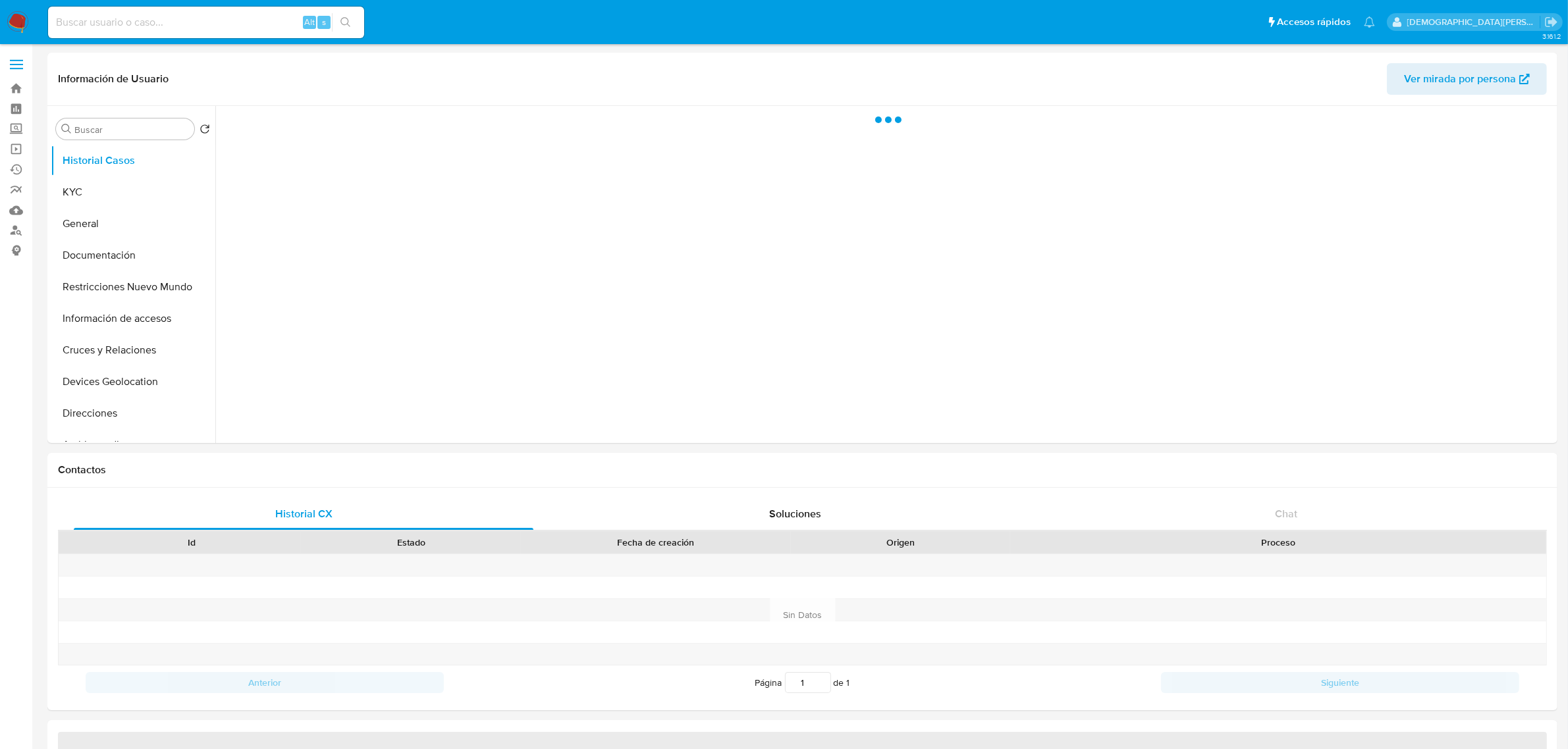
select select "10"
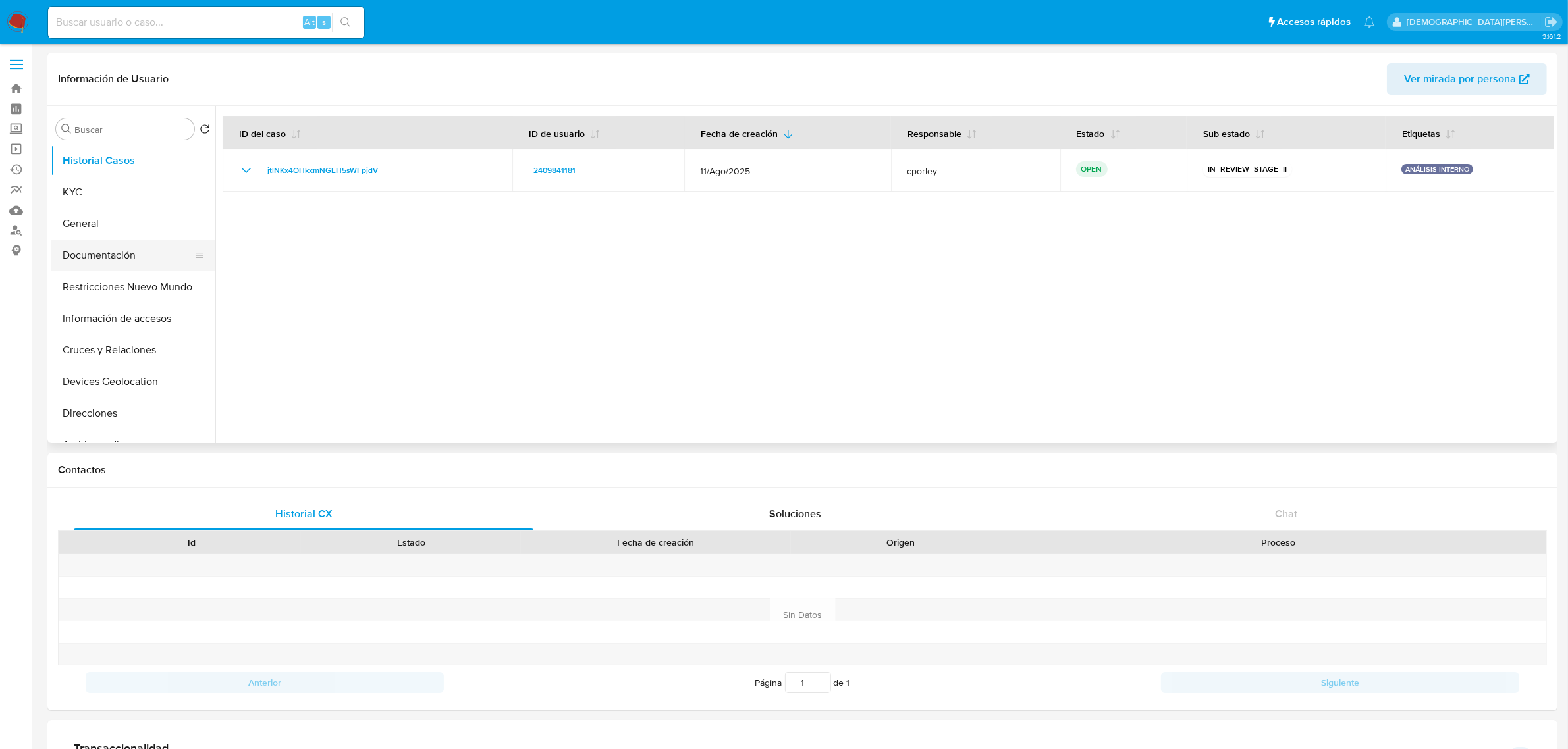
click at [110, 258] on button "Documentación" at bounding box center [127, 255] width 154 height 31
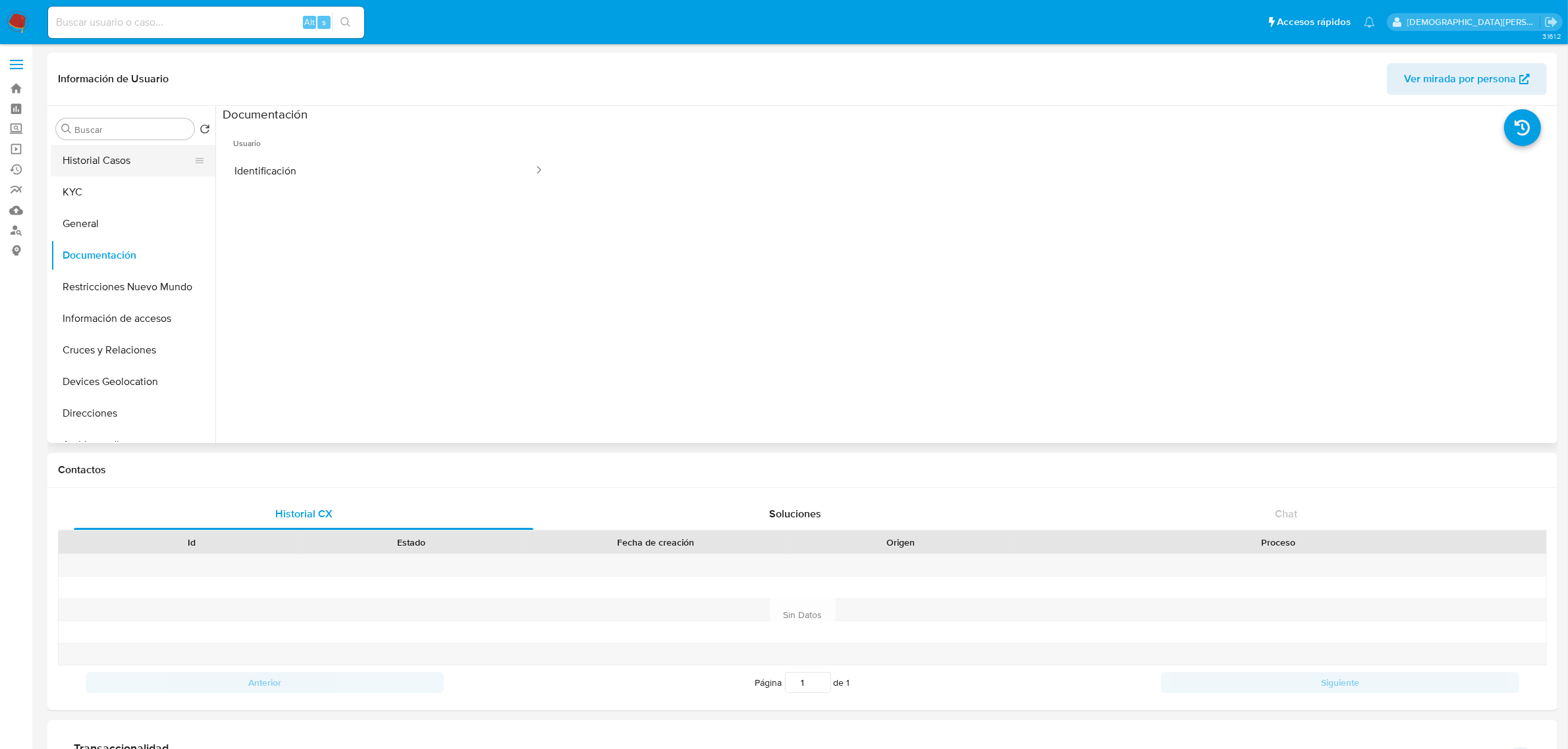
click at [99, 154] on button "Historial Casos" at bounding box center [127, 160] width 154 height 31
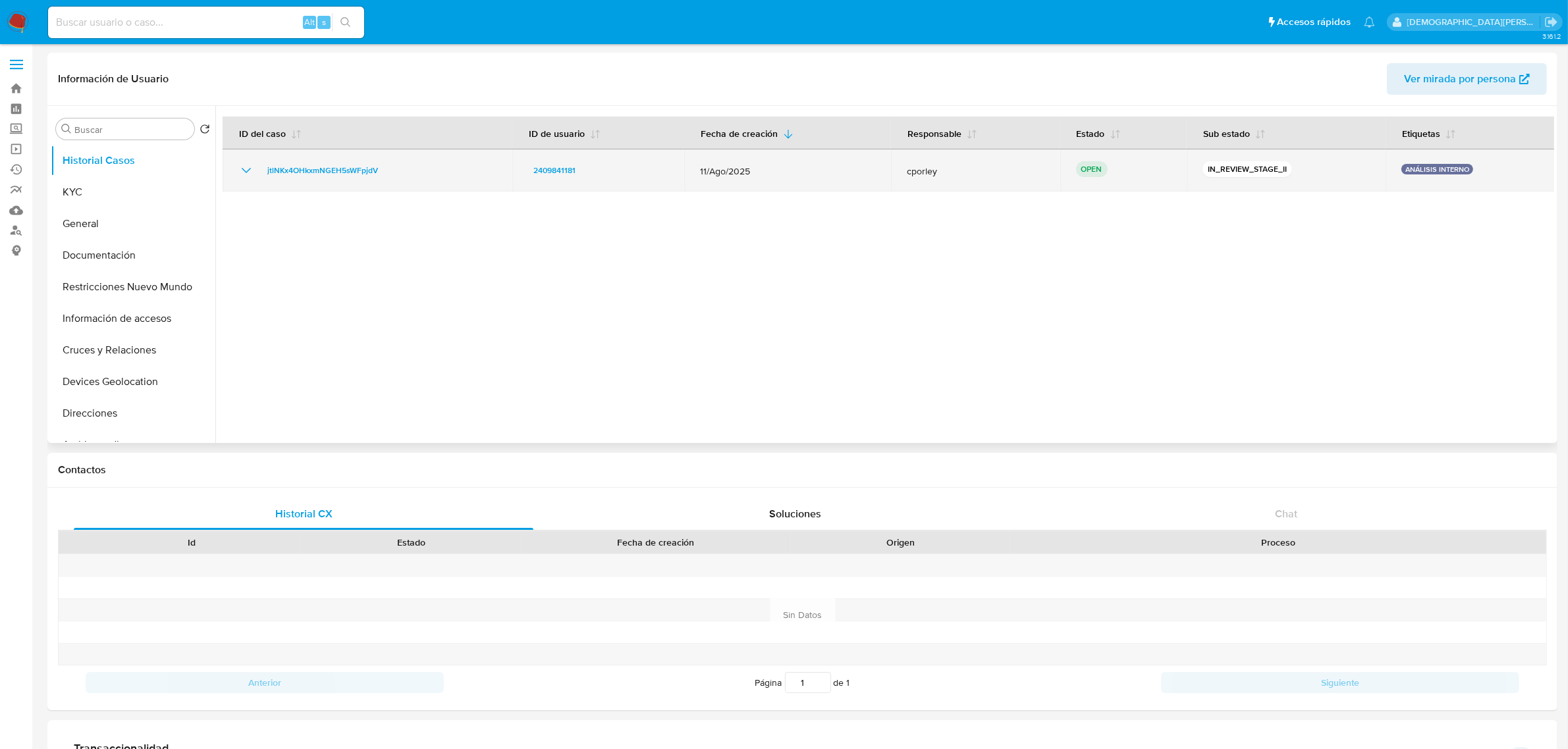
click at [249, 174] on icon "Mostrar/Ocultar" at bounding box center [246, 170] width 16 height 16
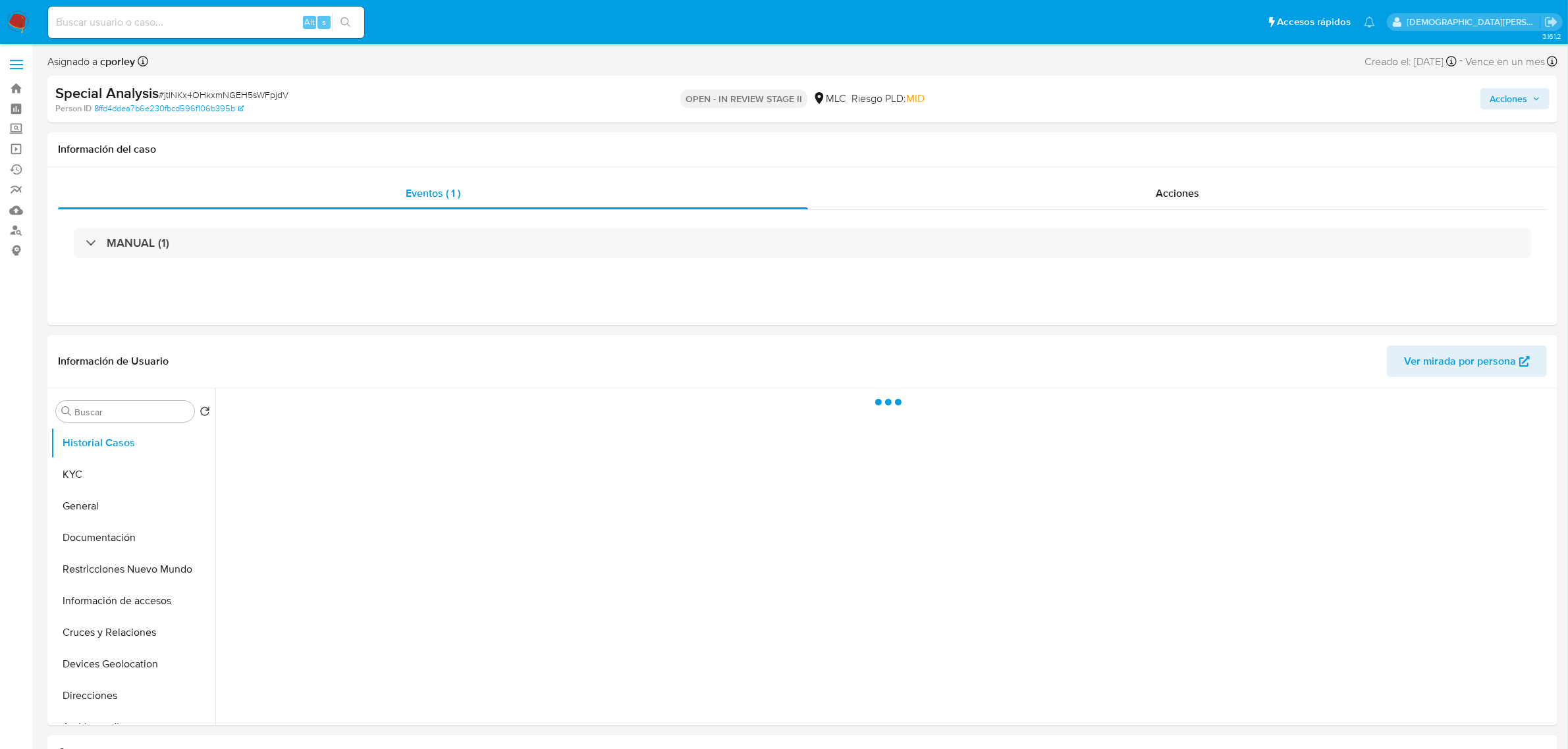
select select "10"
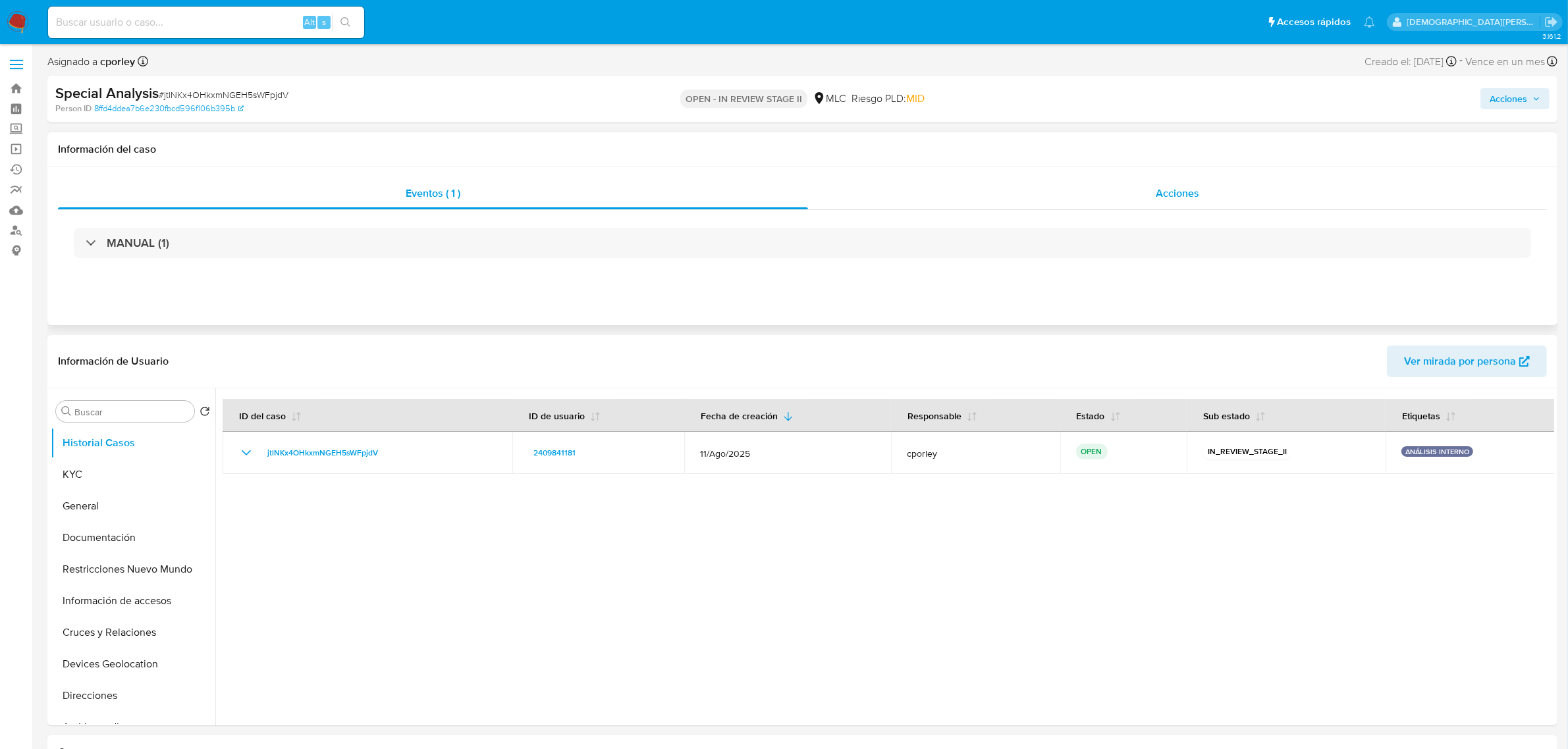
click at [1142, 195] on div "Acciones" at bounding box center [1177, 193] width 739 height 31
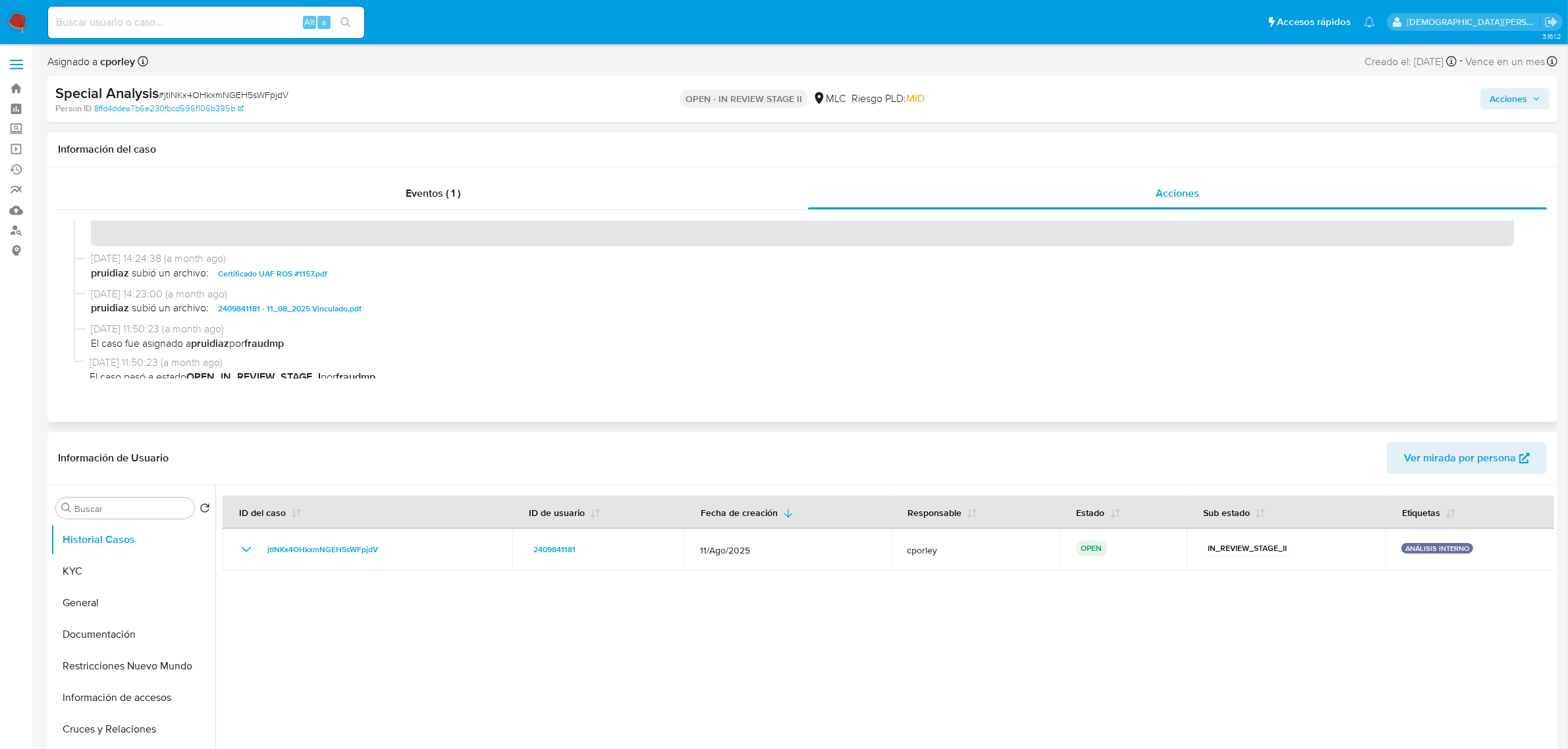
scroll to position [164, 0]
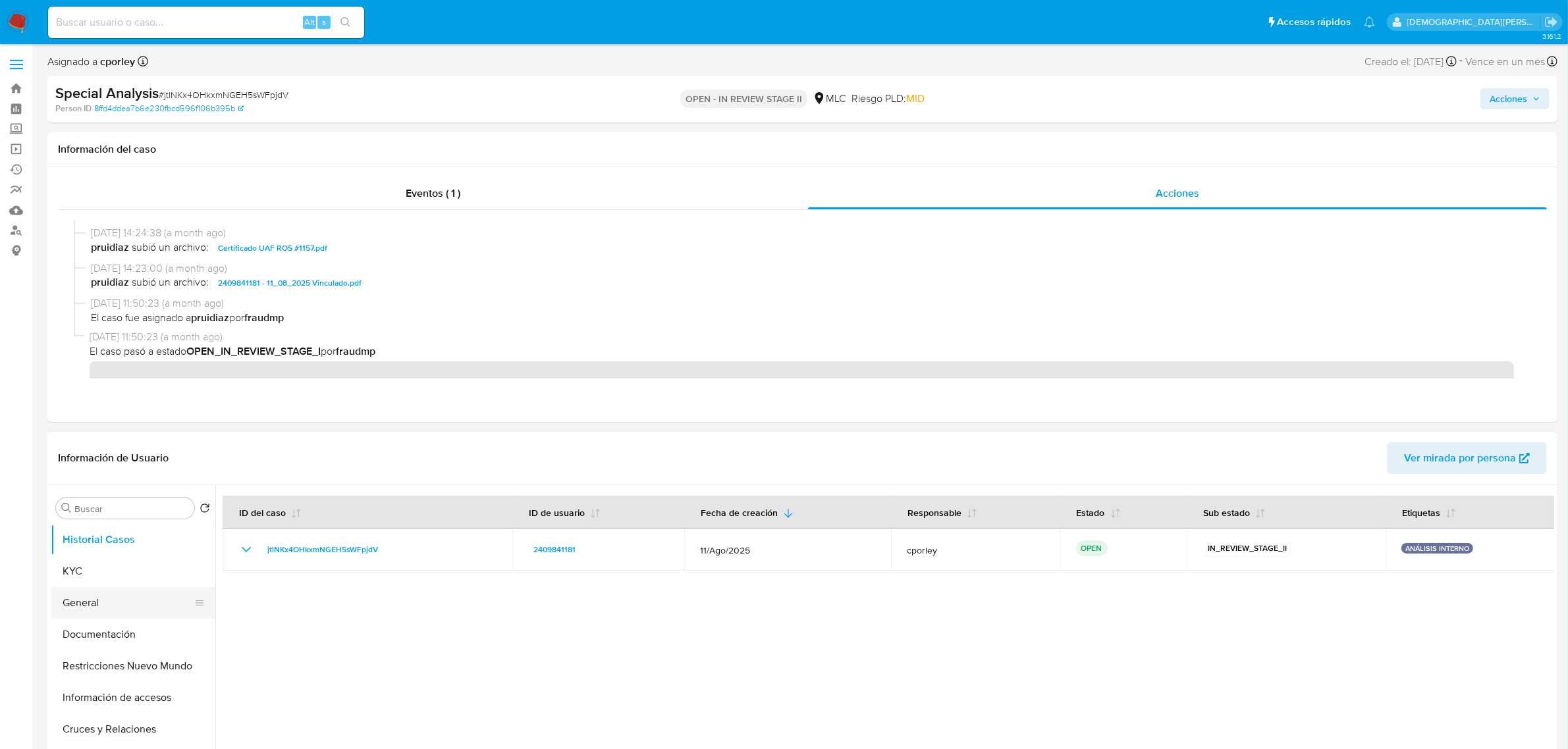
click at [113, 596] on button "General" at bounding box center [127, 603] width 154 height 31
